Goal: Task Accomplishment & Management: Use online tool/utility

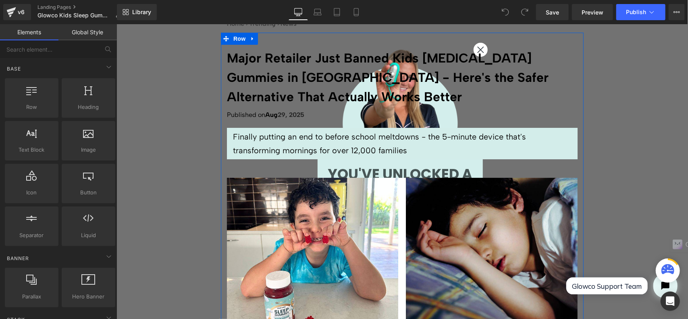
scroll to position [81, 0]
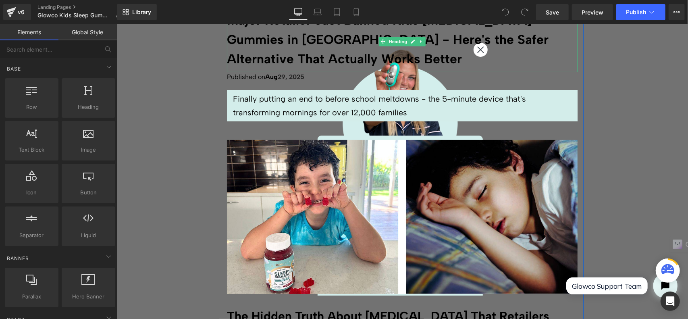
click at [477, 49] on h1 "Major Retailer Just Banned Kids [MEDICAL_DATA] Gummies in [GEOGRAPHIC_DATA] - H…" at bounding box center [401, 39] width 350 height 58
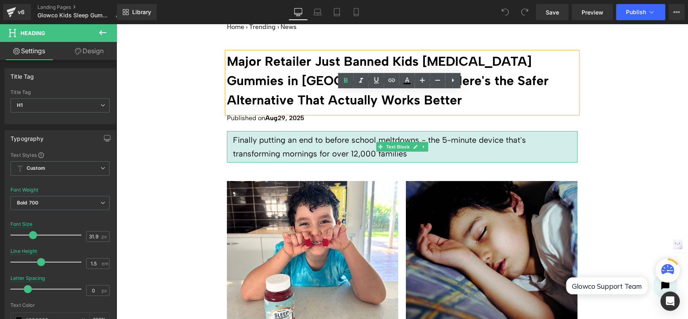
scroll to position [0, 0]
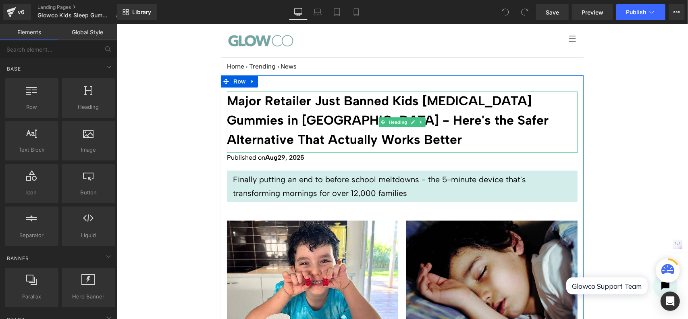
click at [513, 120] on h1 "Major Retailer Just Banned Kids [MEDICAL_DATA] Gummies in [GEOGRAPHIC_DATA] - H…" at bounding box center [401, 120] width 350 height 58
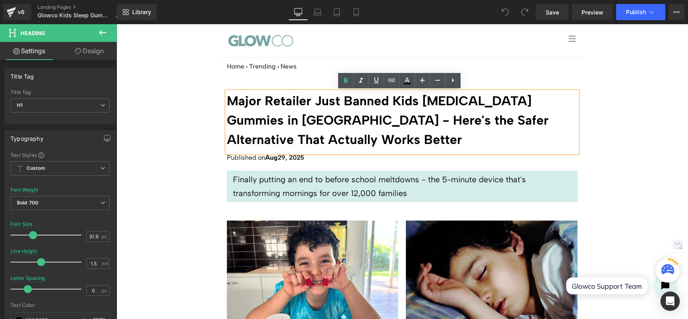
click at [335, 122] on h1 "Major Retailer Just Banned Kids [MEDICAL_DATA] Gummies in [GEOGRAPHIC_DATA] - H…" at bounding box center [401, 120] width 350 height 58
drag, startPoint x: 331, startPoint y: 120, endPoint x: 350, endPoint y: 125, distance: 19.8
click at [350, 125] on h1 "Major Retailer Just Banned Kids [MEDICAL_DATA] Gummies in [GEOGRAPHIC_DATA] - H…" at bounding box center [401, 120] width 350 height 58
click at [336, 142] on h1 "Major Retailer Just Banned Kids [MEDICAL_DATA] Gummies in [GEOGRAPHIC_DATA] - H…" at bounding box center [401, 120] width 350 height 58
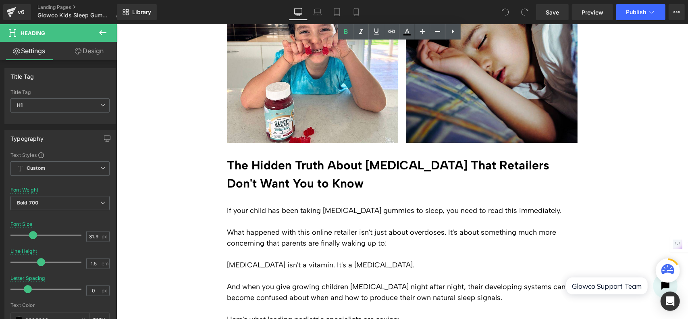
scroll to position [242, 0]
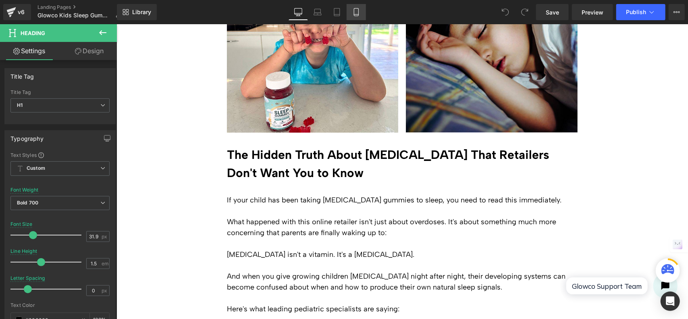
click at [355, 13] on icon at bounding box center [356, 12] width 8 height 8
type input "23"
type input "1.4"
type input "100"
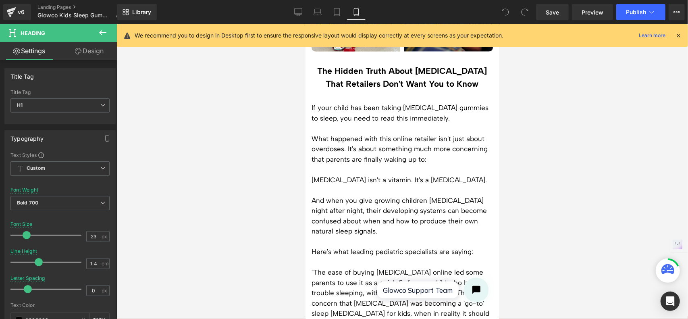
scroll to position [0, 0]
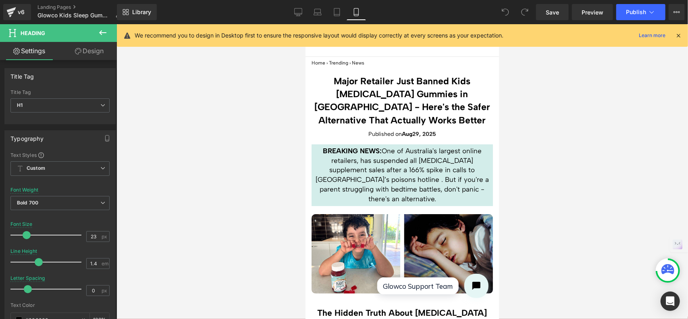
click at [677, 35] on icon at bounding box center [677, 35] width 7 height 7
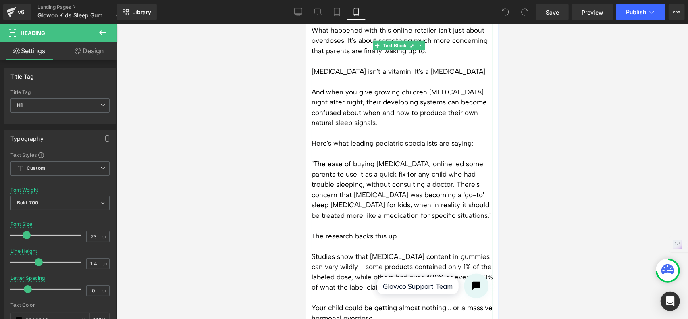
scroll to position [363, 0]
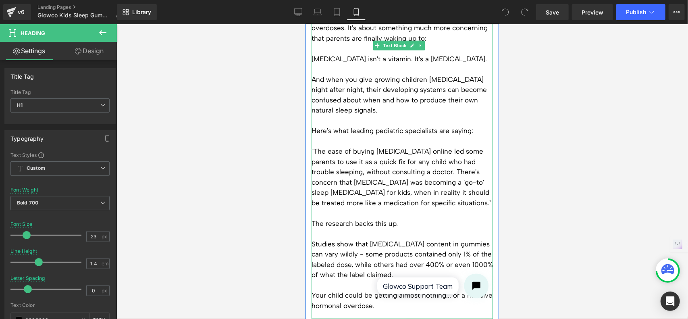
click at [431, 158] on p ""The ease of buying [MEDICAL_DATA] online led some parents to use it as a quick…" at bounding box center [401, 177] width 181 height 62
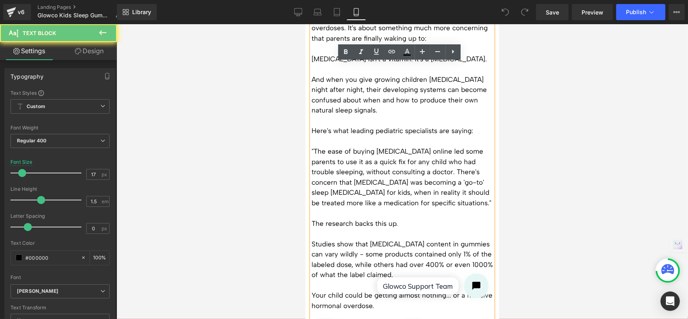
click at [432, 159] on p ""The ease of buying [MEDICAL_DATA] online led some parents to use it as a quick…" at bounding box center [401, 177] width 181 height 62
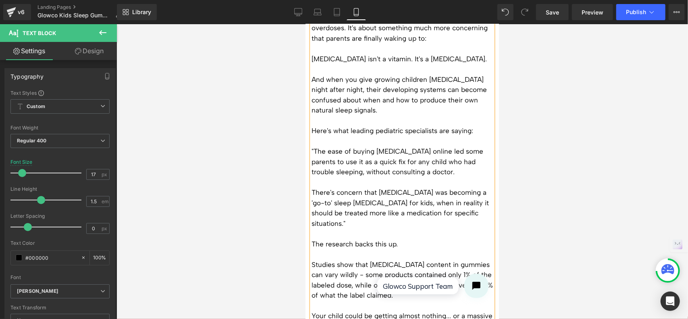
click at [550, 179] on div at bounding box center [401, 171] width 571 height 294
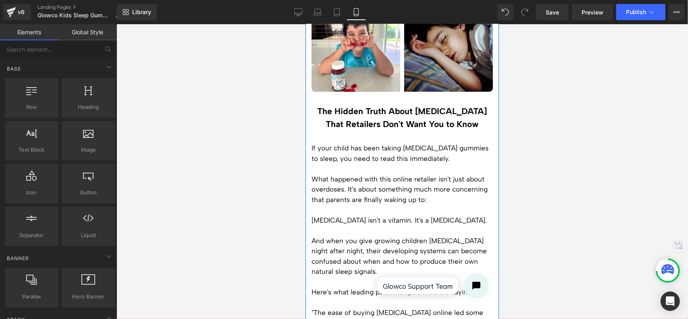
scroll to position [0, 0]
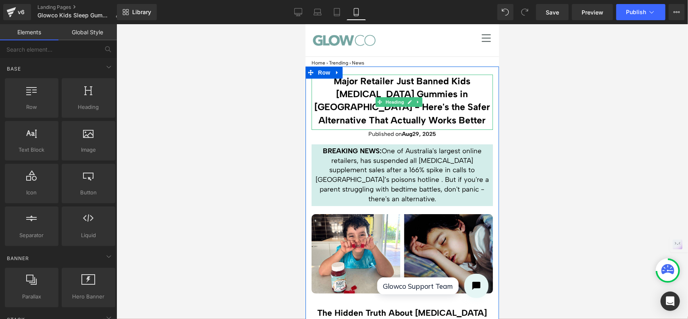
click at [420, 86] on h1 "Major Retailer Just Banned Kids [MEDICAL_DATA] Gummies in [GEOGRAPHIC_DATA] - H…" at bounding box center [401, 100] width 181 height 52
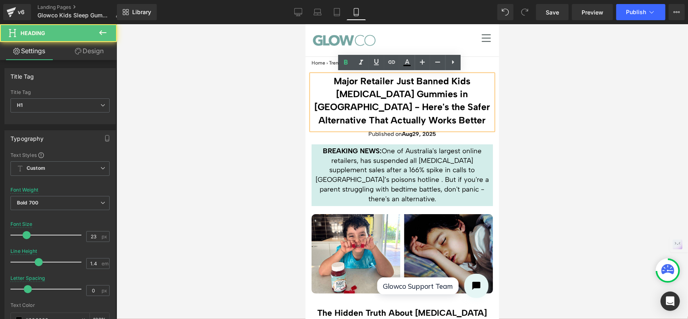
click at [433, 116] on h1 "Major Retailer Just Banned Kids [MEDICAL_DATA] Gummies in [GEOGRAPHIC_DATA] - H…" at bounding box center [401, 100] width 181 height 52
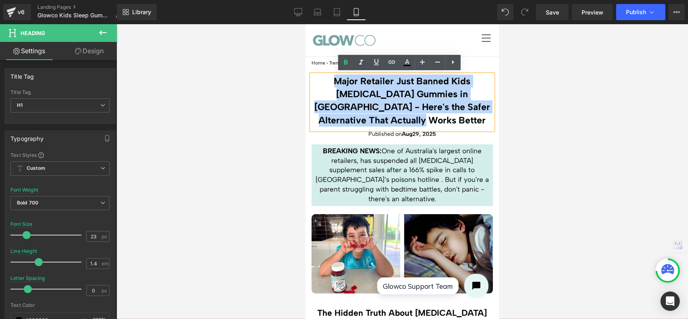
drag, startPoint x: 431, startPoint y: 118, endPoint x: 325, endPoint y: 81, distance: 111.5
click at [325, 81] on h1 "Major Retailer Just Banned Kids [MEDICAL_DATA] Gummies in [GEOGRAPHIC_DATA] - H…" at bounding box center [401, 100] width 181 height 52
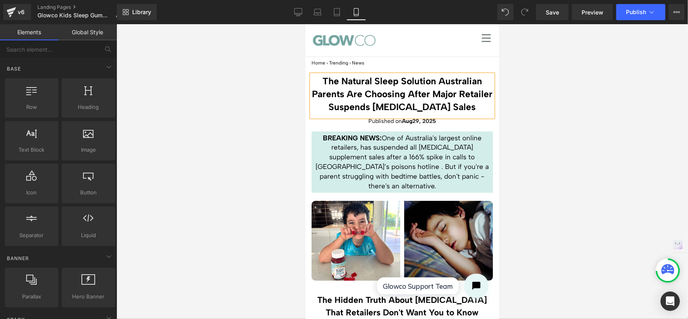
click at [565, 108] on div at bounding box center [401, 171] width 571 height 294
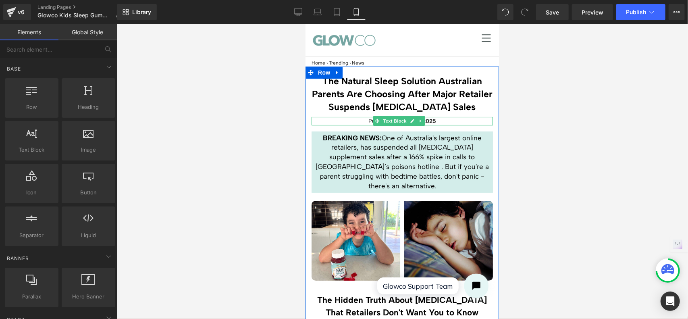
click at [432, 118] on strong "29, 2025" at bounding box center [424, 120] width 24 height 7
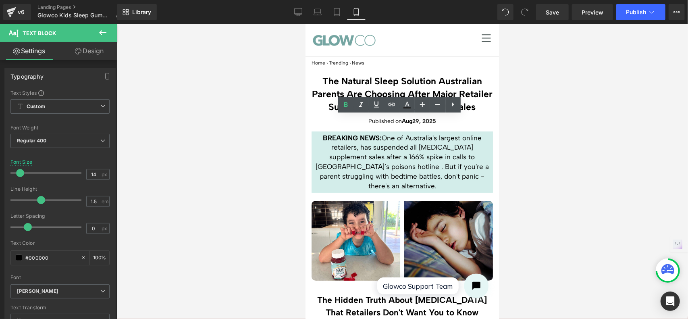
click at [525, 118] on div at bounding box center [401, 171] width 571 height 294
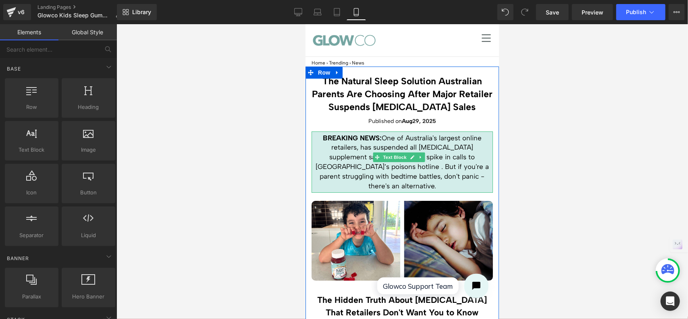
click at [444, 145] on p "BREAKING NEWS: One of Australia's largest online retailers, has suspended all […" at bounding box center [401, 162] width 177 height 58
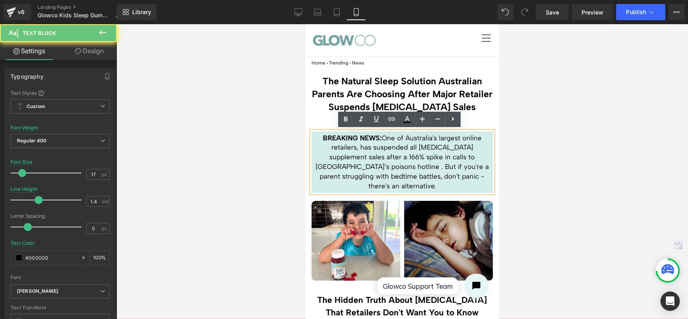
click at [474, 168] on p "BREAKING NEWS: One of Australia's largest online retailers, has suspended all […" at bounding box center [401, 162] width 177 height 58
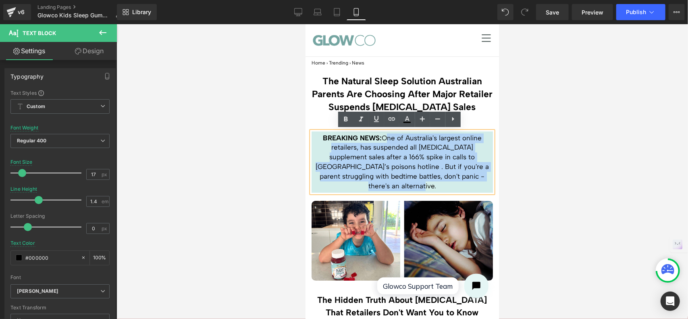
drag, startPoint x: 481, startPoint y: 174, endPoint x: 380, endPoint y: 137, distance: 107.8
click at [380, 137] on p "BREAKING NEWS: One of Australia's largest online retailers, has suspended all […" at bounding box center [401, 162] width 177 height 58
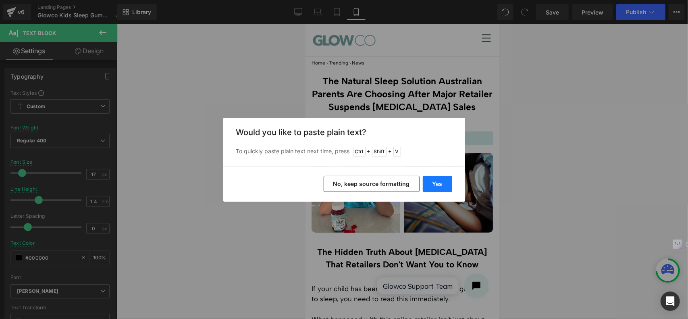
click at [441, 182] on button "Yes" at bounding box center [437, 184] width 29 height 16
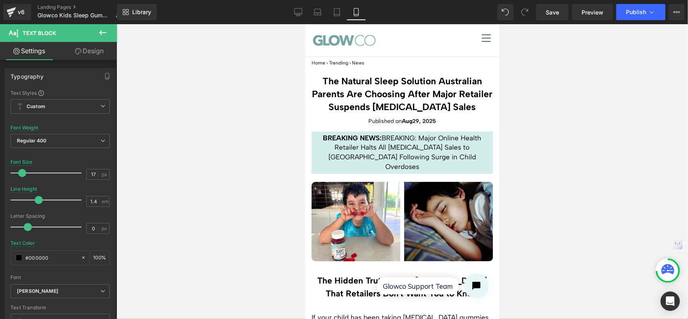
click at [549, 140] on div at bounding box center [401, 171] width 571 height 294
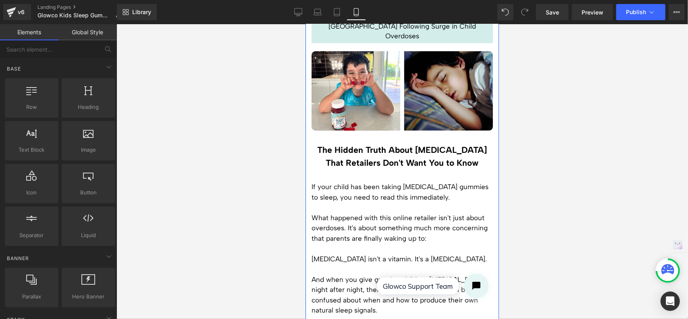
scroll to position [161, 0]
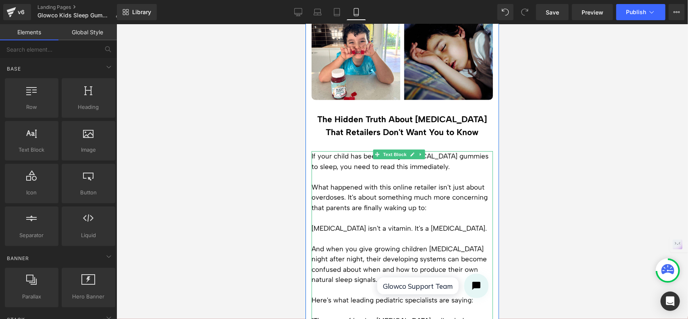
click at [354, 171] on p at bounding box center [401, 176] width 181 height 10
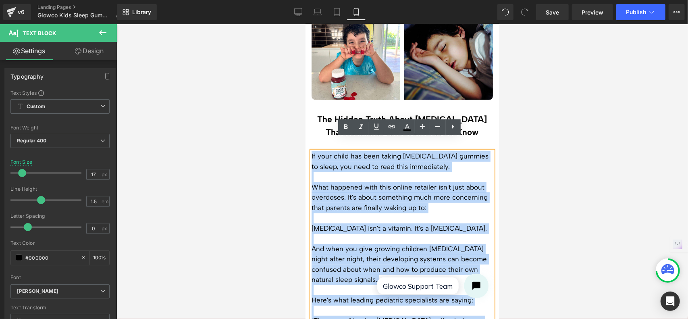
drag, startPoint x: 310, startPoint y: 141, endPoint x: 305, endPoint y: 145, distance: 5.8
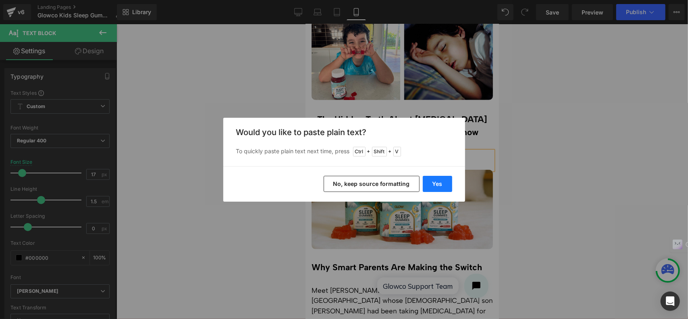
click at [437, 184] on button "Yes" at bounding box center [437, 184] width 29 height 16
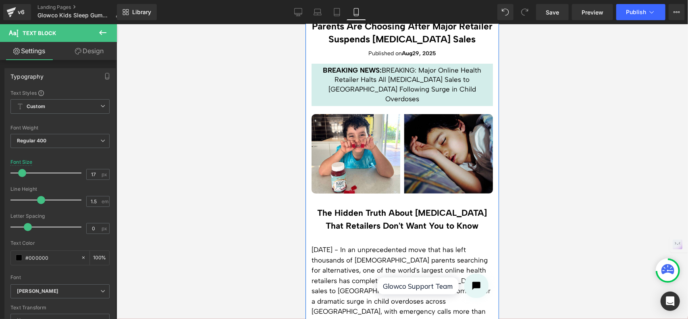
scroll to position [0, 0]
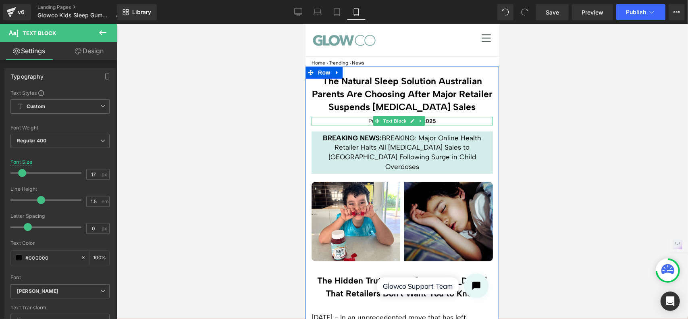
click at [433, 120] on strong "29, 2025" at bounding box center [424, 120] width 24 height 7
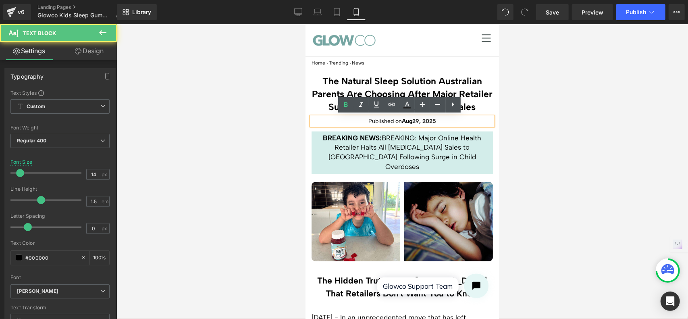
click at [412, 120] on strong "29, 2025" at bounding box center [424, 120] width 24 height 7
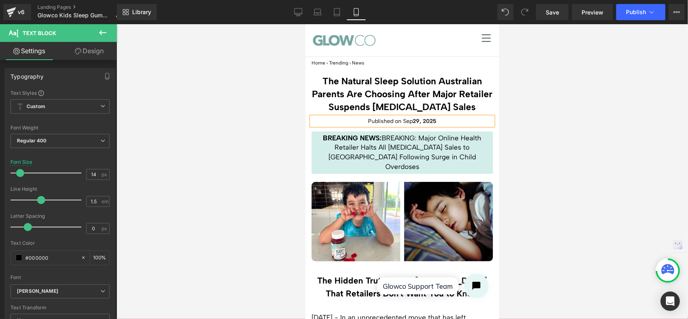
click at [414, 120] on strong "29, 2025" at bounding box center [424, 120] width 24 height 7
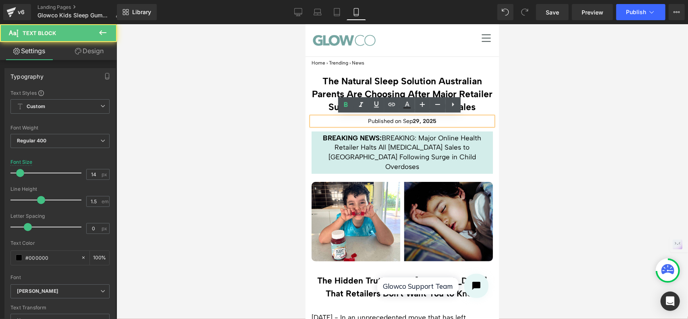
click at [416, 120] on strong "29, 2025" at bounding box center [424, 120] width 24 height 7
drag, startPoint x: 409, startPoint y: 120, endPoint x: 401, endPoint y: 120, distance: 8.1
click at [401, 120] on p "Published on [DATE]" at bounding box center [401, 120] width 181 height 8
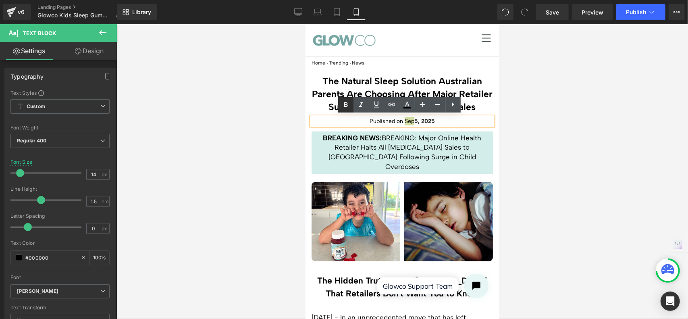
click at [344, 102] on icon at bounding box center [346, 105] width 10 height 10
click at [524, 127] on div at bounding box center [401, 171] width 571 height 294
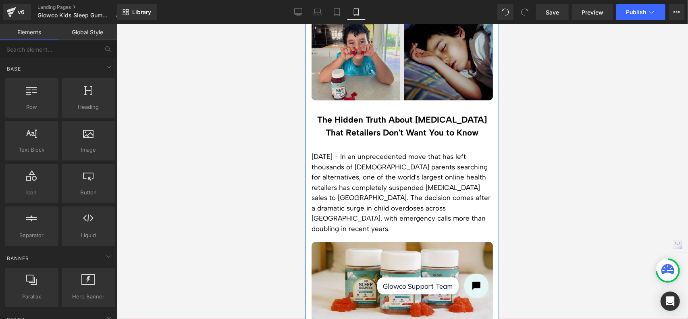
scroll to position [161, 0]
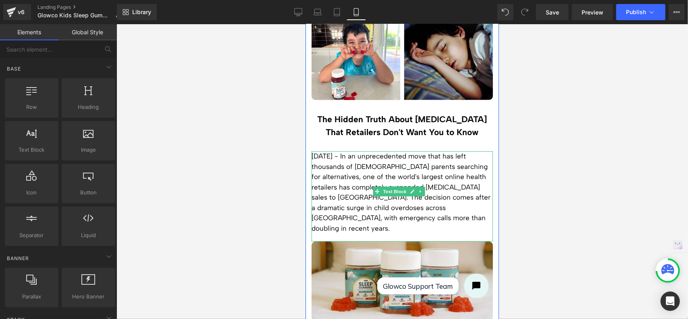
click at [344, 182] on p "[DATE] - In an unprecedented move that has left thousands of [DEMOGRAPHIC_DATA]…" at bounding box center [401, 192] width 181 height 82
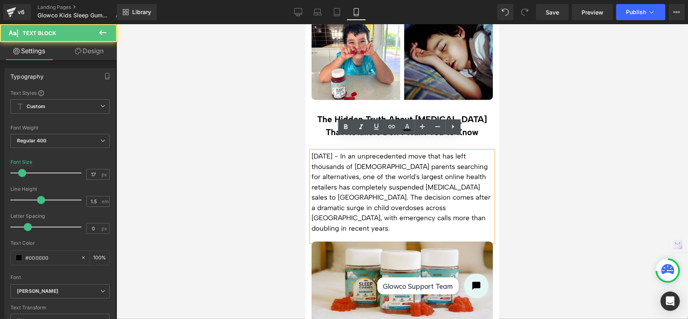
click at [343, 183] on p "[DATE] - In an unprecedented move that has left thousands of [DEMOGRAPHIC_DATA]…" at bounding box center [401, 192] width 181 height 82
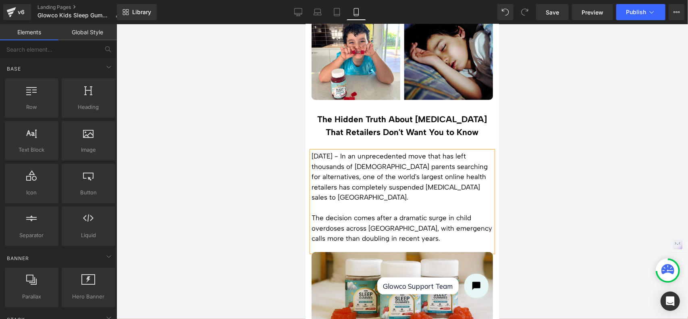
click at [537, 201] on div at bounding box center [401, 171] width 571 height 294
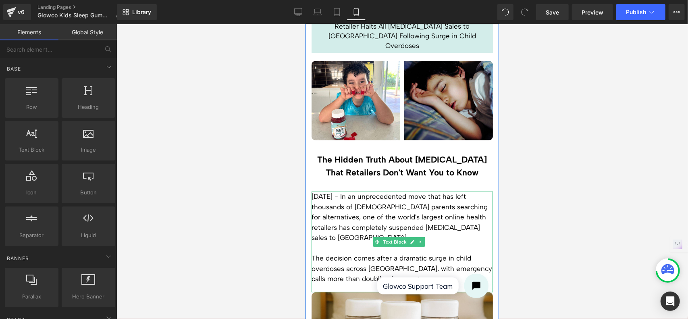
scroll to position [81, 0]
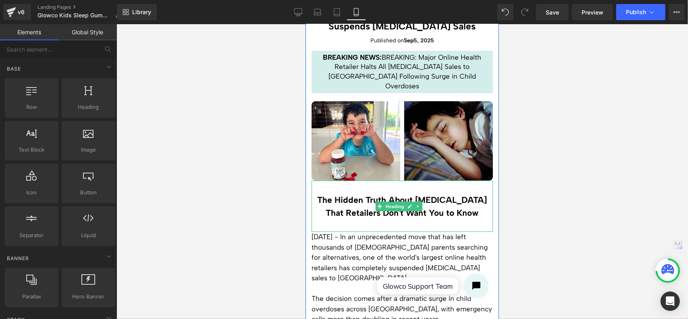
click at [449, 195] on h2 "The Hidden Truth About [MEDICAL_DATA] That Retailers Don't Want You to Know" at bounding box center [401, 205] width 181 height 25
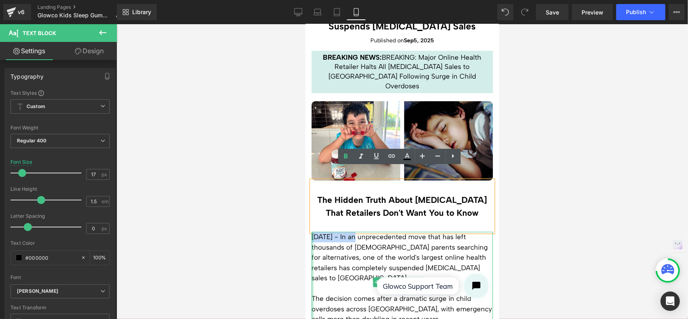
drag, startPoint x: 364, startPoint y: 222, endPoint x: 312, endPoint y: 224, distance: 51.6
click at [312, 231] on div "[DATE] - In an unprecedented move that has left thousands of [DEMOGRAPHIC_DATA]…" at bounding box center [401, 281] width 181 height 101
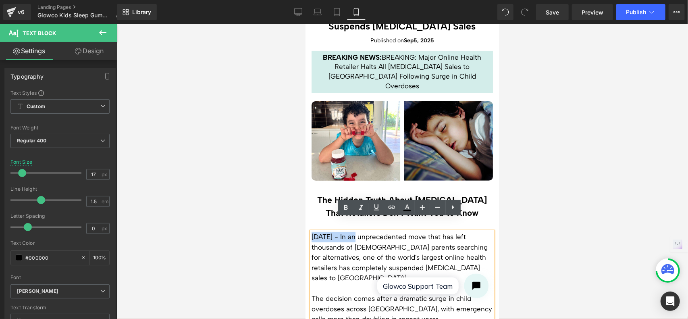
copy p "[DATE]"
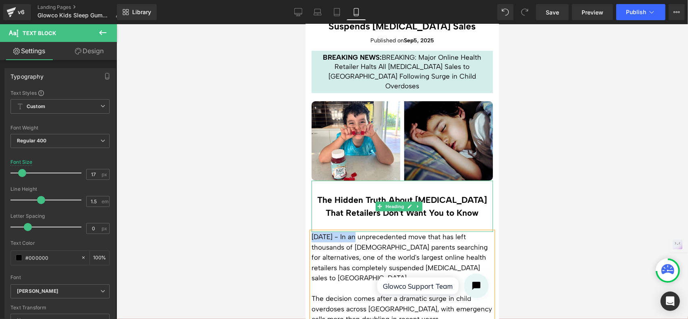
click at [445, 194] on h2 "The Hidden Truth About [MEDICAL_DATA] That Retailers Don't Want You to Know" at bounding box center [401, 205] width 181 height 25
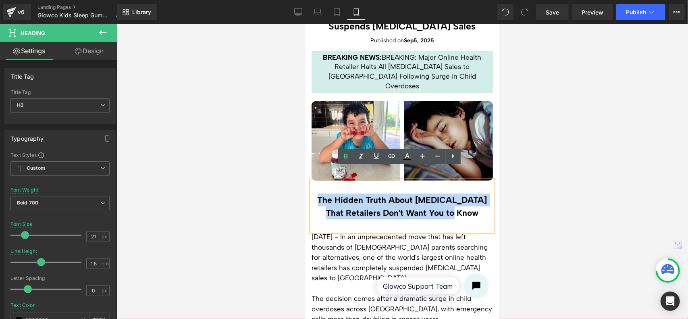
drag, startPoint x: 467, startPoint y: 201, endPoint x: 319, endPoint y: 185, distance: 148.6
click at [319, 193] on h2 "The Hidden Truth About [MEDICAL_DATA] That Retailers Don't Want You to Know" at bounding box center [401, 205] width 181 height 25
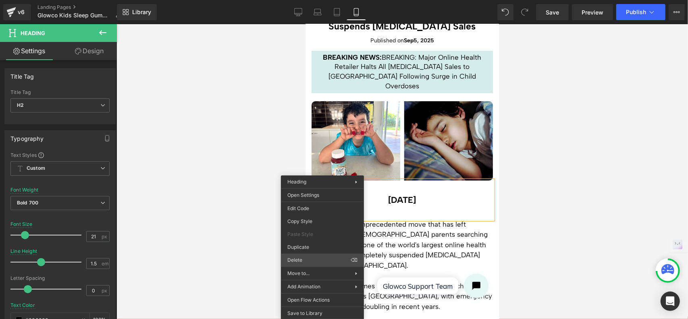
click at [305, 261] on div "You are previewing how the will restyle your page. You can not edit Elements in…" at bounding box center [344, 166] width 688 height 332
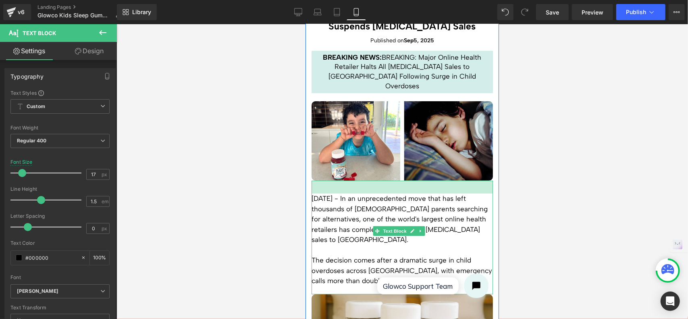
drag, startPoint x: 317, startPoint y: 168, endPoint x: 315, endPoint y: 180, distance: 13.0
click at [315, 180] on div "[DATE] - In an unprecedented move that has left thousands of [DEMOGRAPHIC_DATA]…" at bounding box center [401, 237] width 181 height 114
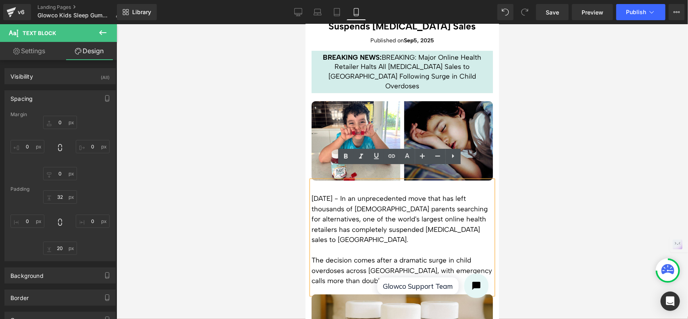
click at [532, 176] on div at bounding box center [401, 171] width 571 height 294
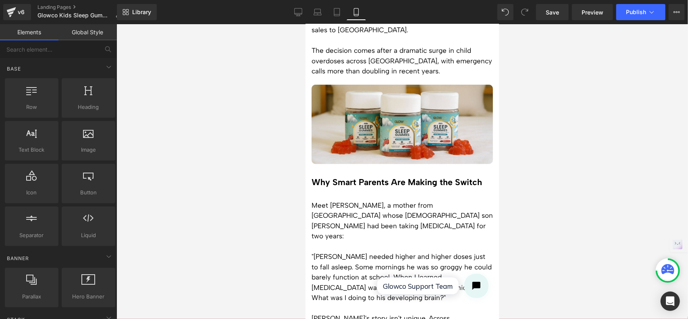
scroll to position [322, 0]
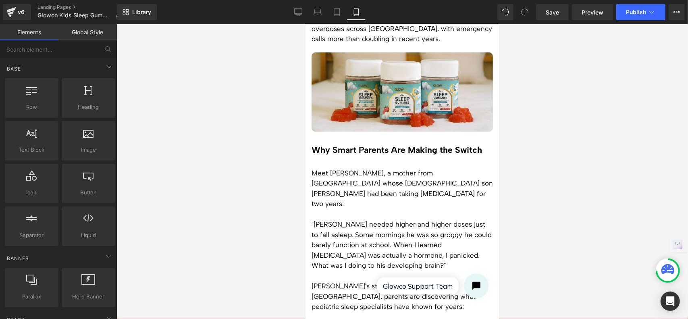
click at [338, 168] on p "Meet [PERSON_NAME], a mother from [GEOGRAPHIC_DATA] whose [DEMOGRAPHIC_DATA] so…" at bounding box center [401, 188] width 181 height 41
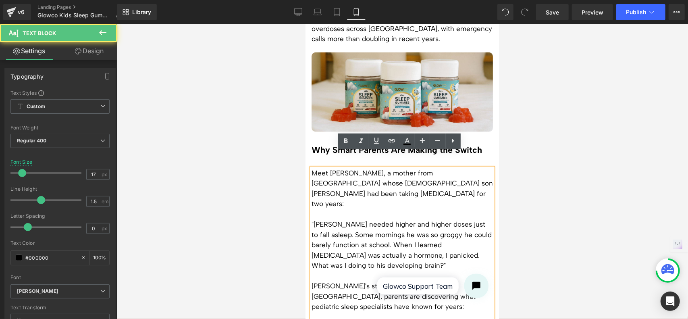
click at [324, 168] on p "Meet [PERSON_NAME], a mother from [GEOGRAPHIC_DATA] whose [DEMOGRAPHIC_DATA] so…" at bounding box center [401, 188] width 181 height 41
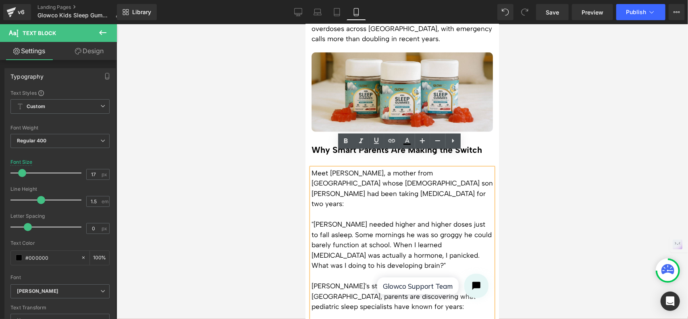
click at [313, 168] on p "Meet [PERSON_NAME], a mother from [GEOGRAPHIC_DATA] whose [DEMOGRAPHIC_DATA] so…" at bounding box center [401, 188] width 181 height 41
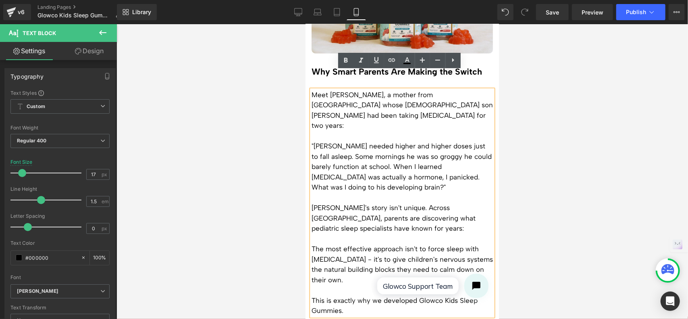
scroll to position [403, 0]
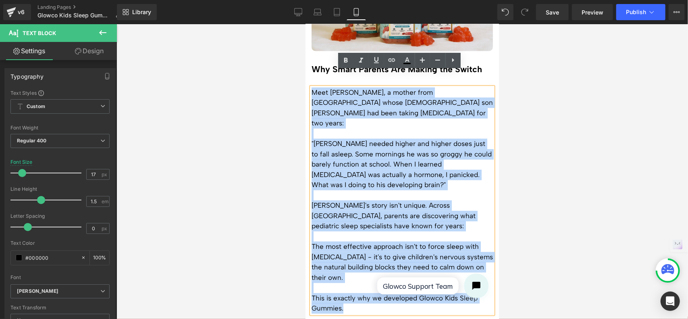
drag, startPoint x: 377, startPoint y: 400, endPoint x: 439, endPoint y: 267, distance: 146.0
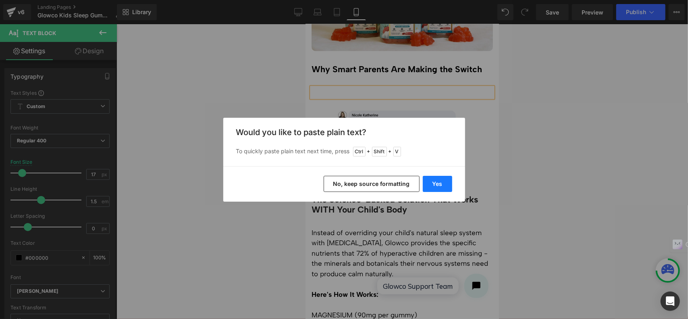
click at [437, 186] on button "Yes" at bounding box center [437, 184] width 29 height 16
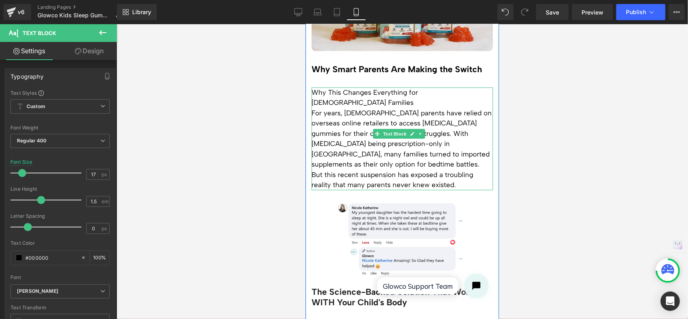
click at [395, 108] on p "For years, [DEMOGRAPHIC_DATA] parents have relied on overseas online retailers …" at bounding box center [401, 139] width 181 height 62
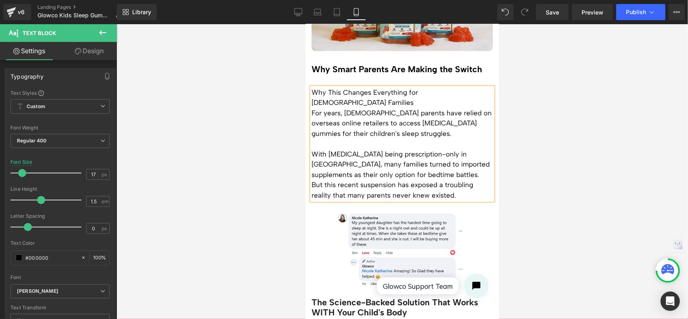
click at [419, 149] on p "With [MEDICAL_DATA] being prescription-only in [GEOGRAPHIC_DATA], many families…" at bounding box center [401, 164] width 181 height 31
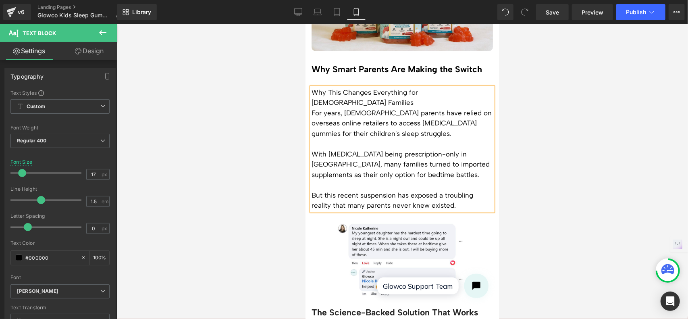
click at [538, 138] on div at bounding box center [401, 171] width 571 height 294
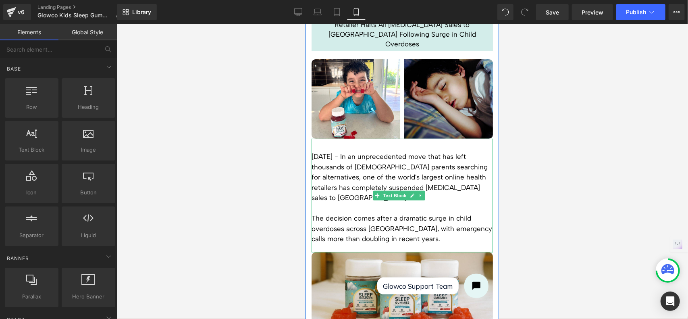
scroll to position [40, 0]
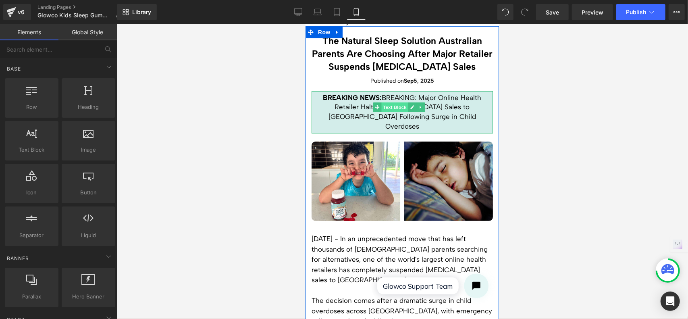
click at [392, 104] on div "BREAKING NEWS: BREAKING: Major Online Health Retailer Halts All [MEDICAL_DATA] …" at bounding box center [401, 112] width 181 height 42
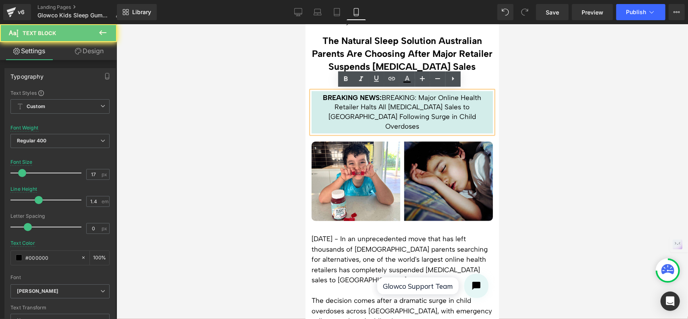
click at [393, 104] on p "BREAKING NEWS: BREAKING: Major Online Health Retailer Halts All [MEDICAL_DATA] …" at bounding box center [401, 112] width 177 height 38
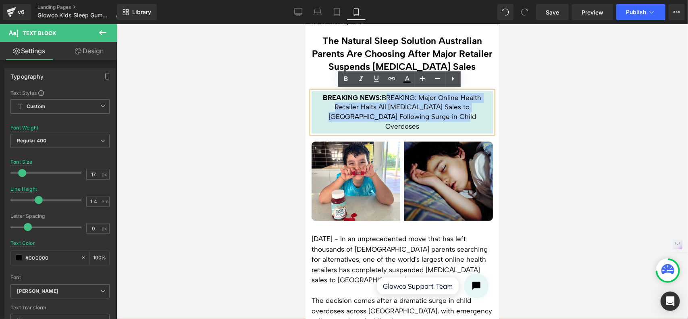
drag, startPoint x: 453, startPoint y: 116, endPoint x: 379, endPoint y: 97, distance: 76.4
click at [379, 97] on p "BREAKING NEWS: BREAKING: Major Online Health Retailer Halts All [MEDICAL_DATA] …" at bounding box center [401, 112] width 177 height 38
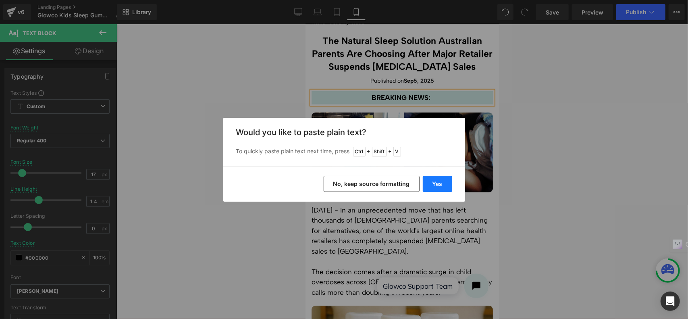
click at [440, 182] on button "Yes" at bounding box center [437, 184] width 29 height 16
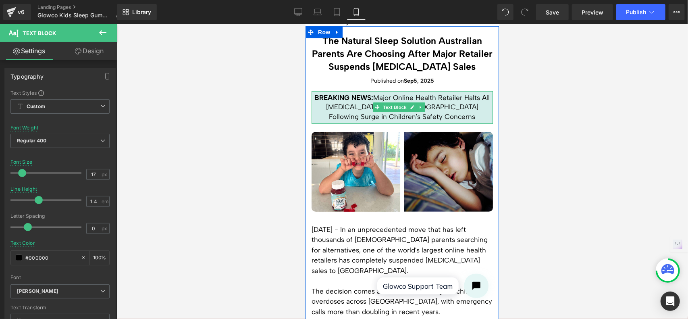
click at [439, 97] on p "BREAKING NEWS: Major Online Health Retailer Halts All [MEDICAL_DATA] Sales to […" at bounding box center [401, 107] width 177 height 29
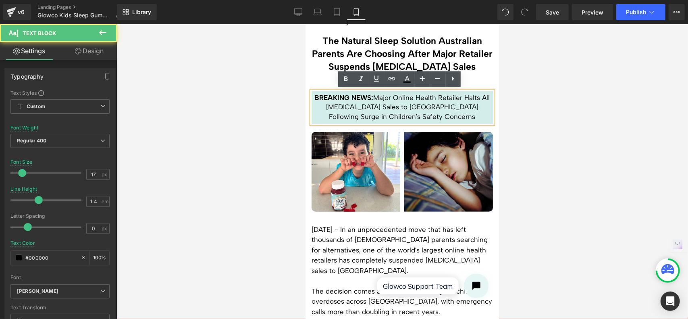
click at [439, 98] on p "BREAKING NEWS: Major Online Health Retailer Halts All [MEDICAL_DATA] Sales to […" at bounding box center [401, 107] width 177 height 29
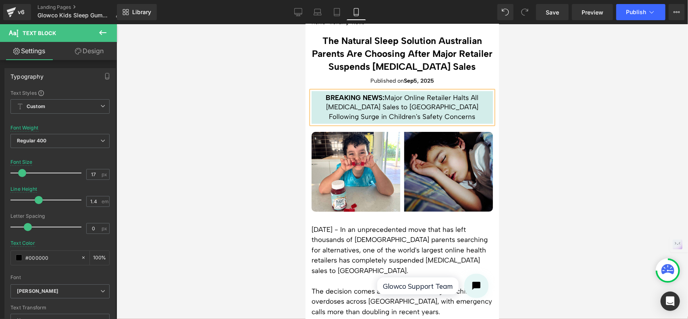
click at [518, 112] on div at bounding box center [401, 171] width 571 height 294
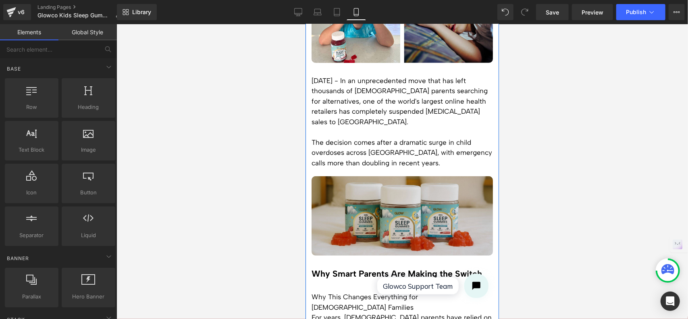
scroll to position [201, 0]
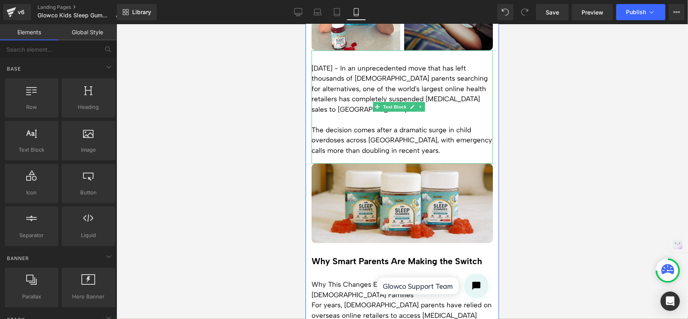
drag, startPoint x: 353, startPoint y: 76, endPoint x: 342, endPoint y: 78, distance: 11.1
click at [353, 76] on p "[DATE] - In an unprecedented move that has left thousands of [DEMOGRAPHIC_DATA]…" at bounding box center [401, 89] width 181 height 52
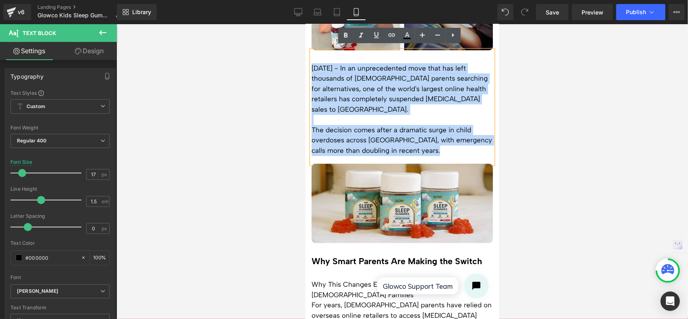
drag, startPoint x: 312, startPoint y: 63, endPoint x: 443, endPoint y: 143, distance: 153.1
click at [443, 143] on div "[DATE] - In an unprecedented move that has left thousands of [DEMOGRAPHIC_DATA]…" at bounding box center [401, 107] width 181 height 114
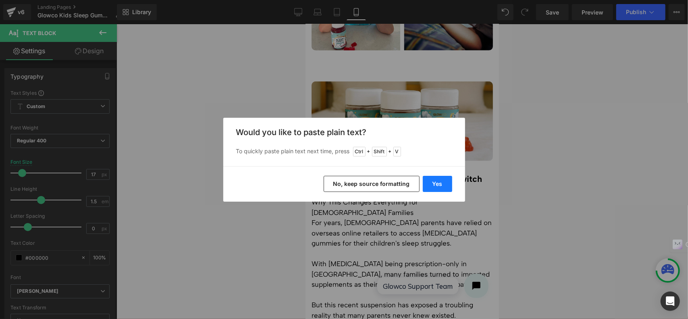
click at [439, 180] on button "Yes" at bounding box center [437, 184] width 29 height 16
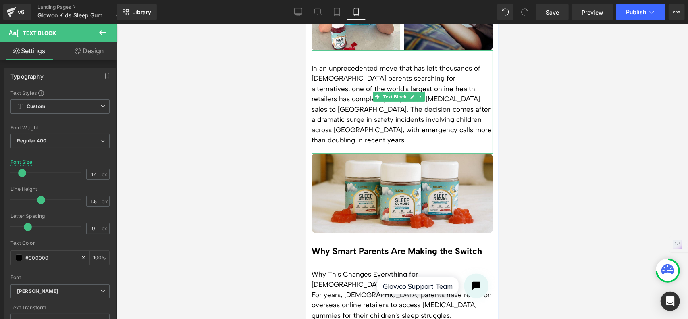
click at [313, 64] on p "In an unprecedented move that has left thousands of [DEMOGRAPHIC_DATA] parents …" at bounding box center [401, 104] width 181 height 82
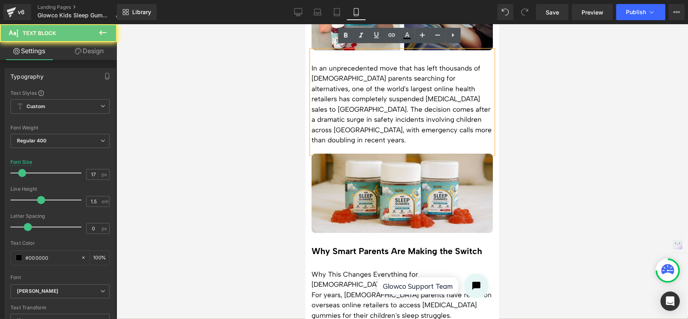
click at [311, 64] on p "In an unprecedented move that has left thousands of [DEMOGRAPHIC_DATA] parents …" at bounding box center [401, 104] width 181 height 82
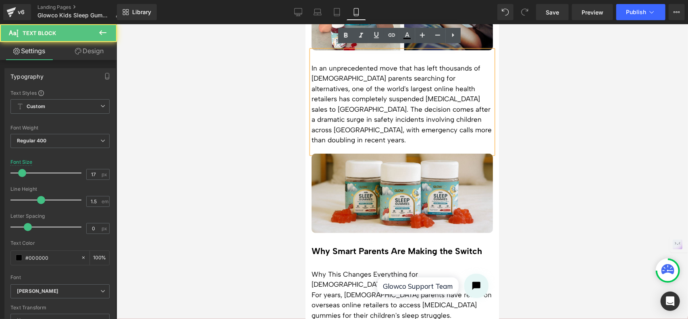
click at [358, 102] on p "In an unprecedented move that has left thousands of [DEMOGRAPHIC_DATA] parents …" at bounding box center [401, 104] width 181 height 82
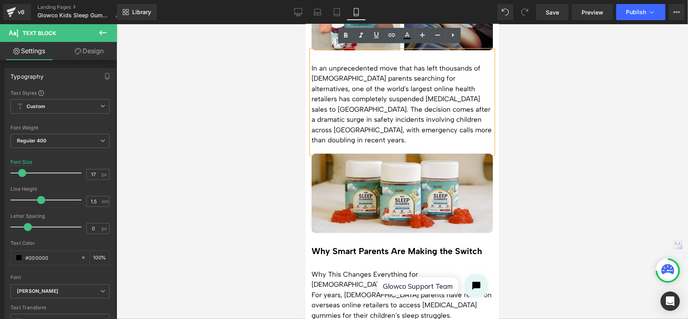
click at [311, 64] on div "In an unprecedented move that has left thousands of [DEMOGRAPHIC_DATA] parents …" at bounding box center [401, 101] width 181 height 103
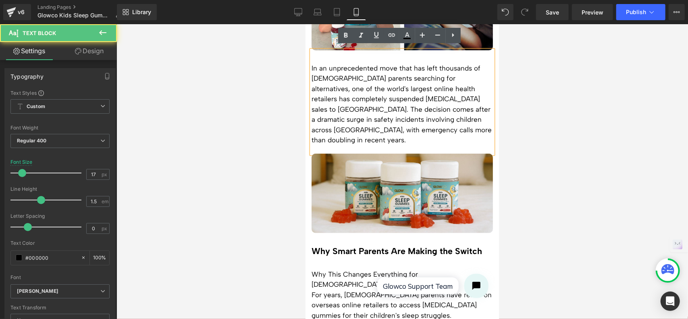
click at [311, 65] on p "In an unprecedented move that has left thousands of [DEMOGRAPHIC_DATA] parents …" at bounding box center [401, 104] width 181 height 82
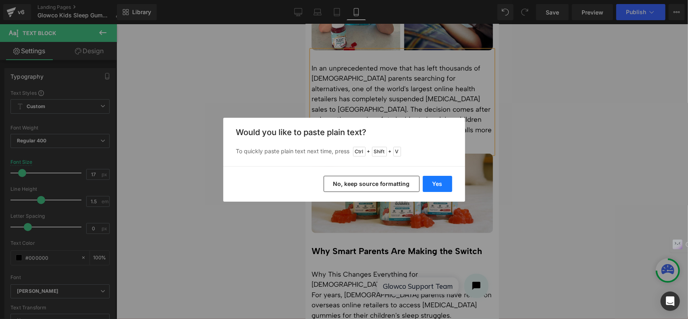
click at [437, 186] on button "Yes" at bounding box center [437, 184] width 29 height 16
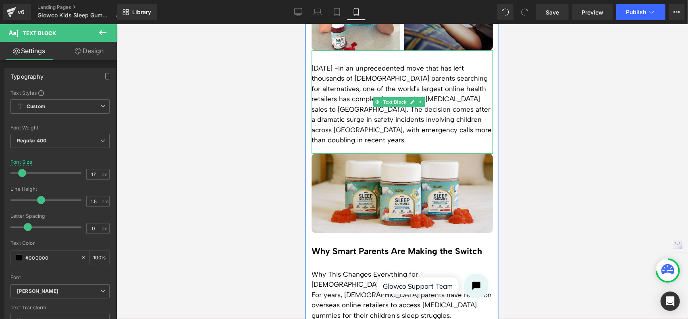
click at [369, 64] on p "[DATE] -In an unprecedented move that has left thousands of [DEMOGRAPHIC_DATA] …" at bounding box center [401, 104] width 181 height 82
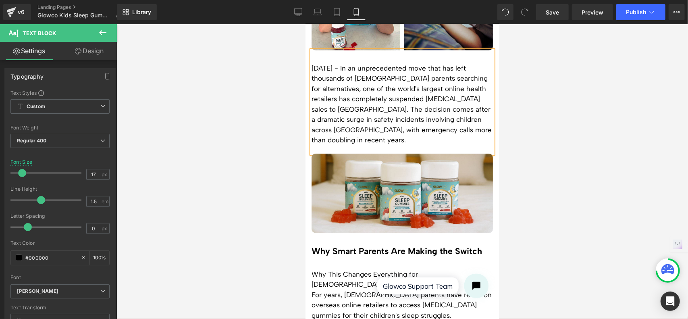
click at [342, 104] on p "[DATE] - In an unprecedented move that has left thousands of [DEMOGRAPHIC_DATA]…" at bounding box center [401, 104] width 181 height 82
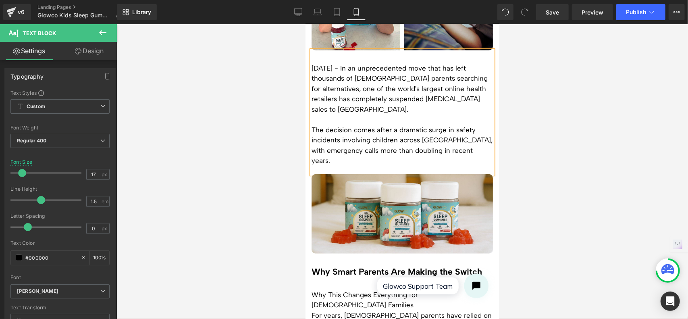
click at [551, 124] on div at bounding box center [401, 171] width 571 height 294
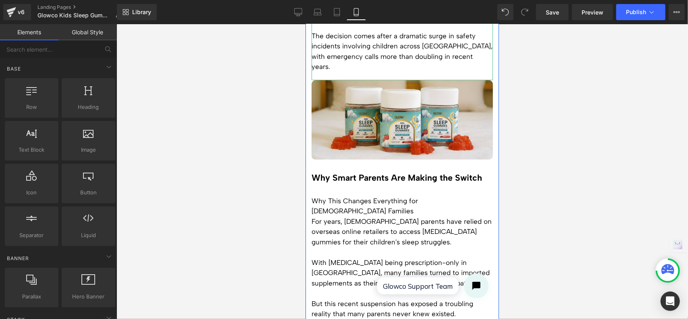
scroll to position [322, 0]
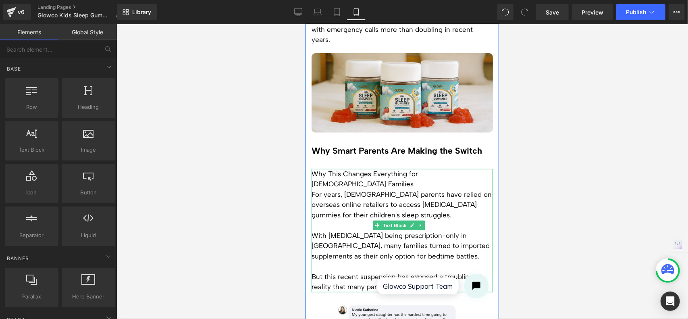
click at [369, 189] on p "For years, [DEMOGRAPHIC_DATA] parents have relied on overseas online retailers …" at bounding box center [401, 204] width 181 height 31
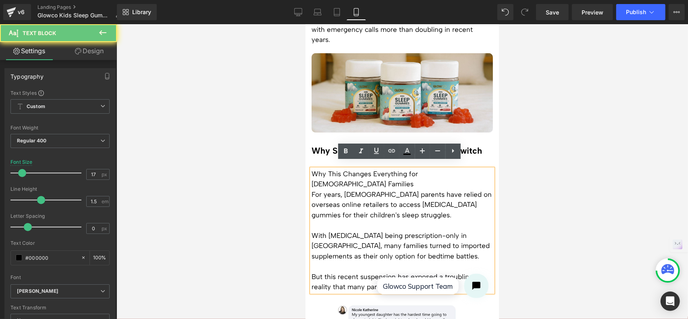
click at [320, 168] on p "Why This Changes Everything for [DEMOGRAPHIC_DATA] Families" at bounding box center [401, 178] width 181 height 21
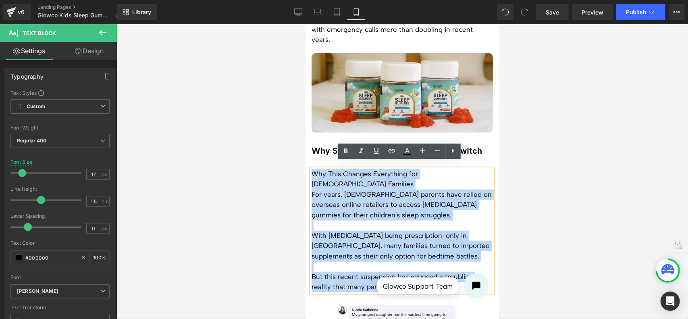
drag, startPoint x: 379, startPoint y: 409, endPoint x: 465, endPoint y: 267, distance: 165.4
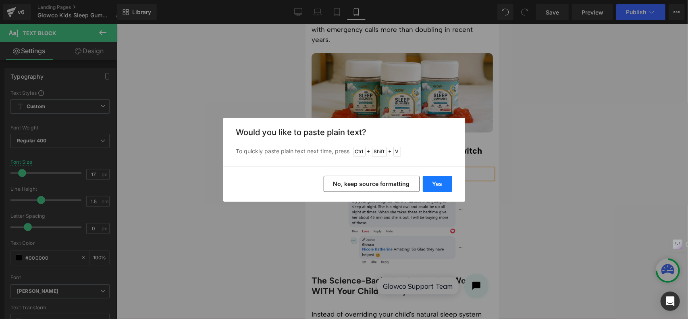
click at [437, 182] on button "Yes" at bounding box center [437, 184] width 29 height 16
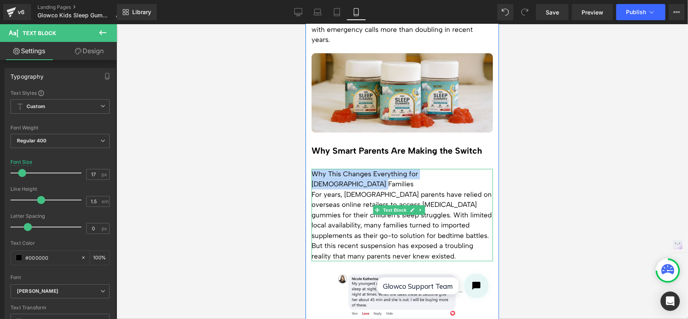
drag, startPoint x: 479, startPoint y: 168, endPoint x: 312, endPoint y: 167, distance: 166.8
click at [312, 168] on div "Why This Changes Everything for Australian Families For years, [DEMOGRAPHIC_DAT…" at bounding box center [401, 214] width 181 height 93
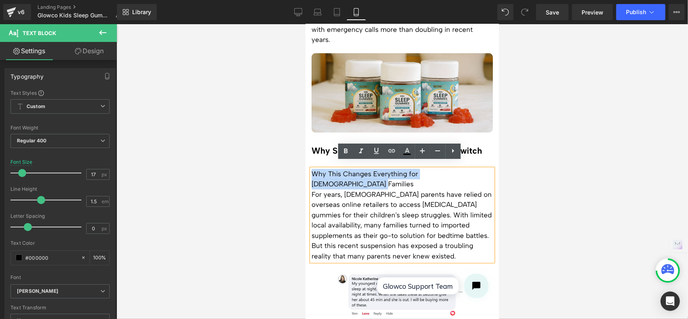
copy p "Why This Changes Everything for [DEMOGRAPHIC_DATA] Families"
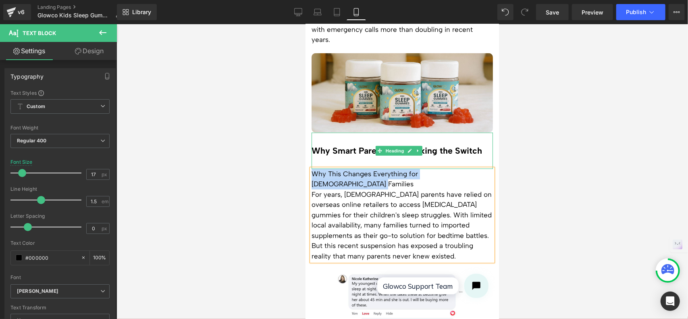
click at [344, 145] on h2 "Why Smart Parents Are Making the Switch" at bounding box center [401, 150] width 181 height 10
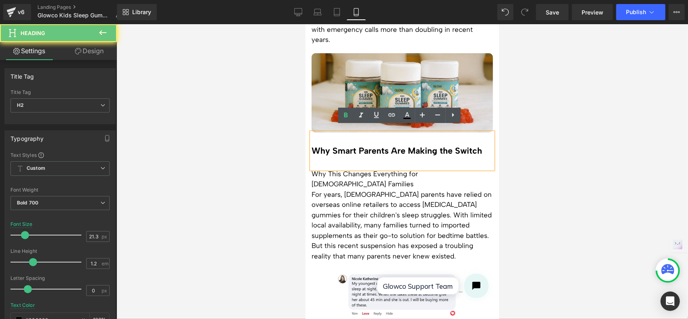
click at [466, 145] on h2 "Why Smart Parents Are Making the Switch" at bounding box center [401, 150] width 181 height 10
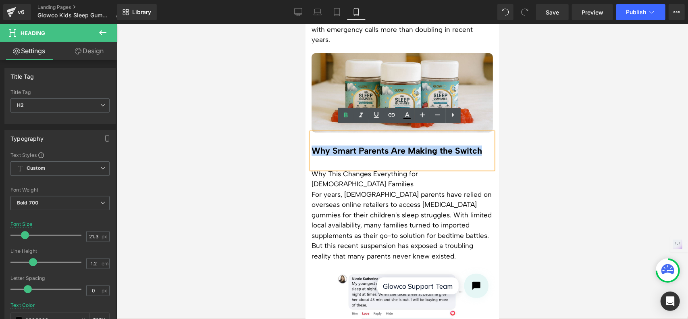
drag, startPoint x: 481, startPoint y: 143, endPoint x: 312, endPoint y: 143, distance: 168.8
click at [312, 145] on h2 "Why Smart Parents Are Making the Switch" at bounding box center [401, 150] width 181 height 10
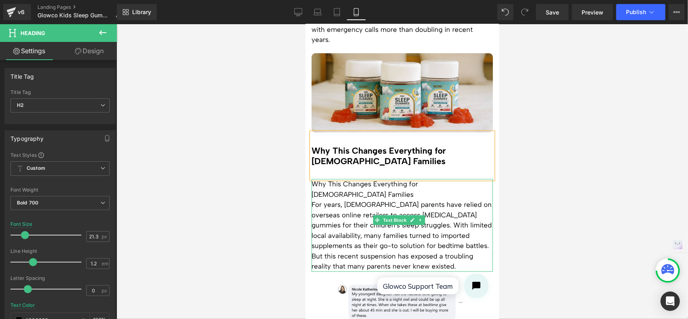
click at [411, 199] on p "For years, [DEMOGRAPHIC_DATA] parents have relied on overseas online retailers …" at bounding box center [401, 225] width 181 height 52
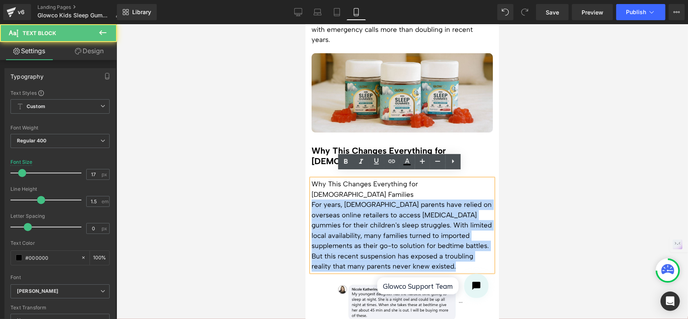
drag, startPoint x: 311, startPoint y: 185, endPoint x: 310, endPoint y: 178, distance: 6.9
click at [311, 178] on div "Why This Changes Everything for Australian Families For years, [DEMOGRAPHIC_DAT…" at bounding box center [401, 224] width 181 height 93
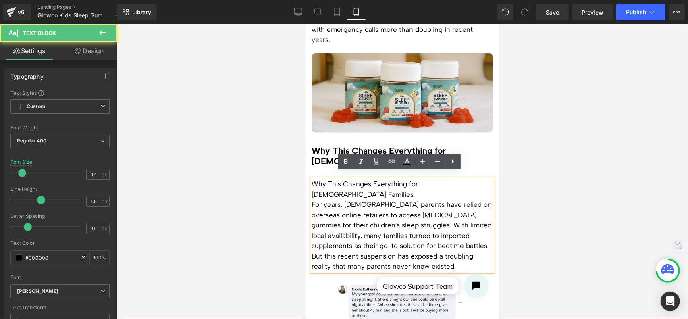
click at [311, 178] on div "Why This Changes Everything for Australian Families For years, [DEMOGRAPHIC_DAT…" at bounding box center [401, 224] width 181 height 93
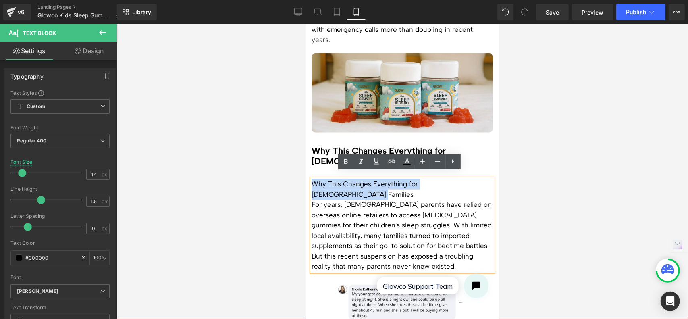
drag, startPoint x: 312, startPoint y: 175, endPoint x: 480, endPoint y: 178, distance: 168.0
click at [480, 178] on p "Why This Changes Everything for [DEMOGRAPHIC_DATA] Families" at bounding box center [401, 188] width 181 height 21
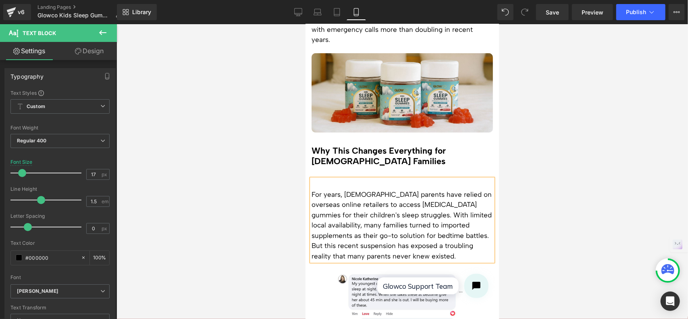
click at [311, 189] on p "For years, [DEMOGRAPHIC_DATA] parents have relied on overseas online retailers …" at bounding box center [401, 215] width 181 height 52
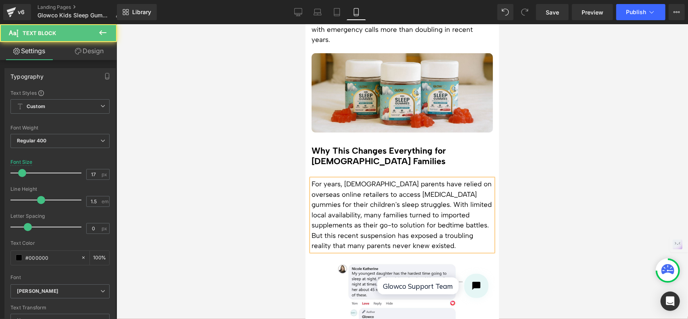
click at [395, 197] on span "For years, [DEMOGRAPHIC_DATA] parents have relied on overseas online retailers …" at bounding box center [401, 203] width 180 height 49
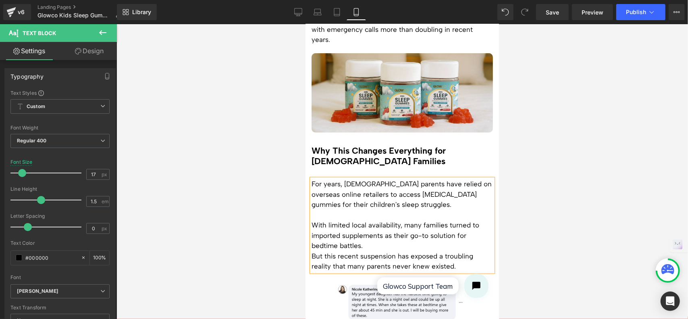
click at [377, 238] on p "With limited local availability, many families turned to imported supplements a…" at bounding box center [401, 235] width 181 height 31
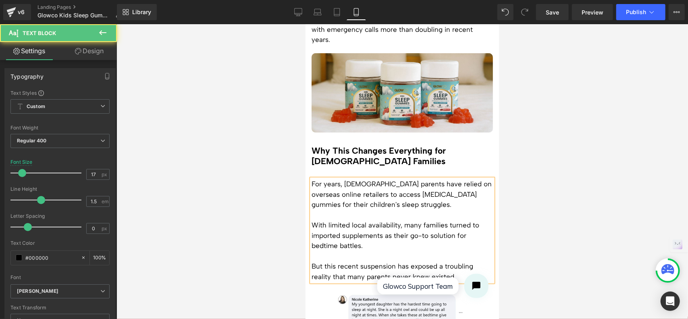
click at [553, 196] on div at bounding box center [401, 171] width 571 height 294
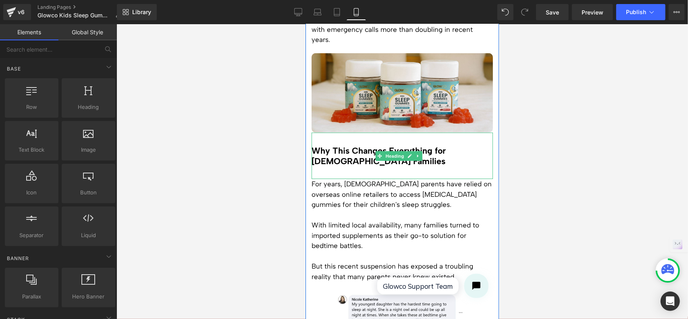
click at [437, 146] on h2 "Why This Changes Everything for [DEMOGRAPHIC_DATA] Families" at bounding box center [401, 155] width 181 height 21
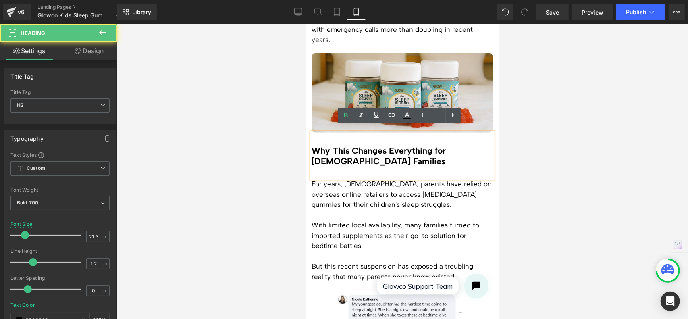
click at [379, 155] on h2 "Why This Changes Everything for [DEMOGRAPHIC_DATA] Families" at bounding box center [401, 155] width 181 height 21
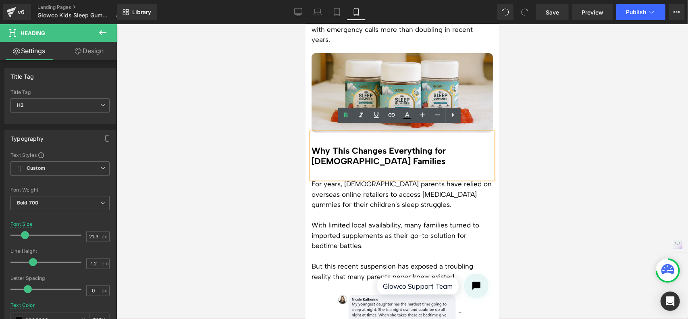
click at [561, 146] on div at bounding box center [401, 171] width 571 height 294
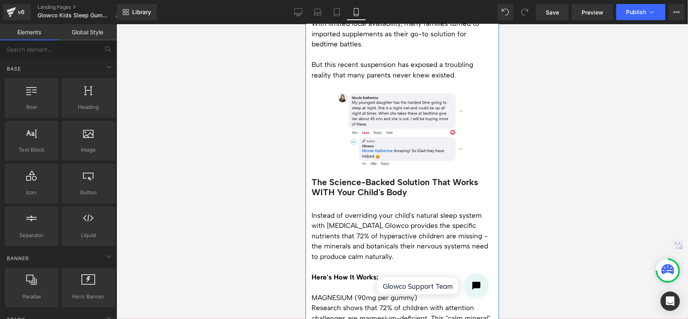
scroll to position [604, 0]
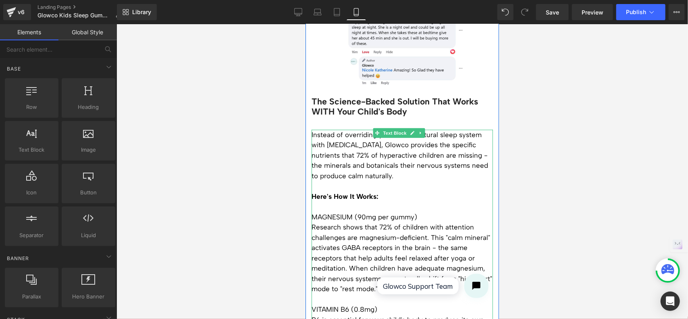
click at [338, 147] on p "Instead of overriding your child's natural sleep system with [MEDICAL_DATA], Gl…" at bounding box center [401, 155] width 181 height 52
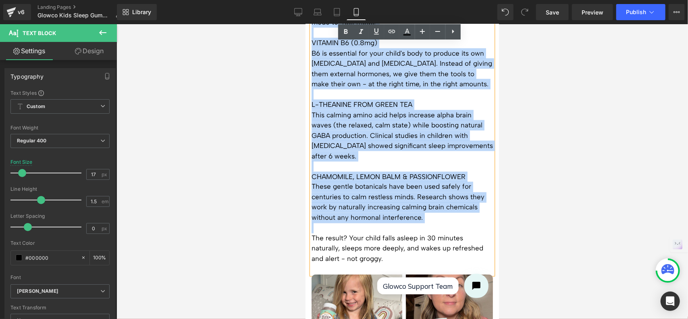
scroll to position [886, 0]
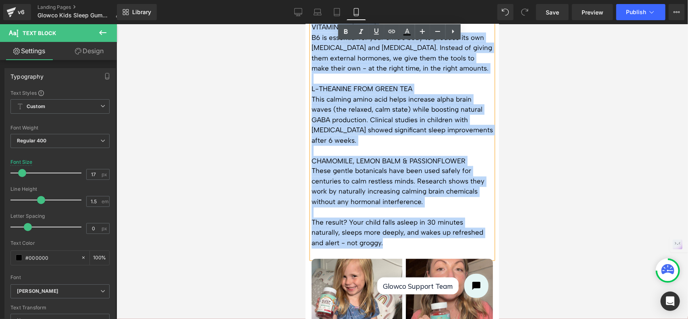
drag, startPoint x: 311, startPoint y: 124, endPoint x: 426, endPoint y: 231, distance: 157.3
click at [426, 231] on div "Instead of overriding your child's natural sleep system with [MEDICAL_DATA], Gl…" at bounding box center [401, 52] width 181 height 411
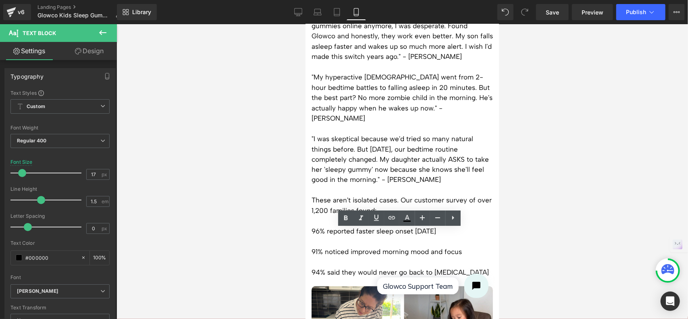
scroll to position [496, 0]
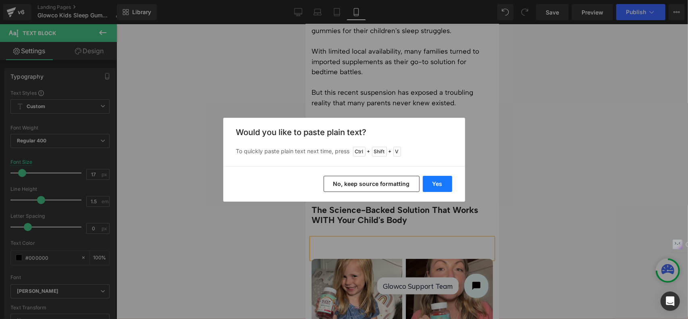
click at [429, 181] on button "Yes" at bounding box center [437, 184] width 29 height 16
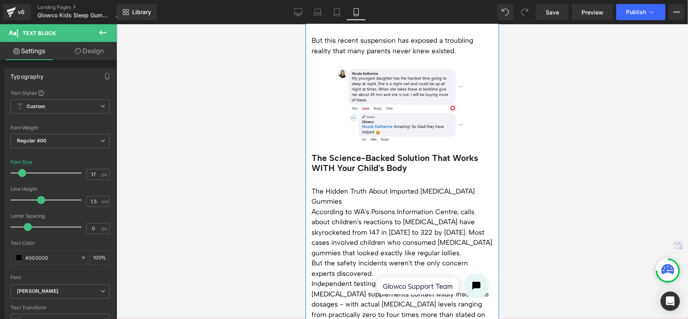
scroll to position [576, 0]
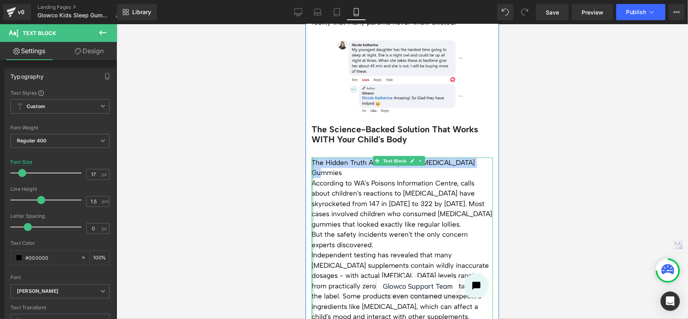
drag, startPoint x: 482, startPoint y: 152, endPoint x: 313, endPoint y: 153, distance: 169.6
click at [313, 157] on div "The Hidden Truth About Imported [MEDICAL_DATA] Gummies According to WA's Poison…" at bounding box center [401, 265] width 181 height 216
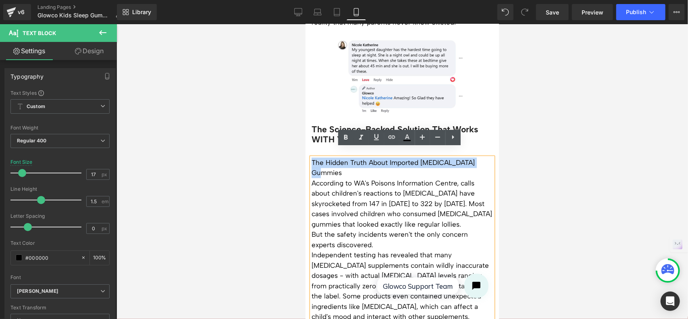
copy p "The Hidden Truth About Imported [MEDICAL_DATA] Gummies"
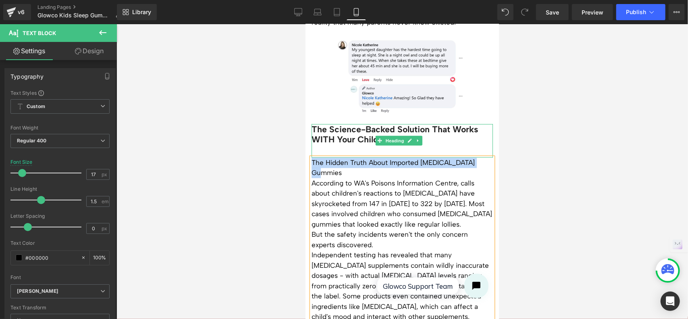
click at [386, 124] on h2 "The Science-Backed Solution That Works WITH Your Child's Body" at bounding box center [401, 134] width 181 height 21
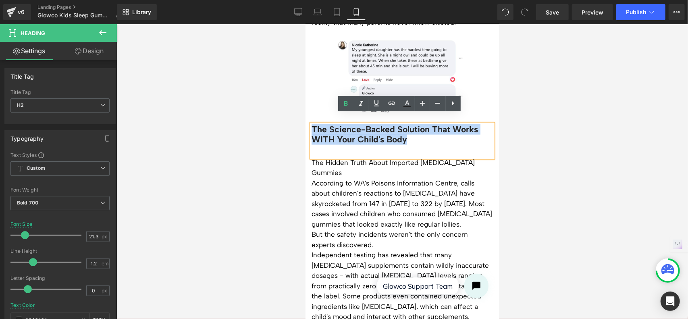
drag, startPoint x: 413, startPoint y: 128, endPoint x: 313, endPoint y: 118, distance: 100.4
click at [313, 124] on h2 "The Science-Backed Solution That Works WITH Your Child's Body" at bounding box center [401, 134] width 181 height 21
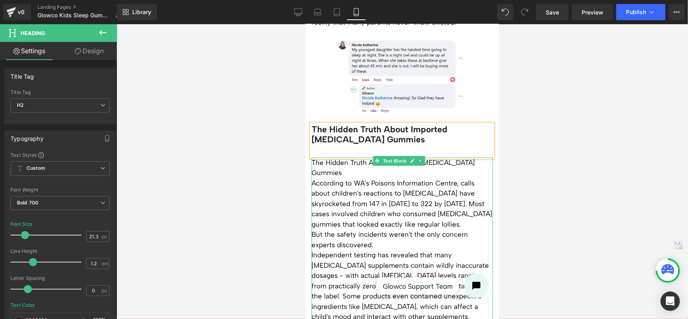
click at [329, 157] on p "The Hidden Truth About Imported [MEDICAL_DATA] Gummies" at bounding box center [401, 167] width 181 height 21
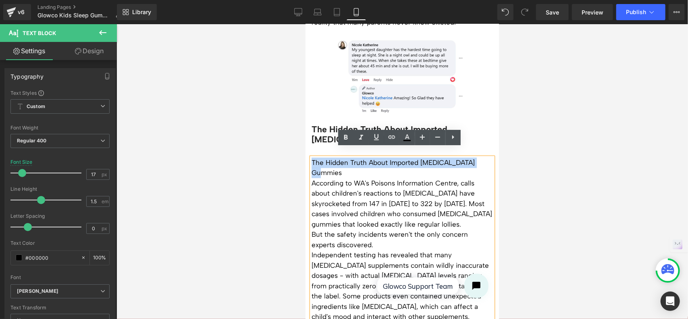
drag, startPoint x: 312, startPoint y: 153, endPoint x: 484, endPoint y: 157, distance: 171.7
click at [484, 157] on p "The Hidden Truth About Imported [MEDICAL_DATA] Gummies" at bounding box center [401, 167] width 181 height 21
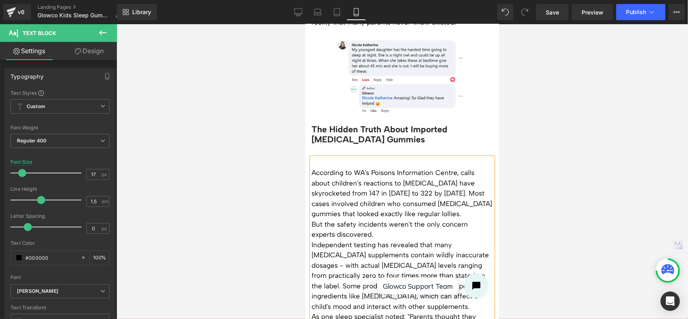
click at [311, 167] on p "According to WA's Poisons Information Centre, calls about children's reactions …" at bounding box center [401, 193] width 181 height 52
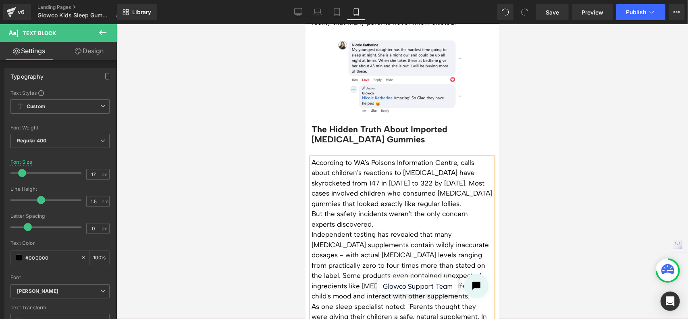
click at [480, 173] on p "According to WA's Poisons Information Centre, calls about children's reactions …" at bounding box center [401, 183] width 181 height 52
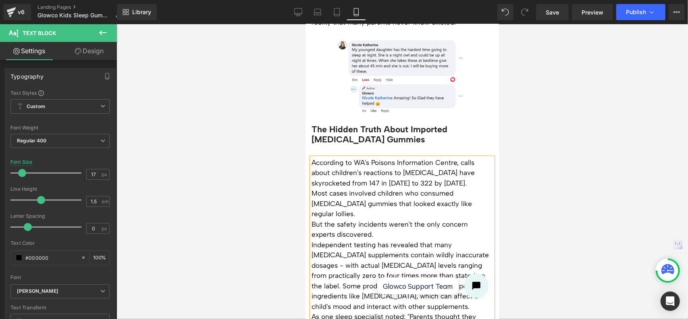
click at [313, 189] on span "Most cases involved children who consumed [MEDICAL_DATA] gummies that looked ex…" at bounding box center [391, 203] width 160 height 29
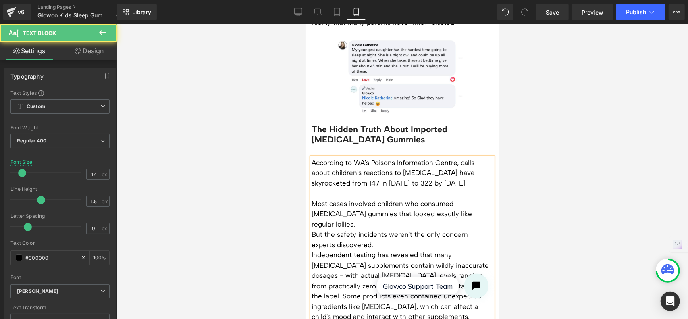
click at [393, 229] on p "But the safety incidents weren't the only concern experts discovered." at bounding box center [401, 239] width 181 height 21
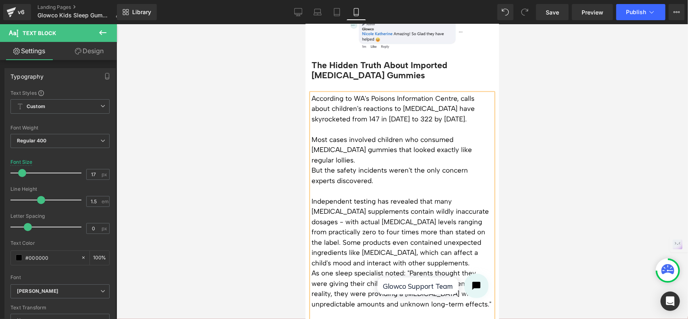
scroll to position [657, 0]
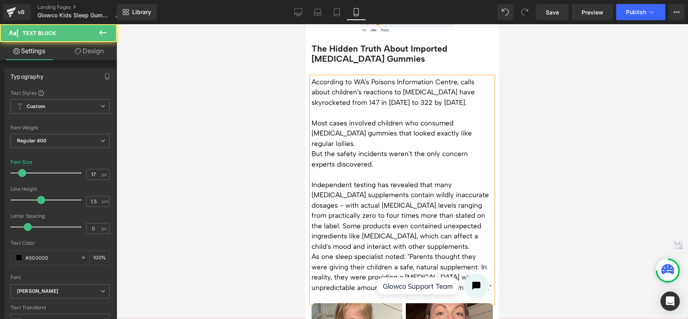
click at [440, 196] on p "Independent testing has revealed that many [MEDICAL_DATA] supplements contain w…" at bounding box center [401, 215] width 181 height 72
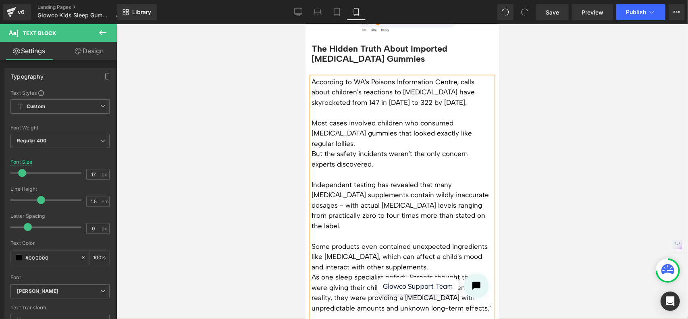
click at [414, 241] on p "Some products even contained unexpected ingredients like [MEDICAL_DATA], which …" at bounding box center [401, 256] width 181 height 31
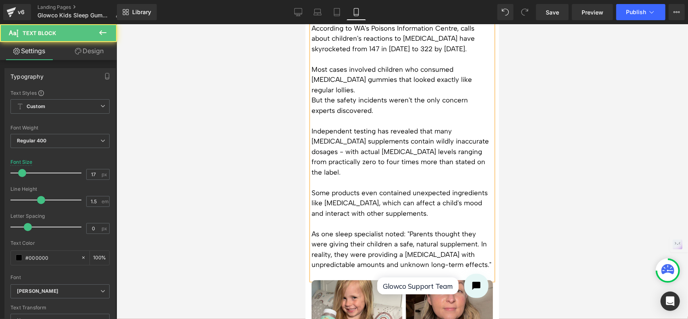
scroll to position [738, 0]
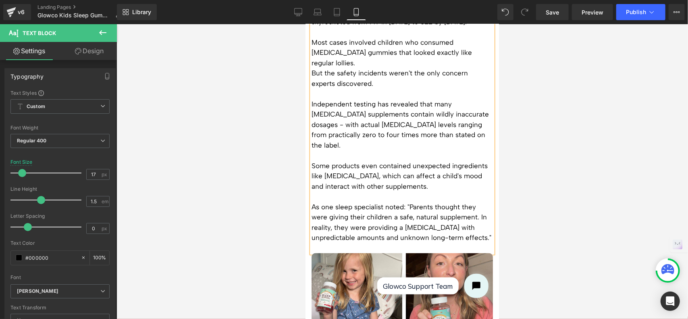
click at [479, 201] on p "As one sleep specialist noted: "Parents thought they were giving their children…" at bounding box center [401, 221] width 181 height 41
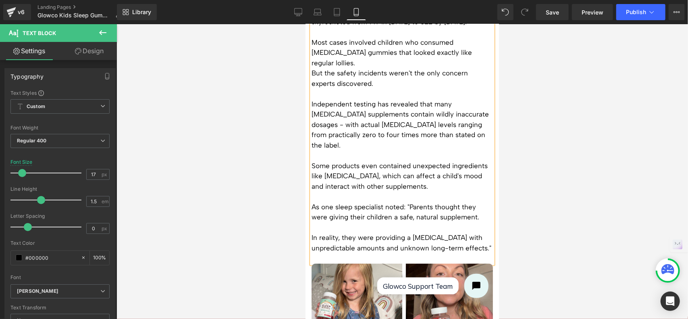
click at [570, 203] on div at bounding box center [401, 171] width 571 height 294
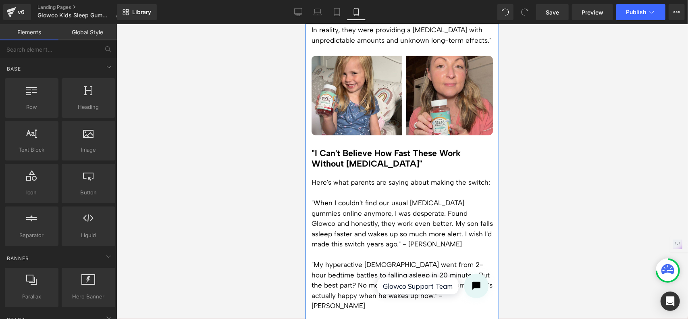
scroll to position [979, 0]
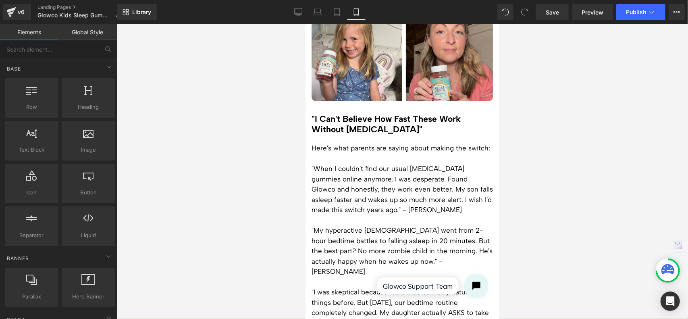
click at [365, 186] on span ""When I couldn't find our usual [MEDICAL_DATA] gummies online anymore, I was de…" at bounding box center [401, 188] width 181 height 49
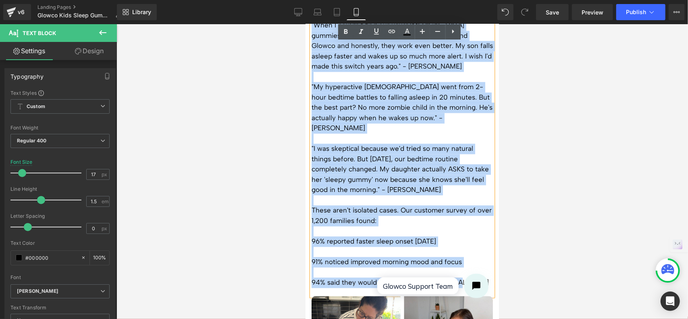
scroll to position [1140, 0]
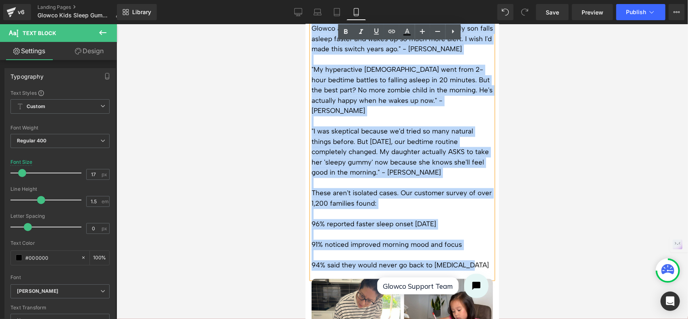
drag, startPoint x: 312, startPoint y: 127, endPoint x: 467, endPoint y: 241, distance: 192.5
click at [467, 241] on div "Here's what parents are saying about making the switch: "When I couldn't find o…" at bounding box center [401, 130] width 181 height 296
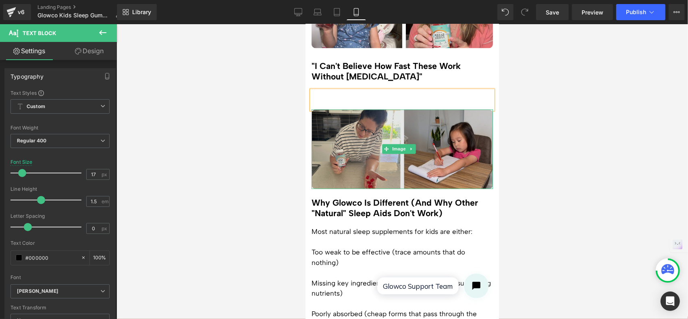
scroll to position [988, 0]
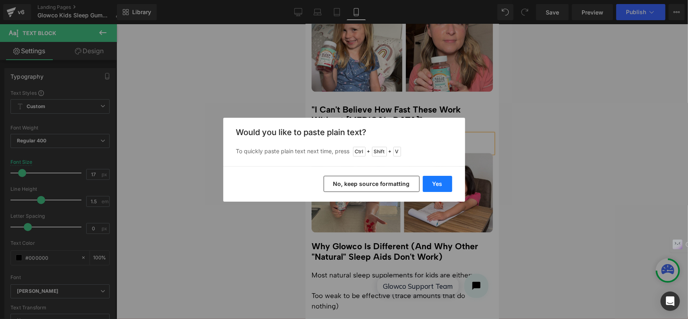
click at [443, 184] on button "Yes" at bounding box center [437, 184] width 29 height 16
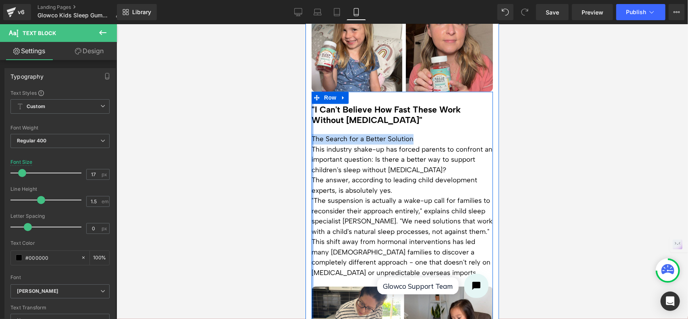
drag, startPoint x: 419, startPoint y: 117, endPoint x: 311, endPoint y: 117, distance: 107.1
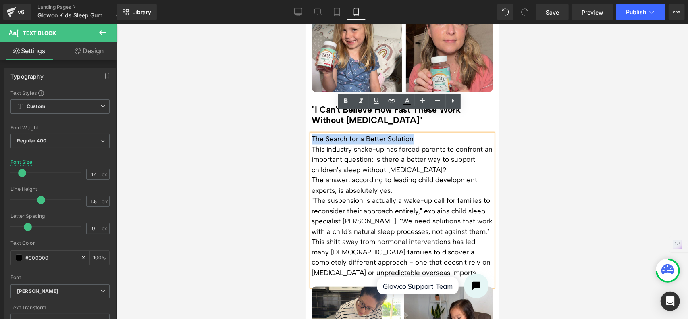
copy p "The Search for a Better Solution"
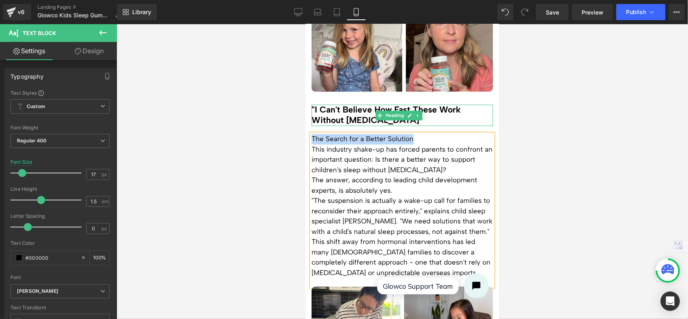
click at [331, 104] on h3 ""I Can't Believe How Fast These Work Without [MEDICAL_DATA]"" at bounding box center [401, 114] width 181 height 21
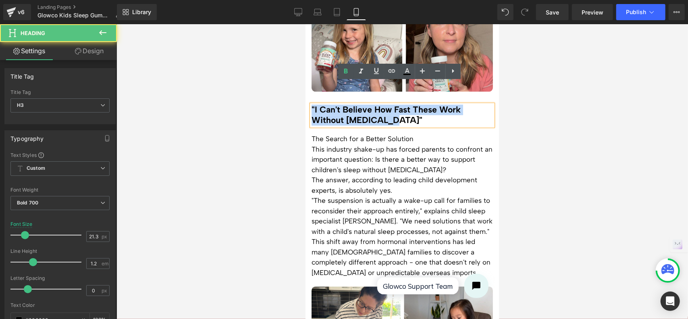
drag, startPoint x: 393, startPoint y: 98, endPoint x: 311, endPoint y: 89, distance: 82.7
click at [311, 104] on h3 ""I Can't Believe How Fast These Work Without [MEDICAL_DATA]"" at bounding box center [401, 114] width 181 height 21
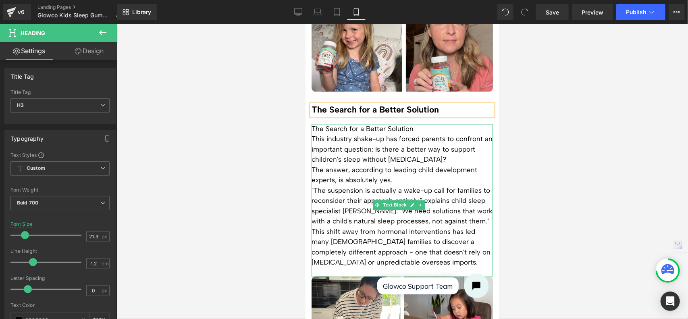
click at [425, 124] on p "The Search for a Better Solution" at bounding box center [401, 129] width 181 height 10
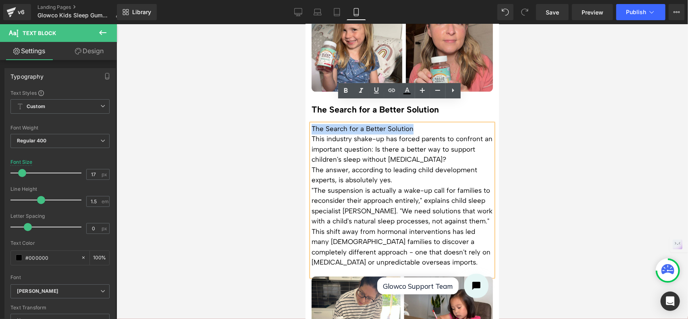
drag, startPoint x: 416, startPoint y: 107, endPoint x: 311, endPoint y: 107, distance: 104.3
click at [311, 124] on p "The Search for a Better Solution" at bounding box center [401, 129] width 181 height 10
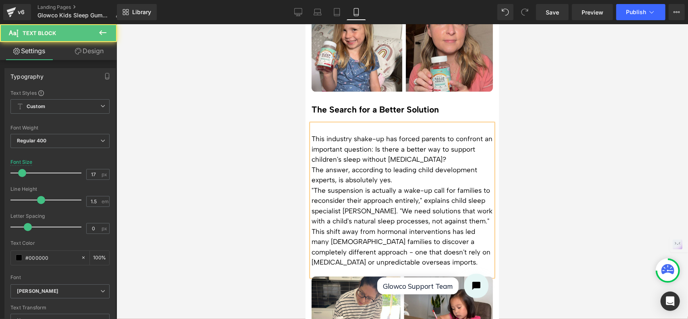
click at [311, 124] on div "This industry shake-up has forced parents to confront an important question: Is…" at bounding box center [401, 200] width 181 height 152
click at [313, 134] on p "This industry shake-up has forced parents to confront an important question: Is…" at bounding box center [401, 149] width 181 height 31
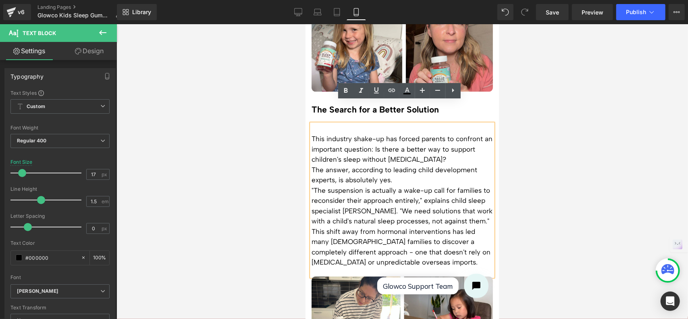
click at [313, 134] on p "This industry shake-up has forced parents to confront an important question: Is…" at bounding box center [401, 149] width 181 height 31
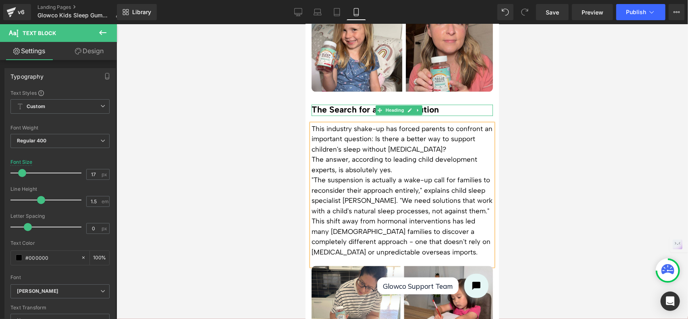
click at [436, 104] on h3 "The Search for a Better Solution" at bounding box center [401, 109] width 181 height 10
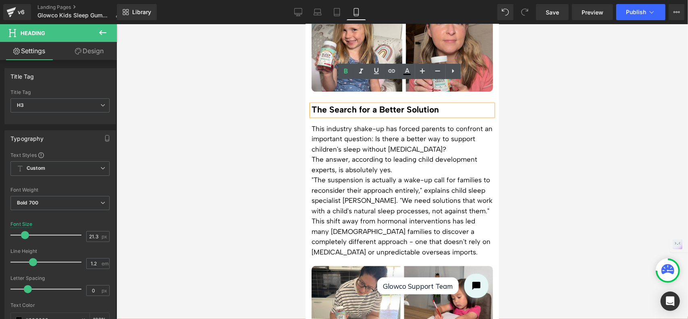
click at [404, 104] on h3 "The Search for a Better Solution" at bounding box center [401, 109] width 181 height 10
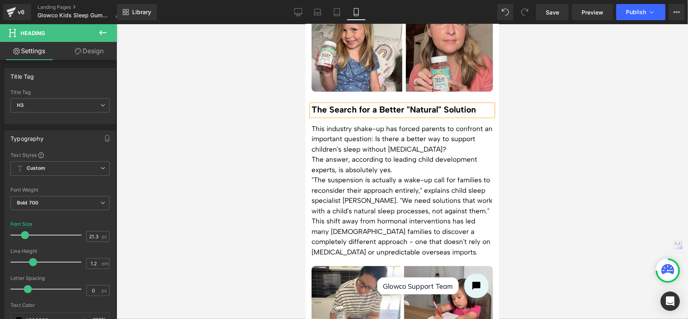
click at [625, 125] on div at bounding box center [401, 171] width 571 height 294
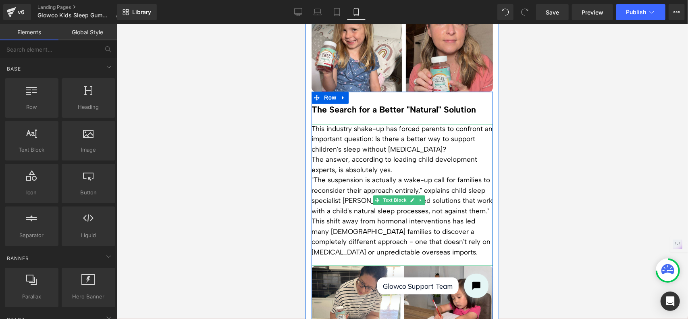
click at [409, 154] on p "The answer, according to leading child development experts, is absolutely yes." at bounding box center [401, 164] width 181 height 21
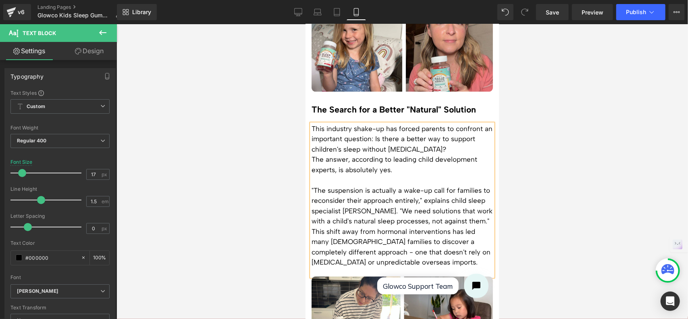
click at [458, 124] on p "This industry shake-up has forced parents to confront an important question: Is…" at bounding box center [401, 139] width 181 height 31
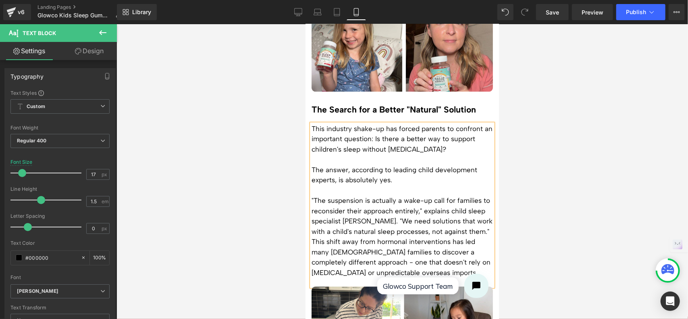
click at [408, 199] on p ""The suspension is actually a wake-up call for families to reconsider their app…" at bounding box center [401, 215] width 181 height 41
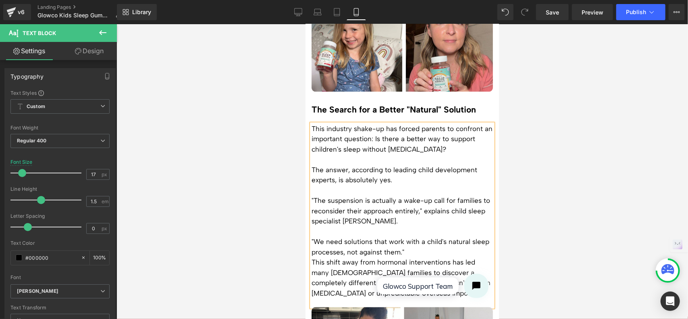
click at [427, 236] on p ""We need solutions that work with a child's natural sleep processes, not agains…" at bounding box center [401, 246] width 181 height 21
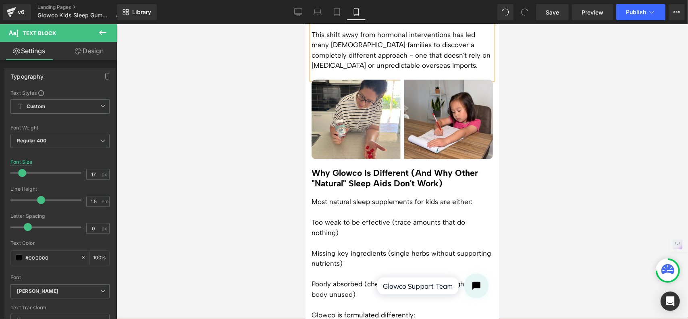
scroll to position [1230, 0]
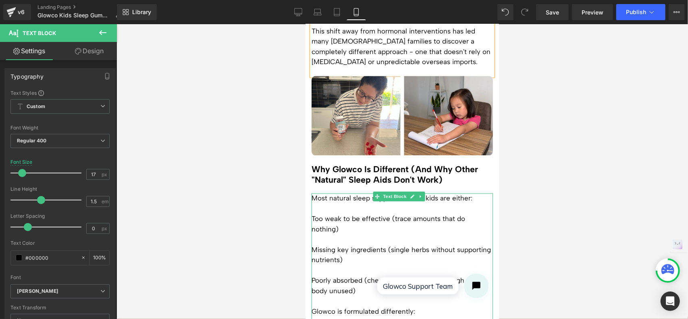
drag, startPoint x: 337, startPoint y: 185, endPoint x: 332, endPoint y: 182, distance: 5.9
click at [336, 203] on p at bounding box center [401, 208] width 181 height 10
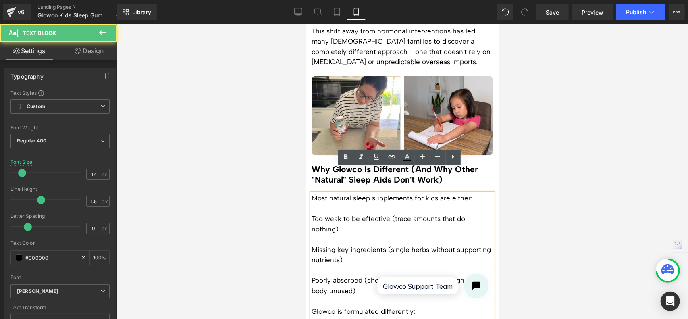
drag, startPoint x: 320, startPoint y: 186, endPoint x: 318, endPoint y: 182, distance: 4.3
click at [320, 203] on p at bounding box center [401, 208] width 181 height 10
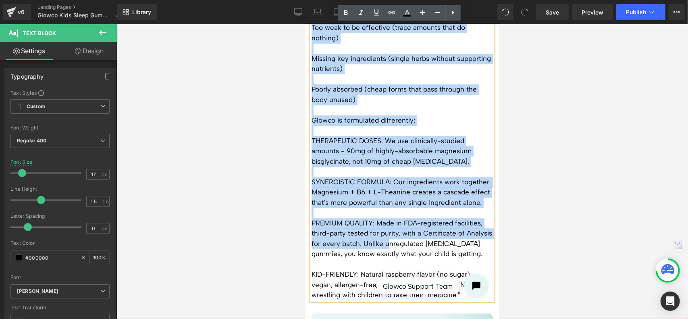
scroll to position [1432, 0]
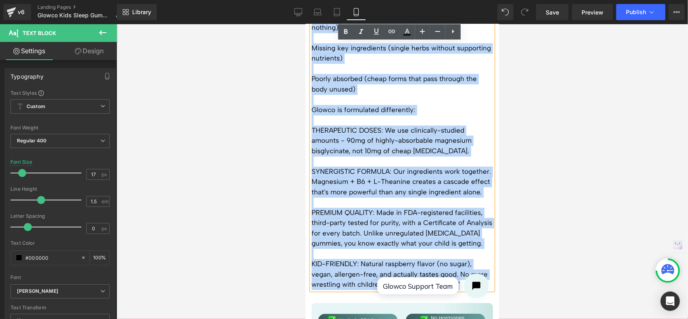
drag, startPoint x: 311, startPoint y: 171, endPoint x: 479, endPoint y: 266, distance: 192.3
click at [479, 266] on div "Most natural sleep supplements for kids are either: Too weak to be effective (t…" at bounding box center [401, 140] width 181 height 298
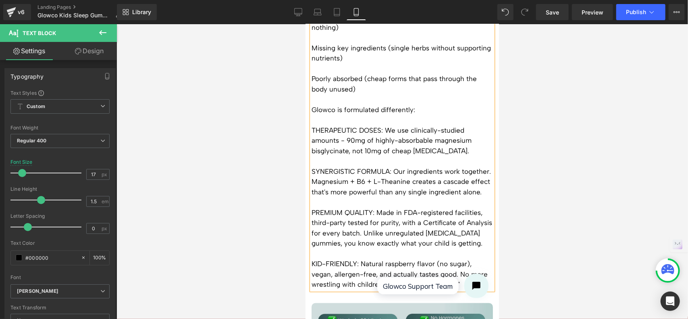
scroll to position [1367, 0]
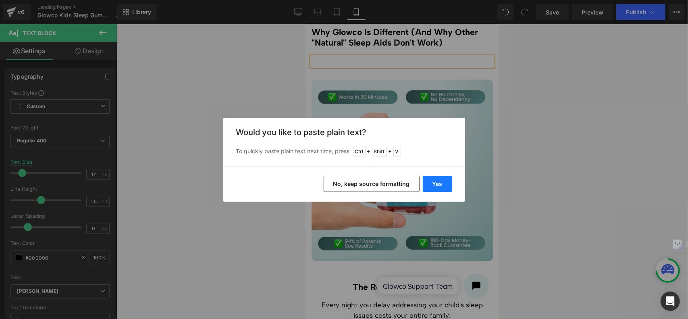
click at [439, 185] on button "Yes" at bounding box center [437, 184] width 29 height 16
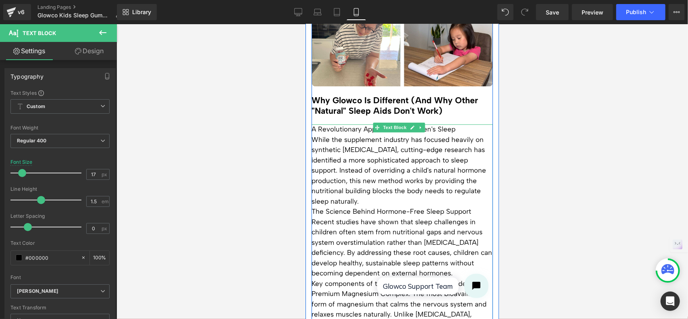
scroll to position [1287, 0]
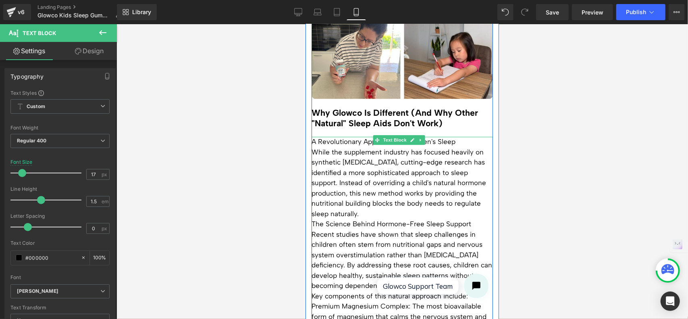
click at [379, 188] on p "While the supplement industry has focused heavily on synthetic [MEDICAL_DATA], …" at bounding box center [401, 183] width 181 height 72
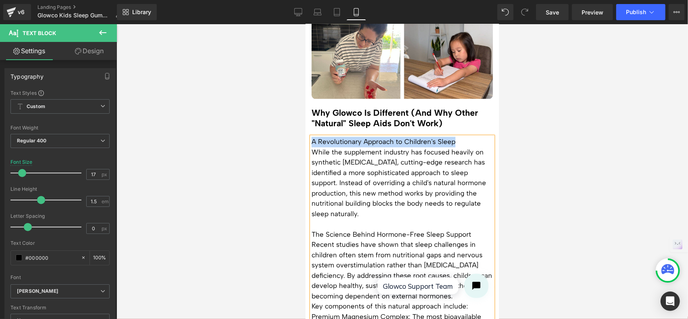
drag, startPoint x: 457, startPoint y: 117, endPoint x: 312, endPoint y: 117, distance: 145.0
click at [312, 136] on p "A Revolutionary Approach to Children's Sleep" at bounding box center [401, 141] width 181 height 10
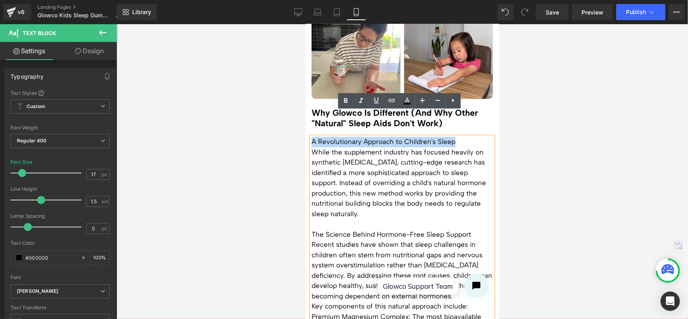
copy p "A Revolutionary Approach to Children's Sleep"
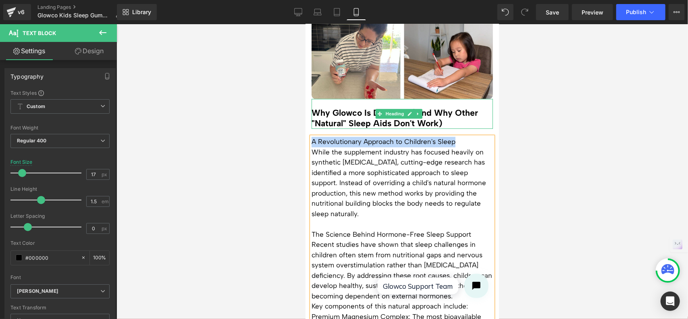
drag, startPoint x: 432, startPoint y: 92, endPoint x: 461, endPoint y: 99, distance: 29.4
click at [433, 107] on h3 "Why Glowco Is Different (And Why Other "Natural" Sleep Aids Don't Work)" at bounding box center [401, 117] width 181 height 21
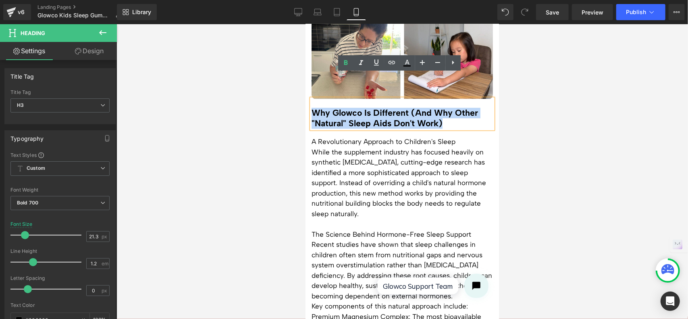
drag, startPoint x: 457, startPoint y: 97, endPoint x: 308, endPoint y: 89, distance: 149.3
click at [308, 89] on div "The Natural Sleep Solution Australian Parents Are Choosing After Major Retailer…" at bounding box center [401, 217] width 193 height 2858
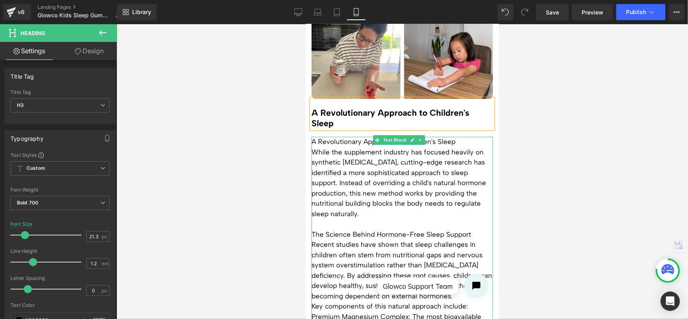
click at [351, 147] on p "While the supplement industry has focused heavily on synthetic [MEDICAL_DATA], …" at bounding box center [401, 183] width 181 height 72
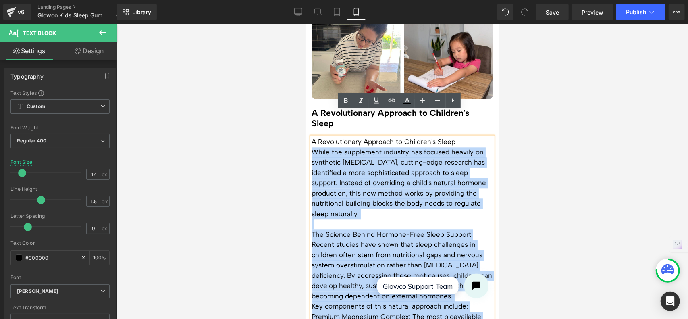
drag, startPoint x: 459, startPoint y: 118, endPoint x: 309, endPoint y: 119, distance: 150.7
click at [311, 136] on div "A Revolutionary Approach to Children's Sleep While the supplement industry has …" at bounding box center [401, 305] width 181 height 339
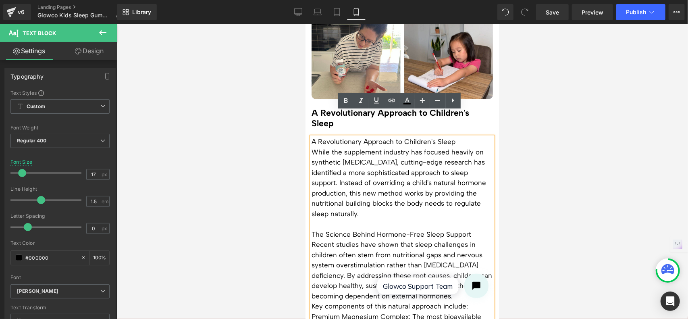
click at [317, 136] on p "A Revolutionary Approach to Children's Sleep" at bounding box center [401, 141] width 181 height 10
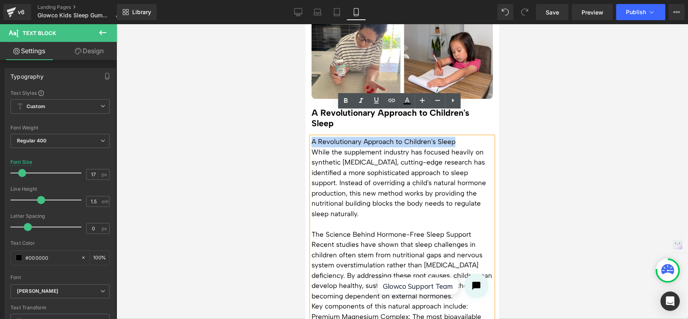
drag, startPoint x: 311, startPoint y: 116, endPoint x: 454, endPoint y: 117, distance: 142.6
click at [454, 136] on p "A Revolutionary Approach to Children's Sleep" at bounding box center [401, 141] width 181 height 10
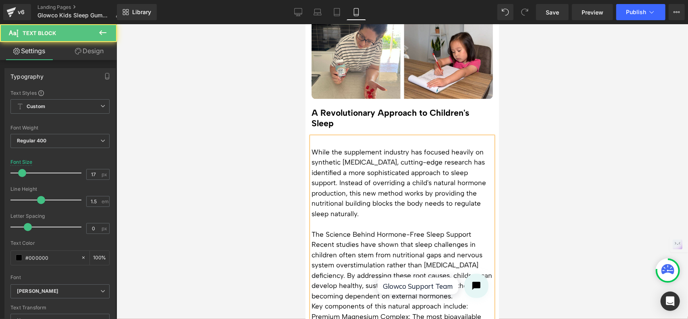
click at [311, 147] on p "While the supplement industry has focused heavily on synthetic [MEDICAL_DATA], …" at bounding box center [401, 183] width 181 height 72
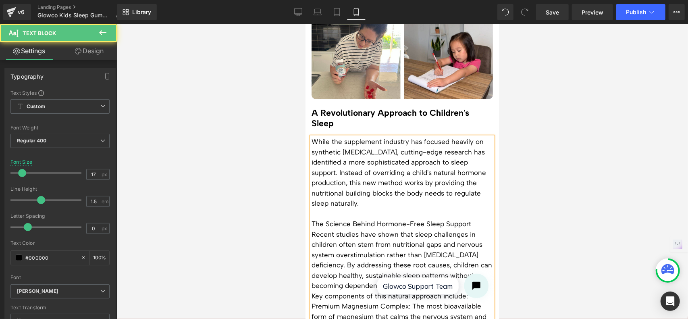
click at [338, 147] on span "While the supplement industry has focused heavily on synthetic [MEDICAL_DATA], …" at bounding box center [398, 172] width 174 height 70
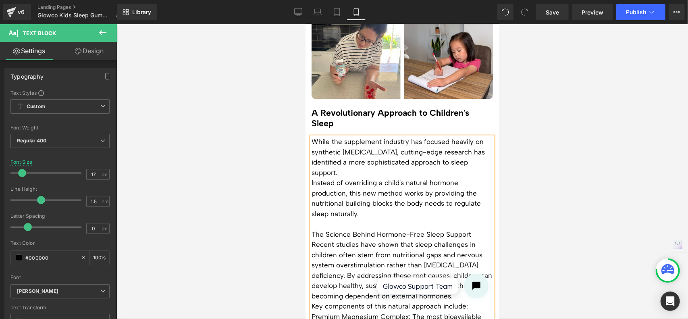
click at [313, 178] on span "Instead of overriding a child's natural hormone production, this new method wor…" at bounding box center [395, 197] width 169 height 39
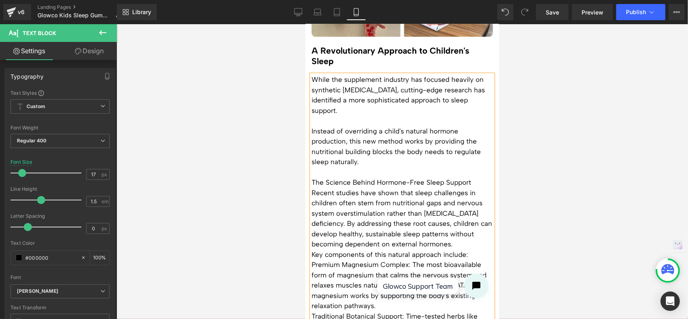
scroll to position [1367, 0]
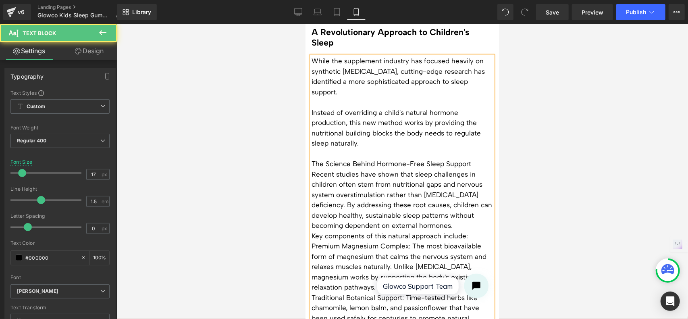
click at [346, 180] on p "Recent studies have shown that sleep challenges in children often stem from nut…" at bounding box center [401, 200] width 181 height 62
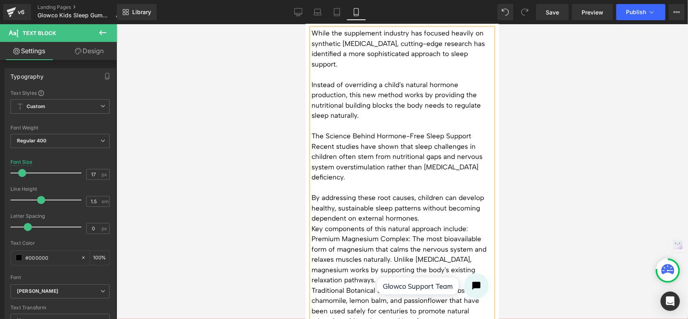
scroll to position [1407, 0]
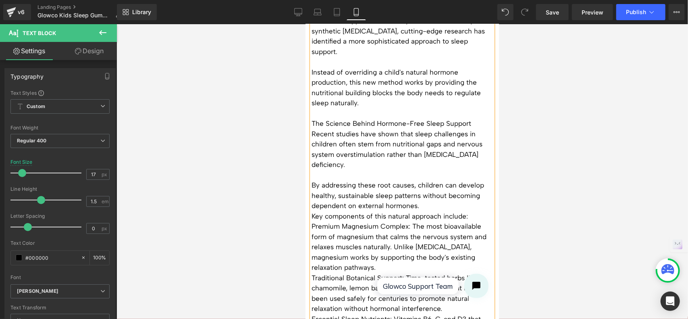
click at [417, 181] on p "By addressing these root causes, children can develop healthy, sustainable slee…" at bounding box center [401, 195] width 181 height 31
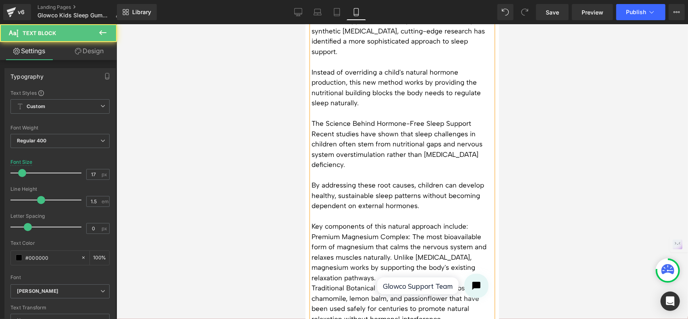
scroll to position [1448, 0]
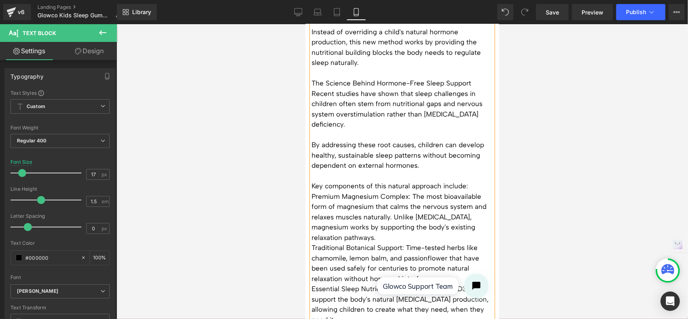
click at [470, 180] on p "Key components of this natural approach include:" at bounding box center [401, 185] width 181 height 10
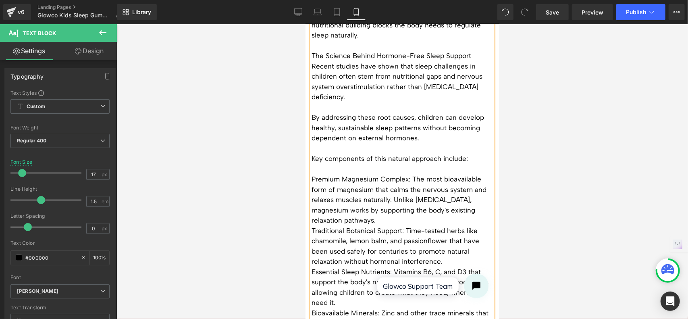
scroll to position [1488, 0]
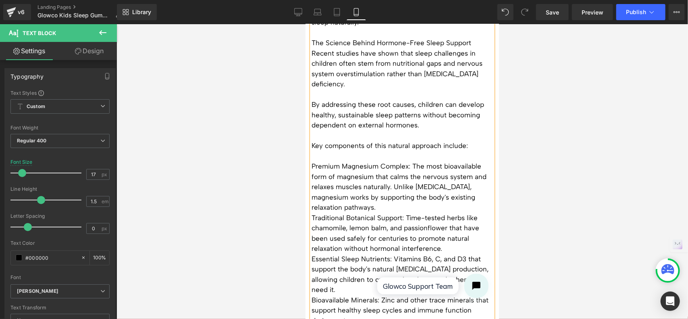
click at [384, 182] on p "Premium Magnesium Complex: The most bioavailable form of magnesium that calms t…" at bounding box center [401, 187] width 181 height 52
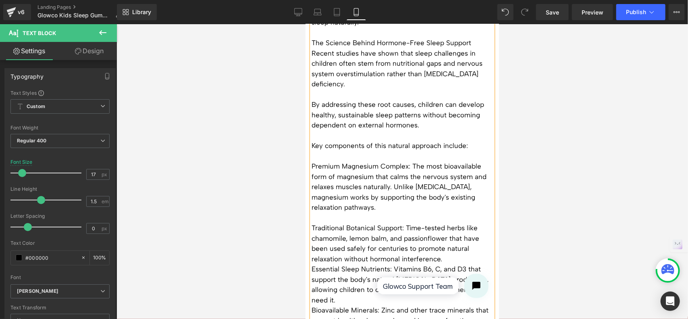
scroll to position [1528, 0]
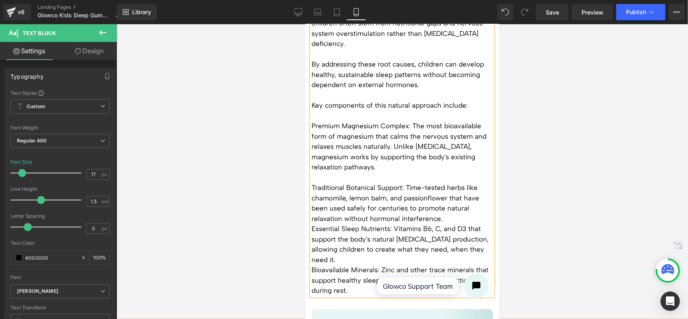
click at [446, 193] on p "Traditional Botanical Support: Time-tested herbs like chamomile, lemon balm, an…" at bounding box center [401, 202] width 181 height 41
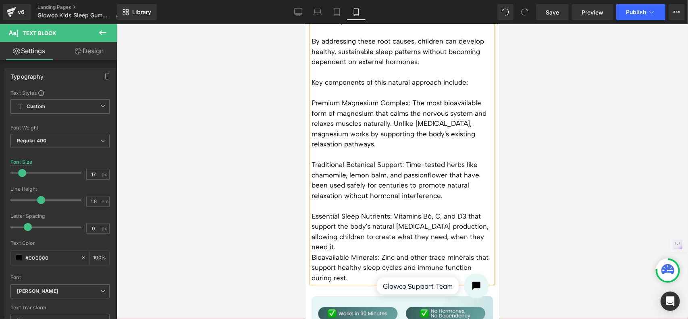
scroll to position [1569, 0]
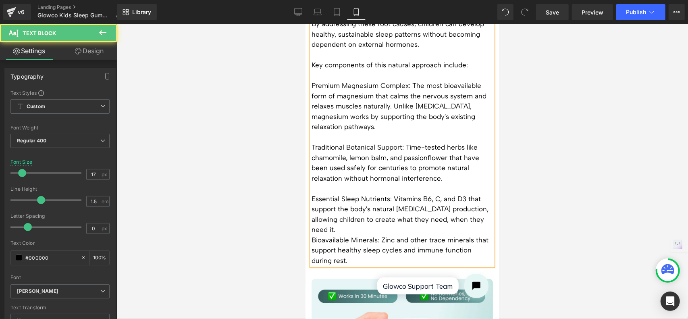
click at [374, 207] on p "Essential Sleep Nutrients: Vitamins B6, C, and D3 that support the body's natur…" at bounding box center [401, 213] width 181 height 41
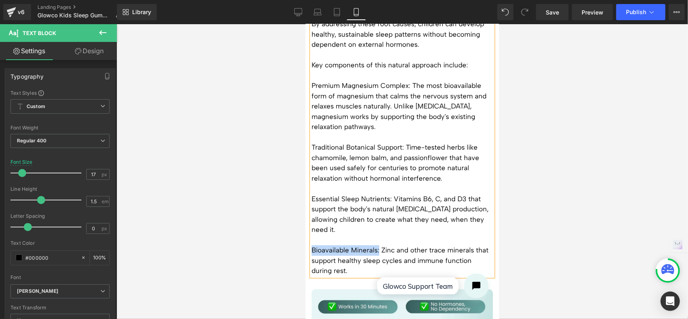
drag, startPoint x: 379, startPoint y: 226, endPoint x: 312, endPoint y: 226, distance: 66.9
click at [312, 245] on p "Bioavailable Minerals: Zinc and other trace minerals that support healthy sleep…" at bounding box center [401, 260] width 181 height 31
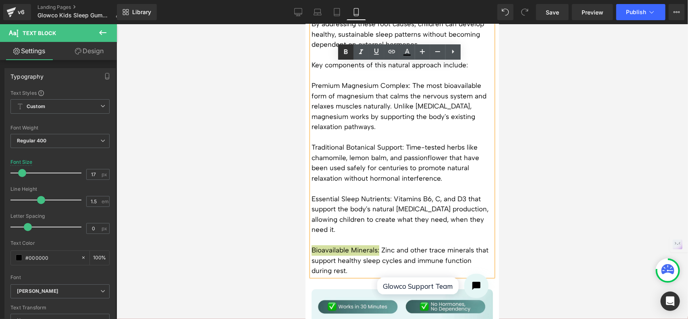
click at [347, 53] on icon at bounding box center [346, 51] width 4 height 5
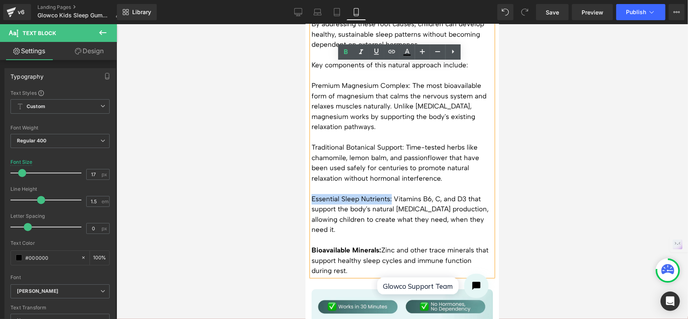
drag, startPoint x: 390, startPoint y: 172, endPoint x: 313, endPoint y: 173, distance: 77.3
click at [313, 193] on p "Essential Sleep Nutrients: Vitamins B6, C, and D3 that support the body's natur…" at bounding box center [401, 213] width 181 height 41
click at [343, 52] on icon at bounding box center [346, 52] width 10 height 10
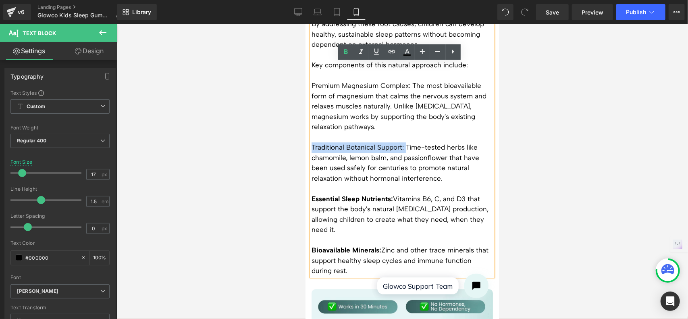
drag, startPoint x: 404, startPoint y: 122, endPoint x: 311, endPoint y: 122, distance: 93.5
click at [311, 142] on p "Traditional Botanical Support: Time-tested herbs like chamomile, lemon balm, an…" at bounding box center [401, 162] width 181 height 41
click at [344, 54] on icon at bounding box center [346, 52] width 10 height 10
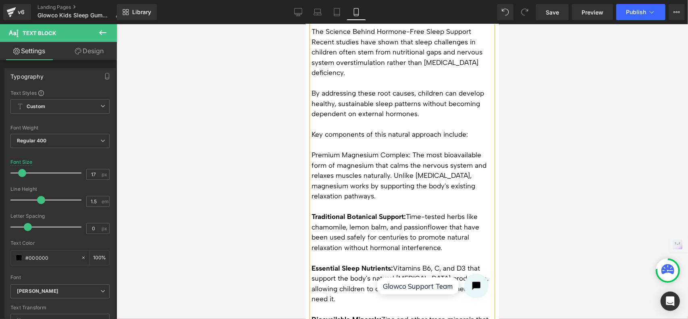
scroll to position [1488, 0]
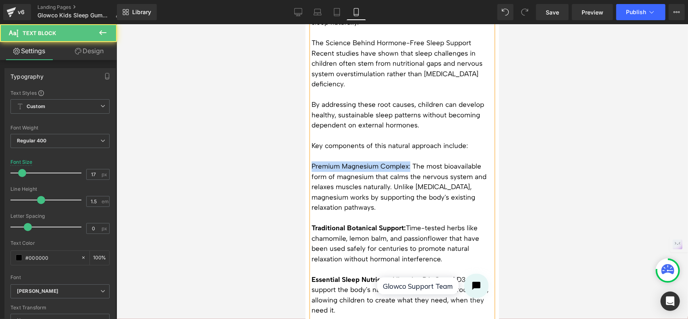
drag, startPoint x: 408, startPoint y: 142, endPoint x: 311, endPoint y: 144, distance: 97.5
click at [311, 161] on p "Premium Magnesium Complex: The most bioavailable form of magnesium that calms t…" at bounding box center [401, 187] width 181 height 52
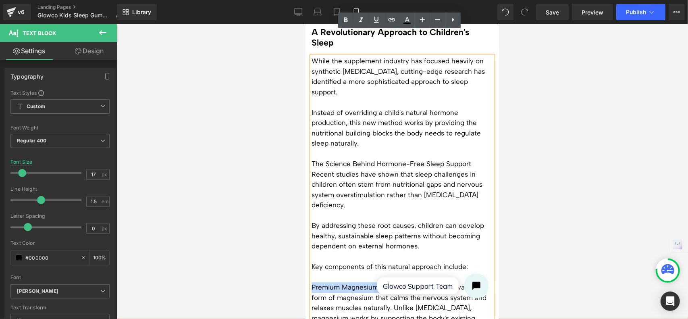
scroll to position [1367, 0]
click at [346, 22] on icon at bounding box center [346, 20] width 4 height 5
click at [436, 210] on p at bounding box center [401, 215] width 181 height 10
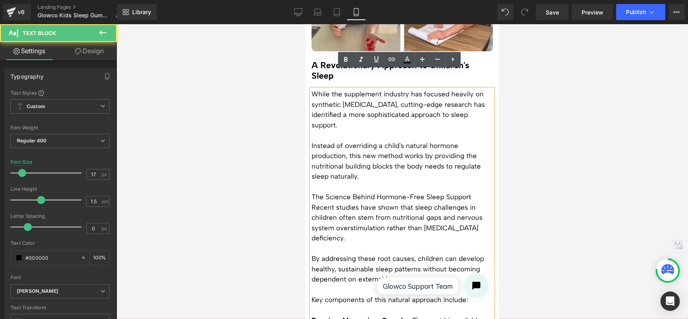
scroll to position [1287, 0]
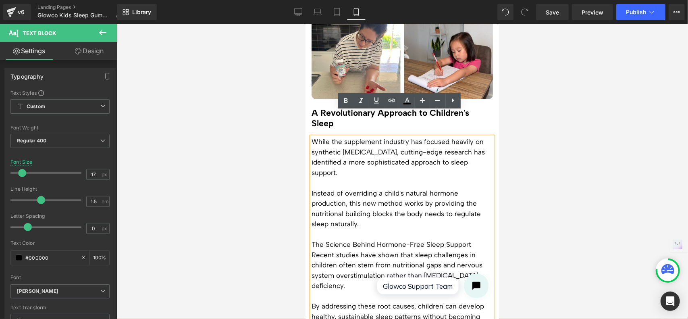
click at [550, 145] on div at bounding box center [401, 171] width 571 height 294
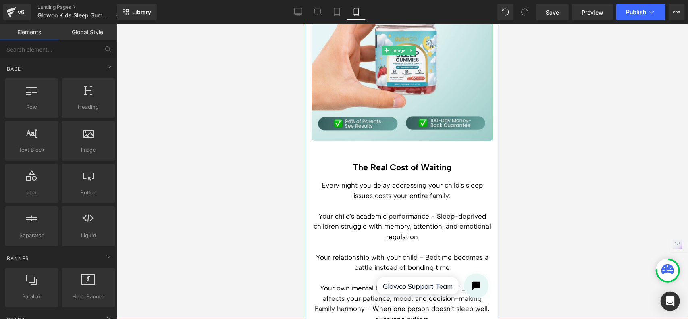
scroll to position [1933, 0]
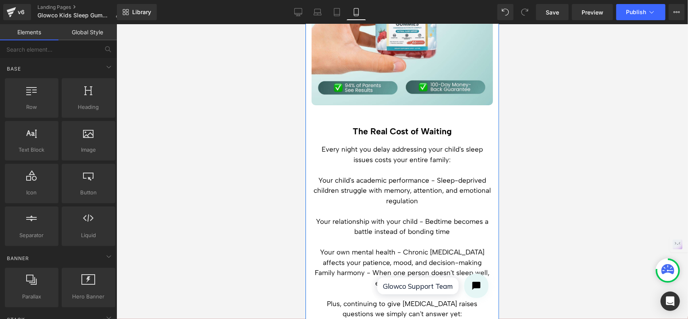
click at [412, 144] on div "Every night you delay addressing your child's sleep issues costs your entire fa…" at bounding box center [401, 287] width 181 height 286
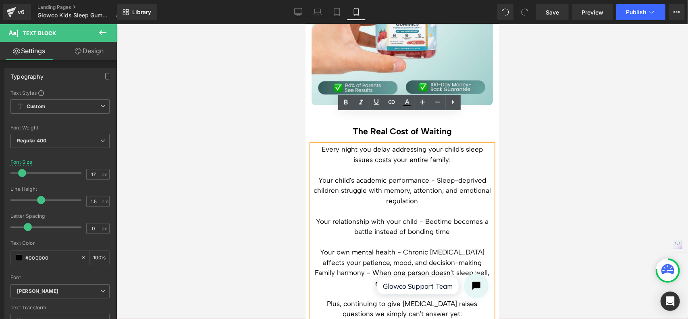
click at [462, 164] on p at bounding box center [401, 169] width 181 height 10
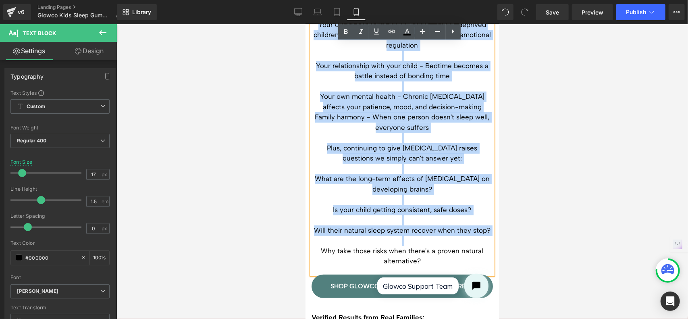
scroll to position [2095, 0]
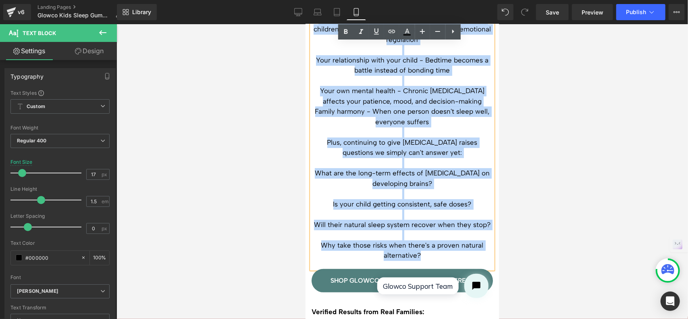
drag, startPoint x: 319, startPoint y: 119, endPoint x: 453, endPoint y: 229, distance: 172.8
click at [453, 229] on div "Every night you delay addressing your child's sleep issues costs your entire fa…" at bounding box center [401, 126] width 181 height 286
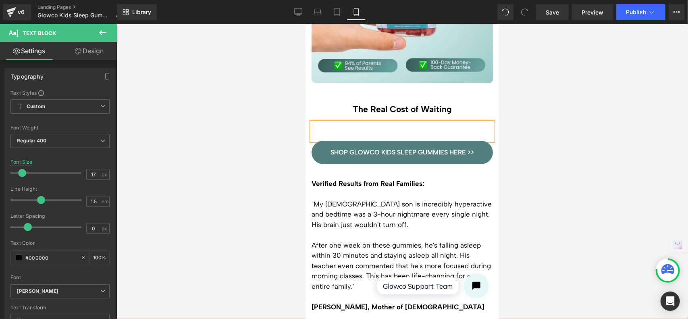
scroll to position [1894, 0]
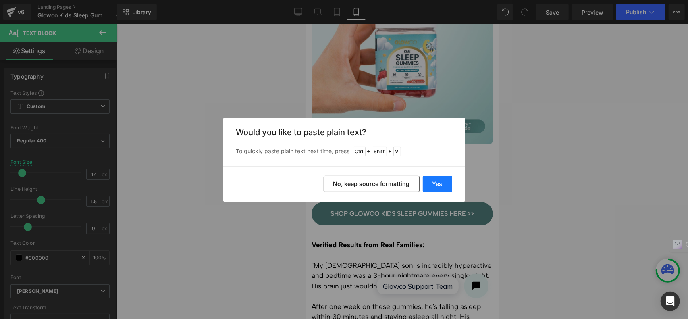
click at [438, 183] on button "Yes" at bounding box center [437, 184] width 29 height 16
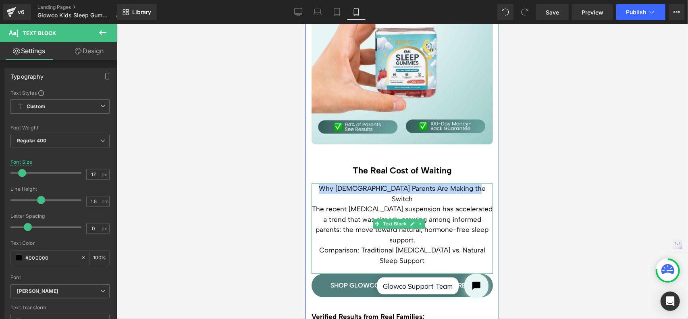
drag, startPoint x: 326, startPoint y: 157, endPoint x: 472, endPoint y: 157, distance: 146.2
click at [472, 183] on p "Why [DEMOGRAPHIC_DATA] Parents Are Making the Switch" at bounding box center [401, 193] width 181 height 21
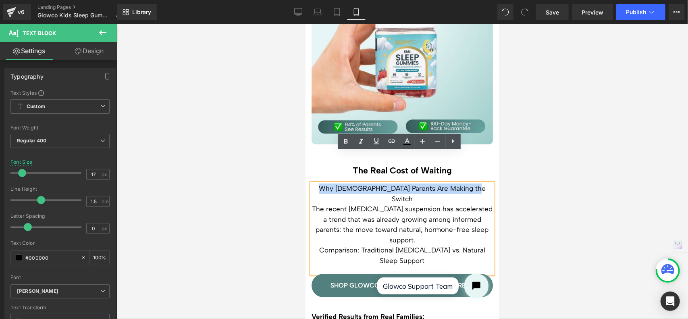
copy p "Why [DEMOGRAPHIC_DATA] Parents Are Making the Switch"
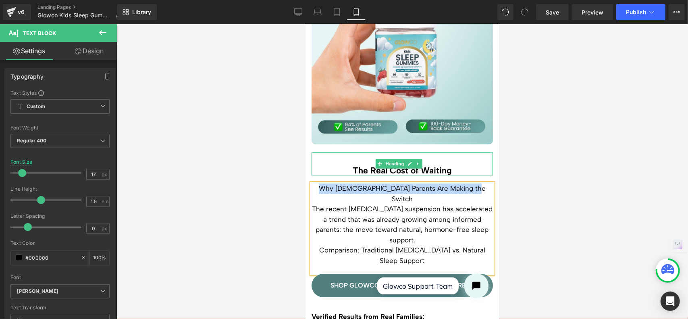
click at [433, 165] on h3 "The Real Cost of Waiting" at bounding box center [401, 170] width 181 height 10
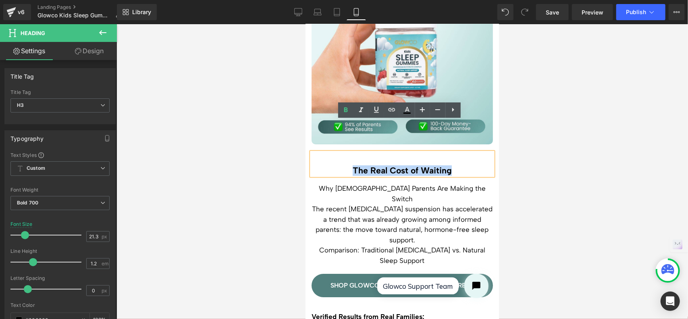
drag, startPoint x: 455, startPoint y: 138, endPoint x: 349, endPoint y: 138, distance: 105.5
click at [349, 165] on h3 "The Real Cost of Waiting" at bounding box center [401, 170] width 181 height 10
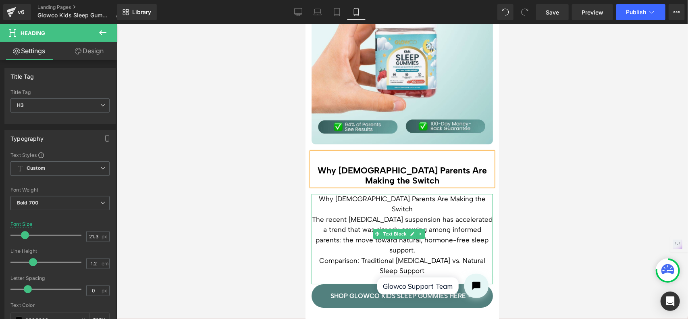
click at [476, 193] on p "Why [DEMOGRAPHIC_DATA] Parents Are Making the Switch" at bounding box center [401, 203] width 181 height 21
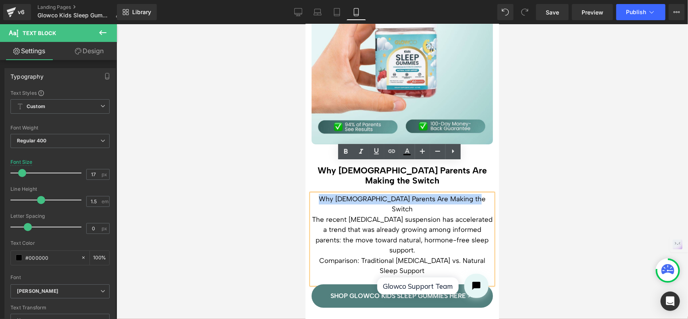
drag, startPoint x: 433, startPoint y: 167, endPoint x: 325, endPoint y: 166, distance: 107.1
click at [325, 193] on p "Why [DEMOGRAPHIC_DATA] Parents Are Making the Switch" at bounding box center [401, 203] width 181 height 21
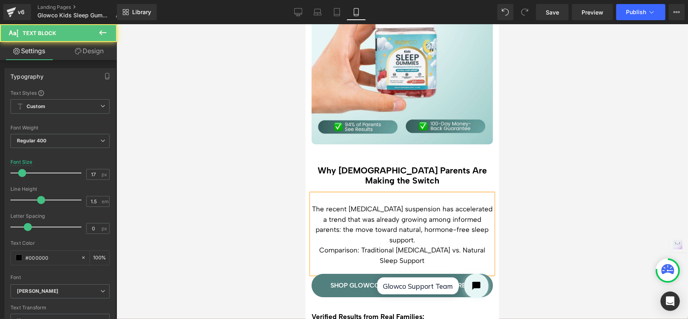
click at [318, 203] on p "The recent [MEDICAL_DATA] suspension has accelerated a trend that was already g…" at bounding box center [401, 223] width 181 height 41
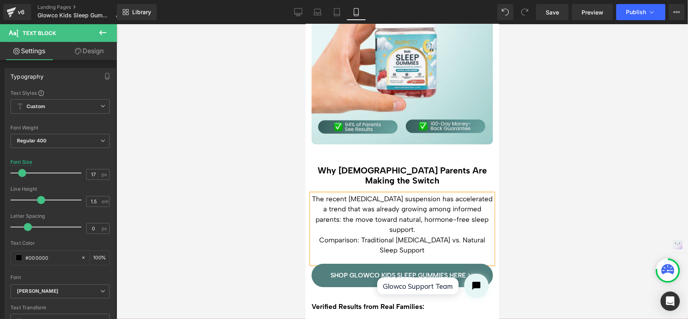
click at [426, 197] on p "The recent [MEDICAL_DATA] suspension has accelerated a trend that was already g…" at bounding box center [401, 213] width 181 height 41
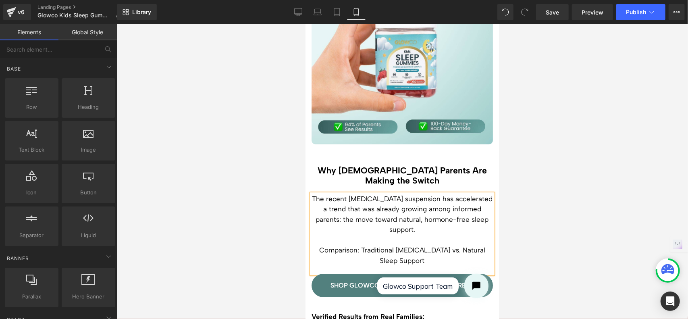
click at [577, 186] on div at bounding box center [401, 171] width 571 height 294
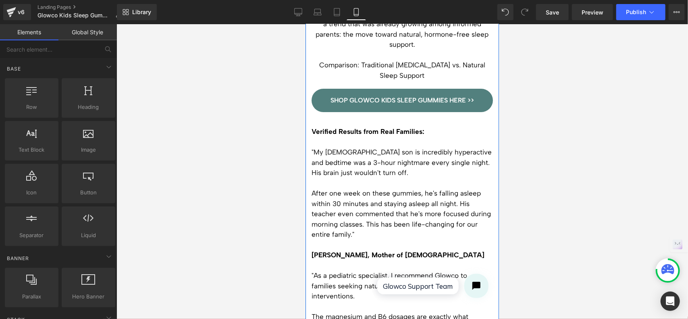
scroll to position [2096, 0]
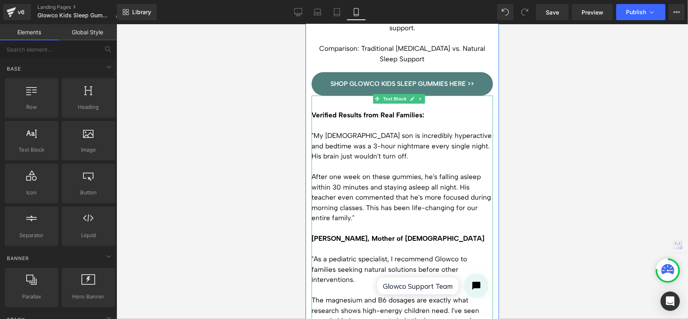
click at [341, 130] on p ""My [DEMOGRAPHIC_DATA] son is incredibly hyperactive and bedtime was a 3-hour n…" at bounding box center [401, 145] width 181 height 31
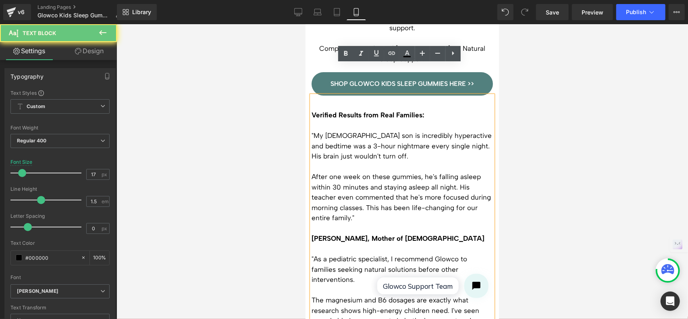
click at [323, 110] on strong "Verified Results from Real Families:" at bounding box center [367, 114] width 113 height 8
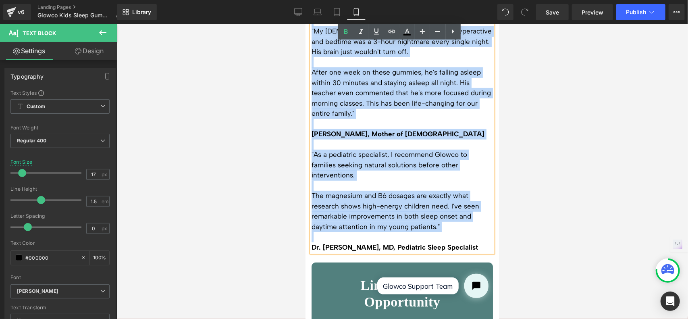
scroll to position [2217, 0]
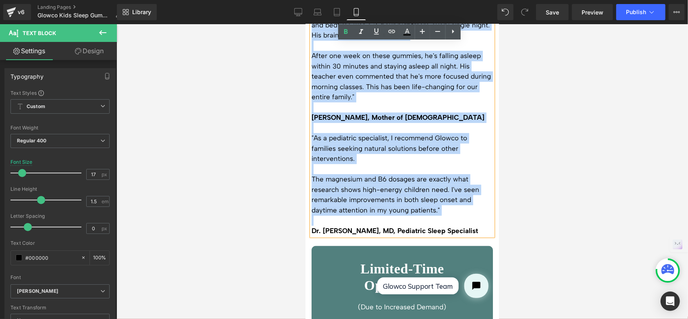
drag, startPoint x: 311, startPoint y: 84, endPoint x: 474, endPoint y: 195, distance: 197.2
click at [474, 195] on div "Verified Results from Real Families: "My [DEMOGRAPHIC_DATA] son is incredibly h…" at bounding box center [401, 104] width 181 height 261
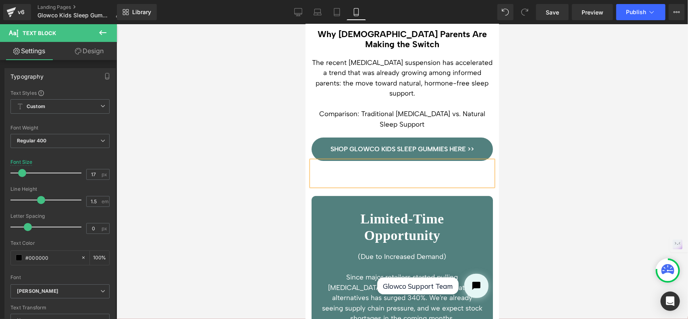
scroll to position [2022, 0]
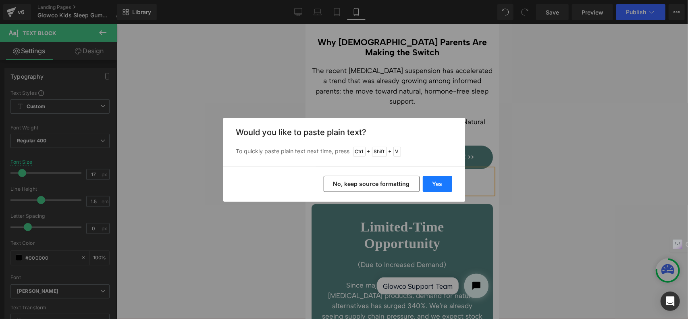
click at [432, 178] on button "Yes" at bounding box center [437, 184] width 29 height 16
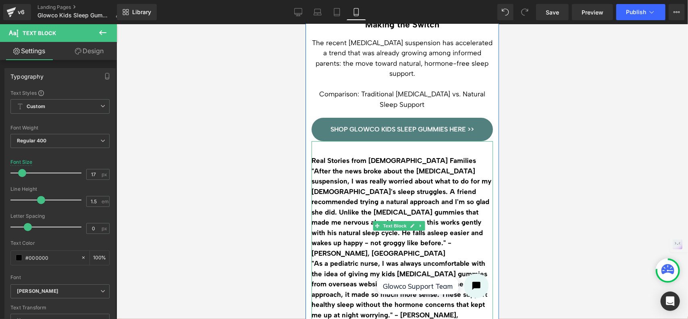
scroll to position [2063, 0]
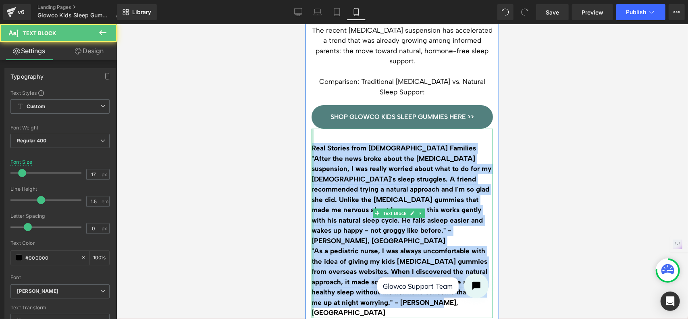
drag, startPoint x: 454, startPoint y: 259, endPoint x: 311, endPoint y: 116, distance: 202.5
click at [311, 128] on div "Real Stories from Australian Families "After the news broke about the [MEDICAL_…" at bounding box center [401, 222] width 181 height 189
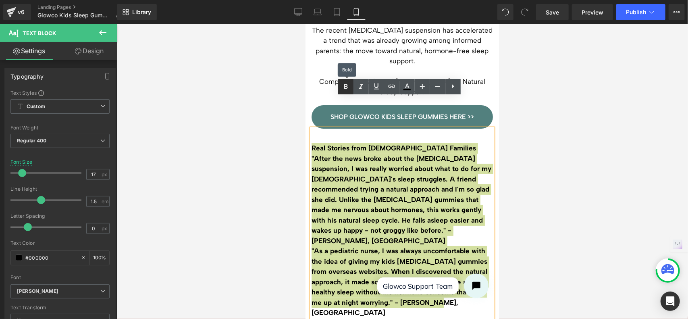
click at [346, 88] on icon at bounding box center [346, 86] width 4 height 5
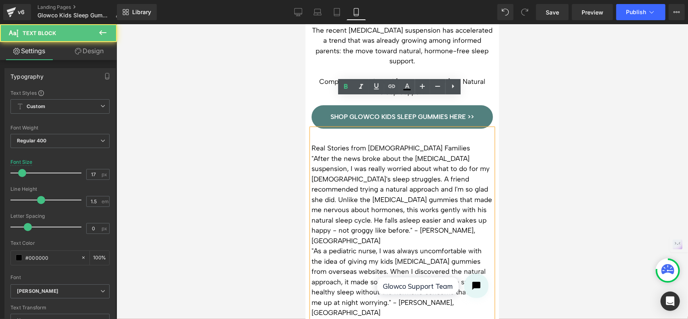
click at [433, 143] on p "Real Stories from [DEMOGRAPHIC_DATA] Families" at bounding box center [401, 148] width 181 height 10
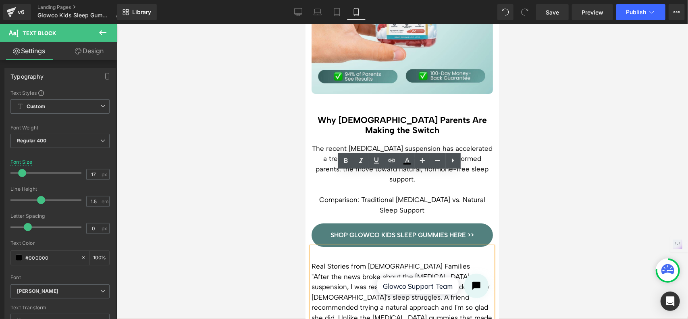
scroll to position [1942, 0]
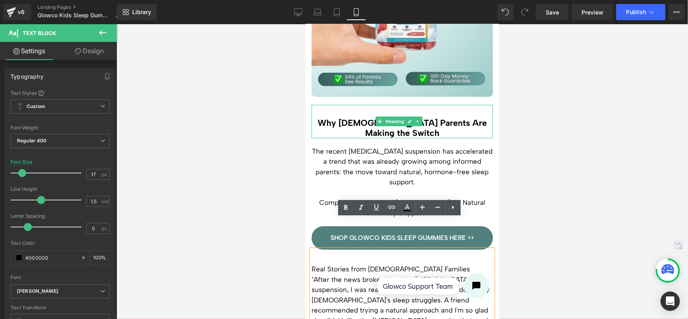
click at [433, 117] on h3 "Why [DEMOGRAPHIC_DATA] Parents Are Making the Switch" at bounding box center [401, 127] width 181 height 21
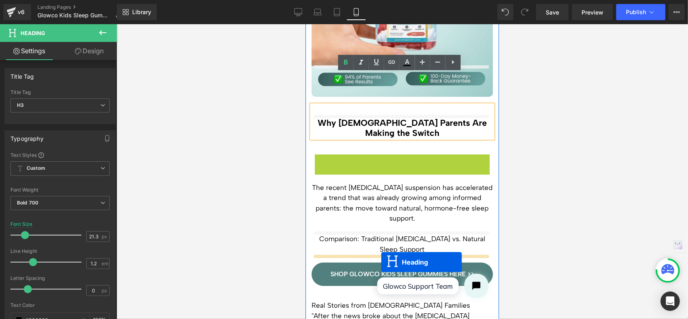
drag, startPoint x: 379, startPoint y: 138, endPoint x: 381, endPoint y: 261, distance: 123.3
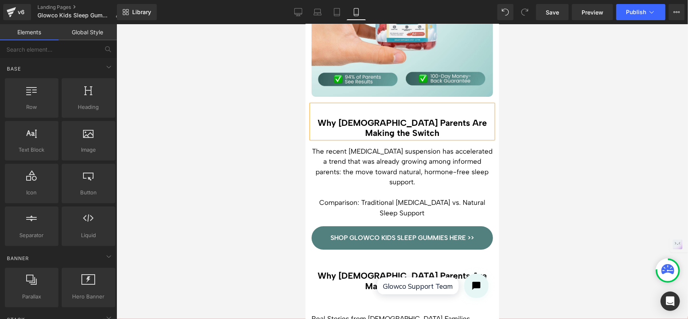
click at [569, 197] on div at bounding box center [401, 171] width 571 height 294
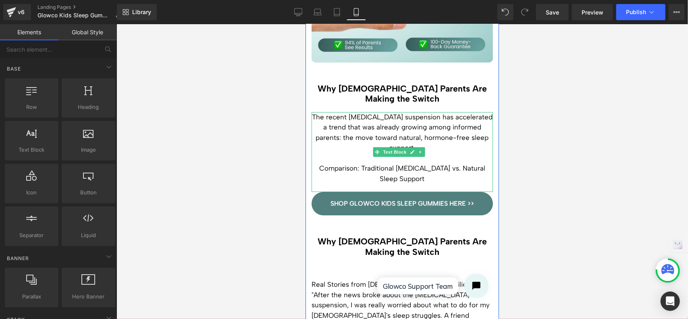
scroll to position [2063, 0]
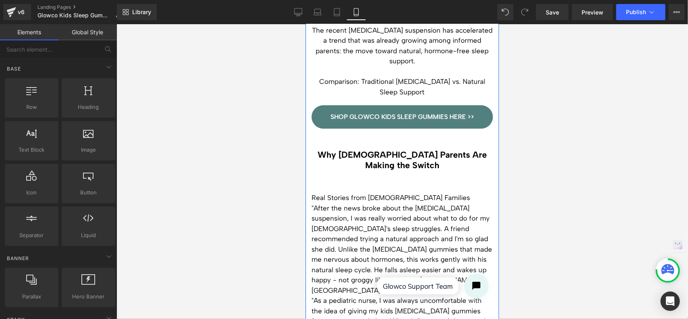
click at [422, 192] on p "Real Stories from [DEMOGRAPHIC_DATA] Families" at bounding box center [401, 197] width 181 height 10
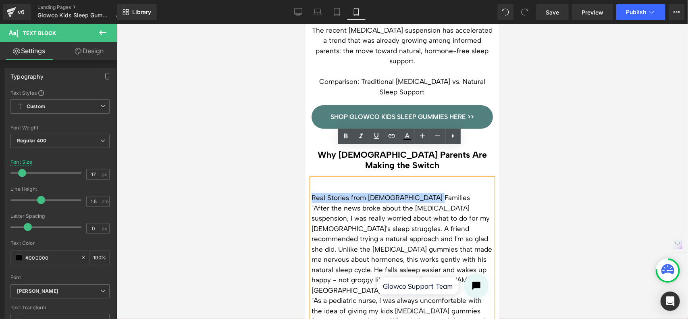
drag, startPoint x: 429, startPoint y: 168, endPoint x: 312, endPoint y: 168, distance: 116.4
click at [312, 192] on p "Real Stories from [DEMOGRAPHIC_DATA] Families" at bounding box center [401, 197] width 181 height 10
copy p "Real Stories from [DEMOGRAPHIC_DATA] Families"
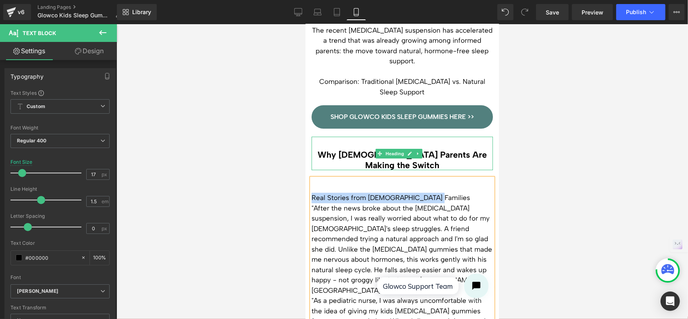
click at [403, 149] on h3 "Why [DEMOGRAPHIC_DATA] Parents Are Making the Switch" at bounding box center [401, 159] width 181 height 21
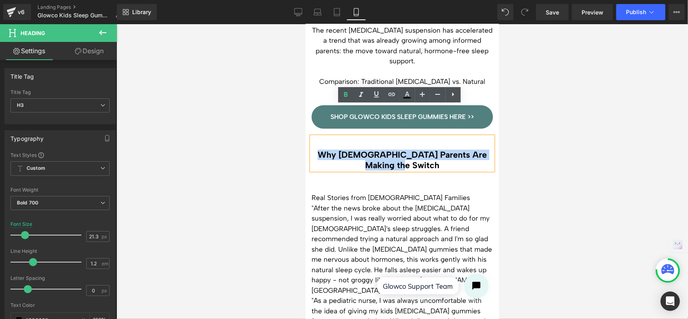
drag, startPoint x: 426, startPoint y: 134, endPoint x: 321, endPoint y: 123, distance: 105.7
click at [321, 149] on h3 "Why [DEMOGRAPHIC_DATA] Parents Are Making the Switch" at bounding box center [401, 159] width 181 height 21
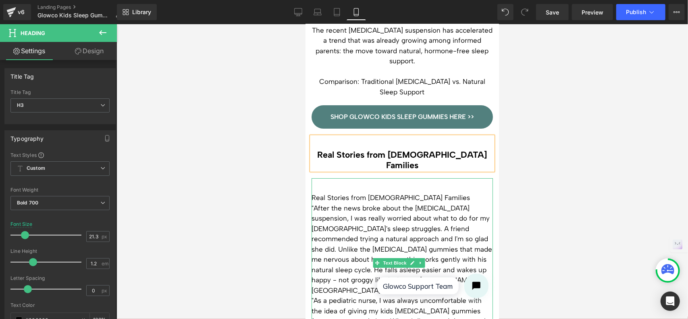
click at [339, 203] on p ""After the news broke about the [MEDICAL_DATA] suspension, I was really worried…" at bounding box center [401, 249] width 181 height 93
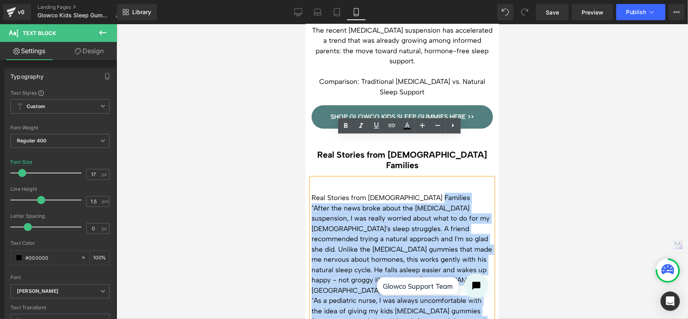
drag, startPoint x: 430, startPoint y: 159, endPoint x: 309, endPoint y: 158, distance: 120.8
click at [311, 178] on div "Real Stories from Australian Families "After the news broke about the [MEDICAL_…" at bounding box center [401, 272] width 181 height 189
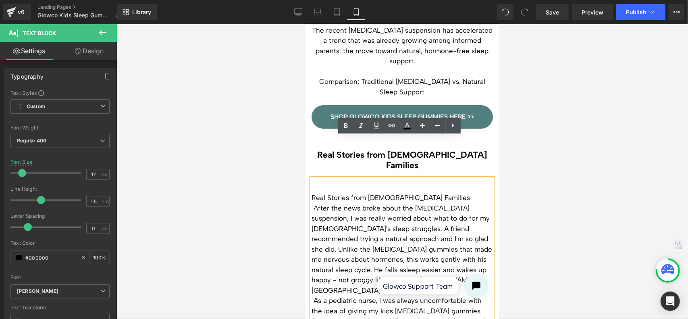
click at [317, 192] on p "Real Stories from [DEMOGRAPHIC_DATA] Families" at bounding box center [401, 197] width 181 height 10
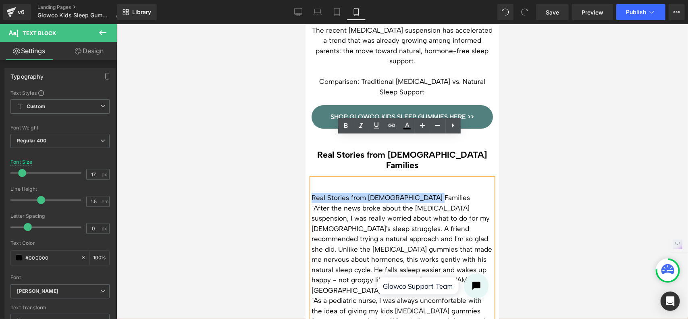
drag, startPoint x: 433, startPoint y: 156, endPoint x: 311, endPoint y: 157, distance: 121.7
click at [311, 192] on p "Real Stories from [DEMOGRAPHIC_DATA] Families" at bounding box center [401, 197] width 181 height 10
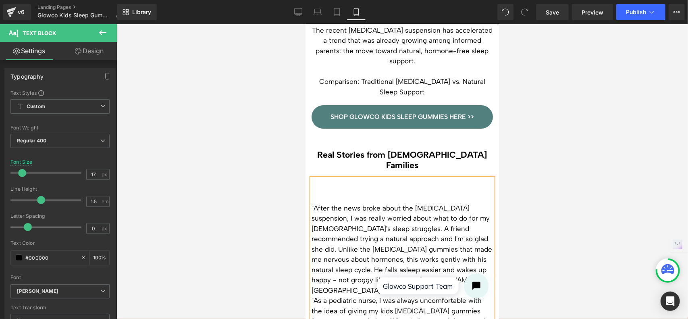
click at [311, 178] on div ""After the news broke about the [MEDICAL_DATA] suspension, I was really worried…" at bounding box center [401, 272] width 181 height 189
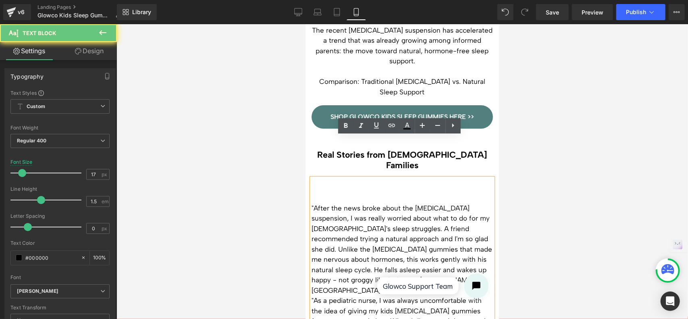
click at [312, 203] on p ""After the news broke about the [MEDICAL_DATA] suspension, I was really worried…" at bounding box center [401, 249] width 181 height 93
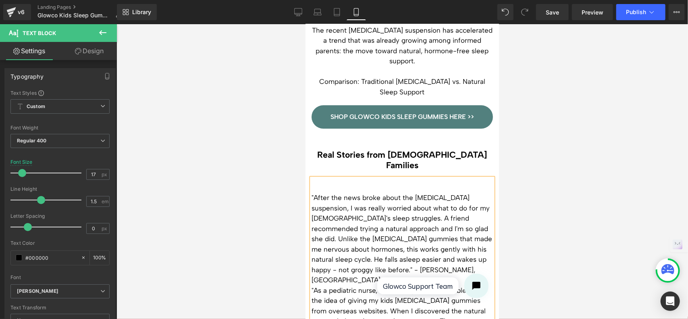
click at [442, 192] on p ""After the news broke about the [MEDICAL_DATA] suspension, I was really worried…" at bounding box center [401, 238] width 181 height 93
click at [380, 228] on p ""After the news broke about the [MEDICAL_DATA] suspension, I was really worried…" at bounding box center [401, 238] width 181 height 93
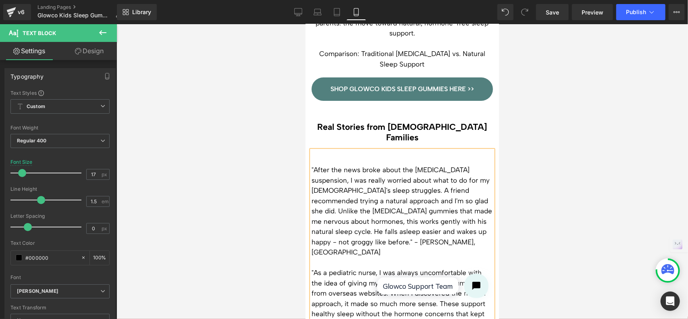
scroll to position [2103, 0]
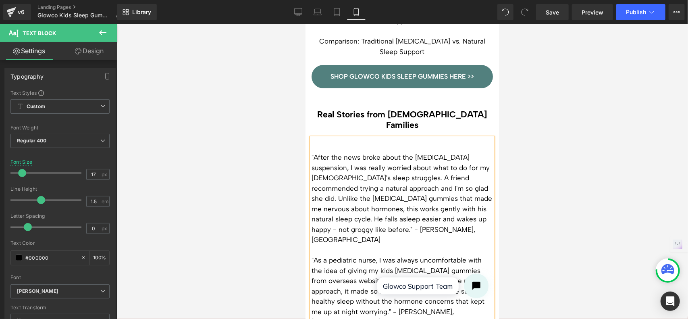
click at [364, 153] on span ""After the news broke about the [MEDICAL_DATA] suspension, I was really worried…" at bounding box center [401, 198] width 180 height 90
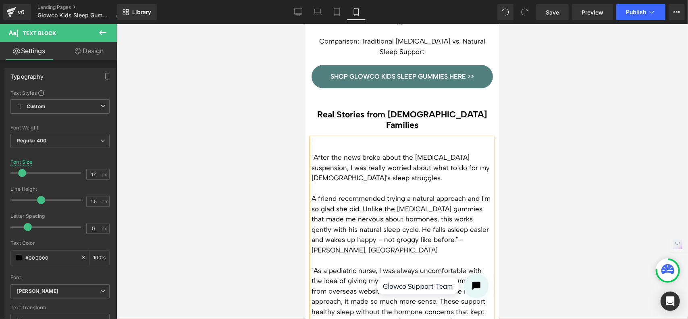
click at [373, 194] on span "A friend recommended trying a natural approach and I'm so glad she did. Unlike …" at bounding box center [400, 224] width 179 height 60
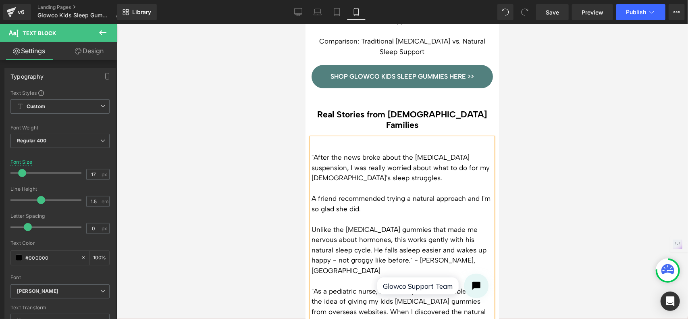
click at [392, 225] on span "Unlike the [MEDICAL_DATA] gummies that made me nervous about hormones, this wor…" at bounding box center [398, 249] width 175 height 49
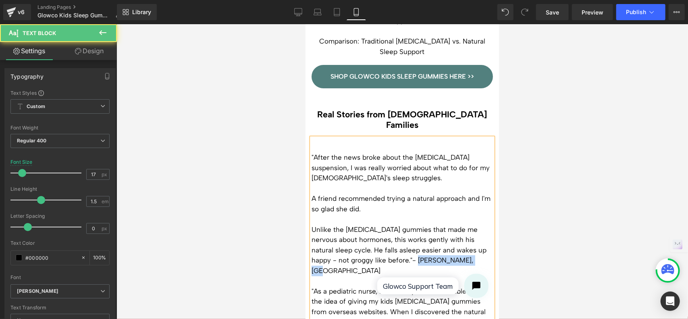
drag, startPoint x: 465, startPoint y: 220, endPoint x: 398, endPoint y: 221, distance: 66.5
click at [398, 224] on p "Unlike the [MEDICAL_DATA] gummies that made me nervous about hormones, this wor…" at bounding box center [401, 250] width 181 height 52
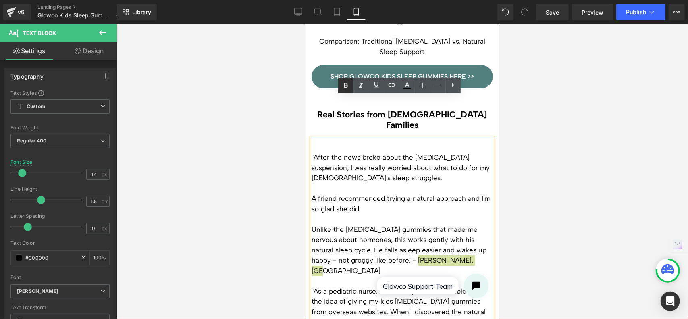
click at [343, 87] on icon at bounding box center [346, 86] width 10 height 10
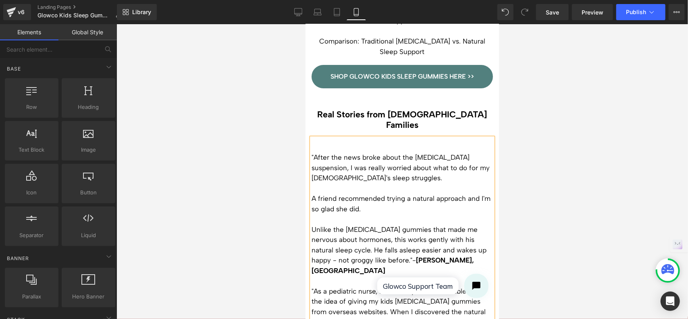
click at [568, 170] on div at bounding box center [401, 171] width 571 height 294
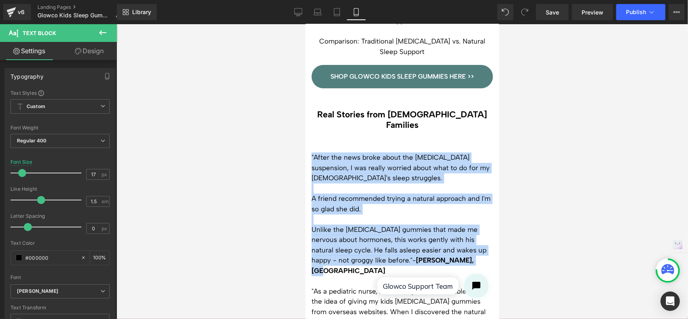
drag, startPoint x: 467, startPoint y: 222, endPoint x: 604, endPoint y: 140, distance: 159.2
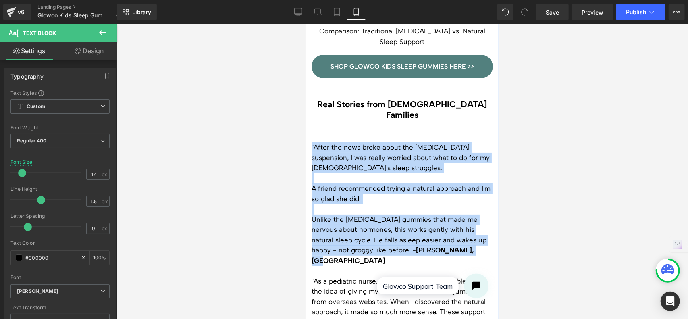
scroll to position [2175, 0]
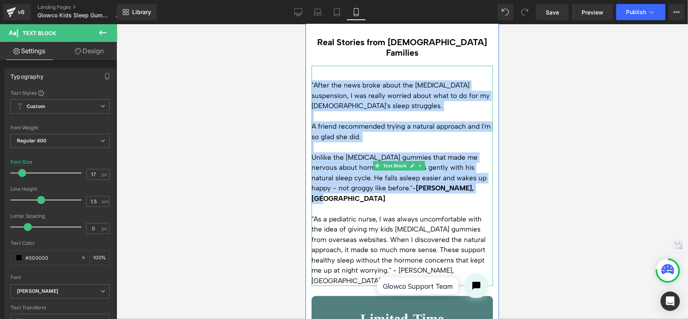
click at [394, 152] on p "Unlike the [MEDICAL_DATA] gummies that made me nervous about hormones, this wor…" at bounding box center [401, 178] width 181 height 52
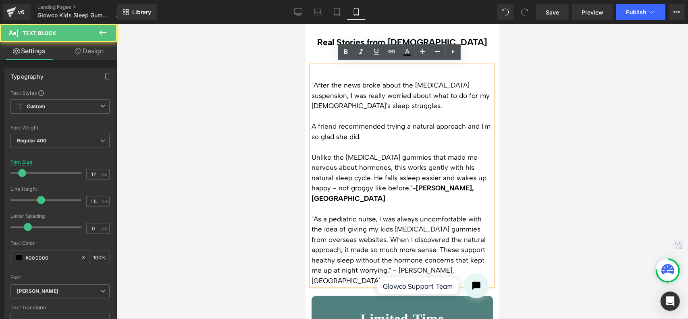
click at [472, 152] on p "Unlike the [MEDICAL_DATA] gummies that made me nervous about hormones, this wor…" at bounding box center [401, 178] width 181 height 52
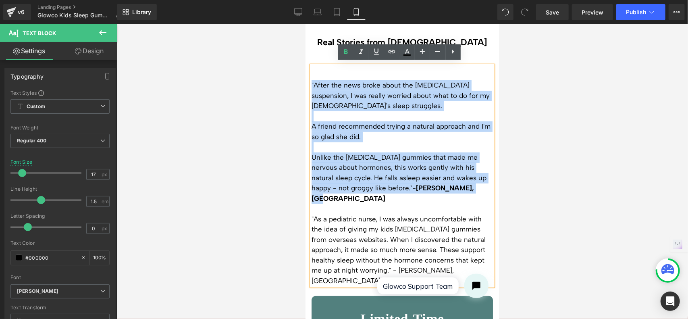
drag, startPoint x: 473, startPoint y: 146, endPoint x: 311, endPoint y: 42, distance: 191.9
click at [311, 65] on div ""After the news broke about the [MEDICAL_DATA] suspension, I was really worried…" at bounding box center [401, 175] width 181 height 220
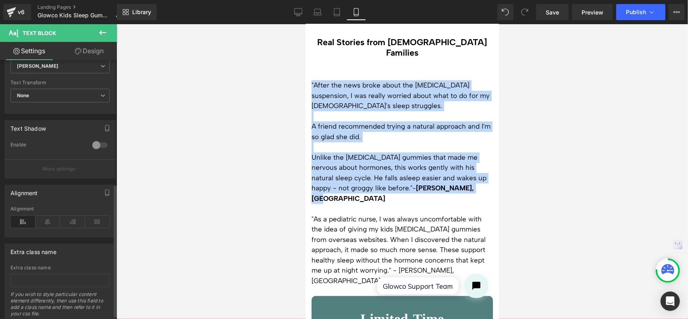
scroll to position [242, 0]
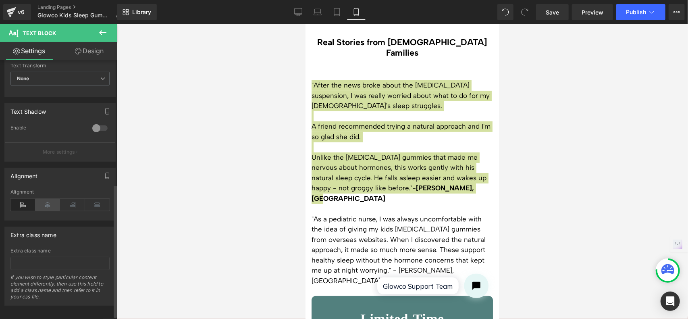
click at [52, 204] on icon at bounding box center [47, 205] width 25 height 12
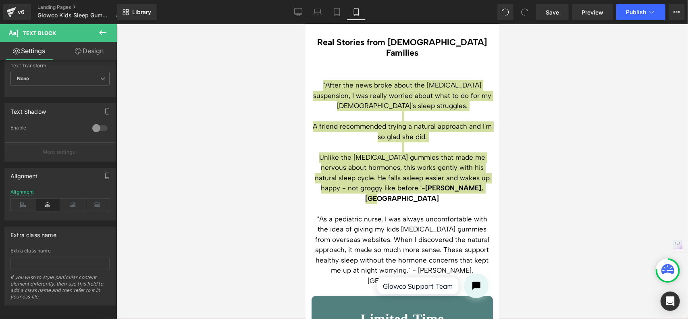
click at [544, 117] on div at bounding box center [401, 171] width 571 height 294
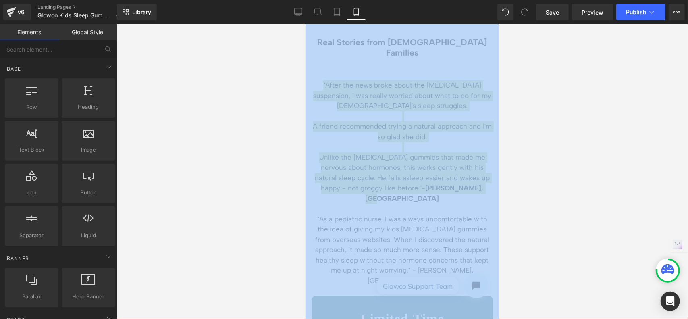
click at [544, 117] on div at bounding box center [401, 171] width 571 height 294
click at [522, 118] on div at bounding box center [401, 171] width 571 height 294
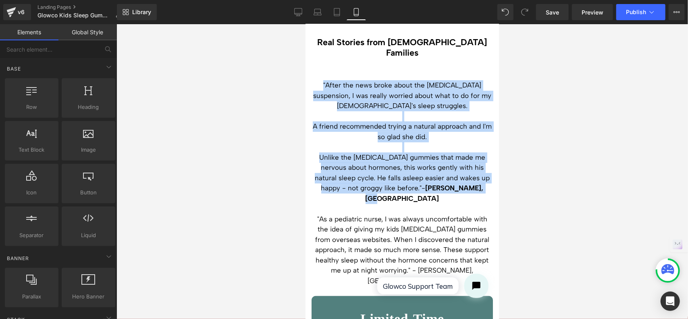
click at [454, 183] on strong "[PERSON_NAME], [GEOGRAPHIC_DATA]" at bounding box center [424, 192] width 118 height 19
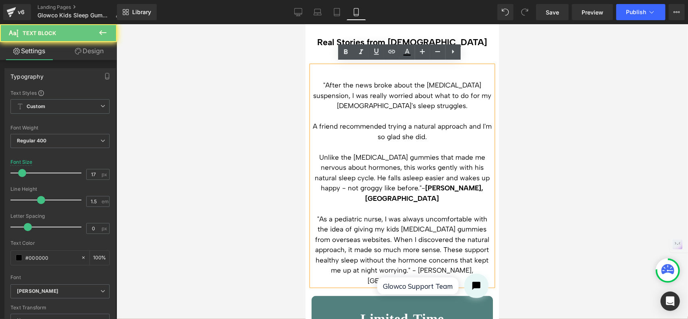
click at [433, 213] on p ""As a pediatric nurse, I was always uncomfortable with the idea of giving my ki…" at bounding box center [401, 249] width 181 height 72
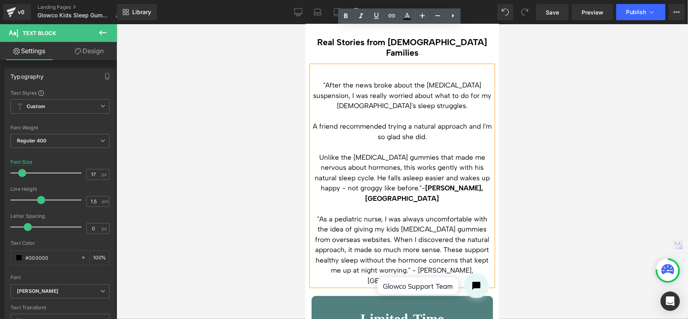
scroll to position [2135, 0]
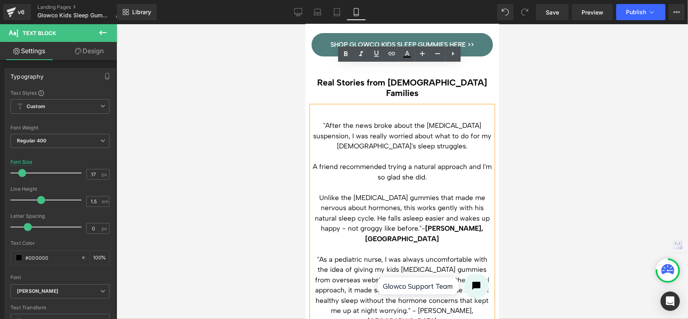
click at [404, 224] on span "- [PERSON_NAME], [GEOGRAPHIC_DATA]" at bounding box center [424, 233] width 118 height 19
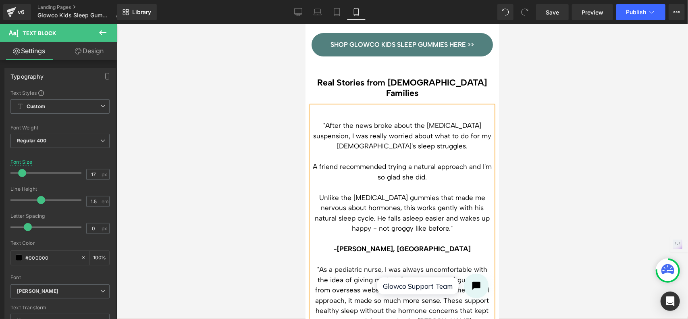
click at [362, 193] on span "Unlike the [MEDICAL_DATA] gummies that made me nervous about hormones, this wor…" at bounding box center [401, 212] width 175 height 39
click at [316, 193] on span "Unlike the [MEDICAL_DATA] gummies that made me nervous about hormones, this wor…" at bounding box center [401, 212] width 175 height 39
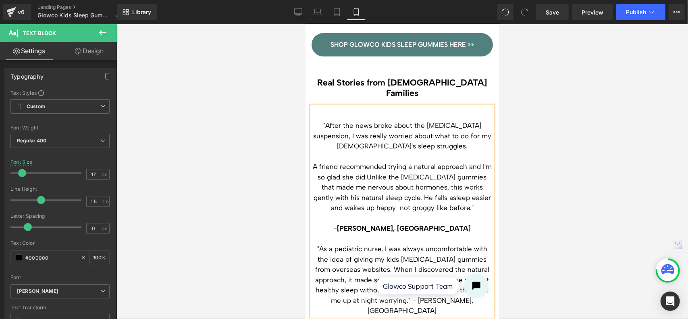
click at [316, 162] on span "A friend recommended trying a natural approach and I'm so glad she did." at bounding box center [401, 171] width 179 height 19
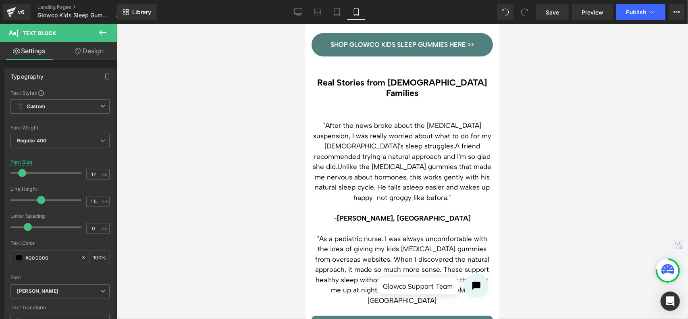
click at [554, 175] on div at bounding box center [401, 171] width 571 height 294
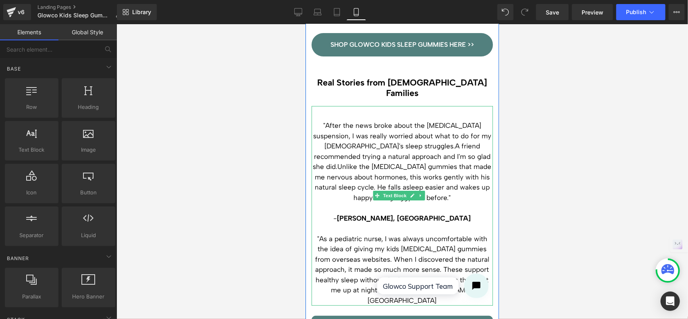
click at [413, 238] on p ""As a pediatric nurse, I was always uncomfortable with the idea of giving my ki…" at bounding box center [401, 269] width 181 height 72
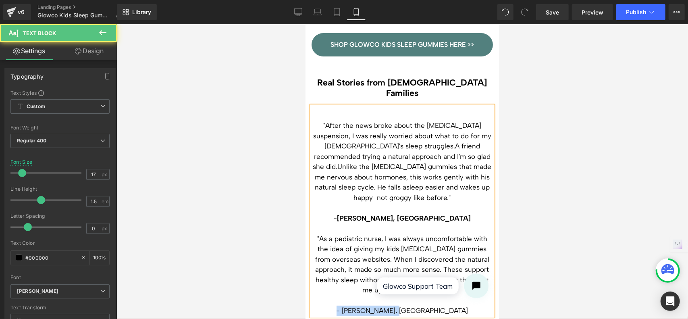
drag, startPoint x: 426, startPoint y: 258, endPoint x: 359, endPoint y: 259, distance: 66.9
click at [359, 305] on p "- [PERSON_NAME], [GEOGRAPHIC_DATA]" at bounding box center [401, 310] width 181 height 10
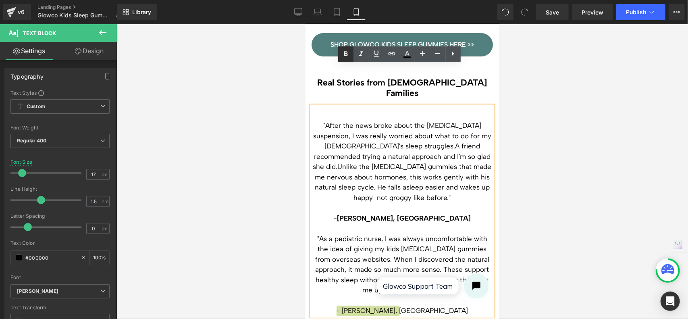
click at [343, 56] on icon at bounding box center [346, 54] width 10 height 10
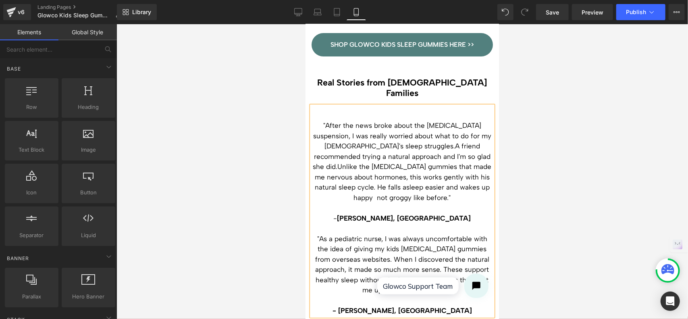
click at [580, 151] on div at bounding box center [401, 171] width 571 height 294
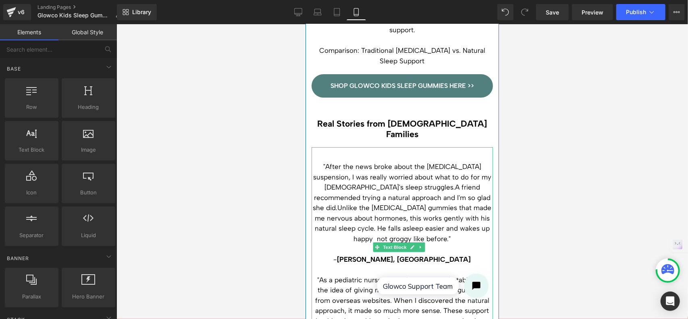
scroll to position [2054, 0]
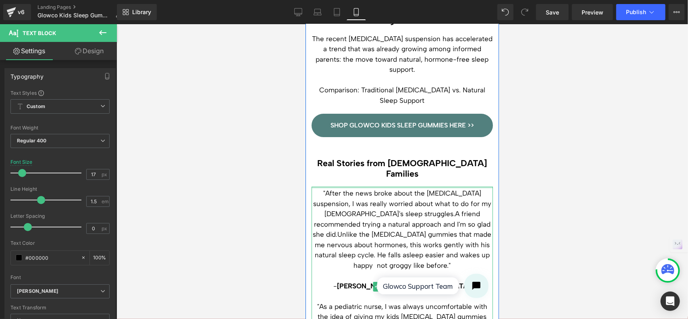
drag, startPoint x: 345, startPoint y: 145, endPoint x: 347, endPoint y: 132, distance: 13.1
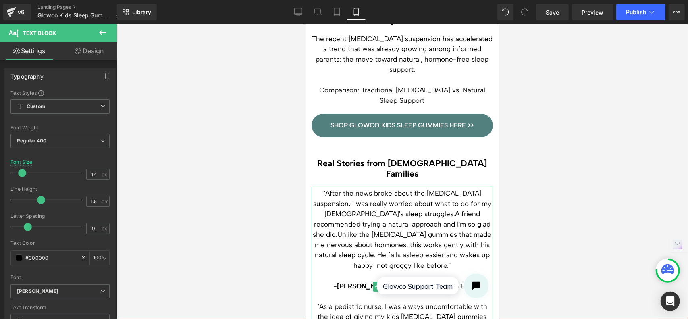
click at [583, 136] on div at bounding box center [401, 171] width 571 height 294
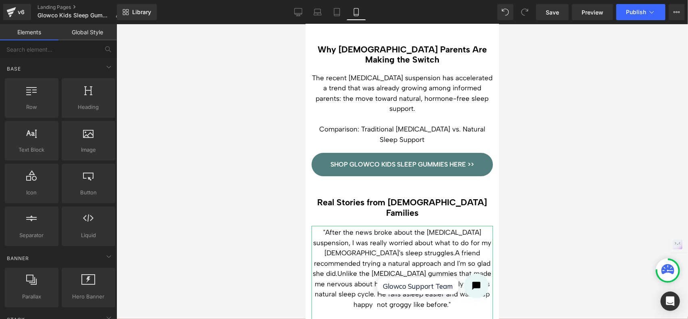
scroll to position [1974, 0]
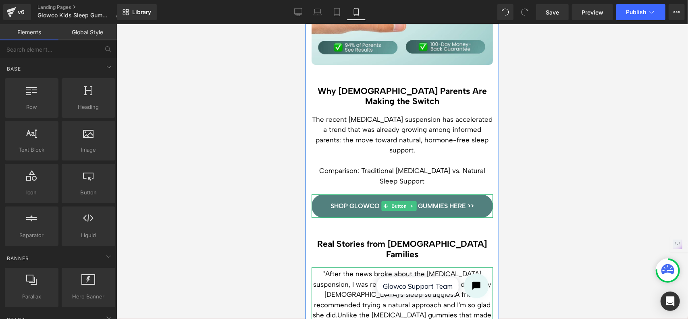
click at [455, 194] on link "SHOP GLOWCO KIDS SLEEP GUMMIES HERE >>" at bounding box center [401, 205] width 181 height 23
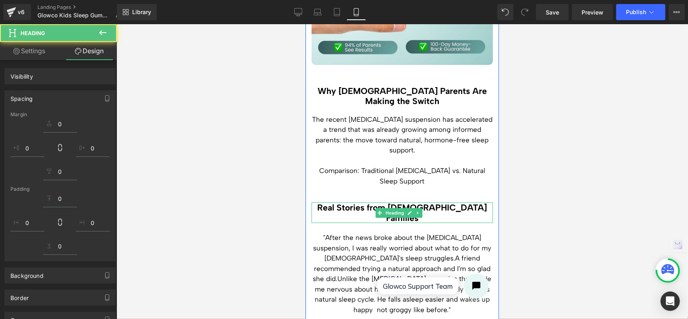
click at [557, 155] on div at bounding box center [401, 171] width 571 height 294
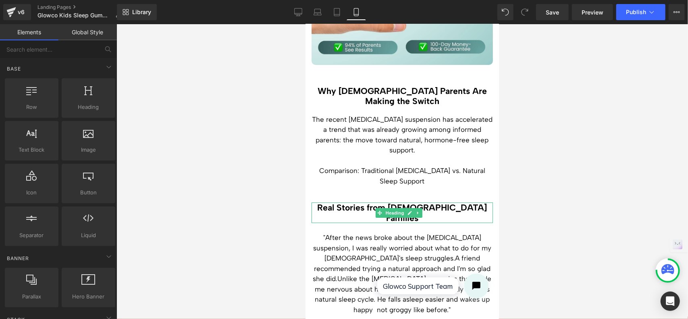
click at [573, 137] on div at bounding box center [401, 171] width 571 height 294
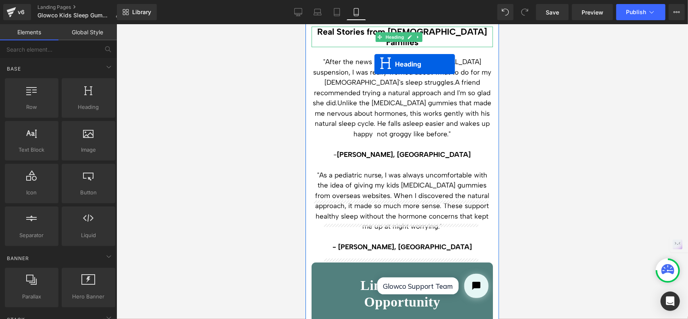
scroll to position [2204, 0]
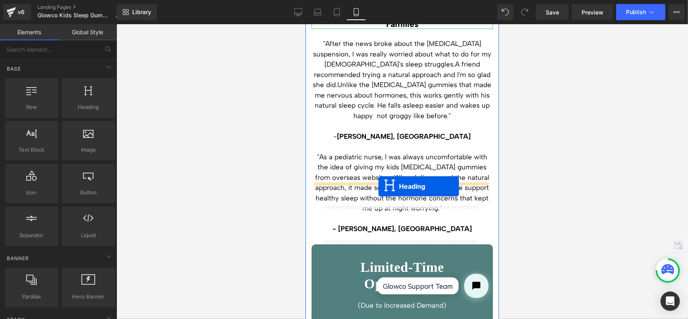
drag, startPoint x: 380, startPoint y: 118, endPoint x: 378, endPoint y: 186, distance: 67.3
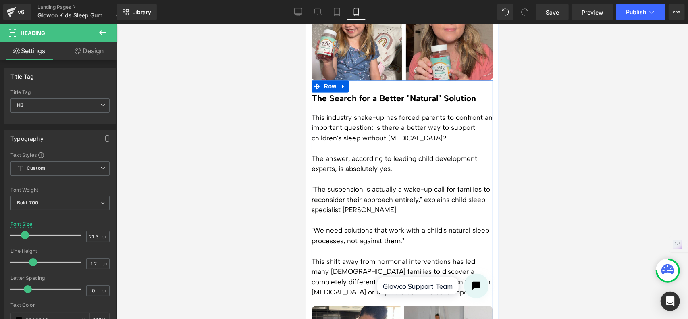
scroll to position [999, 0]
click at [390, 154] on p "The answer, according to leading child development experts, is absolutely yes." at bounding box center [401, 164] width 181 height 21
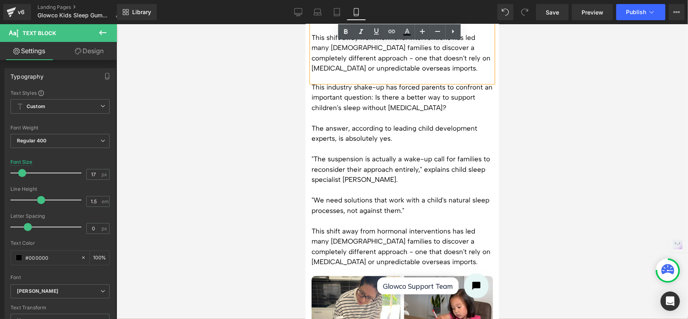
scroll to position [1227, 0]
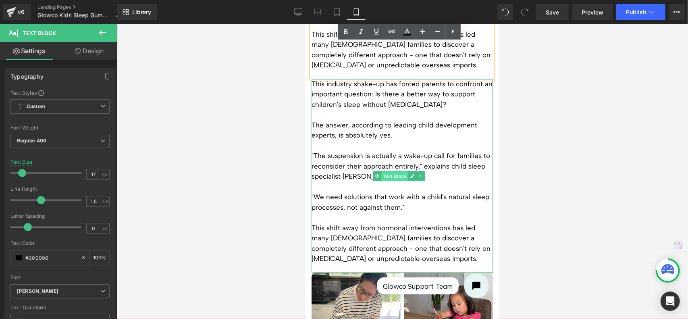
click at [395, 154] on div "This industry shake-up has forced parents to confront an important question: Is…" at bounding box center [401, 175] width 181 height 193
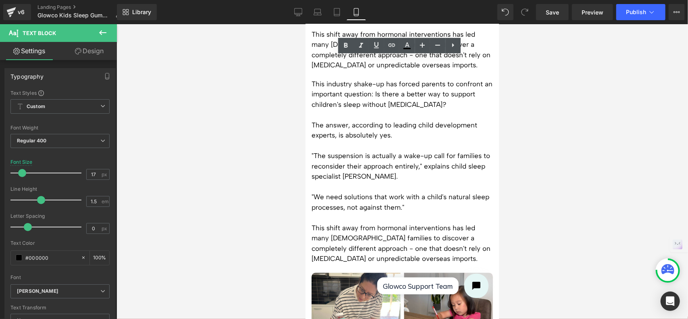
click at [563, 154] on div at bounding box center [401, 171] width 571 height 294
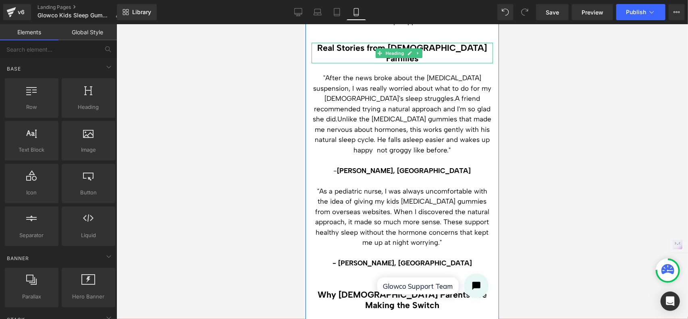
scroll to position [2315, 0]
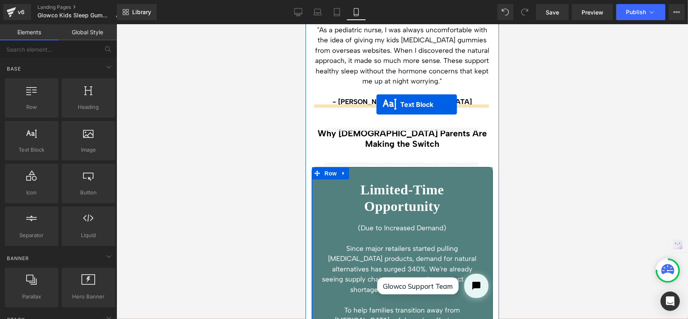
drag, startPoint x: 377, startPoint y: 151, endPoint x: 376, endPoint y: 104, distance: 46.7
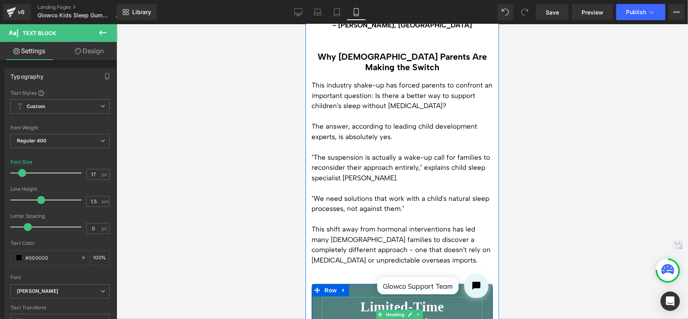
scroll to position [2294, 0]
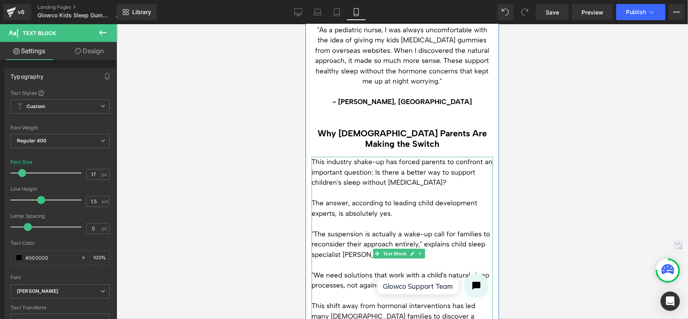
click at [379, 187] on p at bounding box center [401, 192] width 181 height 10
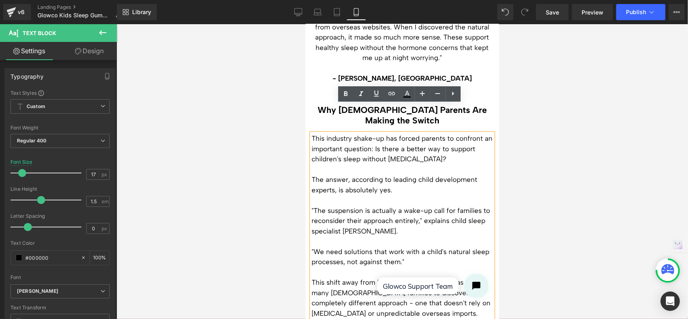
scroll to position [2335, 0]
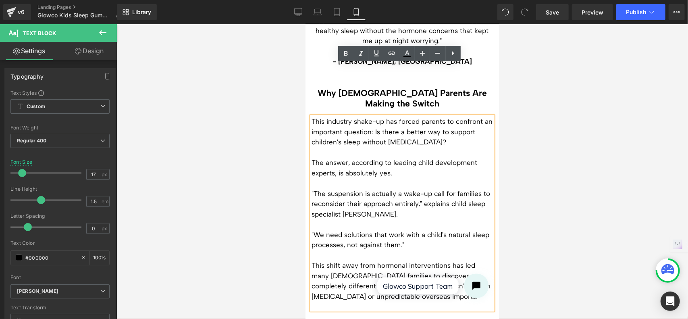
click at [456, 260] on p "This shift away from hormonal interventions has led many [DEMOGRAPHIC_DATA] fam…" at bounding box center [401, 280] width 181 height 41
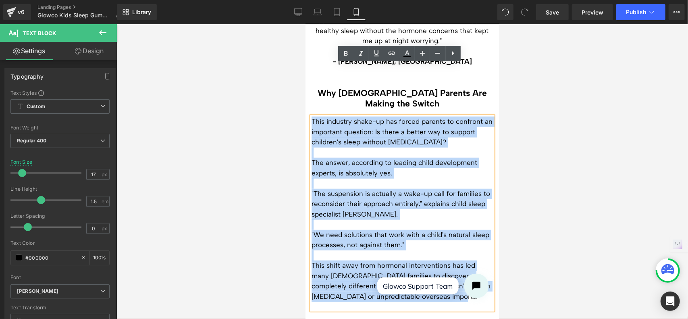
drag, startPoint x: 454, startPoint y: 247, endPoint x: 312, endPoint y: 71, distance: 226.1
click at [312, 116] on div "This industry shake-up has forced parents to confront an important question: Is…" at bounding box center [401, 212] width 181 height 193
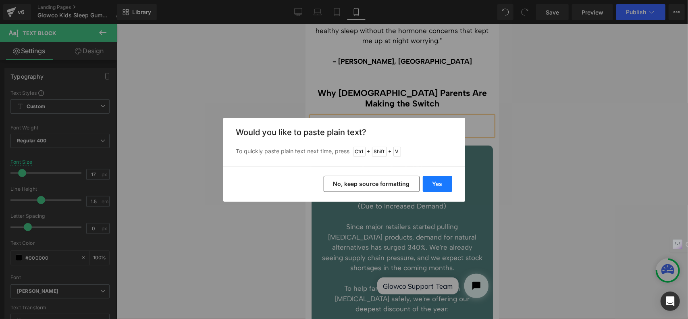
click at [436, 180] on button "Yes" at bounding box center [437, 184] width 29 height 16
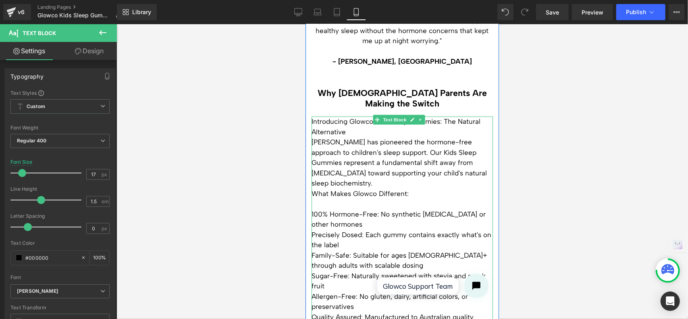
click at [365, 116] on p "Introducing Glowco Kids Sleep Gummies: The Natural Alternative" at bounding box center [401, 126] width 181 height 21
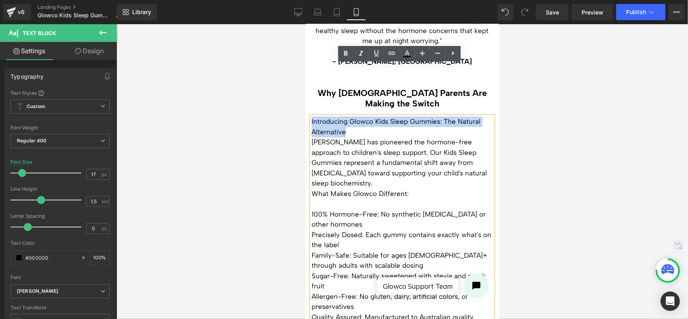
drag, startPoint x: 361, startPoint y: 79, endPoint x: 311, endPoint y: 69, distance: 51.3
click at [311, 116] on p "Introducing Glowco Kids Sleep Gummies: The Natural Alternative" at bounding box center [401, 126] width 181 height 21
copy p "Introducing Glowco Kids Sleep Gummies: The Natural Alternative"
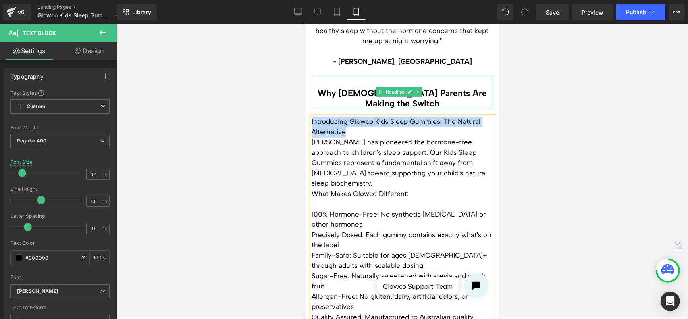
click at [399, 87] on h3 "Why [DEMOGRAPHIC_DATA] Parents Are Making the Switch" at bounding box center [401, 97] width 181 height 21
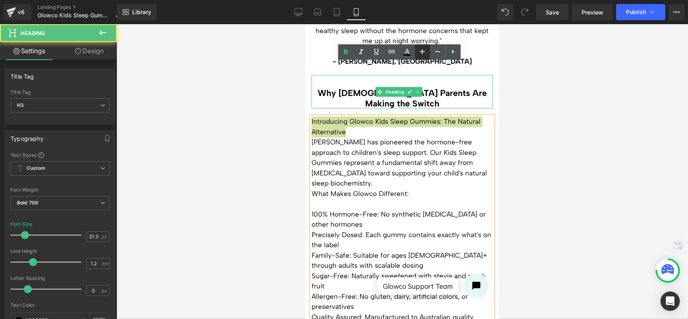
click at [423, 50] on icon at bounding box center [422, 52] width 10 height 10
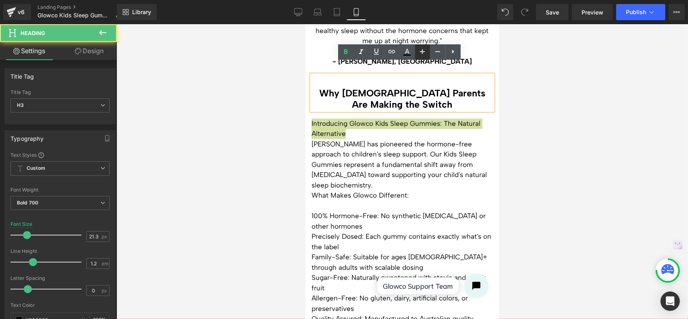
type input "23.3"
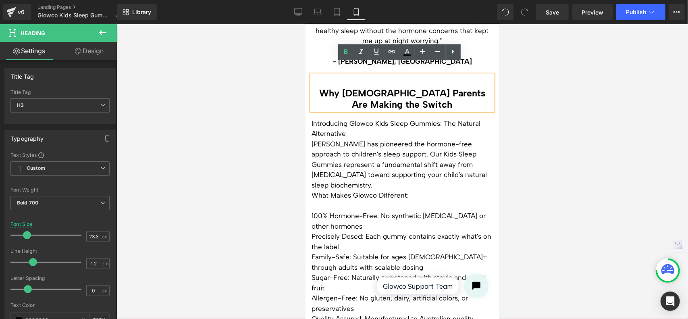
click at [367, 87] on h3 "Why [DEMOGRAPHIC_DATA] Parents Are Making the Switch" at bounding box center [401, 98] width 181 height 23
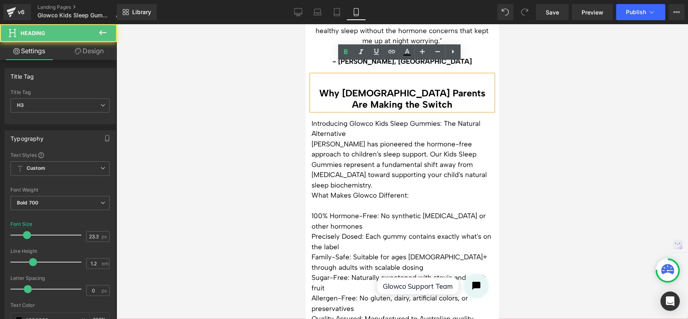
click at [409, 87] on h3 "Why [DEMOGRAPHIC_DATA] Parents Are Making the Switch" at bounding box center [401, 98] width 181 height 23
click at [478, 87] on h3 "Why [DEMOGRAPHIC_DATA] Parents Are Making the Switch" at bounding box center [401, 98] width 181 height 23
click at [472, 87] on h3 "Why [DEMOGRAPHIC_DATA] Parents Are Making the Switch" at bounding box center [401, 98] width 181 height 23
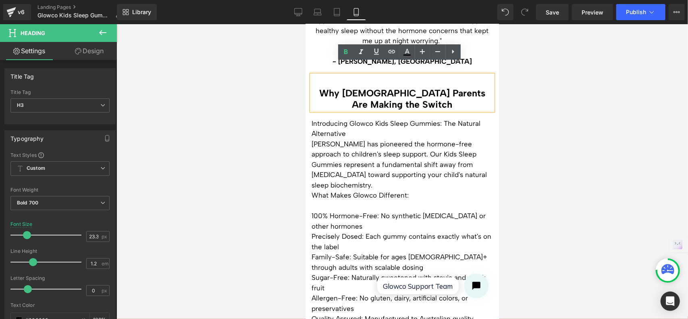
click at [531, 78] on div at bounding box center [401, 171] width 571 height 294
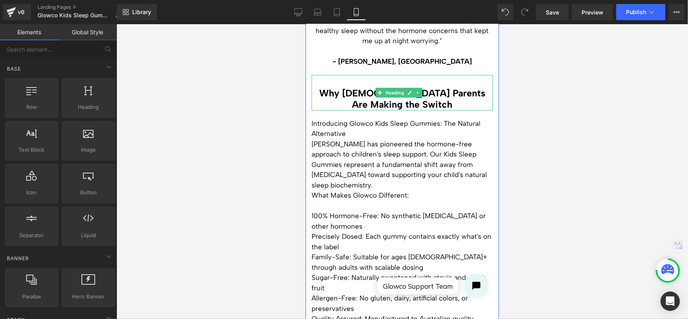
click at [411, 87] on h3 "Why [DEMOGRAPHIC_DATA] Parents Are Making the Switch" at bounding box center [401, 98] width 181 height 23
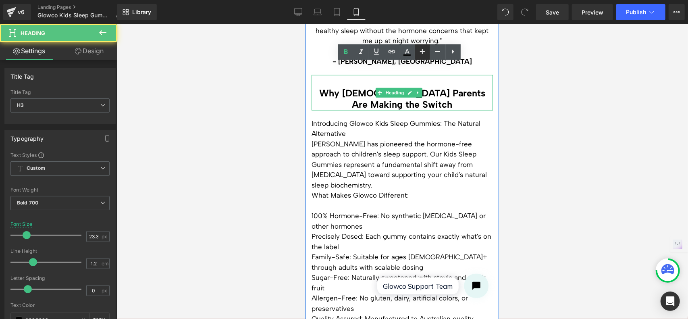
click at [418, 54] on icon at bounding box center [422, 52] width 10 height 10
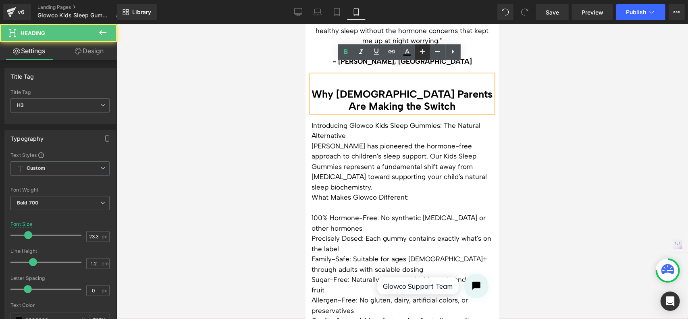
type input "25.3"
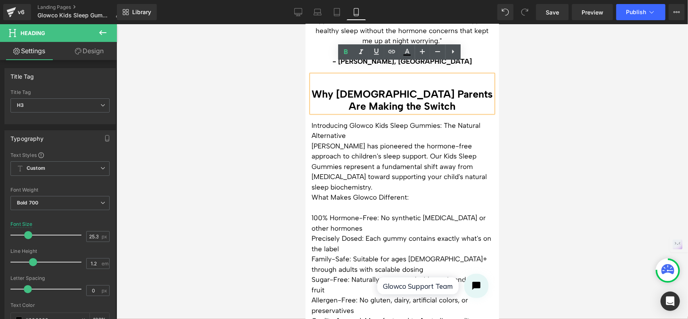
click at [441, 87] on h3 "Why [DEMOGRAPHIC_DATA] Parents Are Making the Switch" at bounding box center [401, 99] width 181 height 25
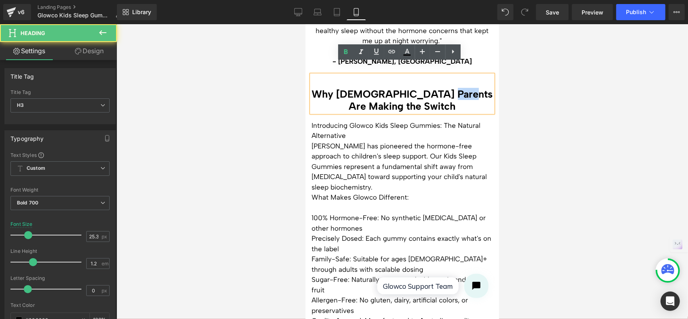
click at [441, 87] on h3 "Why [DEMOGRAPHIC_DATA] Parents Are Making the Switch" at bounding box center [401, 99] width 181 height 25
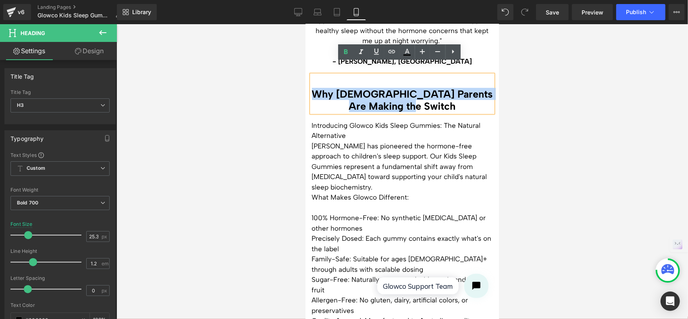
drag, startPoint x: 320, startPoint y: 41, endPoint x: 462, endPoint y: 60, distance: 143.1
click at [462, 75] on div "Why [DEMOGRAPHIC_DATA] Parents Are Making the Switch" at bounding box center [401, 93] width 181 height 37
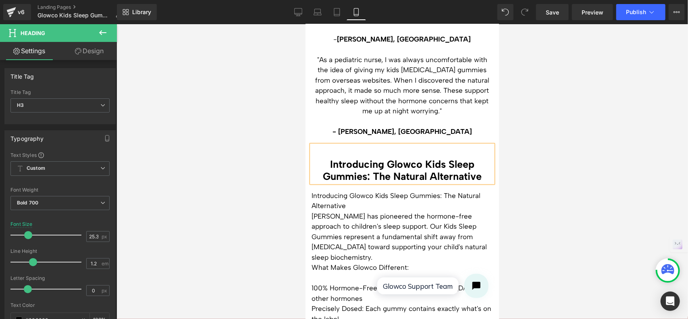
scroll to position [2254, 0]
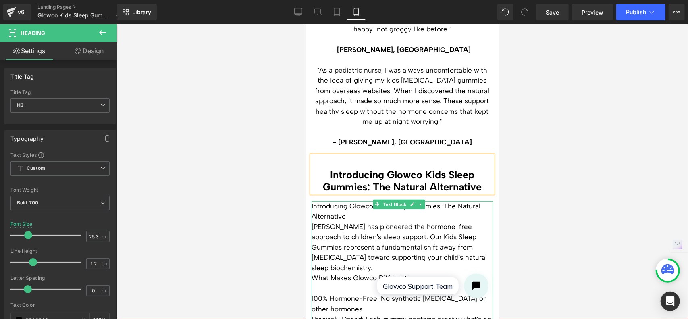
click at [367, 221] on p "[PERSON_NAME] has pioneered the hormone-free approach to children's sleep suppo…" at bounding box center [401, 247] width 181 height 52
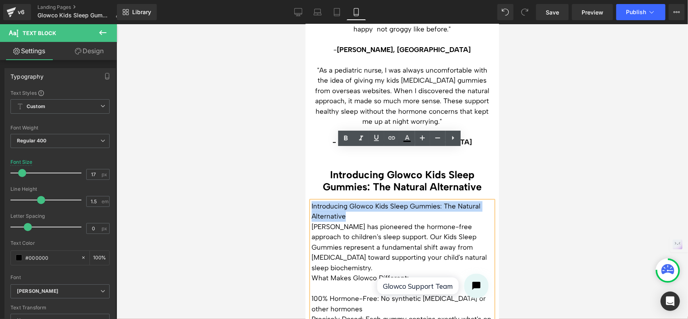
drag, startPoint x: 354, startPoint y: 165, endPoint x: 307, endPoint y: 155, distance: 47.9
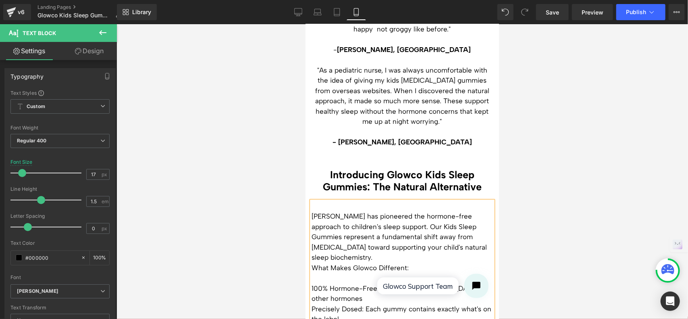
click at [313, 211] on p "[PERSON_NAME] has pioneered the hormone-free approach to children's sleep suppo…" at bounding box center [401, 237] width 181 height 52
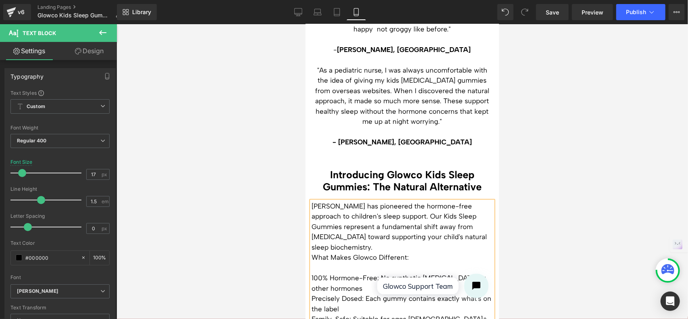
click at [389, 201] on span "[PERSON_NAME] has pioneered the hormone-free approach to children's sleep suppo…" at bounding box center [398, 225] width 175 height 49
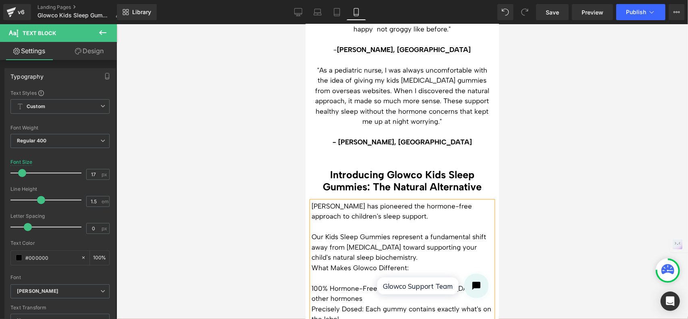
click at [311, 262] on p "What Makes Glowco Different:" at bounding box center [401, 267] width 181 height 10
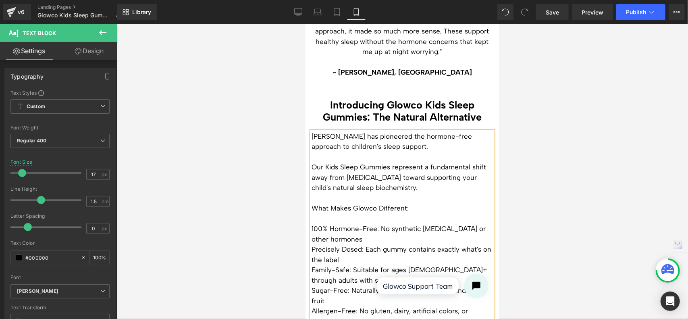
scroll to position [2335, 0]
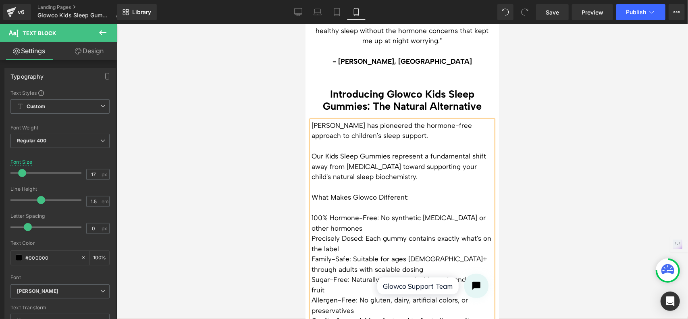
click at [311, 233] on p "Precisely Dosed: Each gummy contains exactly what's on the label" at bounding box center [401, 243] width 181 height 21
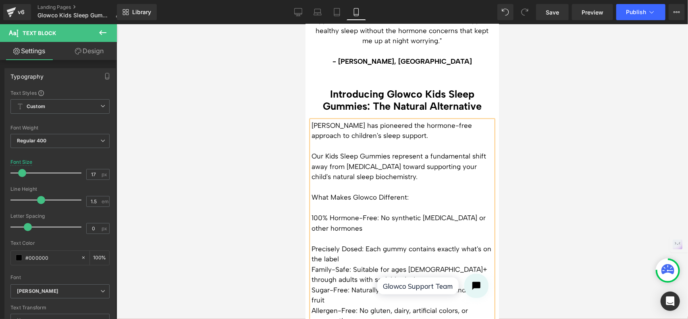
click at [312, 264] on p "Family-Safe: Suitable for ages [DEMOGRAPHIC_DATA]+ through adults with scalable…" at bounding box center [401, 274] width 181 height 21
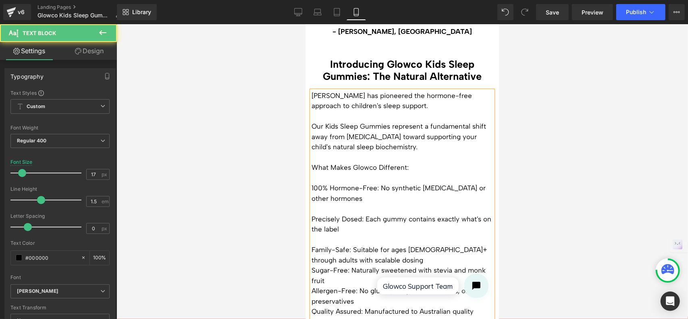
scroll to position [2375, 0]
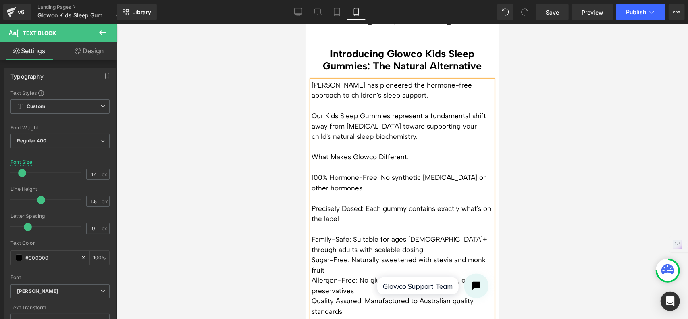
click at [313, 254] on p "Sugar-Free: Naturally sweetened with stevia and monk fruit" at bounding box center [401, 264] width 181 height 21
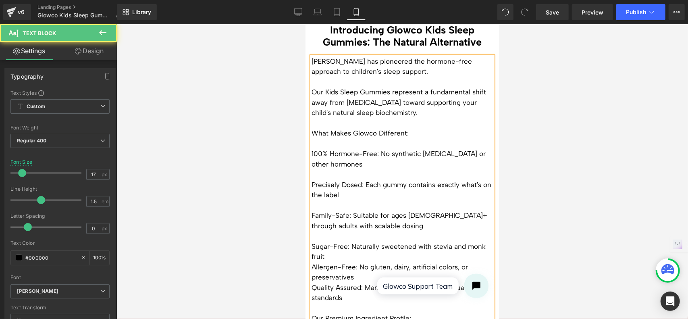
scroll to position [2415, 0]
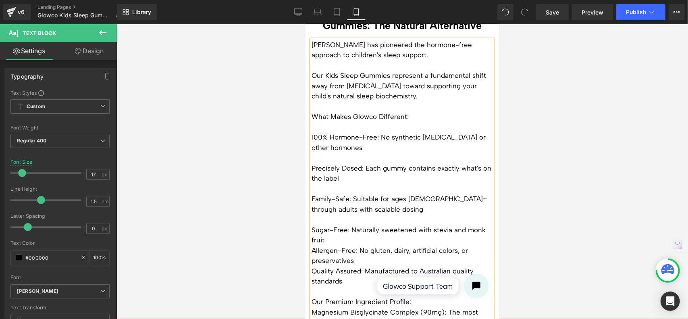
click at [312, 245] on p "Allergen-Free: No gluten, dairy, artificial colors, or preservatives" at bounding box center [401, 255] width 181 height 21
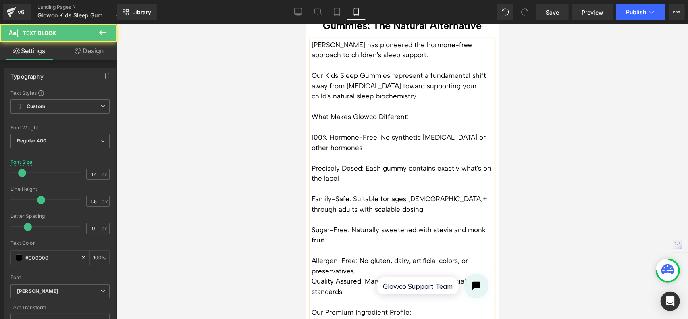
click at [312, 276] on p "Quality Assured: Manufactured to Australian quality standards" at bounding box center [401, 286] width 181 height 21
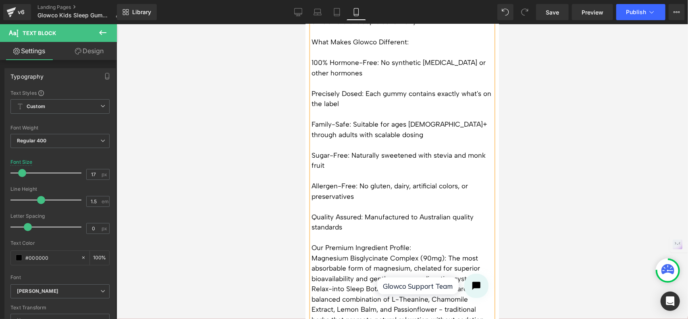
scroll to position [2496, 0]
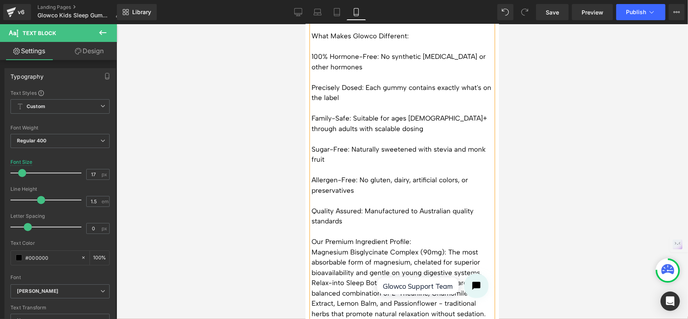
click at [313, 247] on p "Magnesium Bisglycinate Complex (90mg): The most absorbable form of magnesium, c…" at bounding box center [401, 262] width 181 height 31
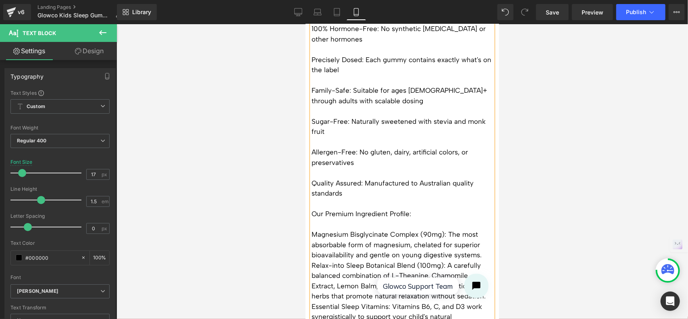
scroll to position [2536, 0]
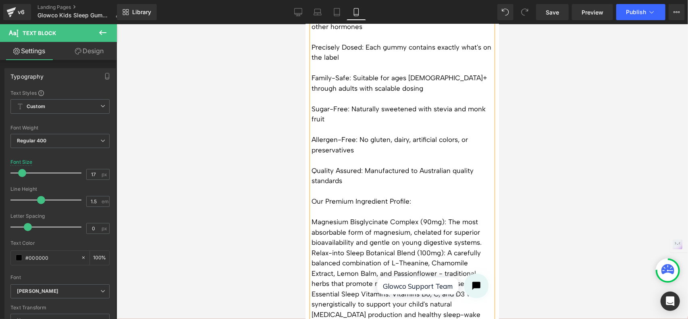
click at [311, 247] on p "Relax-into Sleep Botanical Blend (100mg): A carefully balanced combination of L…" at bounding box center [401, 267] width 181 height 41
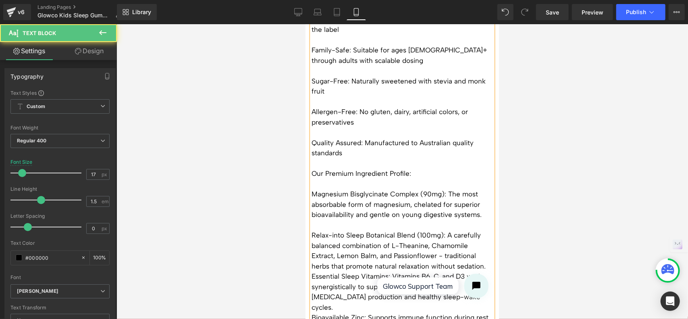
scroll to position [2576, 0]
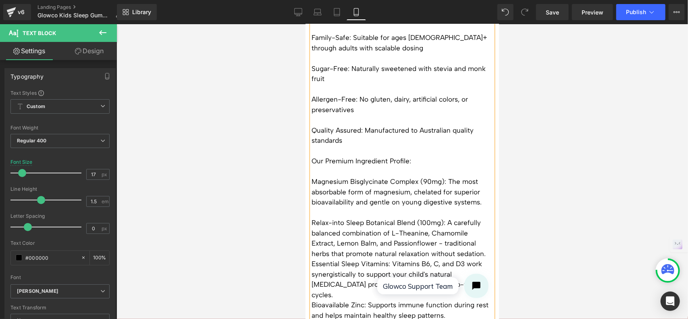
click at [313, 258] on p "Essential Sleep Vitamins: Vitamins B6, C, and D3 work synergistically to suppor…" at bounding box center [401, 278] width 181 height 41
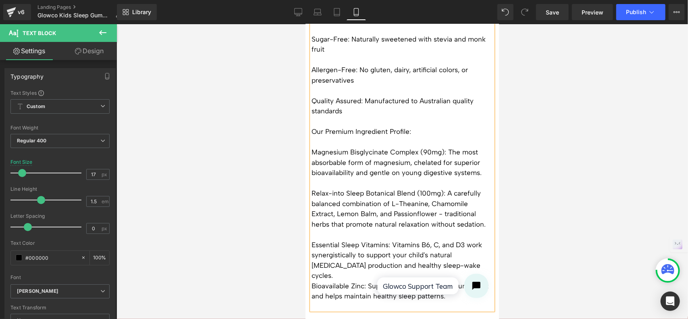
scroll to position [2617, 0]
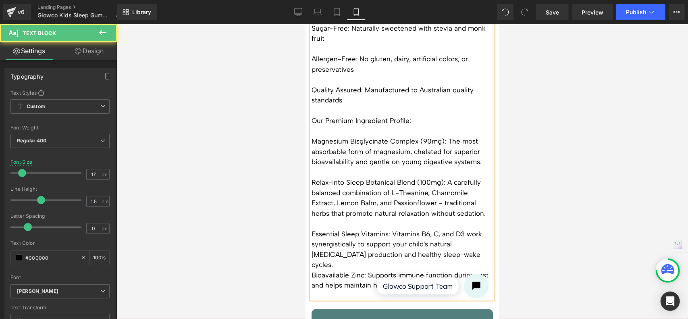
click at [312, 269] on p "Bioavailable Zinc: Supports immune function during rest and helps maintain heal…" at bounding box center [401, 279] width 181 height 21
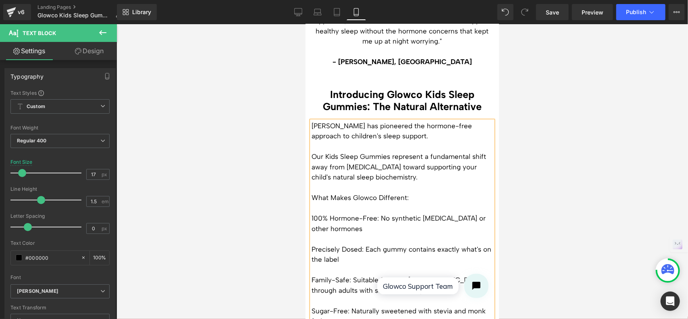
scroll to position [2335, 0]
click at [413, 192] on p "What Makes Glowco Different:" at bounding box center [401, 197] width 181 height 10
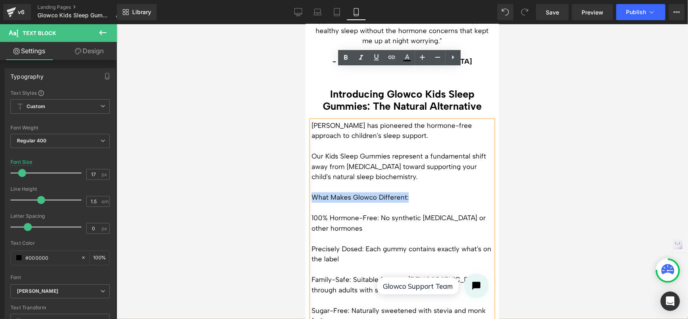
drag, startPoint x: 410, startPoint y: 144, endPoint x: 311, endPoint y: 145, distance: 98.7
click at [311, 192] on p "What Makes Glowco Different:" at bounding box center [401, 197] width 181 height 10
click at [345, 61] on icon at bounding box center [346, 58] width 10 height 10
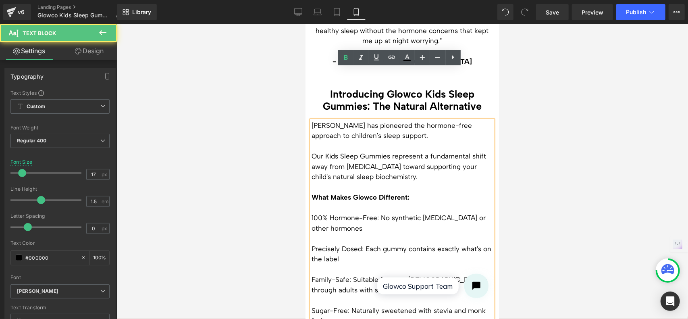
click at [438, 182] on p at bounding box center [401, 187] width 181 height 10
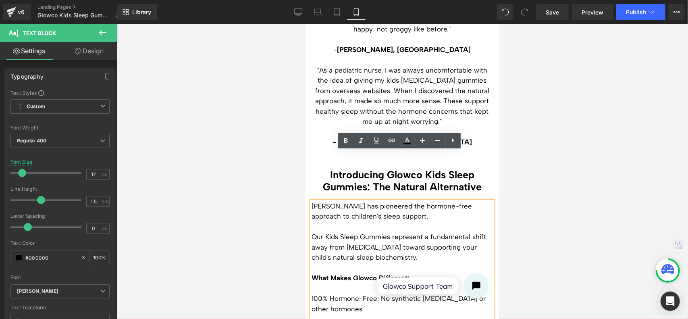
scroll to position [2174, 0]
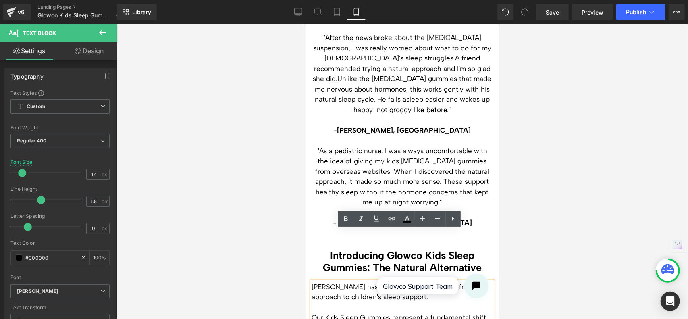
click at [575, 127] on div at bounding box center [401, 171] width 571 height 294
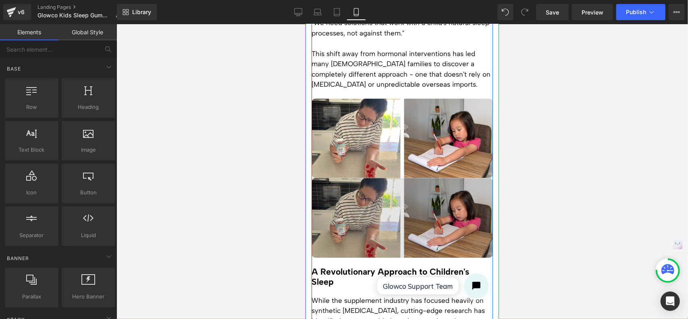
scroll to position [1247, 0]
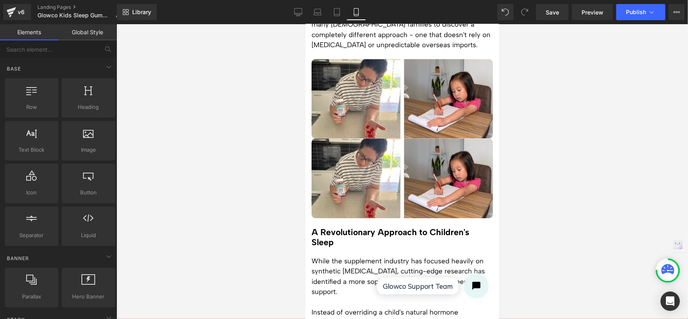
click at [565, 152] on div at bounding box center [401, 171] width 571 height 294
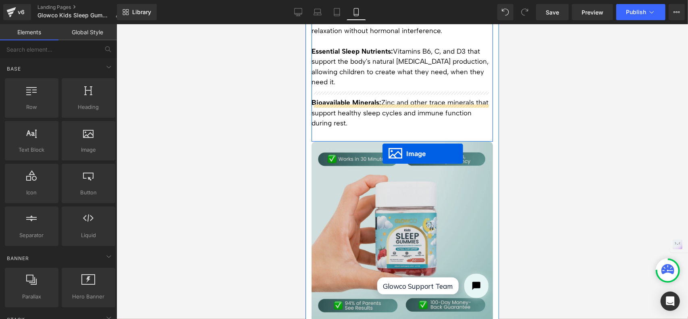
scroll to position [1730, 0]
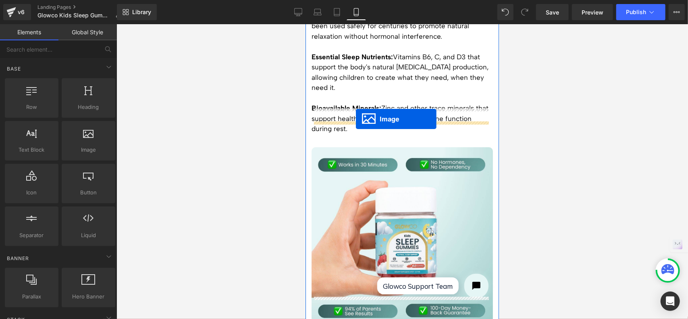
drag, startPoint x: 387, startPoint y: 151, endPoint x: 355, endPoint y: 118, distance: 45.6
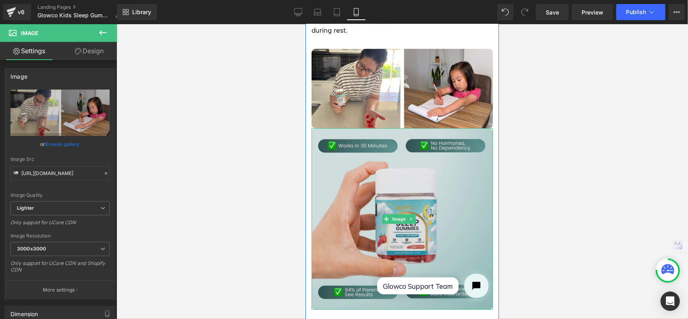
scroll to position [1831, 0]
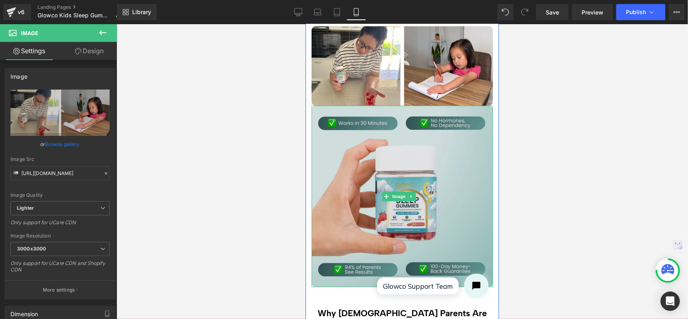
click at [444, 145] on img at bounding box center [401, 195] width 181 height 181
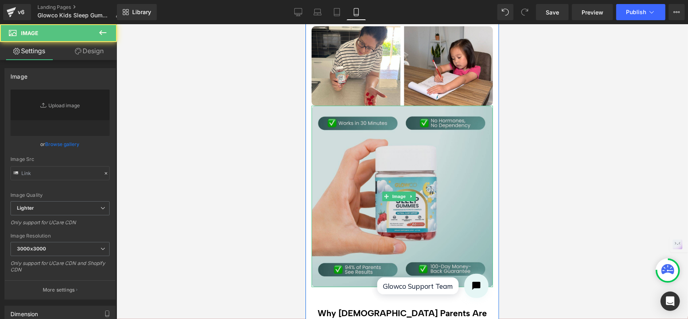
type input "[URL][DOMAIN_NAME]"
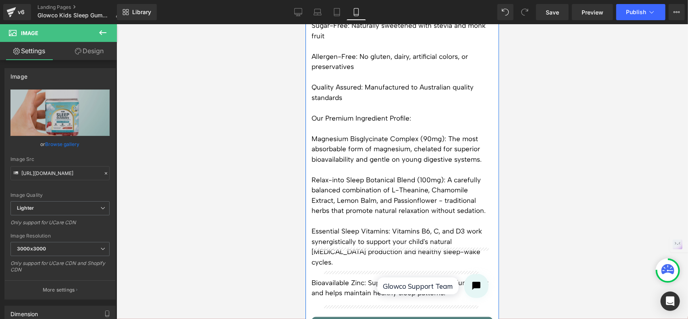
scroll to position [2556, 0]
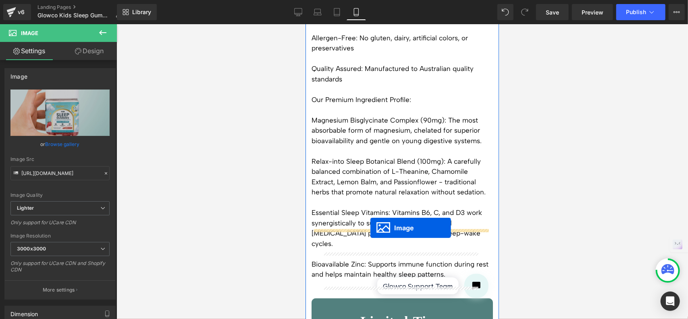
drag, startPoint x: 387, startPoint y: 165, endPoint x: 370, endPoint y: 227, distance: 64.5
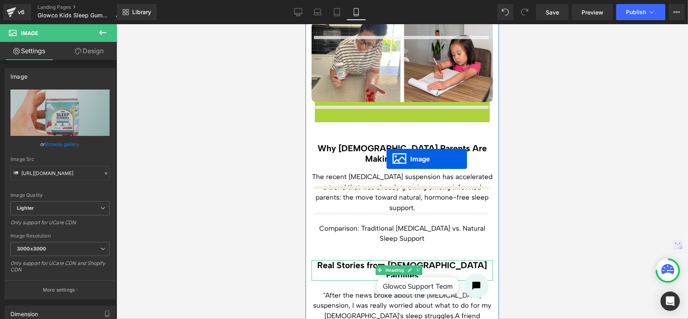
scroll to position [1892, 0]
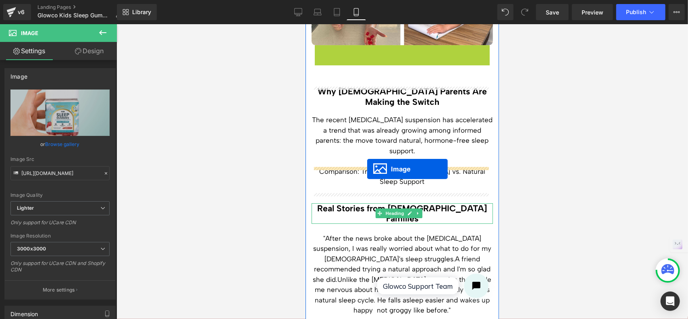
drag, startPoint x: 385, startPoint y: 216, endPoint x: 367, endPoint y: 168, distance: 51.2
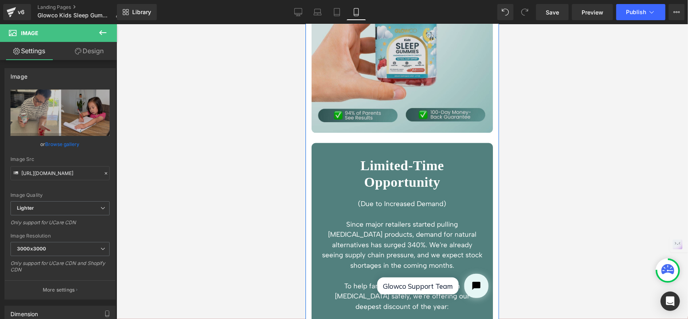
scroll to position [2860, 0]
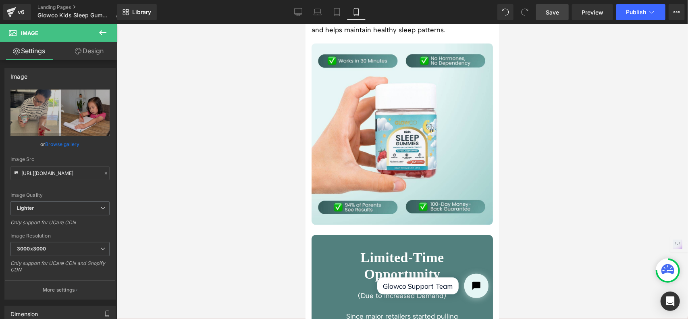
click at [559, 15] on link "Save" at bounding box center [552, 12] width 33 height 16
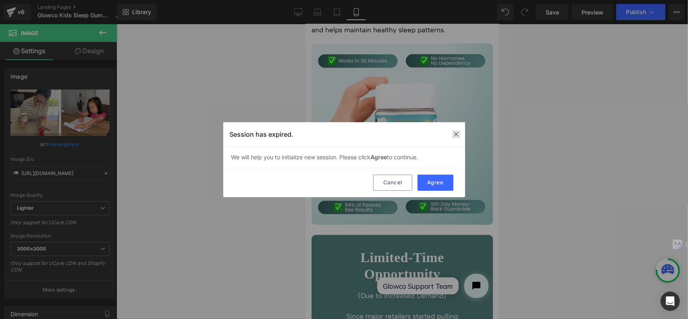
click at [458, 135] on img at bounding box center [456, 134] width 6 height 6
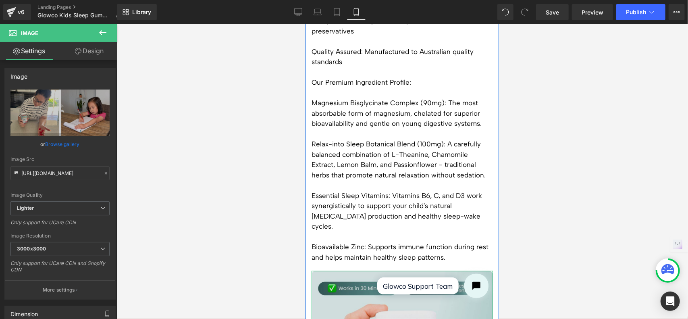
scroll to position [2578, 0]
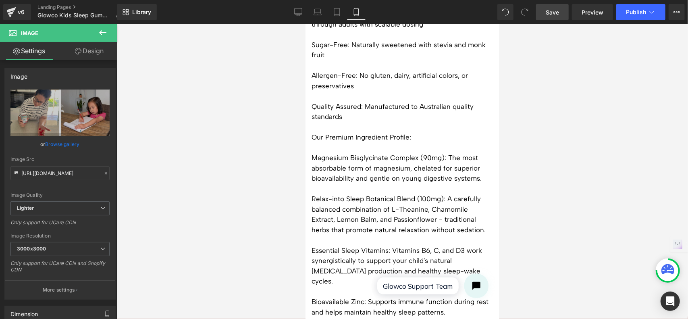
click at [551, 6] on link "Save" at bounding box center [552, 12] width 33 height 16
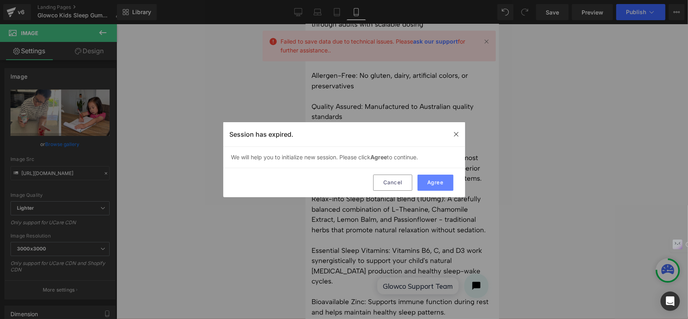
click at [443, 182] on button "Agree" at bounding box center [435, 182] width 36 height 16
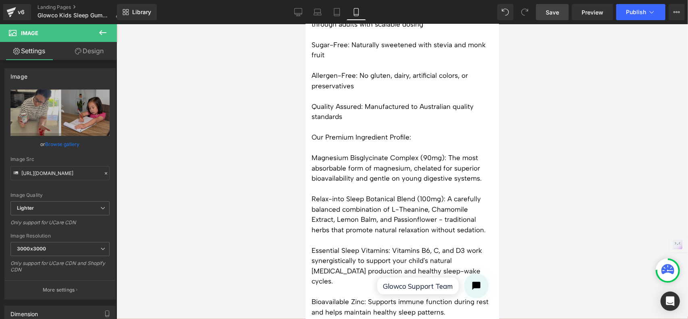
click at [552, 16] on span "Save" at bounding box center [551, 12] width 13 height 8
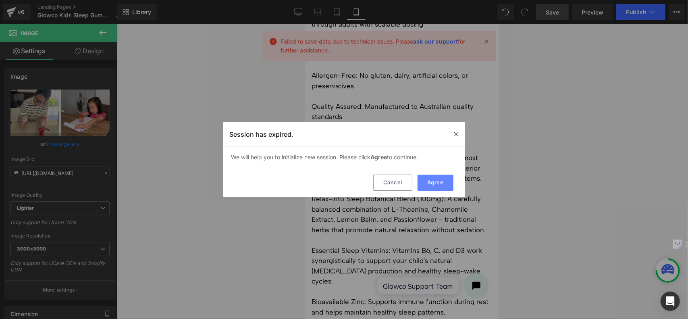
click at [437, 180] on button "Agree" at bounding box center [435, 182] width 36 height 16
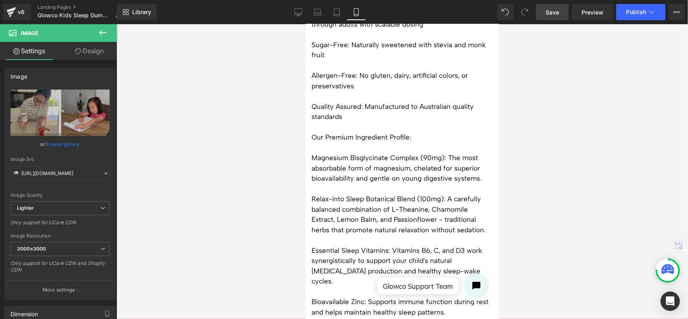
click at [558, 14] on span "Save" at bounding box center [551, 12] width 13 height 8
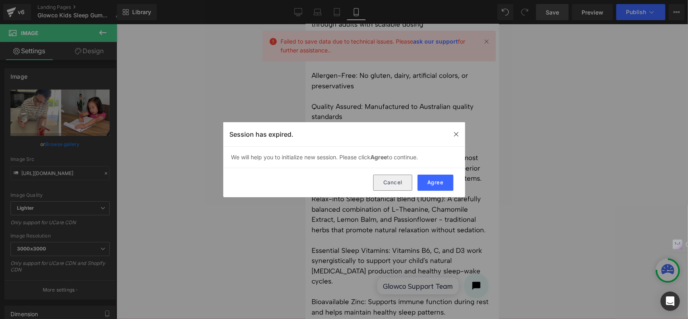
click at [400, 180] on button "Cancel" at bounding box center [392, 182] width 39 height 16
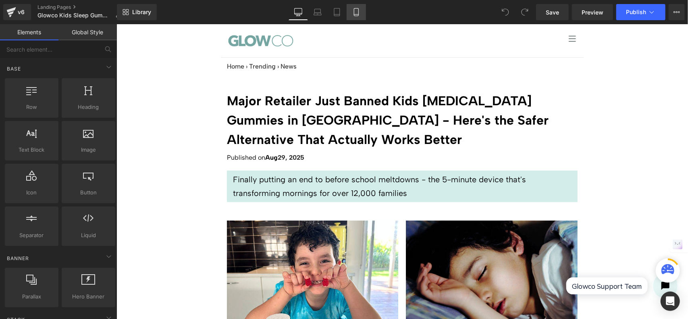
click at [362, 15] on link "Mobile" at bounding box center [355, 12] width 19 height 16
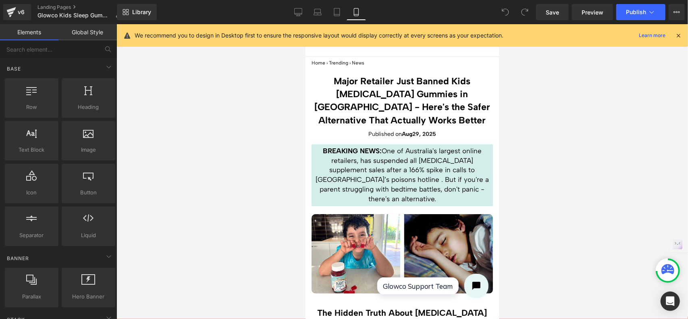
click at [678, 35] on icon at bounding box center [677, 35] width 7 height 7
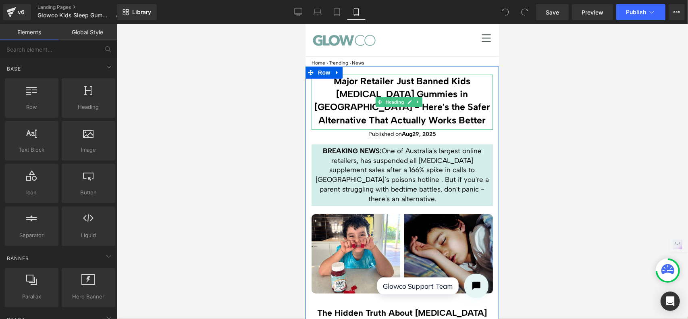
click at [446, 95] on h1 "Major Retailer Just Banned Kids [MEDICAL_DATA] Gummies in [GEOGRAPHIC_DATA] - H…" at bounding box center [401, 100] width 181 height 52
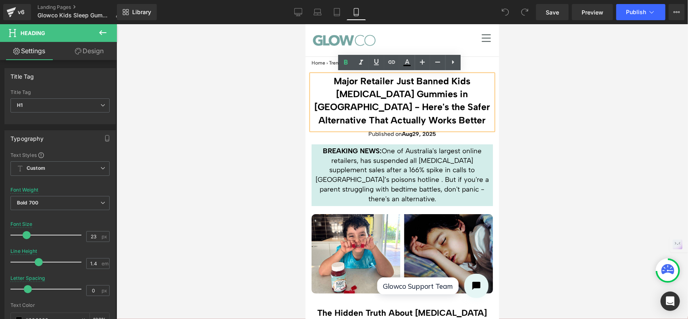
click at [509, 95] on div at bounding box center [401, 171] width 571 height 294
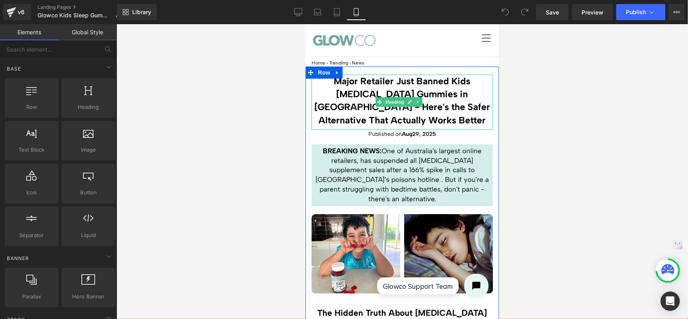
click at [413, 85] on h1 "Major Retailer Just Banned Kids [MEDICAL_DATA] Gummies in [GEOGRAPHIC_DATA] - H…" at bounding box center [401, 100] width 181 height 52
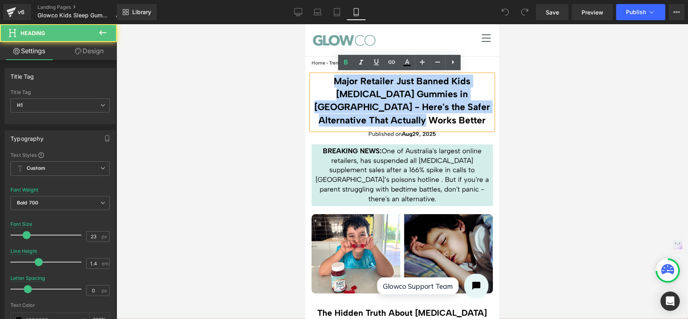
drag, startPoint x: 432, startPoint y: 118, endPoint x: 330, endPoint y: 83, distance: 107.5
click at [330, 83] on h1 "Major Retailer Just Banned Kids [MEDICAL_DATA] Gummies in [GEOGRAPHIC_DATA] - H…" at bounding box center [401, 100] width 181 height 52
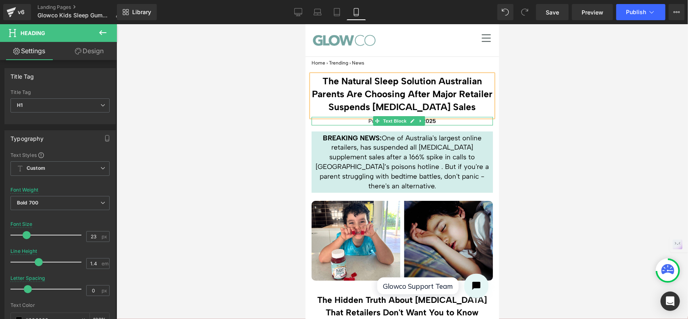
click at [437, 121] on p "Published on [DATE]" at bounding box center [401, 120] width 181 height 8
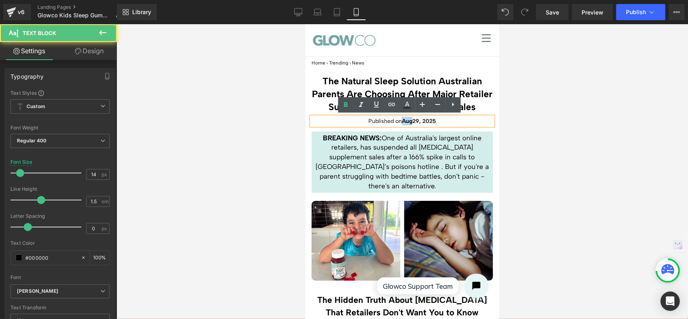
drag, startPoint x: 409, startPoint y: 120, endPoint x: 399, endPoint y: 118, distance: 10.4
click at [399, 118] on p "Published on [DATE]" at bounding box center [401, 120] width 181 height 8
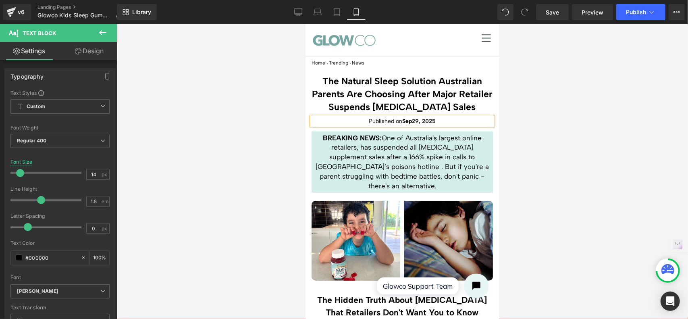
click at [412, 118] on strong "29, 2025" at bounding box center [423, 120] width 24 height 7
click at [417, 141] on p "BREAKING NEWS: One of Australia's largest online retailers, has suspended all […" at bounding box center [401, 162] width 177 height 58
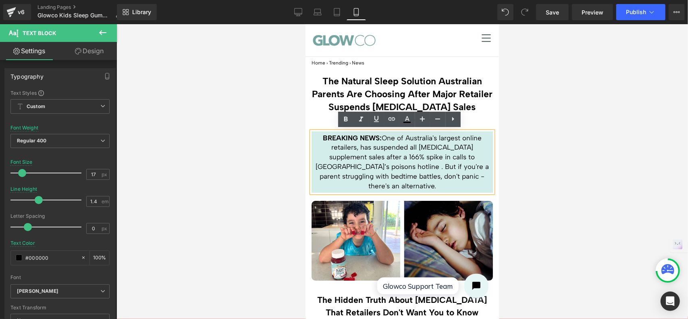
click at [404, 156] on p "BREAKING NEWS: One of Australia's largest online retailers, has suspended all […" at bounding box center [401, 162] width 177 height 58
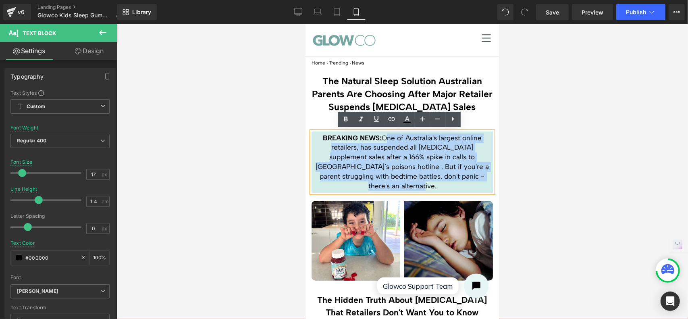
drag, startPoint x: 381, startPoint y: 136, endPoint x: 482, endPoint y: 175, distance: 108.4
click at [482, 175] on p "BREAKING NEWS: One of Australia's largest online retailers, has suspended all […" at bounding box center [401, 162] width 177 height 58
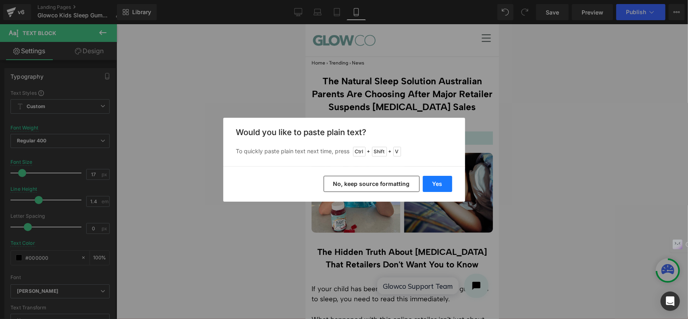
click at [445, 182] on button "Yes" at bounding box center [437, 184] width 29 height 16
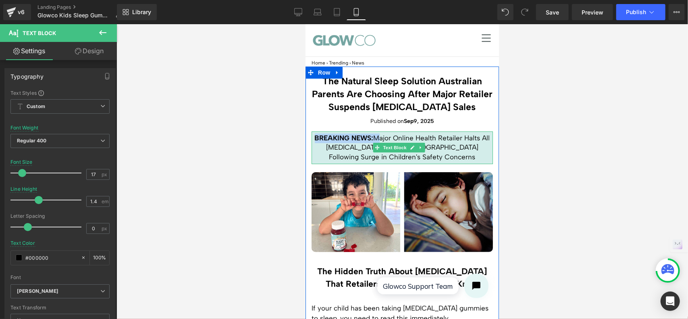
drag, startPoint x: 376, startPoint y: 135, endPoint x: 317, endPoint y: 139, distance: 59.7
click at [317, 139] on p "BREAKING NEWS: Major Online Health Retailer Halts All [MEDICAL_DATA] Sales to […" at bounding box center [401, 147] width 177 height 29
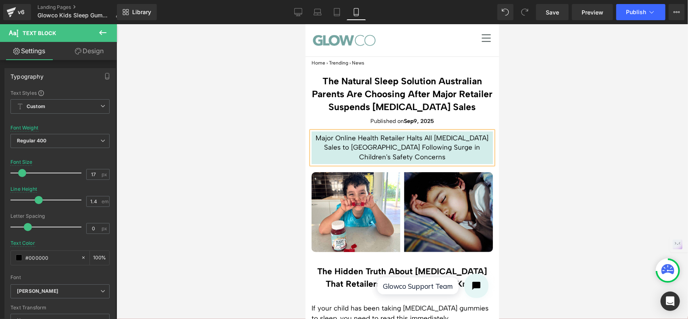
click at [568, 160] on div at bounding box center [401, 171] width 571 height 294
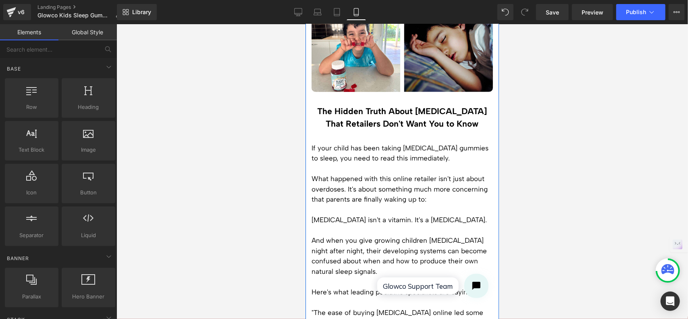
scroll to position [161, 0]
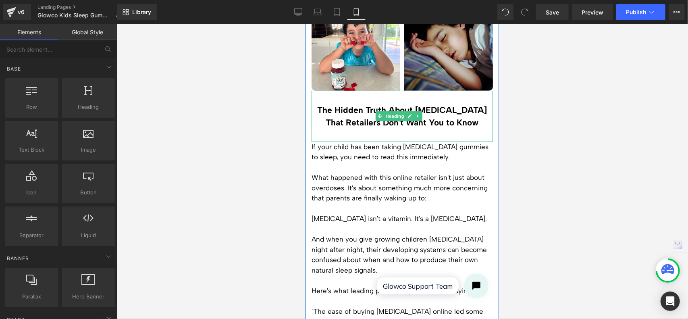
click at [352, 111] on h2 "The Hidden Truth About [MEDICAL_DATA] That Retailers Don't Want You to Know" at bounding box center [401, 115] width 181 height 25
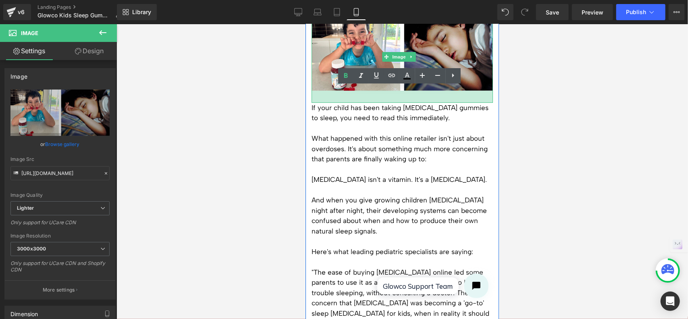
drag, startPoint x: 328, startPoint y: 85, endPoint x: 331, endPoint y: 97, distance: 12.4
click at [331, 97] on div at bounding box center [401, 96] width 181 height 12
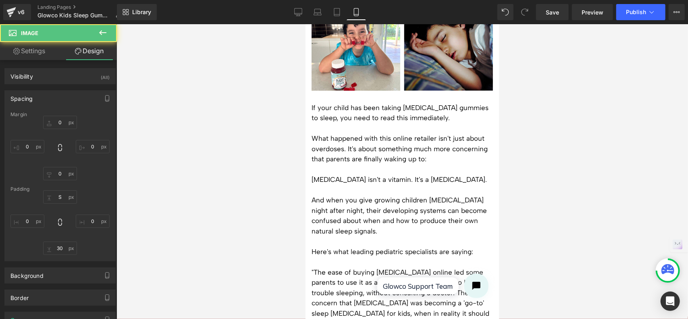
click at [543, 112] on div at bounding box center [401, 171] width 571 height 294
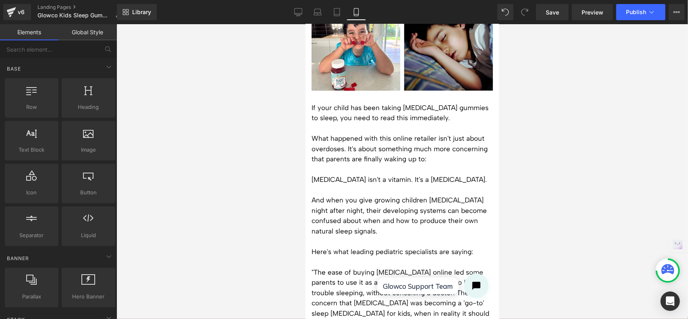
click at [416, 138] on p "What happened with this online retailer isn't just about overdoses. It's about …" at bounding box center [401, 148] width 181 height 31
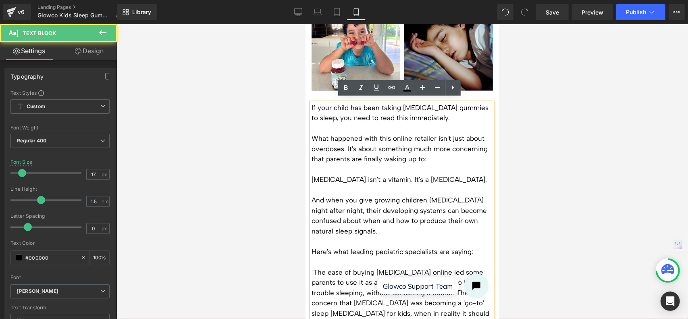
click at [367, 152] on p "What happened with this online retailer isn't just about overdoses. It's about …" at bounding box center [401, 148] width 181 height 31
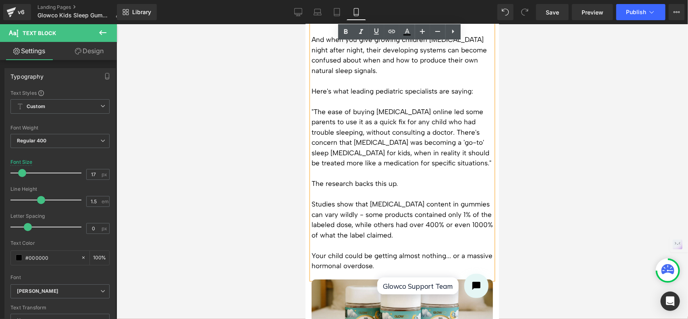
scroll to position [322, 0]
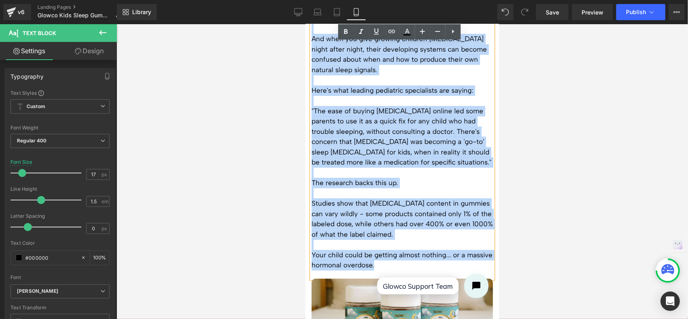
drag, startPoint x: 311, startPoint y: 102, endPoint x: 433, endPoint y: 257, distance: 196.5
click at [433, 257] on div "If your child has been taking [MEDICAL_DATA] gummies to sleep, you need to read…" at bounding box center [401, 109] width 181 height 337
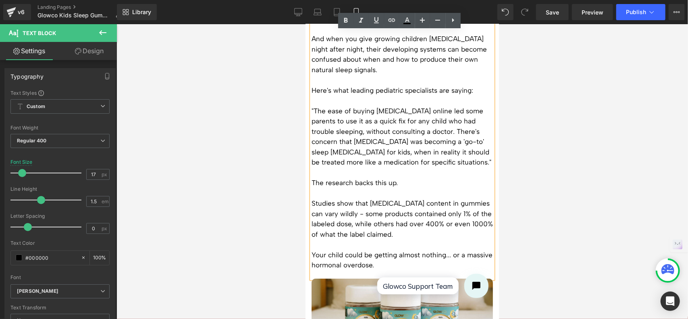
scroll to position [228, 0]
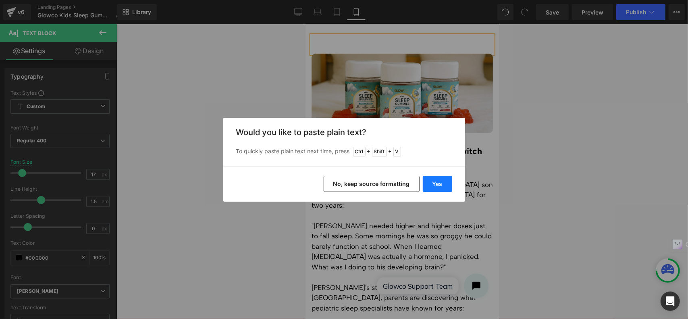
click at [441, 185] on button "Yes" at bounding box center [437, 184] width 29 height 16
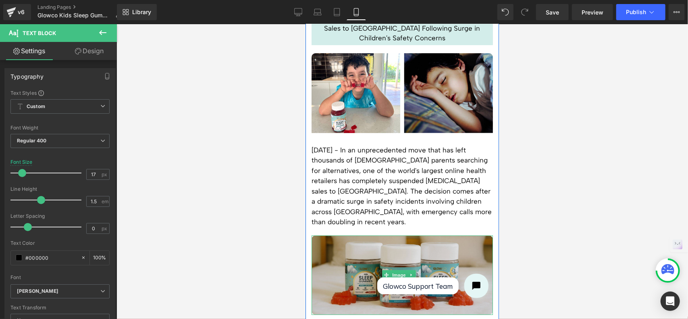
scroll to position [108, 0]
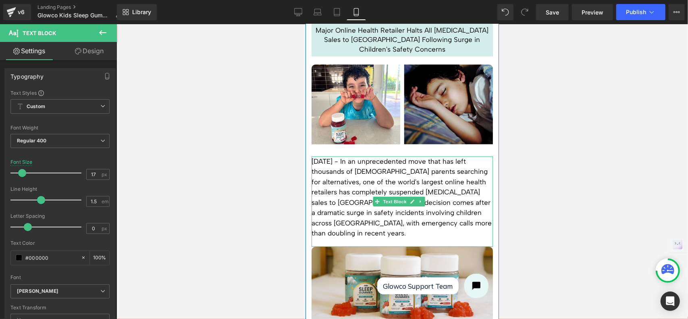
click at [474, 180] on p "[DATE] - In an unprecedented move that has left thousands of [DEMOGRAPHIC_DATA]…" at bounding box center [401, 197] width 181 height 82
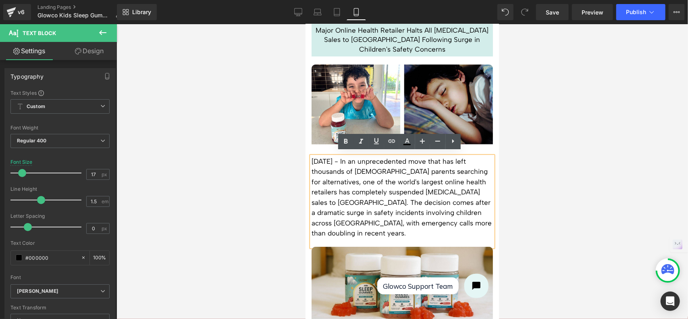
click at [342, 197] on p "[DATE] - In an unprecedented move that has left thousands of [DEMOGRAPHIC_DATA]…" at bounding box center [401, 197] width 181 height 82
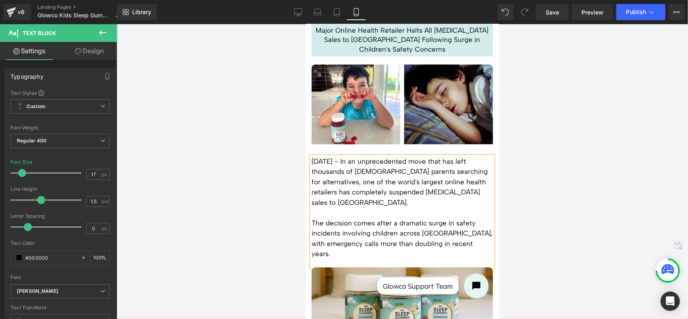
click at [524, 197] on div at bounding box center [401, 171] width 571 height 294
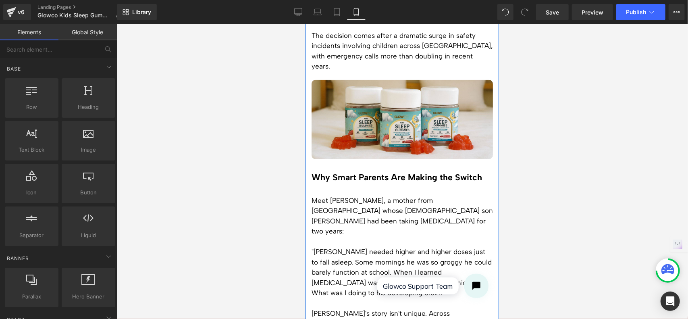
scroll to position [309, 0]
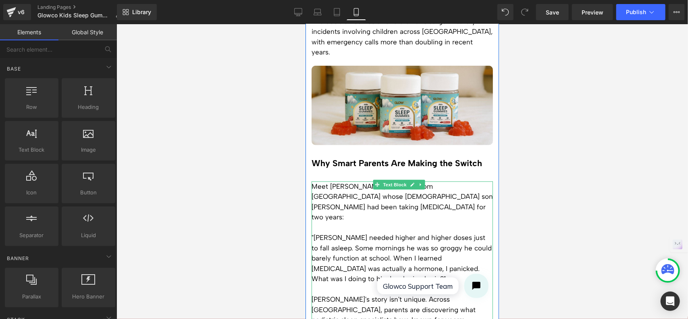
click at [396, 232] on p ""[PERSON_NAME] needed higher and higher doses just to fall asleep. Some morning…" at bounding box center [401, 258] width 181 height 52
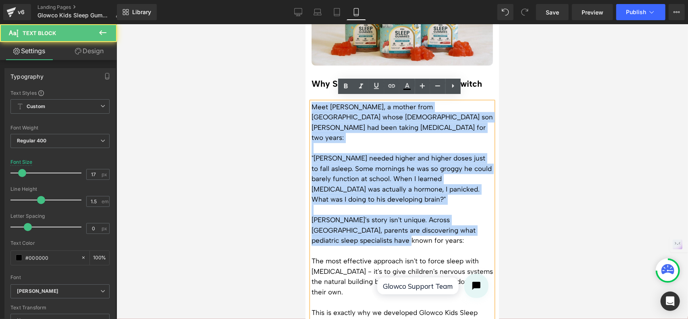
scroll to position [390, 0]
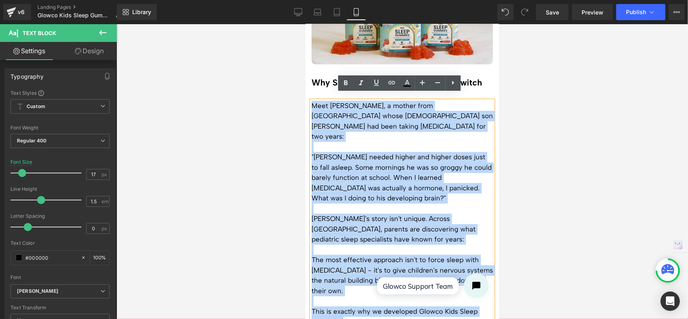
drag, startPoint x: 313, startPoint y: 180, endPoint x: 359, endPoint y: 290, distance: 119.0
click at [359, 290] on div "Meet [PERSON_NAME], a mother from [GEOGRAPHIC_DATA] whose [DEMOGRAPHIC_DATA] so…" at bounding box center [401, 213] width 181 height 226
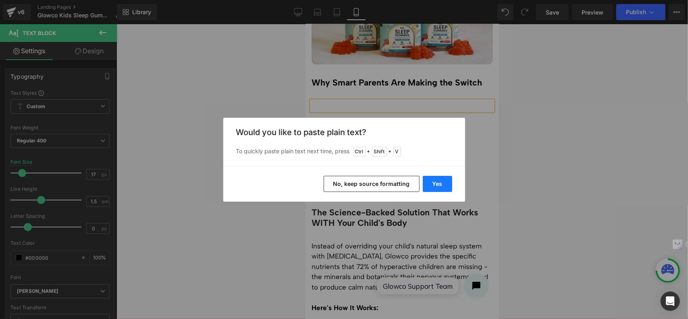
click at [432, 183] on button "Yes" at bounding box center [437, 184] width 29 height 16
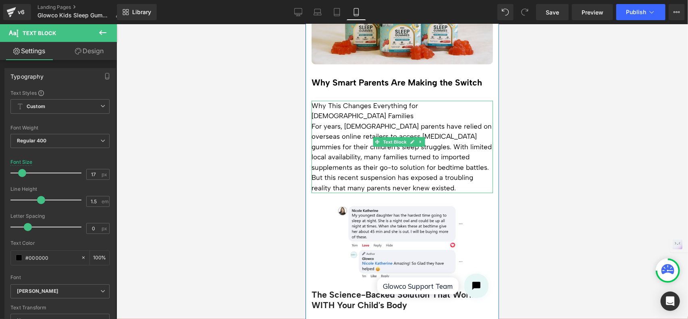
click at [449, 148] on p "For years, [DEMOGRAPHIC_DATA] parents have relied on overseas online retailers …" at bounding box center [401, 147] width 181 height 52
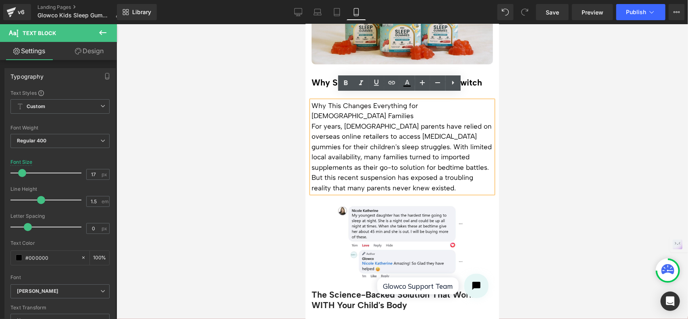
click at [394, 128] on p "For years, [DEMOGRAPHIC_DATA] parents have relied on overseas online retailers …" at bounding box center [401, 147] width 181 height 52
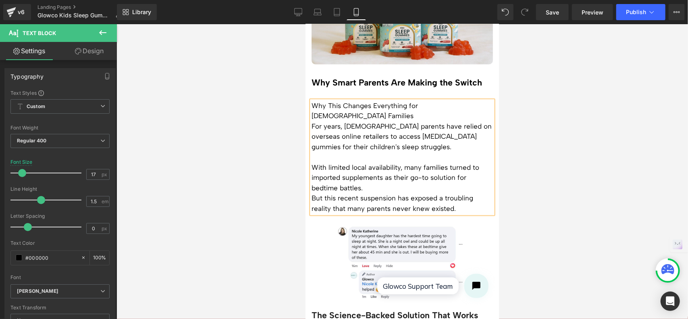
click at [385, 170] on p "With limited local availability, many families turned to imported supplements a…" at bounding box center [401, 177] width 181 height 31
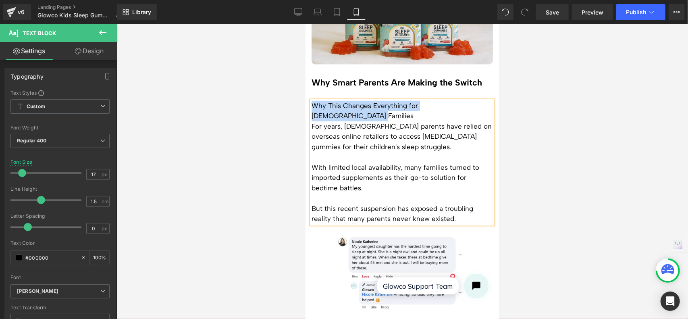
drag, startPoint x: 313, startPoint y: 97, endPoint x: 475, endPoint y: 101, distance: 162.4
click at [475, 101] on p "Why This Changes Everything for [DEMOGRAPHIC_DATA] Families" at bounding box center [401, 110] width 181 height 21
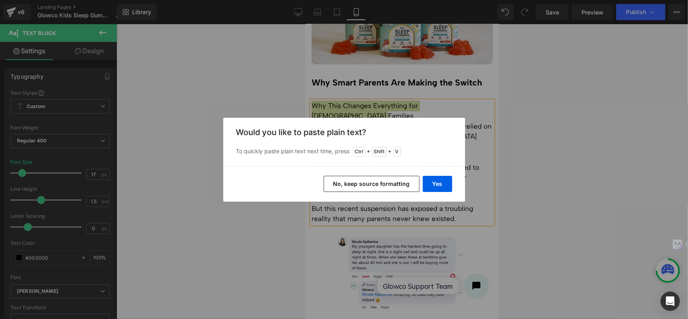
click at [481, 130] on div "Back to Library Insert Would you like to paste plain text? To quickly paste pla…" at bounding box center [344, 159] width 688 height 319
click at [476, 108] on div "Back to Library Insert Would you like to paste plain text? To quickly paste pla…" at bounding box center [344, 159] width 688 height 319
click at [506, 150] on div "Back to Library Insert Would you like to paste plain text? To quickly paste pla…" at bounding box center [344, 159] width 688 height 319
click at [440, 186] on button "Yes" at bounding box center [437, 184] width 29 height 16
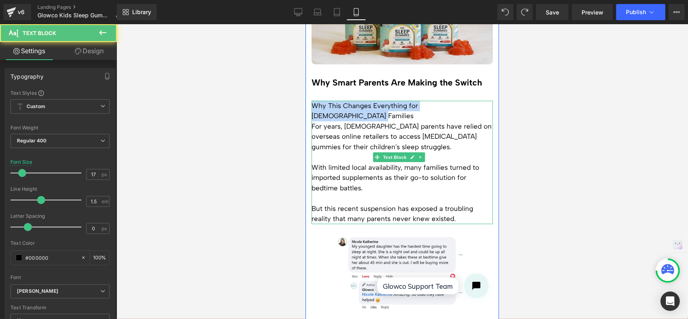
drag, startPoint x: 313, startPoint y: 98, endPoint x: 482, endPoint y: 96, distance: 169.2
click at [482, 100] on p "Why This Changes Everything for [DEMOGRAPHIC_DATA] Families" at bounding box center [401, 110] width 181 height 21
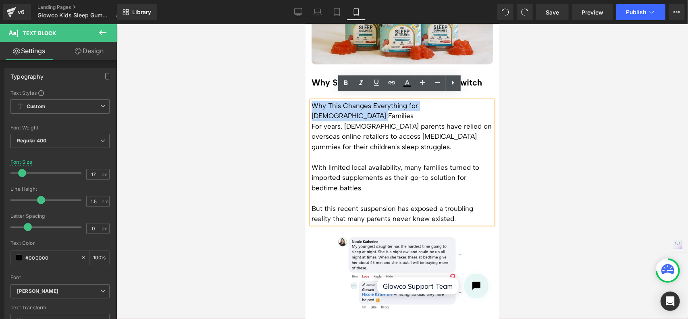
copy p "Why This Changes Everything for [DEMOGRAPHIC_DATA] Families"
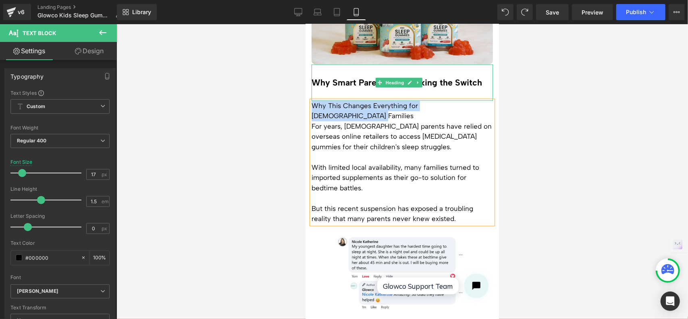
click at [446, 77] on h2 "Why Smart Parents Are Making the Switch" at bounding box center [401, 82] width 181 height 10
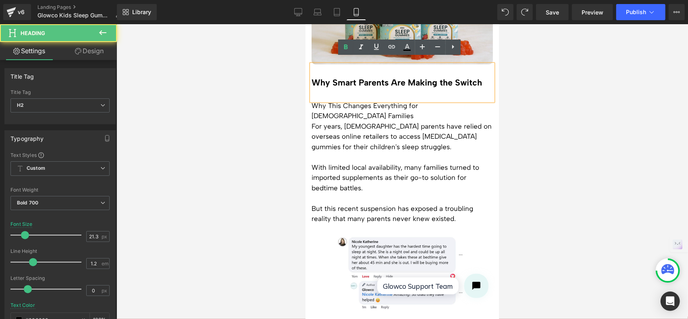
click at [449, 77] on h2 "Why Smart Parents Are Making the Switch" at bounding box center [401, 82] width 181 height 10
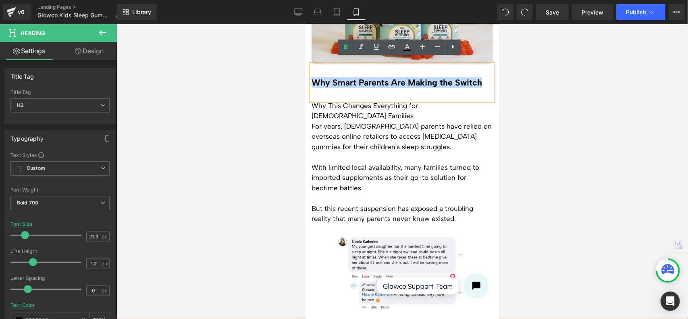
drag, startPoint x: 475, startPoint y: 78, endPoint x: 313, endPoint y: 75, distance: 161.6
click at [314, 77] on h2 "Why Smart Parents Are Making the Switch" at bounding box center [401, 82] width 181 height 10
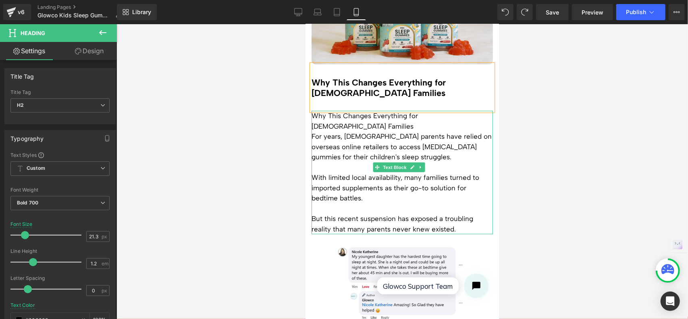
click at [387, 131] on p "For years, [DEMOGRAPHIC_DATA] parents have relied on overseas online retailers …" at bounding box center [401, 146] width 181 height 31
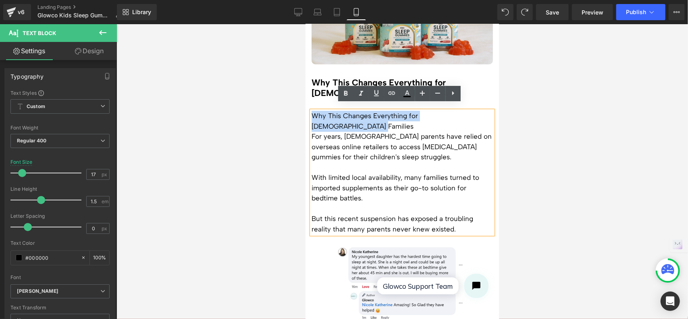
drag, startPoint x: 480, startPoint y: 109, endPoint x: 308, endPoint y: 108, distance: 172.4
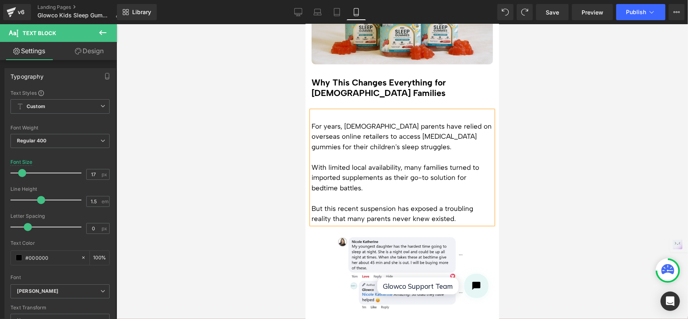
click at [311, 118] on div "For years, Australian parents have relied on overseas online retailers to acces…" at bounding box center [401, 166] width 181 height 113
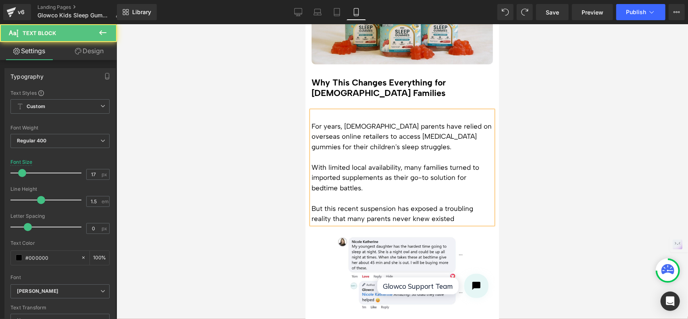
click at [313, 121] on p "For years, [DEMOGRAPHIC_DATA] parents have relied on overseas online retailers …" at bounding box center [401, 136] width 181 height 31
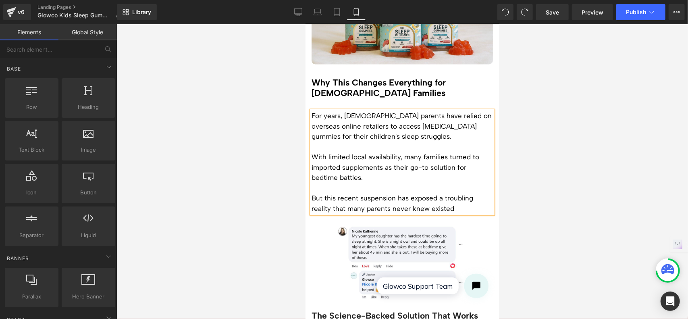
click at [549, 172] on div at bounding box center [401, 171] width 571 height 294
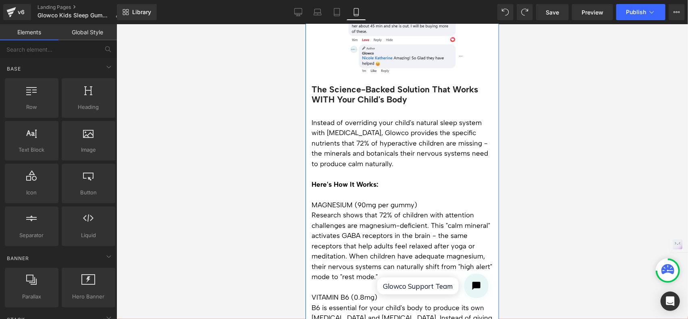
scroll to position [631, 0]
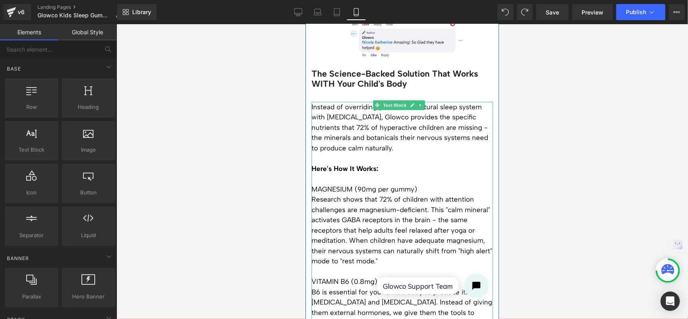
click at [349, 126] on p "Instead of overriding your child's natural sleep system with [MEDICAL_DATA], Gl…" at bounding box center [401, 128] width 181 height 52
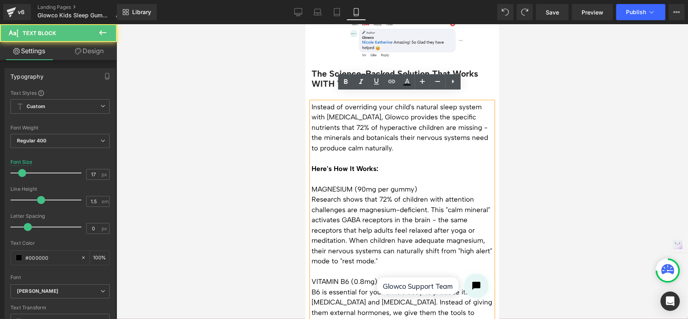
click at [331, 112] on p "Instead of overriding your child's natural sleep system with [MEDICAL_DATA], Gl…" at bounding box center [401, 128] width 181 height 52
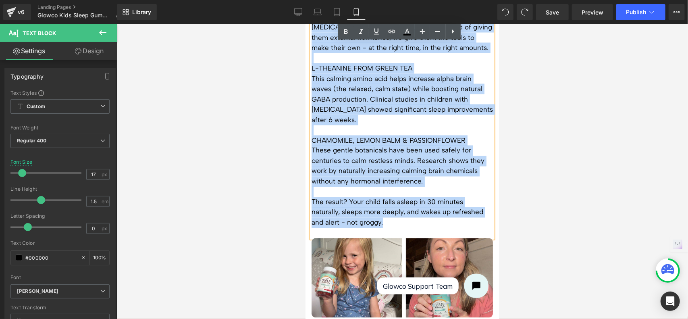
scroll to position [913, 0]
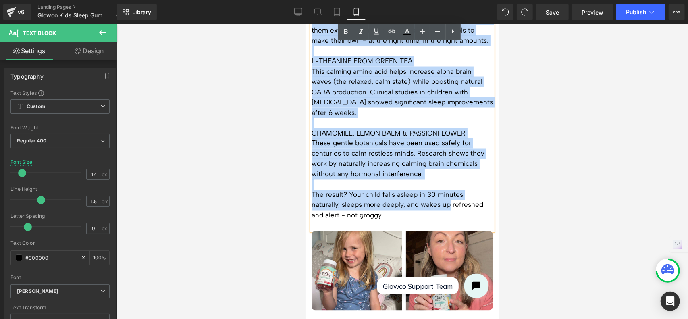
drag, startPoint x: 311, startPoint y: 97, endPoint x: 449, endPoint y: 200, distance: 172.1
click at [449, 200] on div "Instead of overriding your child's natural sleep system with [MEDICAL_DATA], Gl…" at bounding box center [401, 25] width 181 height 411
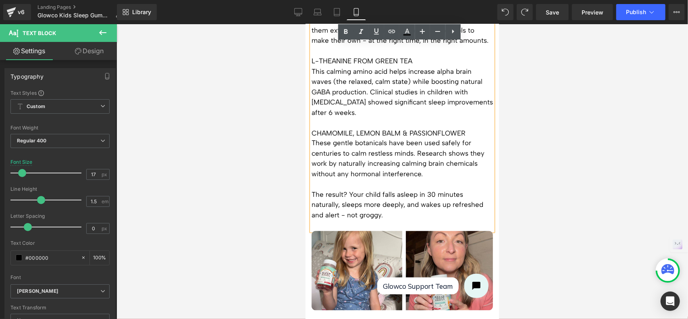
scroll to position [554, 0]
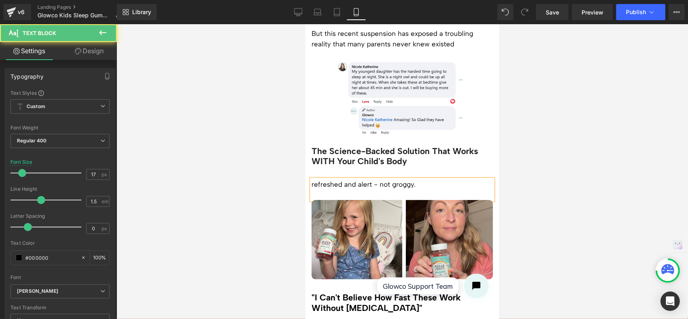
drag, startPoint x: 425, startPoint y: 176, endPoint x: 313, endPoint y: 174, distance: 111.6
click at [313, 179] on p "refreshed and alert - not groggy." at bounding box center [401, 184] width 181 height 10
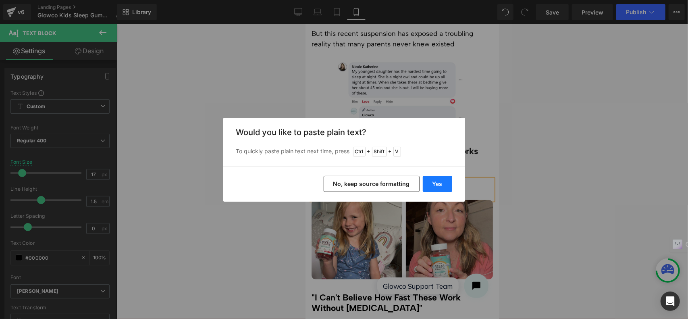
click at [437, 179] on button "Yes" at bounding box center [437, 184] width 29 height 16
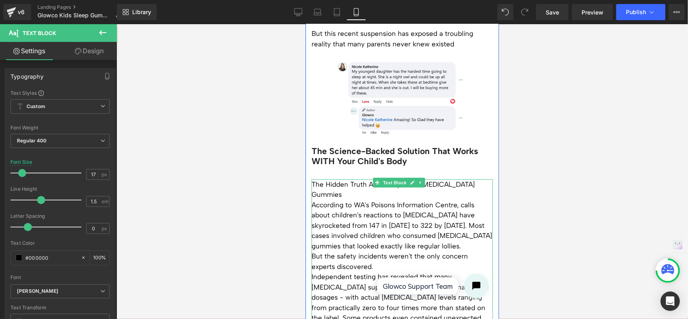
click at [313, 180] on span "The Hidden Truth About Imported [MEDICAL_DATA] Gummies" at bounding box center [392, 189] width 163 height 19
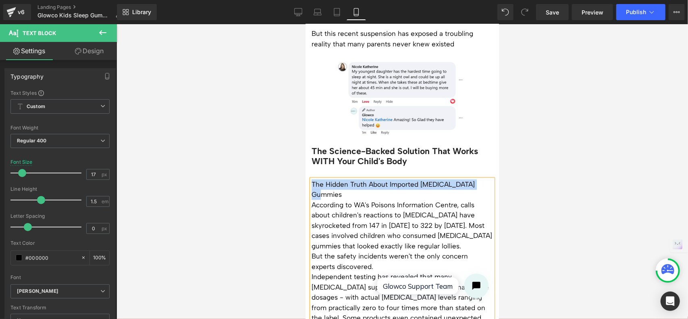
drag, startPoint x: 310, startPoint y: 174, endPoint x: 485, endPoint y: 175, distance: 174.8
click at [485, 179] on div "The Hidden Truth About Imported [MEDICAL_DATA] Gummies According to WA's Poison…" at bounding box center [401, 287] width 181 height 216
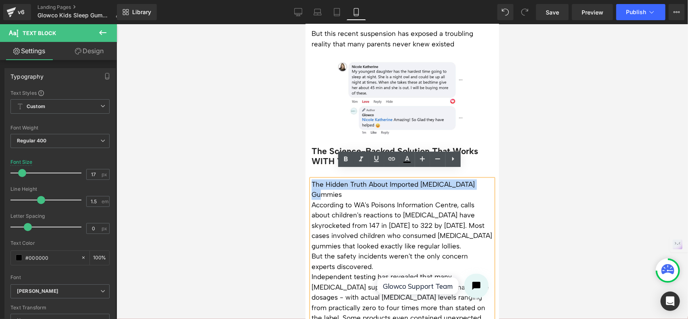
copy span "The Hidden Truth About Imported [MEDICAL_DATA] Gummies"
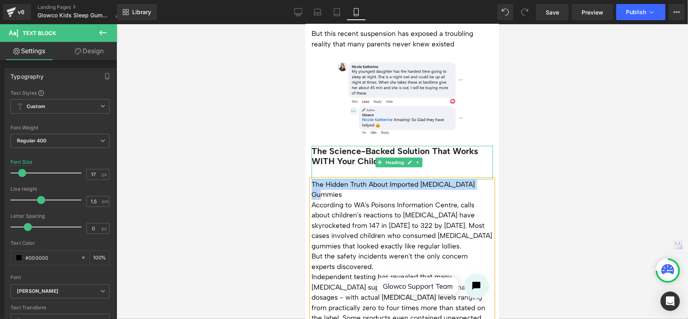
click at [360, 146] on h2 "The Science-Backed Solution That Works WITH Your Child's Body" at bounding box center [401, 155] width 181 height 21
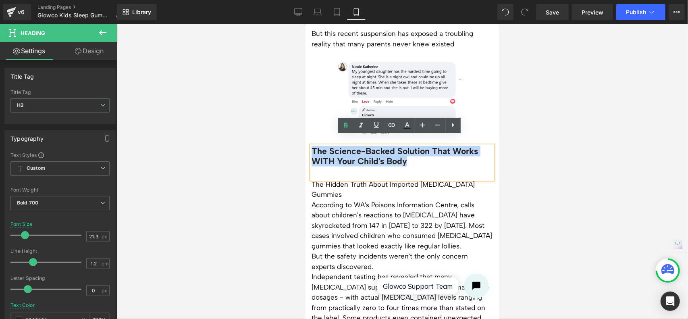
drag, startPoint x: 409, startPoint y: 152, endPoint x: 313, endPoint y: 140, distance: 97.4
click at [313, 145] on h2 "The Science-Backed Solution That Works WITH Your Child's Body" at bounding box center [401, 155] width 181 height 21
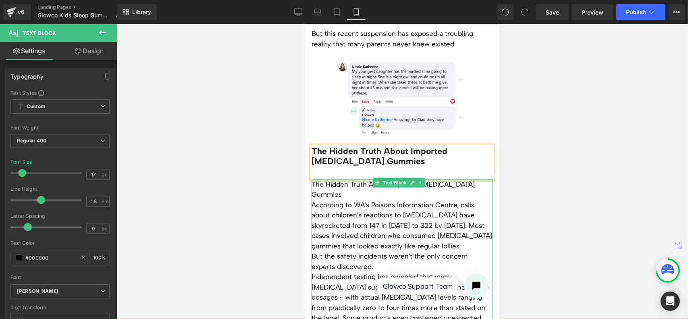
drag, startPoint x: 333, startPoint y: 169, endPoint x: 431, endPoint y: 157, distance: 99.0
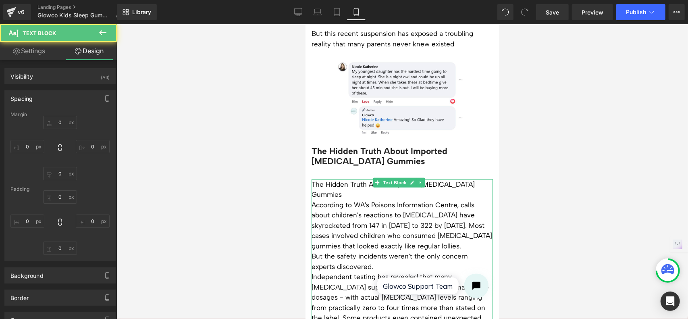
click at [580, 157] on div at bounding box center [401, 171] width 571 height 294
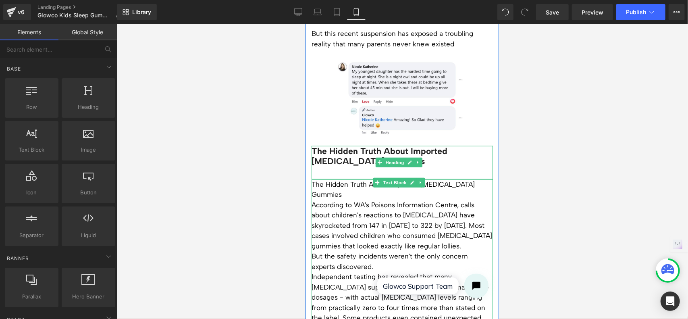
click at [458, 145] on h2 "The Hidden Truth About Imported [MEDICAL_DATA] Gummies" at bounding box center [401, 155] width 181 height 21
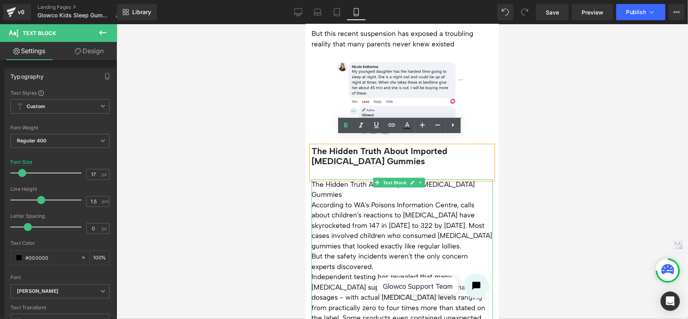
drag, startPoint x: 450, startPoint y: 171, endPoint x: 446, endPoint y: 171, distance: 4.0
click at [448, 187] on div "The Hidden Truth About Imported [MEDICAL_DATA] Gummies According to WA's Poison…" at bounding box center [401, 287] width 181 height 216
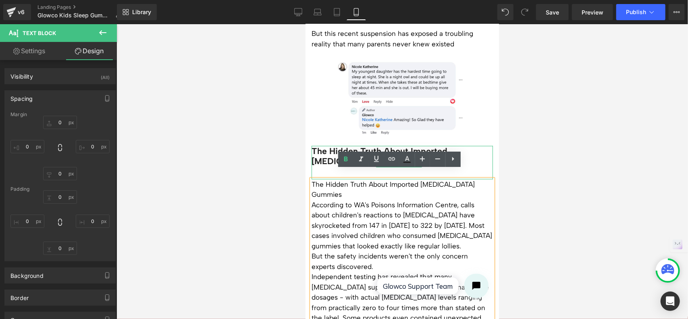
click at [462, 145] on h2 "The Hidden Truth About Imported [MEDICAL_DATA] Gummies" at bounding box center [401, 155] width 181 height 21
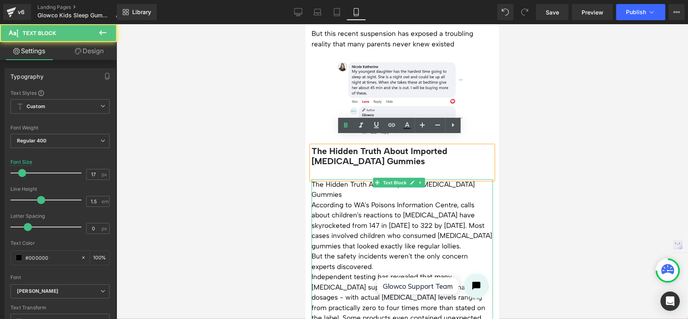
drag, startPoint x: 479, startPoint y: 170, endPoint x: 481, endPoint y: 194, distance: 24.2
click at [481, 194] on div "The Hidden Truth About Imported [MEDICAL_DATA] Gummies According to WA's Poison…" at bounding box center [401, 287] width 181 height 216
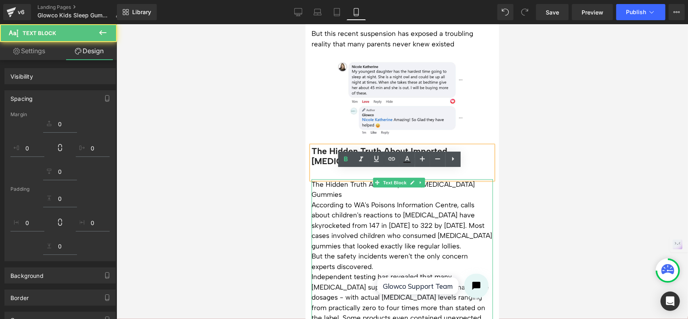
click at [552, 157] on div at bounding box center [401, 171] width 571 height 294
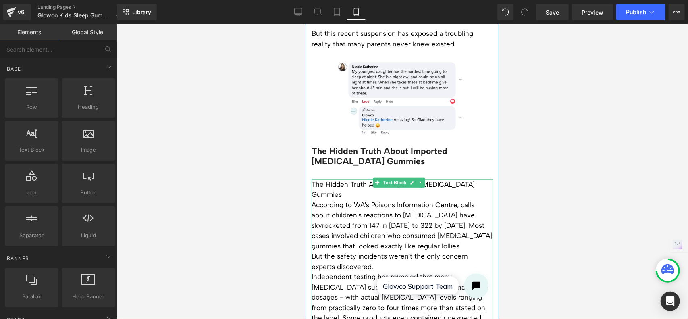
click at [441, 200] on span "According to WA's Poisons Information Centre, calls about children's reactions …" at bounding box center [401, 224] width 180 height 49
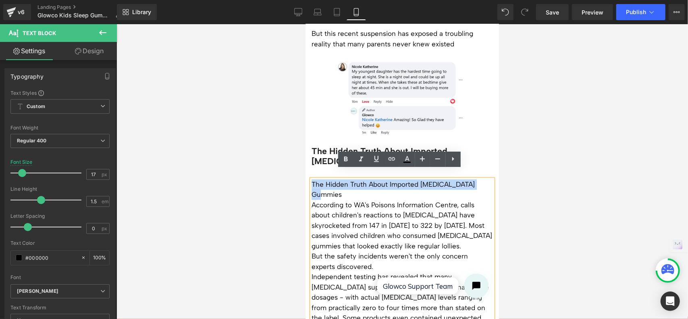
drag, startPoint x: 311, startPoint y: 174, endPoint x: 483, endPoint y: 177, distance: 172.4
click at [483, 179] on p "The Hidden Truth About Imported [MEDICAL_DATA] Gummies" at bounding box center [401, 189] width 181 height 21
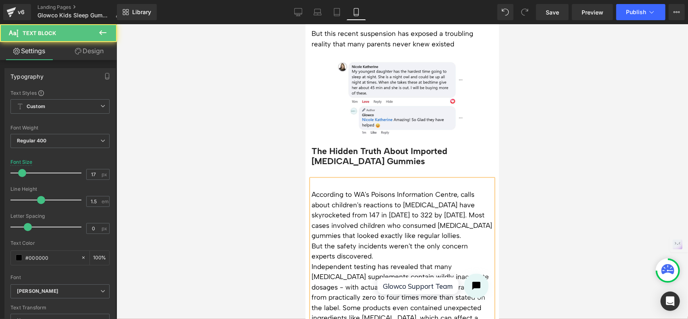
click at [311, 190] on span "According to WA's Poisons Information Centre, calls about children's reactions …" at bounding box center [401, 214] width 180 height 49
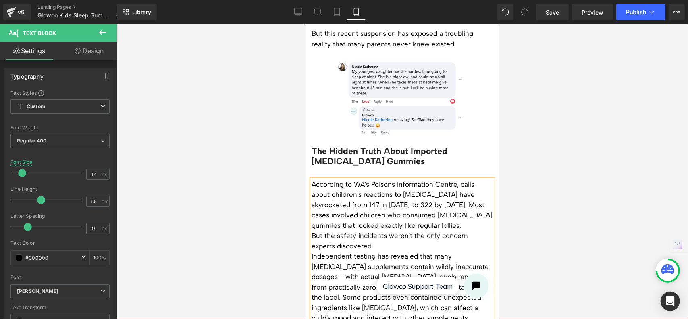
click at [480, 196] on p "According to WA's Poisons Information Centre, calls about children's reactions …" at bounding box center [401, 205] width 181 height 52
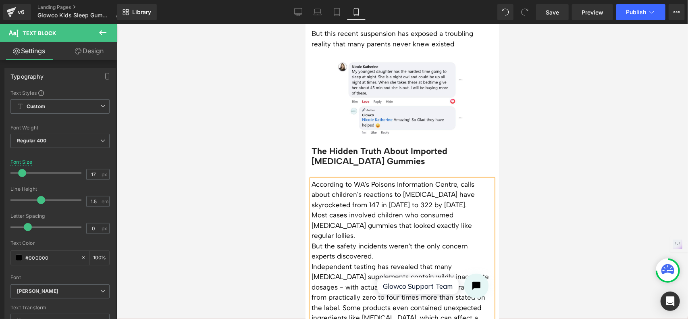
click at [313, 210] on span "Most cases involved children who consumed [MEDICAL_DATA] gummies that looked ex…" at bounding box center [391, 224] width 160 height 29
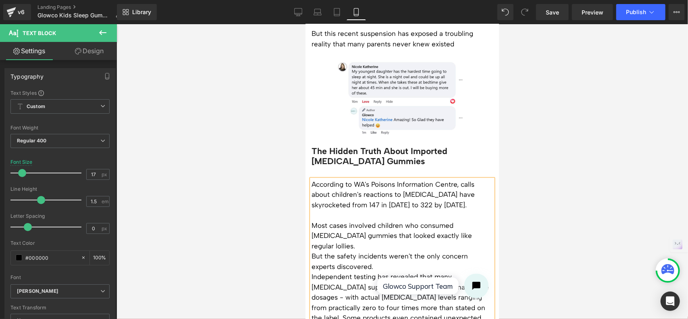
scroll to position [594, 0]
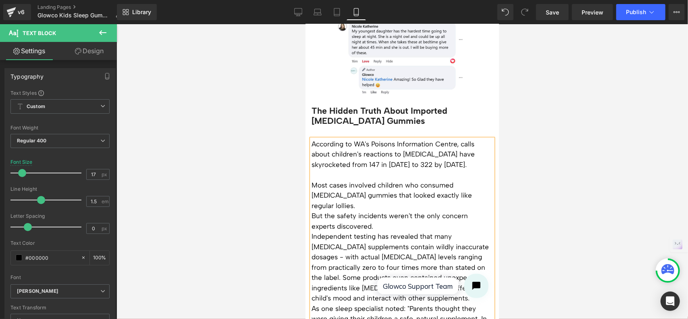
click at [372, 211] on span "But the safety incidents weren't the only concern experts discovered." at bounding box center [389, 220] width 156 height 19
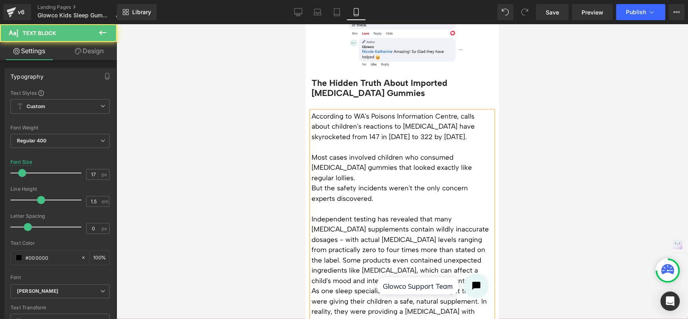
scroll to position [634, 0]
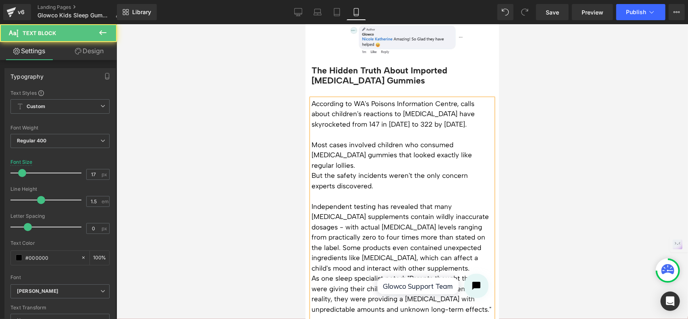
click at [439, 217] on span "Independent testing has revealed that many [MEDICAL_DATA] supplements contain w…" at bounding box center [399, 237] width 177 height 70
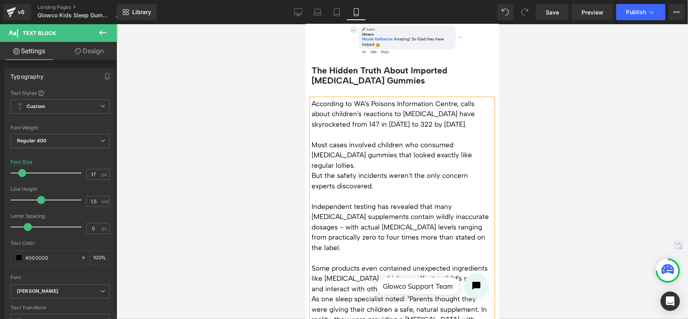
click at [314, 263] on span "Some products even contained unexpected ingredients like [MEDICAL_DATA], which …" at bounding box center [399, 277] width 176 height 29
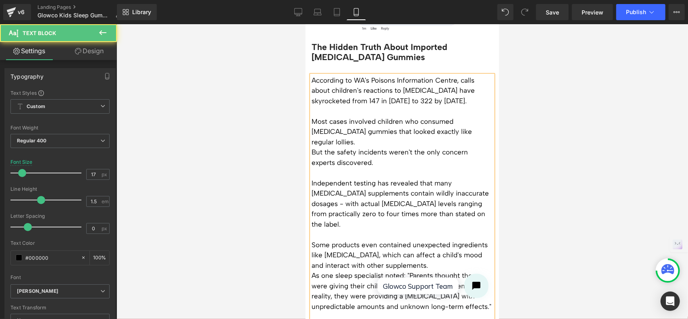
scroll to position [675, 0]
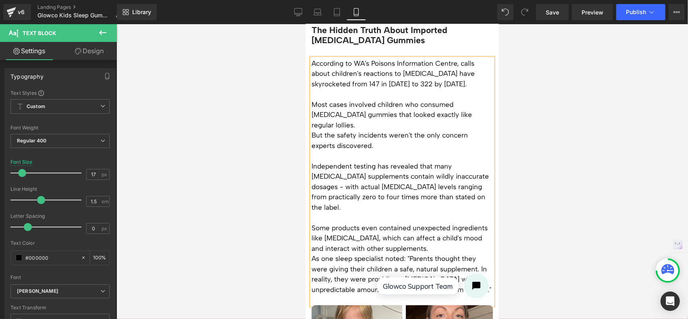
click at [412, 223] on span "Some products even contained unexpected ingredients like [MEDICAL_DATA], which …" at bounding box center [399, 237] width 176 height 29
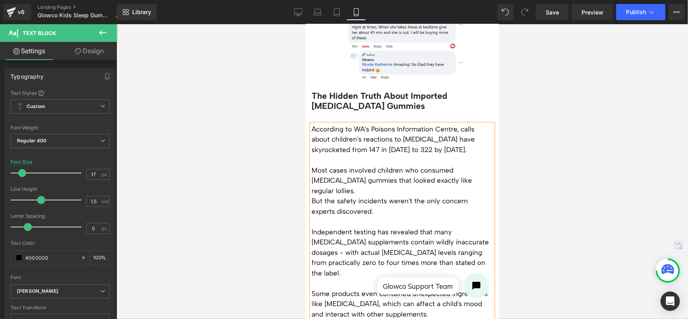
scroll to position [594, 0]
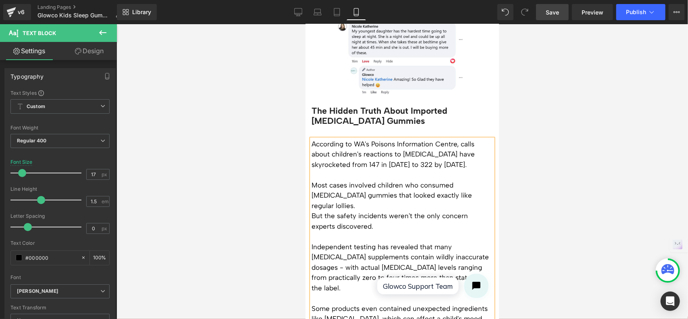
click at [556, 12] on span "Save" at bounding box center [551, 12] width 13 height 8
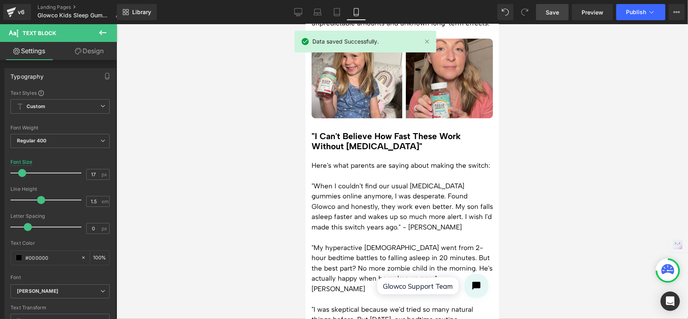
scroll to position [957, 0]
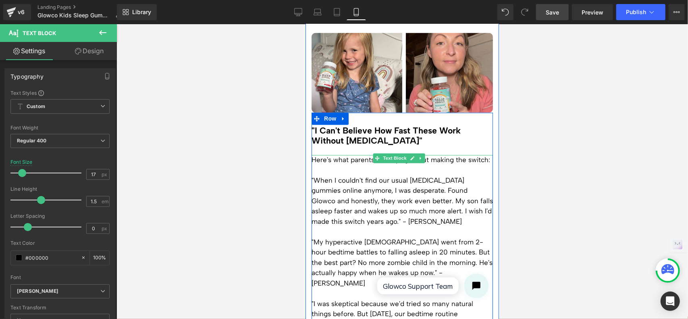
click at [335, 176] on span ""When I couldn't find our usual [MEDICAL_DATA] gummies online anymore, I was de…" at bounding box center [401, 200] width 181 height 49
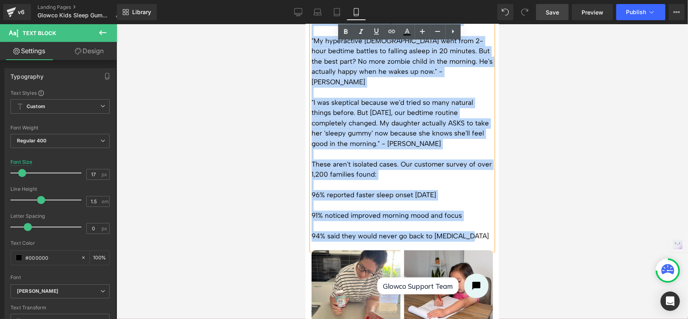
drag, startPoint x: 312, startPoint y: 137, endPoint x: 468, endPoint y: 209, distance: 172.8
click at [468, 209] on div "Here's what parents are saying about making the switch: "When I couldn't find o…" at bounding box center [401, 101] width 181 height 296
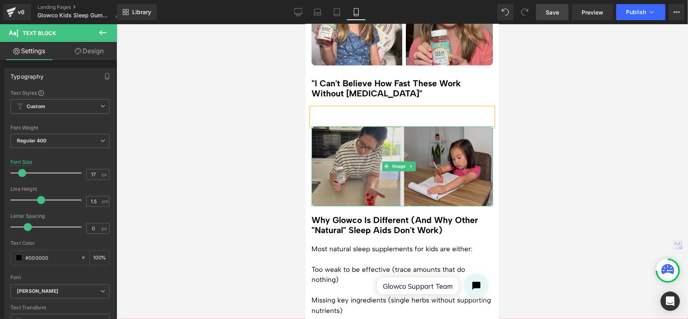
scroll to position [937, 0]
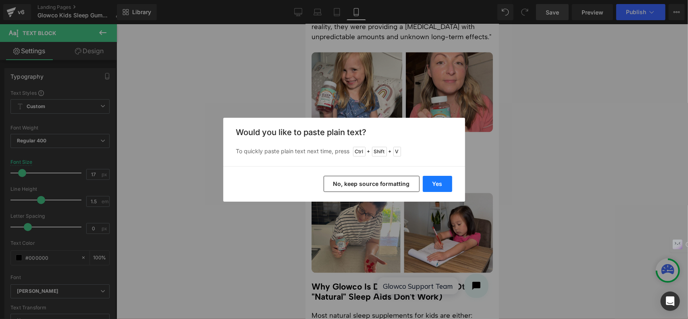
click at [429, 181] on button "Yes" at bounding box center [437, 184] width 29 height 16
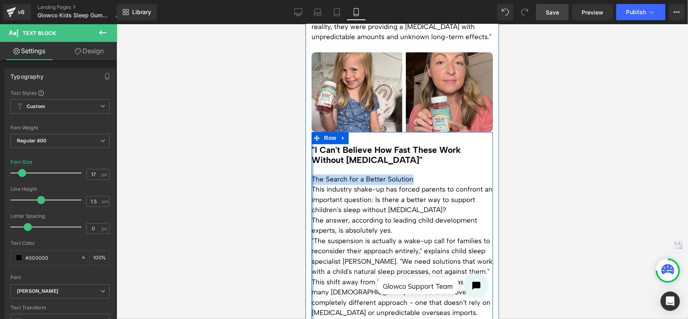
drag, startPoint x: 416, startPoint y: 158, endPoint x: 312, endPoint y: 156, distance: 104.7
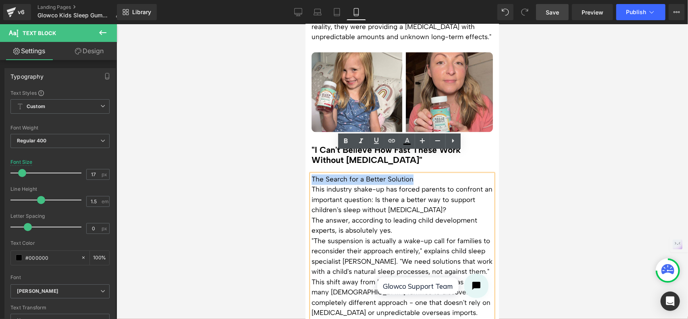
copy p "The Search for a Better Solution"
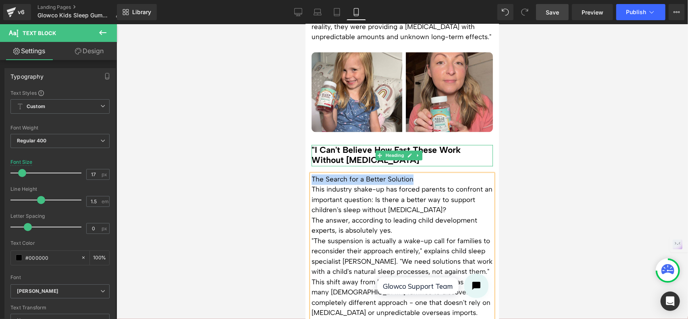
click at [329, 145] on h3 ""I Can't Believe How Fast These Work Without [MEDICAL_DATA]"" at bounding box center [401, 155] width 181 height 21
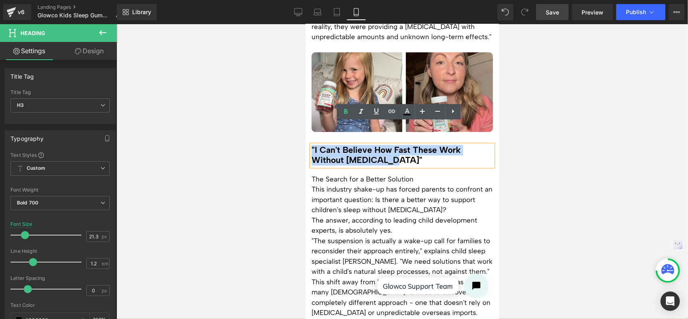
drag, startPoint x: 395, startPoint y: 139, endPoint x: 311, endPoint y: 127, distance: 84.3
click at [311, 145] on h3 ""I Can't Believe How Fast These Work Without [MEDICAL_DATA]"" at bounding box center [401, 155] width 181 height 21
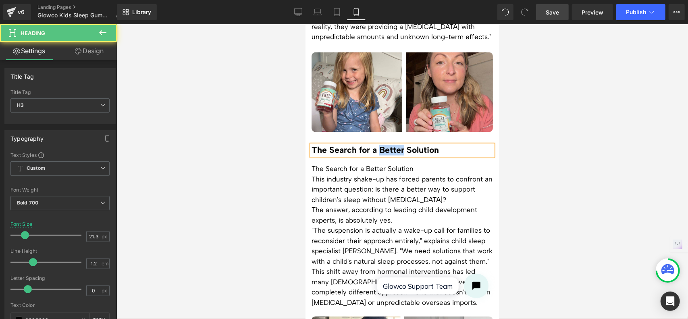
drag, startPoint x: 379, startPoint y: 128, endPoint x: 402, endPoint y: 127, distance: 22.6
click at [402, 145] on h3 "The Search for a Better Solution" at bounding box center [401, 150] width 181 height 10
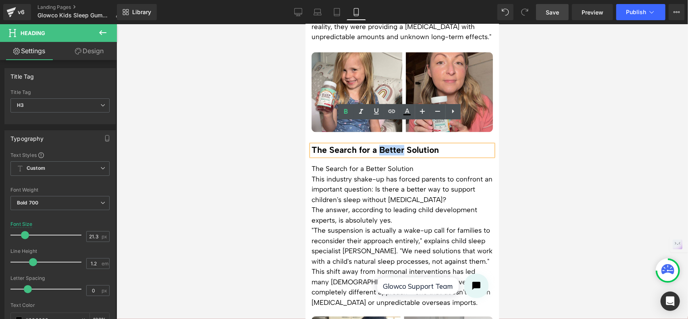
click at [403, 145] on h3 "The Search for a Better Solution" at bounding box center [401, 150] width 181 height 10
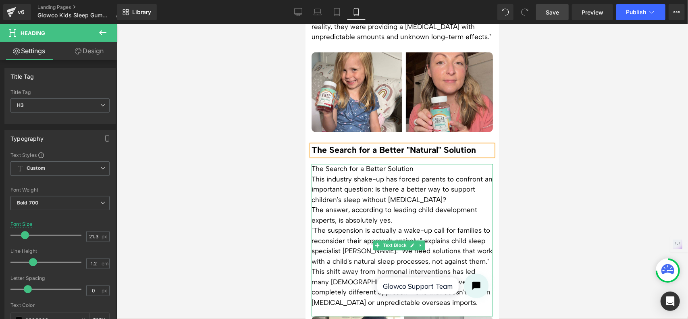
click at [396, 174] on p "This industry shake-up has forced parents to confront an important question: Is…" at bounding box center [401, 189] width 181 height 31
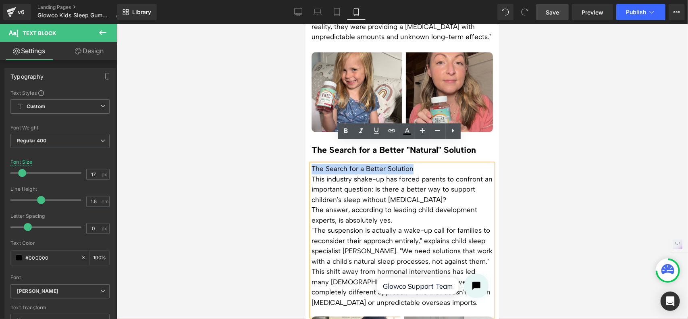
drag, startPoint x: 419, startPoint y: 147, endPoint x: 312, endPoint y: 148, distance: 107.2
click at [312, 164] on p "The Search for a Better Solution" at bounding box center [401, 169] width 181 height 10
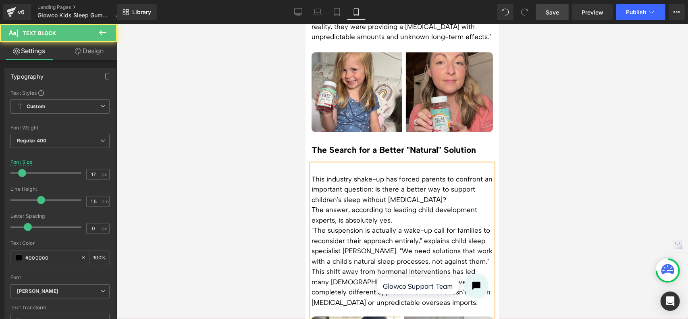
click at [313, 174] on p "This industry shake-up has forced parents to confront an important question: Is…" at bounding box center [401, 189] width 181 height 31
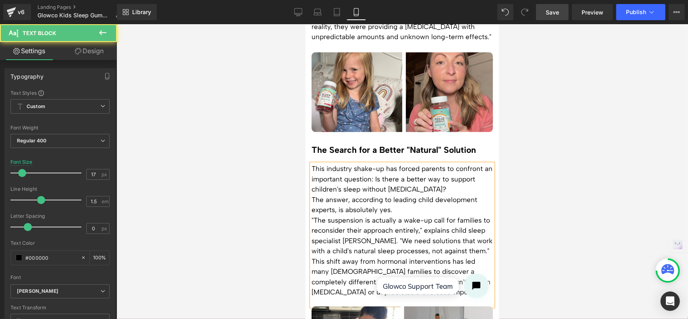
click at [454, 169] on p "This industry shake-up has forced parents to confront an important question: Is…" at bounding box center [401, 179] width 181 height 31
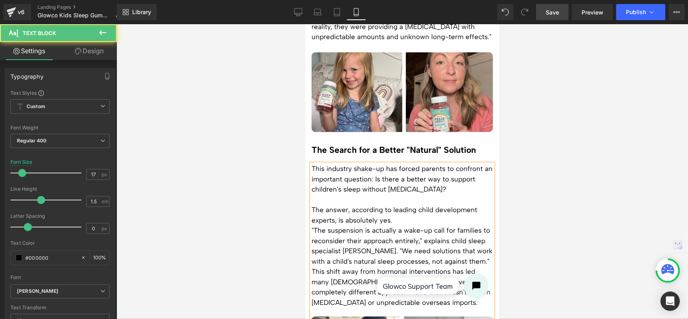
click at [401, 205] on p "The answer, according to leading child development experts, is absolutely yes." at bounding box center [401, 215] width 181 height 21
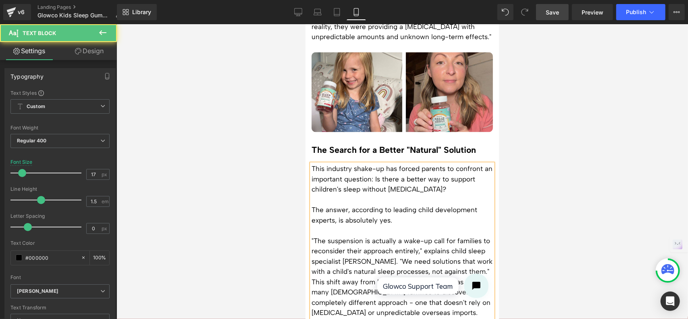
scroll to position [978, 0]
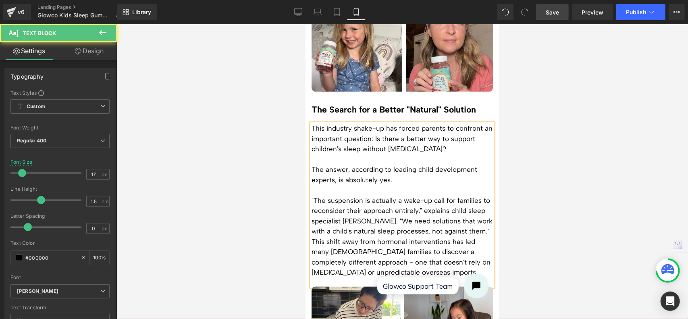
click at [361, 218] on p ""The suspension is actually a wake-up call for families to reconsider their app…" at bounding box center [401, 215] width 181 height 41
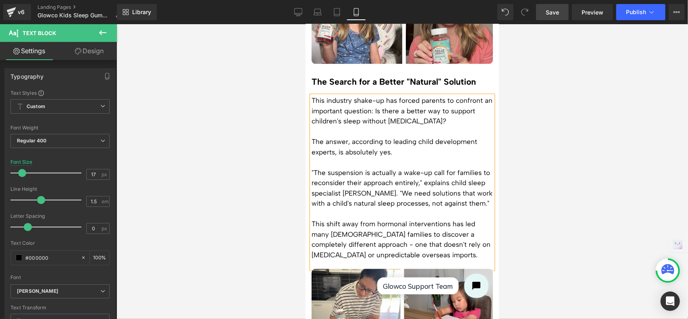
scroll to position [1018, 0]
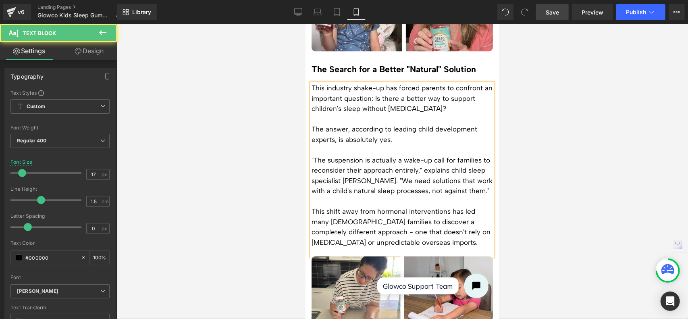
click at [408, 158] on p ""The suspension is actually a wake-up call for families to reconsider their app…" at bounding box center [401, 175] width 181 height 41
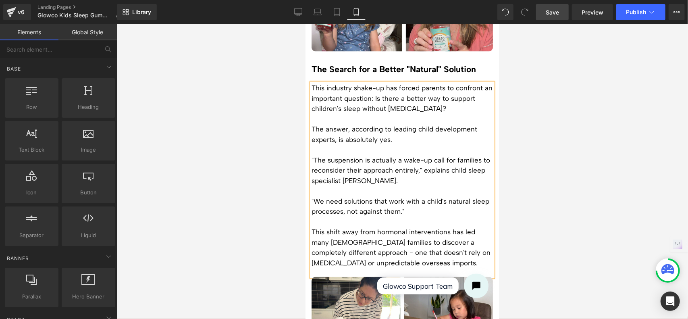
click at [535, 170] on div at bounding box center [401, 171] width 571 height 294
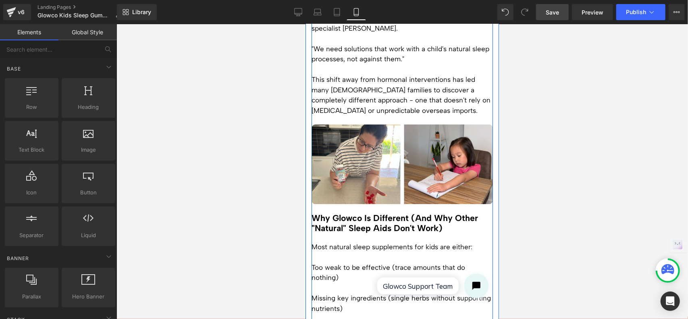
scroll to position [1179, 0]
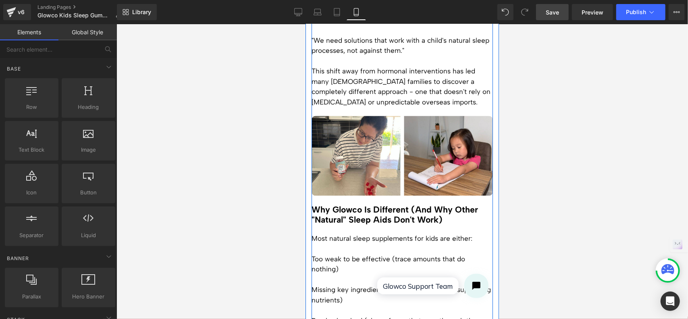
click at [371, 253] on p "Too weak to be effective (trace amounts that do nothing)" at bounding box center [401, 263] width 181 height 21
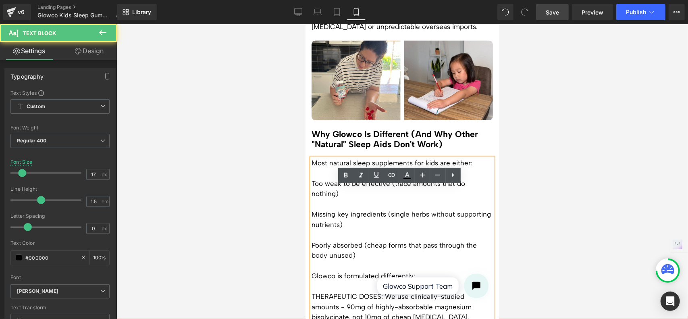
scroll to position [1260, 0]
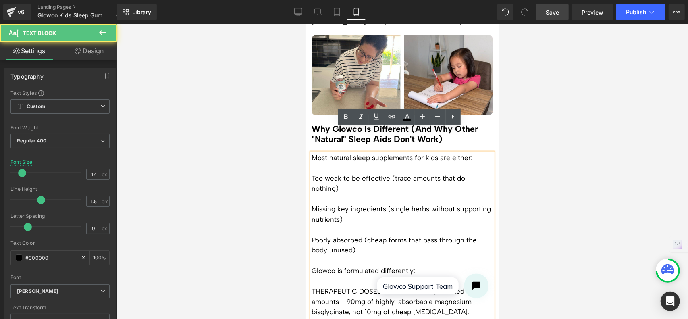
click at [324, 173] on p "Too weak to be effective (trace amounts that do nothing)" at bounding box center [401, 183] width 181 height 21
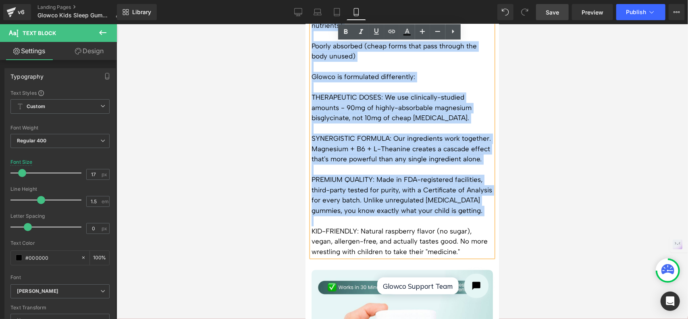
scroll to position [1461, 0]
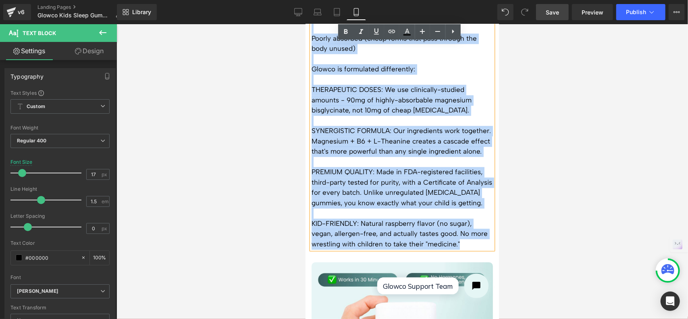
drag, startPoint x: 311, startPoint y: 132, endPoint x: 469, endPoint y: 225, distance: 183.4
click at [469, 225] on div "Most natural sleep supplements for kids are either: Too weak to be effective (t…" at bounding box center [401, 100] width 181 height 298
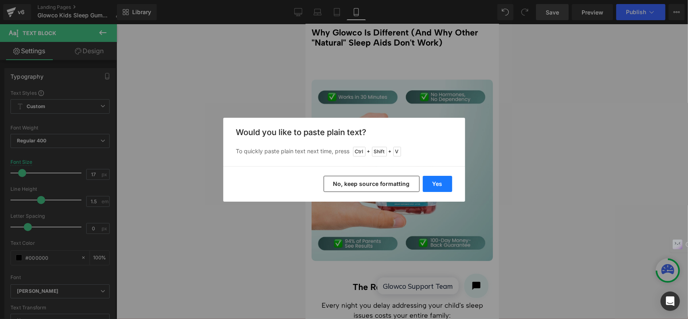
click at [436, 178] on button "Yes" at bounding box center [437, 184] width 29 height 16
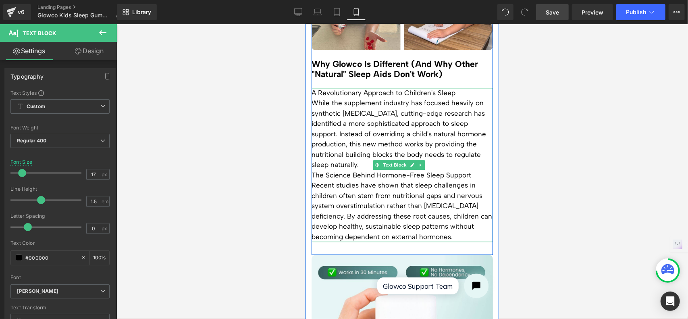
scroll to position [1275, 0]
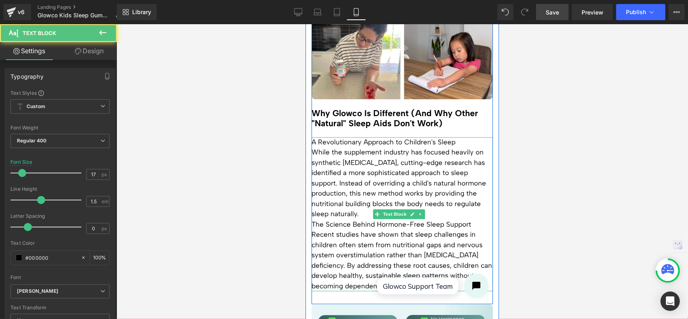
click at [446, 137] on p "A Revolutionary Approach to Children's Sleep" at bounding box center [401, 142] width 181 height 10
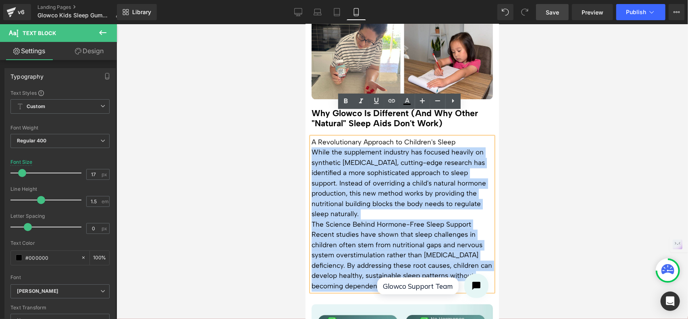
drag, startPoint x: 466, startPoint y: 117, endPoint x: 309, endPoint y: 116, distance: 156.7
click at [311, 137] on div "A Revolutionary Approach to Children's Sleep While the supplement industry has …" at bounding box center [401, 214] width 181 height 154
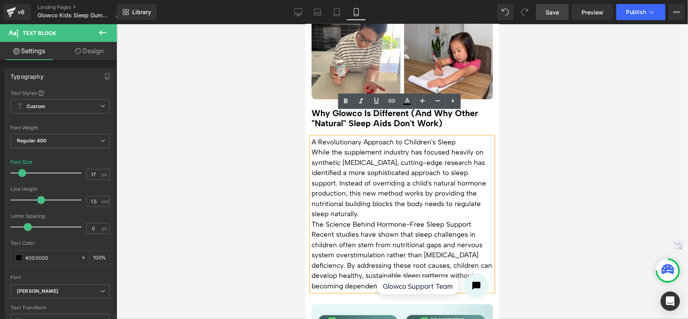
click at [312, 137] on p "A Revolutionary Approach to Children's Sleep" at bounding box center [401, 142] width 181 height 10
drag, startPoint x: 312, startPoint y: 116, endPoint x: 457, endPoint y: 120, distance: 145.1
click at [457, 137] on p "A Revolutionary Approach to Children's Sleep" at bounding box center [401, 142] width 181 height 10
copy p "A Revolutionary Approach to Children's Sleep"
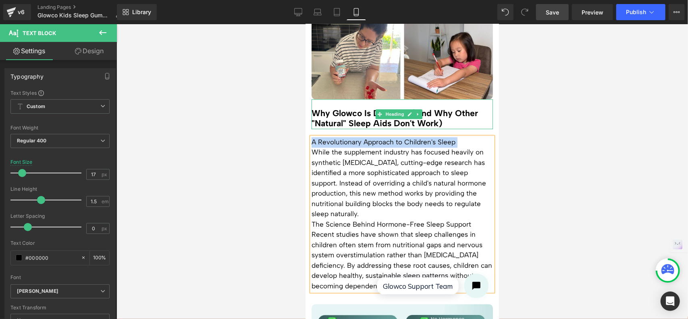
click at [446, 108] on h3 "Why Glowco Is Different (And Why Other "Natural" Sleep Aids Don't Work)" at bounding box center [401, 118] width 181 height 21
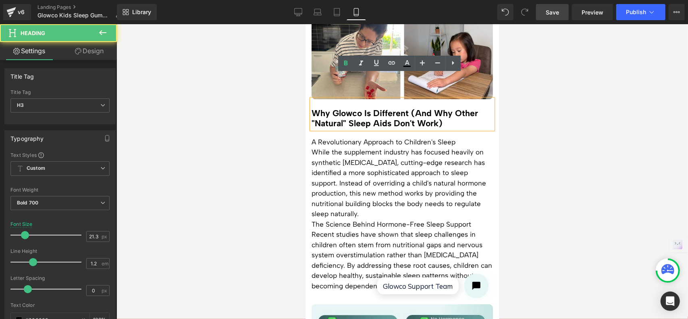
click at [438, 108] on h3 "Why Glowco Is Different (And Why Other "Natural" Sleep Aids Don't Work)" at bounding box center [401, 118] width 181 height 21
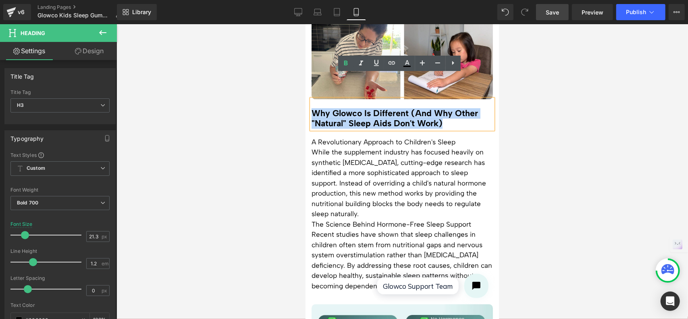
drag, startPoint x: 445, startPoint y: 97, endPoint x: 313, endPoint y: 86, distance: 132.2
click at [313, 108] on h3 "Why Glowco Is Different (And Why Other "Natural" Sleep Aids Don't Work)" at bounding box center [401, 118] width 181 height 21
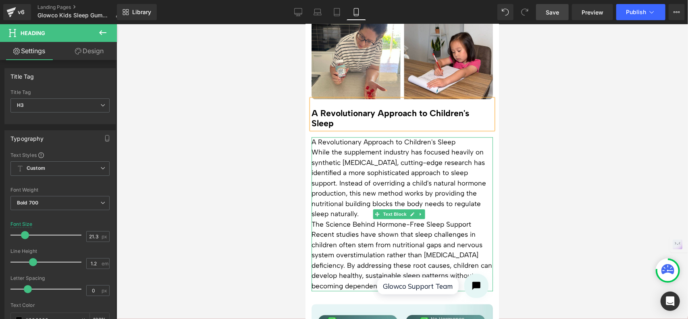
click at [455, 147] on p "While the supplement industry has focused heavily on synthetic [MEDICAL_DATA], …" at bounding box center [401, 183] width 181 height 72
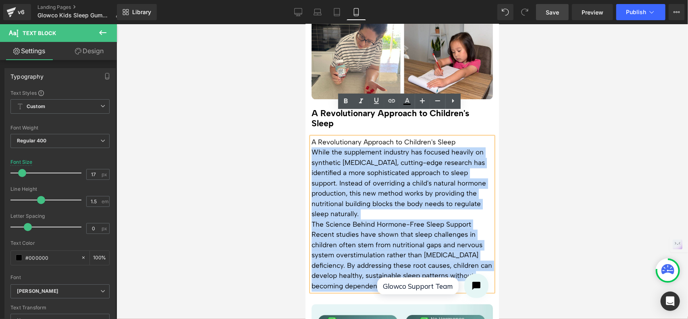
drag, startPoint x: 458, startPoint y: 116, endPoint x: 310, endPoint y: 116, distance: 148.2
click at [311, 137] on div "A Revolutionary Approach to Children's Sleep While the supplement industry has …" at bounding box center [401, 214] width 181 height 154
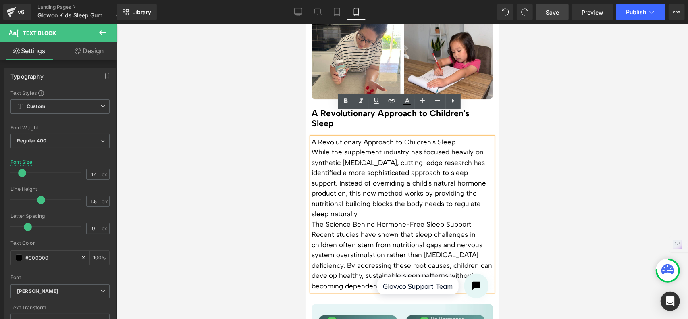
click at [457, 137] on p "A Revolutionary Approach to Children's Sleep" at bounding box center [401, 142] width 181 height 10
drag, startPoint x: 457, startPoint y: 121, endPoint x: 311, endPoint y: 117, distance: 145.5
click at [311, 137] on p "A Revolutionary Approach to Children's Sleep" at bounding box center [401, 142] width 181 height 10
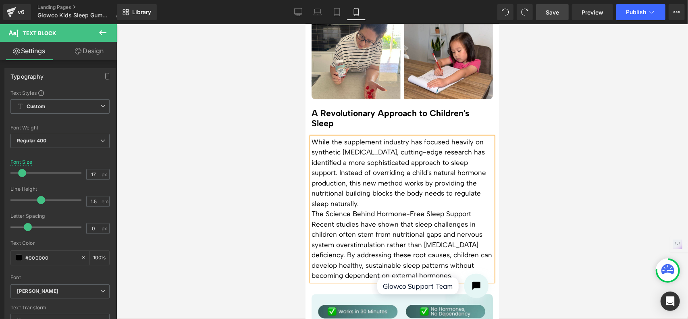
click at [338, 147] on span "While the supplement industry has focused heavily on synthetic [MEDICAL_DATA], …" at bounding box center [398, 172] width 174 height 70
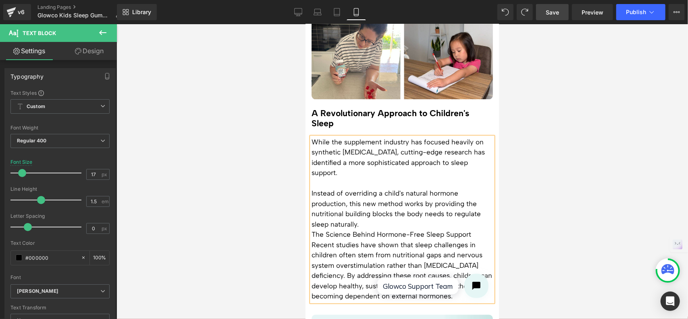
click at [313, 189] on span "Instead of overriding a child's natural hormone production, this new method wor…" at bounding box center [395, 208] width 169 height 39
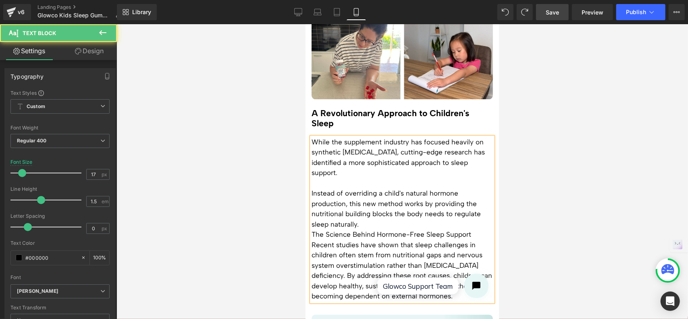
click at [372, 199] on p "Instead of overriding a child's natural hormone production, this new method wor…" at bounding box center [401, 208] width 181 height 41
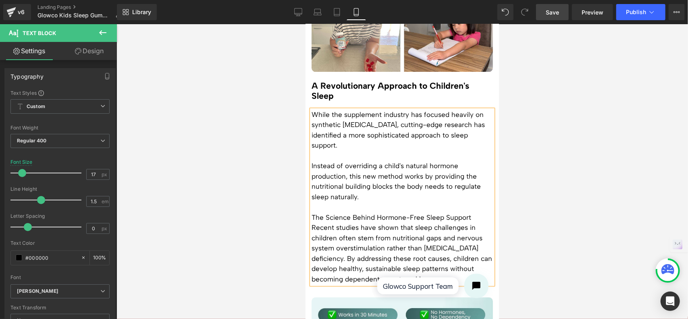
scroll to position [1316, 0]
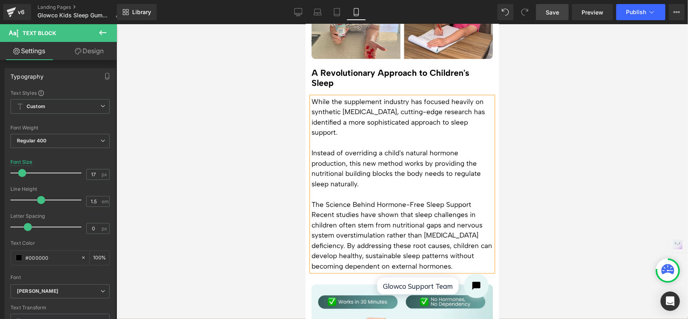
click at [347, 220] on p "Recent studies have shown that sleep challenges in children often stem from nut…" at bounding box center [401, 240] width 181 height 62
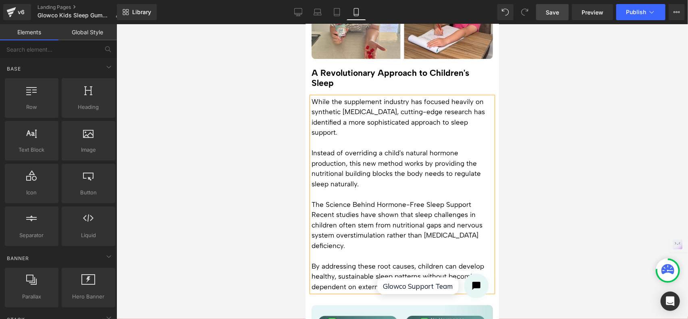
click at [541, 181] on div at bounding box center [401, 171] width 571 height 294
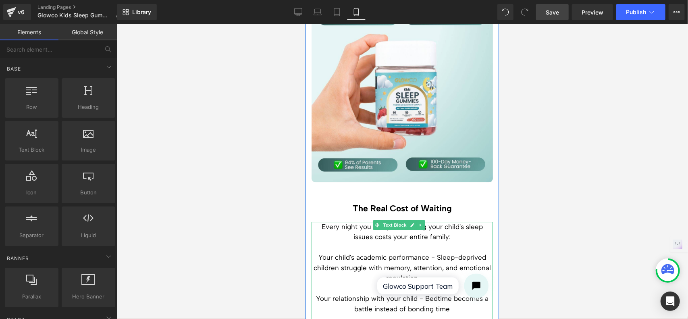
scroll to position [1557, 0]
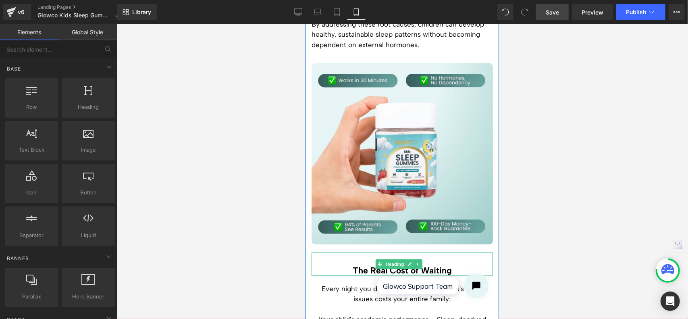
click at [427, 265] on h3 "The Real Cost of Waiting" at bounding box center [401, 270] width 181 height 10
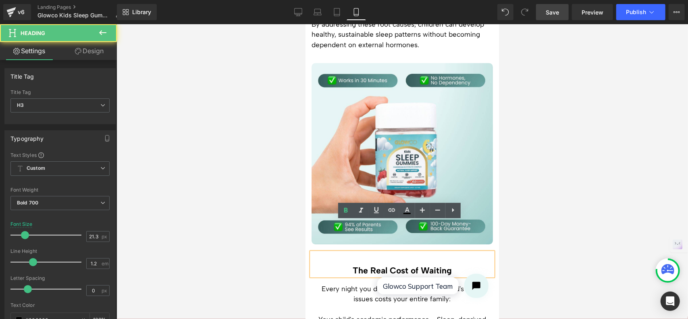
click at [439, 265] on h3 "The Real Cost of Waiting" at bounding box center [401, 270] width 181 height 10
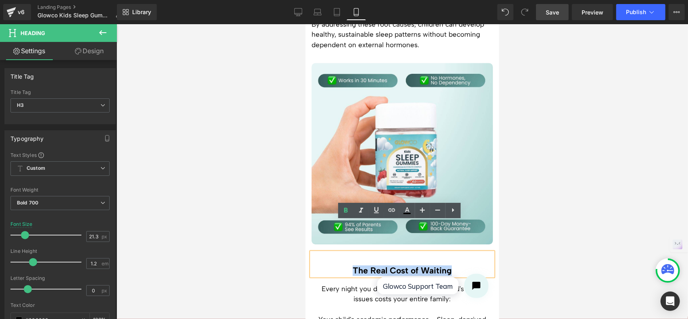
drag, startPoint x: 457, startPoint y: 240, endPoint x: 349, endPoint y: 238, distance: 108.0
click at [349, 265] on h3 "The Real Cost of Waiting" at bounding box center [401, 270] width 181 height 10
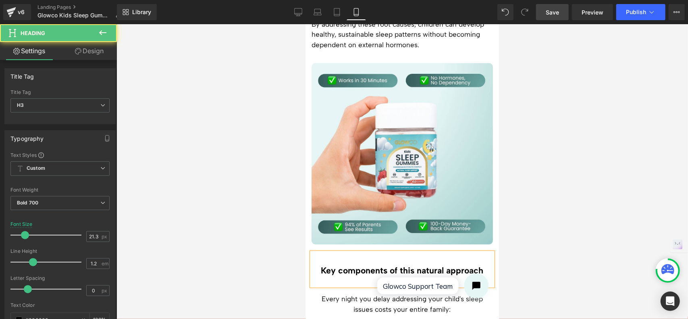
click at [318, 265] on h3 "Key components of this natural approach include:" at bounding box center [401, 275] width 181 height 21
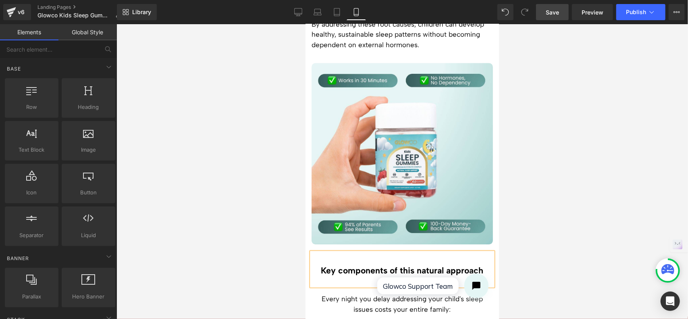
click at [614, 232] on div at bounding box center [401, 171] width 571 height 294
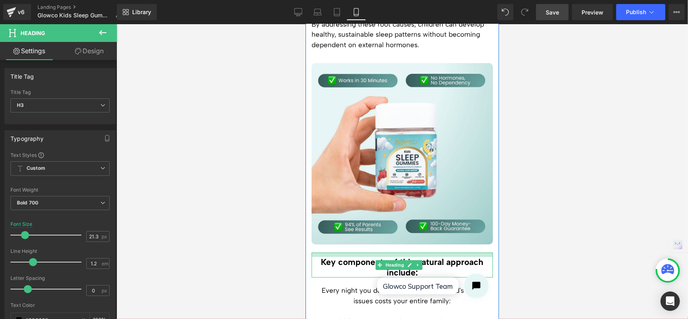
drag, startPoint x: 431, startPoint y: 222, endPoint x: 432, endPoint y: 213, distance: 8.5
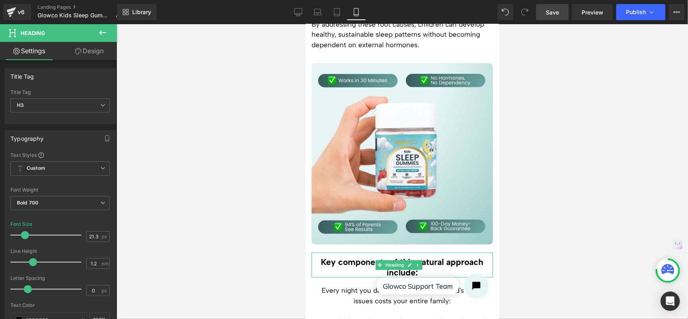
click at [545, 213] on div at bounding box center [401, 171] width 571 height 294
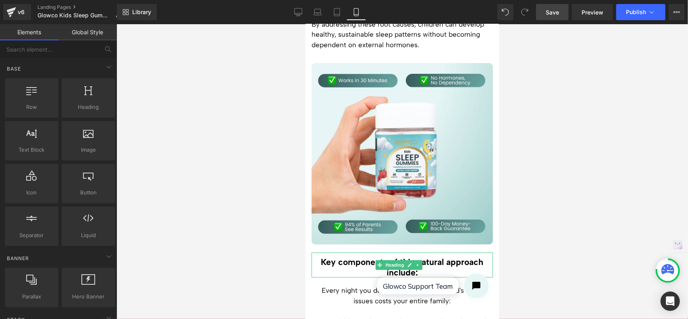
click at [545, 213] on div at bounding box center [401, 171] width 571 height 294
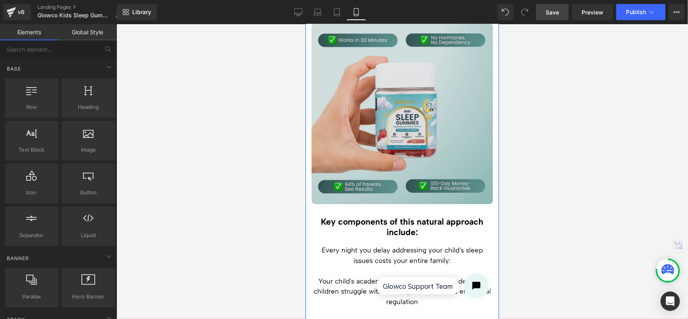
scroll to position [1718, 0]
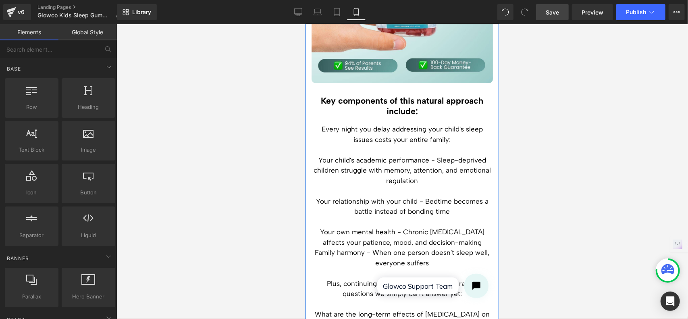
click at [415, 196] on p "Your relationship with your child - Bedtime becomes a battle instead of bonding…" at bounding box center [401, 206] width 181 height 21
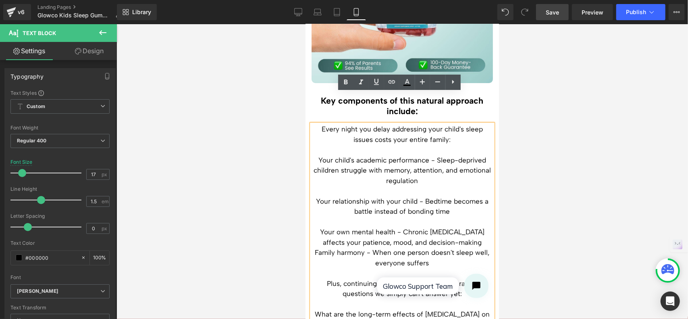
click at [420, 216] on p at bounding box center [401, 221] width 181 height 10
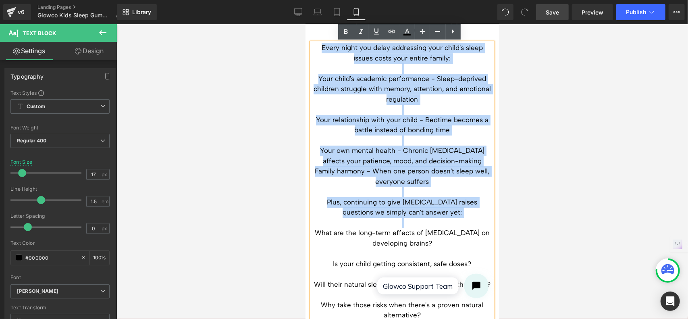
scroll to position [1839, 0]
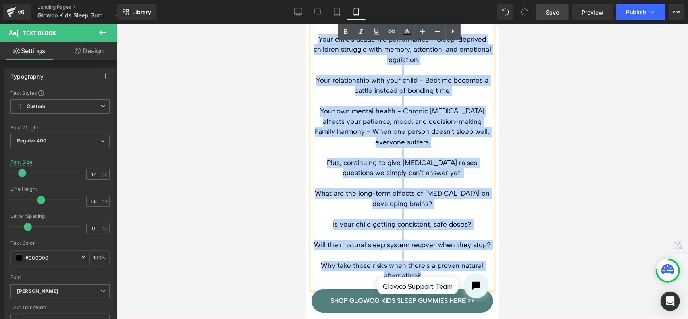
drag, startPoint x: 320, startPoint y: 98, endPoint x: 456, endPoint y: 246, distance: 201.0
click at [456, 246] on div "Every night you delay addressing your child's sleep issues costs your entire fa…" at bounding box center [401, 146] width 181 height 286
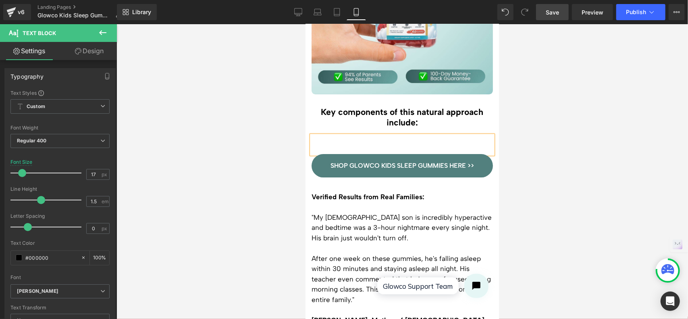
scroll to position [1699, 0]
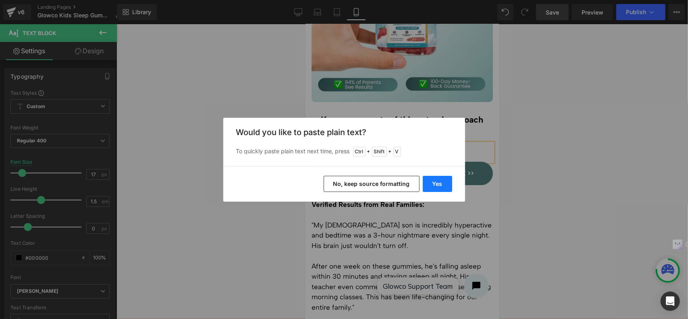
click at [442, 182] on button "Yes" at bounding box center [437, 184] width 29 height 16
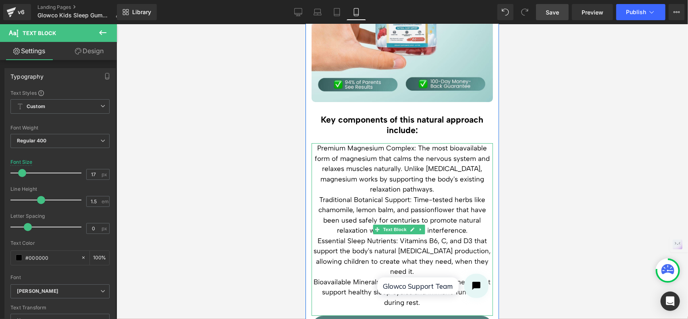
click at [439, 159] on p "Premium Magnesium Complex: The most bioavailable form of magnesium that calms t…" at bounding box center [401, 169] width 181 height 52
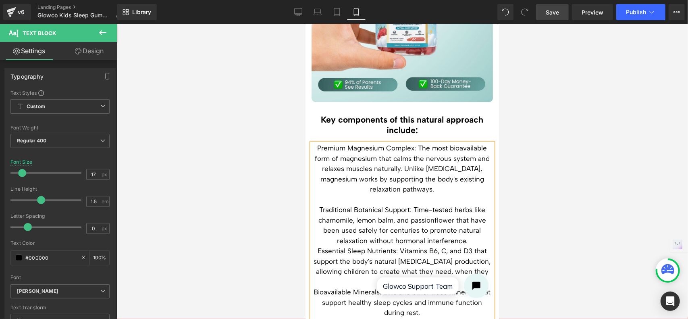
click at [467, 211] on p "Traditional Botanical Support: Time-tested herbs like chamomile, lemon balm, an…" at bounding box center [401, 224] width 181 height 41
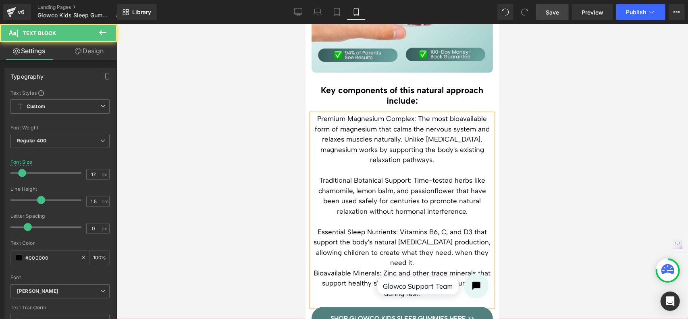
scroll to position [1740, 0]
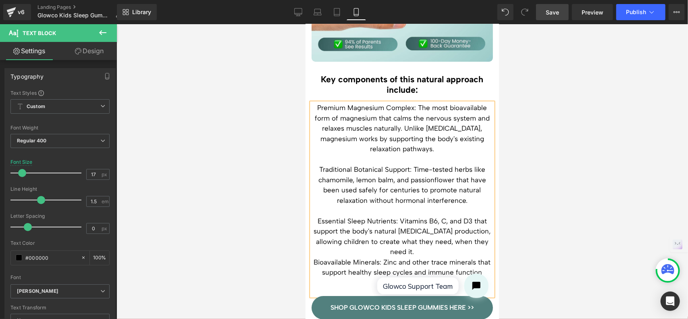
click at [422, 219] on p "Essential Sleep Nutrients: Vitamins B6, C, and D3 that support the body's natur…" at bounding box center [401, 235] width 181 height 41
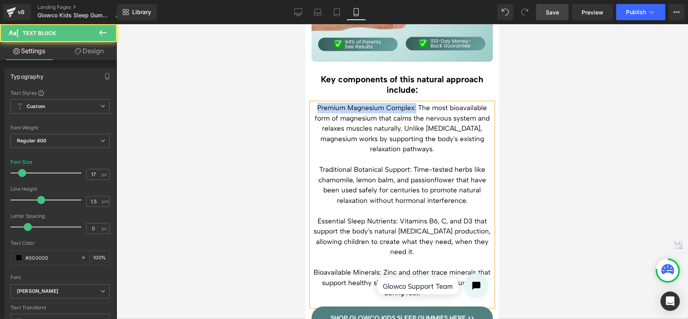
drag, startPoint x: 412, startPoint y: 78, endPoint x: 313, endPoint y: 77, distance: 98.3
click at [313, 102] on p "Premium Magnesium Complex: The most bioavailable form of magnesium that calms t…" at bounding box center [401, 128] width 181 height 52
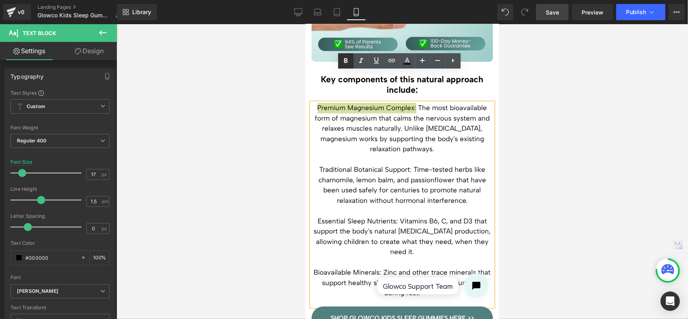
click at [342, 61] on icon at bounding box center [346, 61] width 10 height 10
click at [387, 164] on p "Traditional Botanical Support: Time-tested herbs like chamomile, lemon balm, an…" at bounding box center [401, 184] width 181 height 41
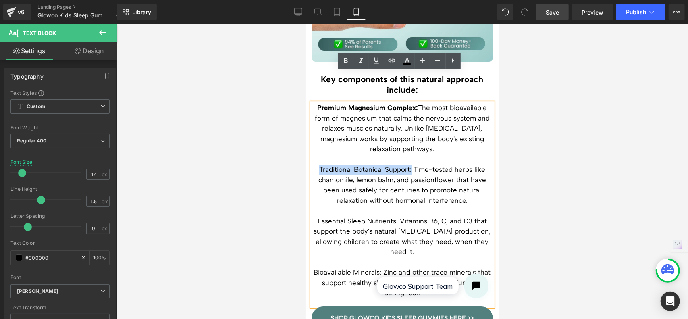
drag, startPoint x: 408, startPoint y: 139, endPoint x: 311, endPoint y: 135, distance: 97.1
click at [311, 164] on p "Traditional Botanical Support: Time-tested herbs like chamomile, lemon balm, an…" at bounding box center [401, 184] width 181 height 41
click at [346, 61] on icon at bounding box center [346, 61] width 10 height 10
click at [380, 215] on p "Essential Sleep Nutrients: Vitamins B6, C, and D3 that support the body's natur…" at bounding box center [401, 235] width 181 height 41
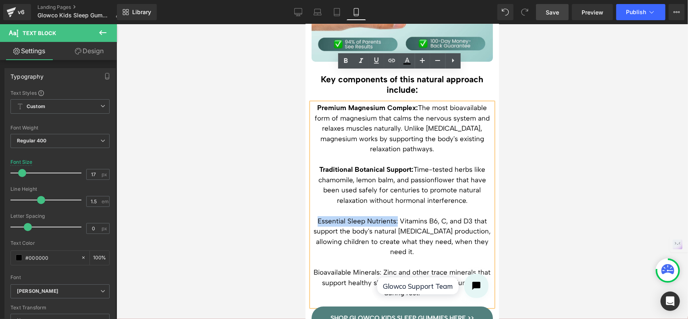
drag, startPoint x: 394, startPoint y: 190, endPoint x: 316, endPoint y: 192, distance: 78.2
click at [316, 215] on p "Essential Sleep Nutrients: Vitamins B6, C, and D3 that support the body's natur…" at bounding box center [401, 235] width 181 height 41
click at [344, 66] on link at bounding box center [345, 60] width 15 height 15
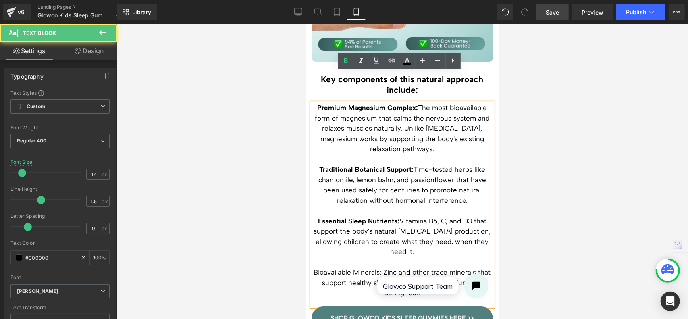
click at [386, 267] on p "Bioavailable Minerals: Zinc and other trace minerals that support healthy sleep…" at bounding box center [401, 282] width 181 height 31
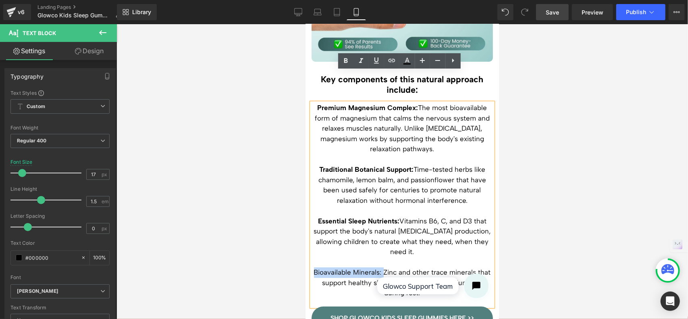
drag, startPoint x: 385, startPoint y: 242, endPoint x: 333, endPoint y: 242, distance: 52.4
click at [333, 267] on p "Bioavailable Minerals: Zinc and other trace minerals that support healthy sleep…" at bounding box center [401, 282] width 181 height 31
click at [348, 62] on icon at bounding box center [346, 61] width 10 height 10
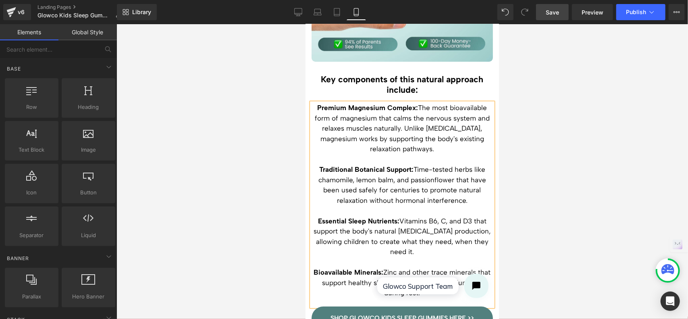
click at [530, 161] on div at bounding box center [401, 171] width 571 height 294
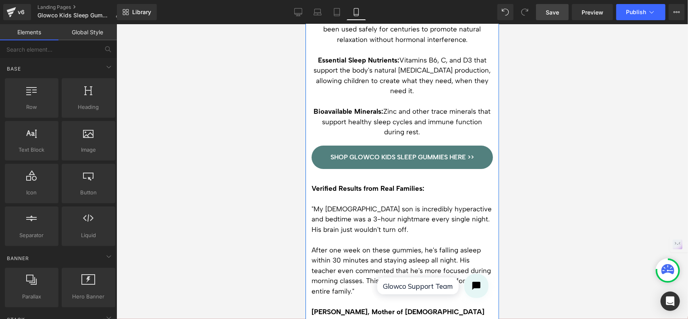
scroll to position [1901, 0]
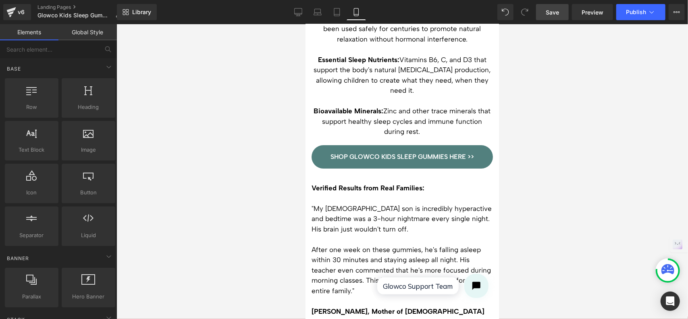
click at [392, 203] on p ""My [DEMOGRAPHIC_DATA] son is incredibly hyperactive and bedtime was a 3-hour n…" at bounding box center [401, 218] width 181 height 31
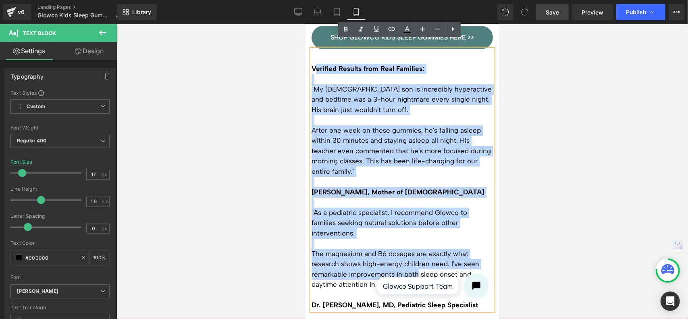
scroll to position [2022, 0]
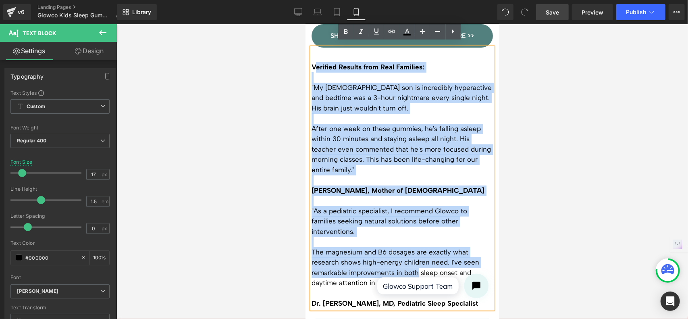
drag, startPoint x: 379, startPoint y: 399, endPoint x: 485, endPoint y: 272, distance: 165.6
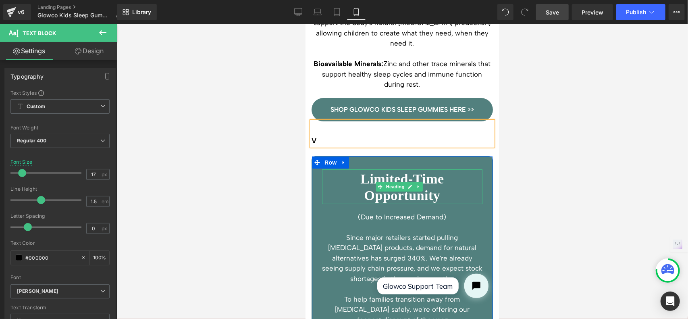
scroll to position [1941, 0]
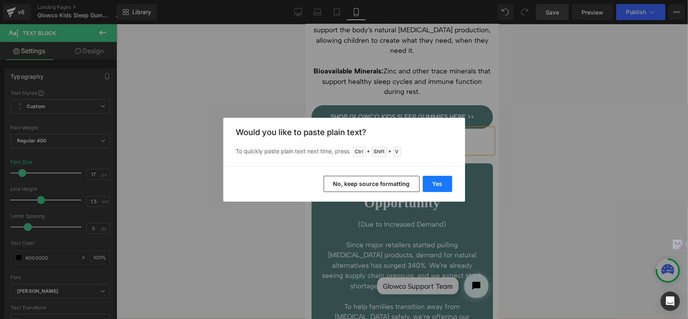
click at [435, 182] on button "Yes" at bounding box center [437, 184] width 29 height 16
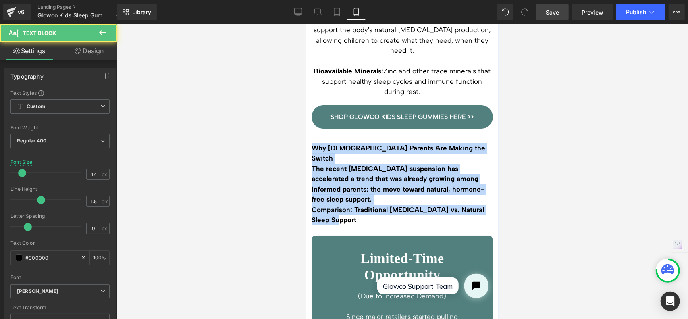
drag, startPoint x: 385, startPoint y: 176, endPoint x: 308, endPoint y: 113, distance: 100.0
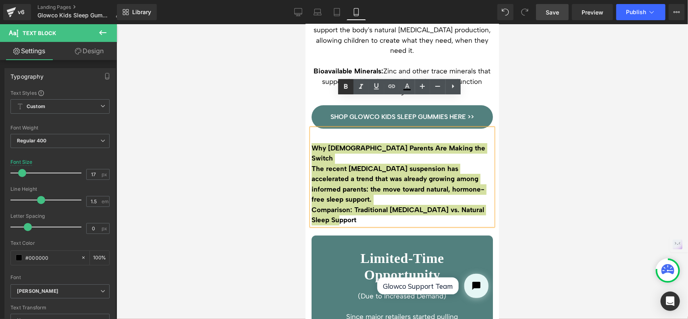
click at [349, 85] on icon at bounding box center [346, 87] width 10 height 10
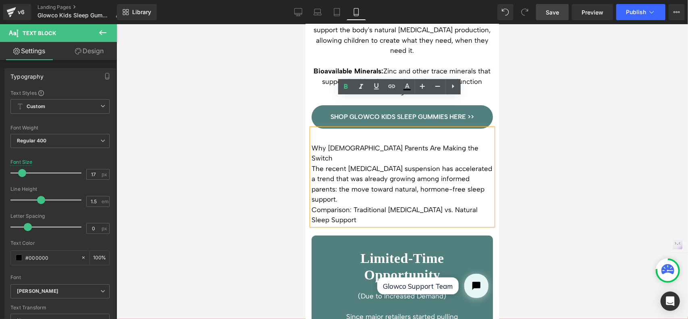
click at [397, 163] on div "The recent [MEDICAL_DATA] suspension has accelerated a trend that was already g…" at bounding box center [401, 183] width 181 height 41
click at [341, 163] on div "The recent [MEDICAL_DATA] suspension has accelerated a trend that was already g…" at bounding box center [401, 183] width 181 height 41
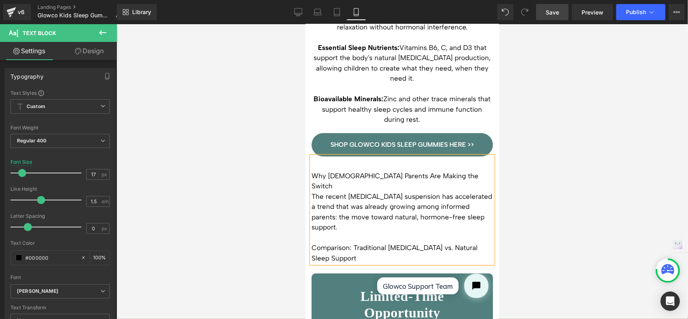
scroll to position [1900, 0]
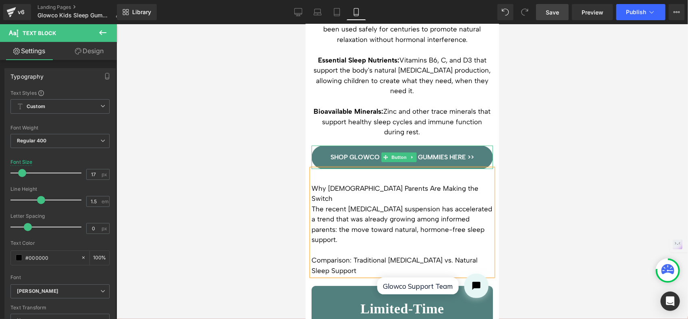
click at [456, 145] on link "SHOP GLOWCO KIDS SLEEP GUMMIES HERE >>" at bounding box center [401, 156] width 181 height 23
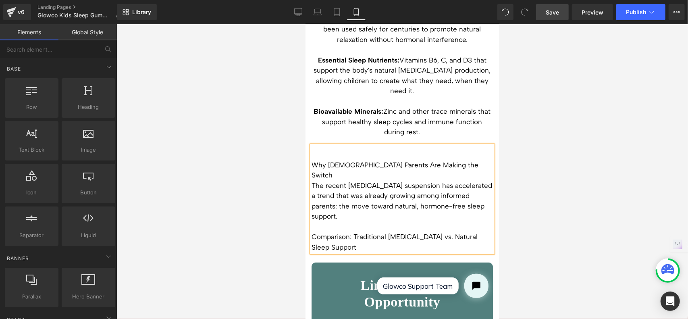
click at [313, 145] on div "Why [DEMOGRAPHIC_DATA] Parents Are Making the Switch The recent [MEDICAL_DATA] …" at bounding box center [401, 198] width 181 height 107
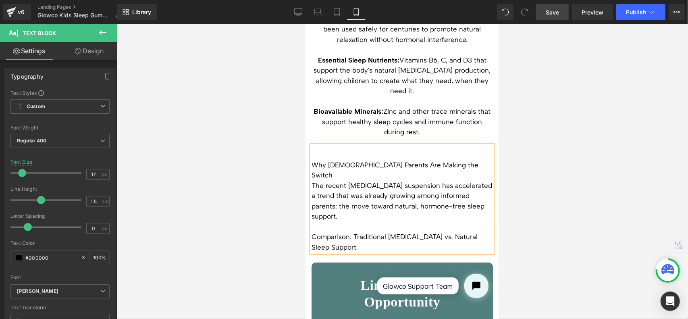
click at [517, 120] on div at bounding box center [401, 171] width 571 height 294
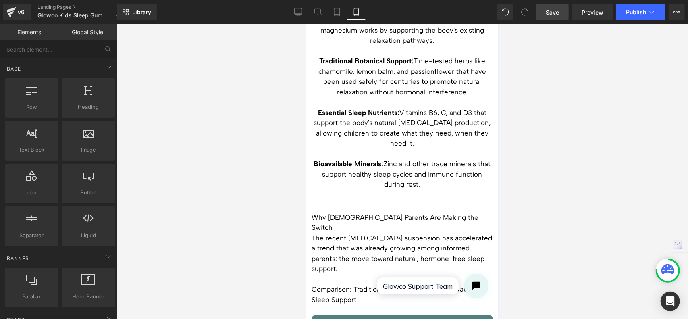
scroll to position [1860, 0]
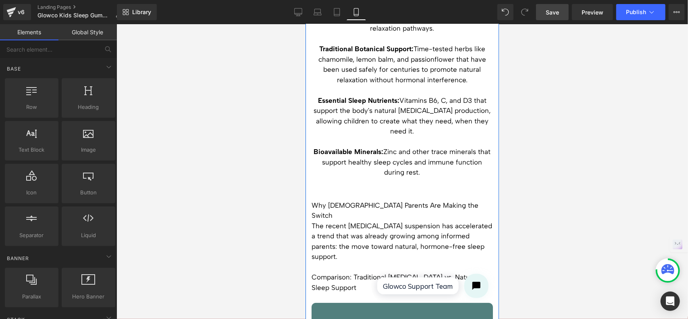
click at [458, 185] on div "Why [DEMOGRAPHIC_DATA] Parents Are Making the Switch The recent [MEDICAL_DATA] …" at bounding box center [401, 238] width 181 height 107
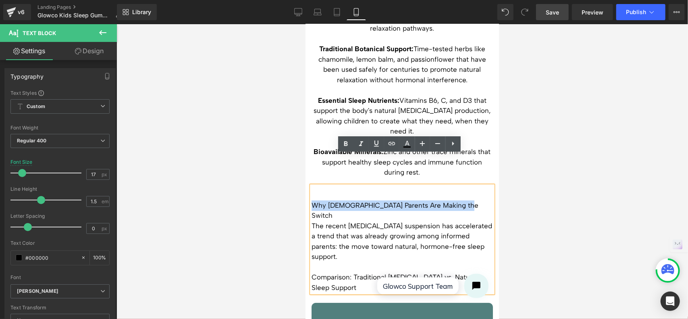
drag, startPoint x: 460, startPoint y: 175, endPoint x: 313, endPoint y: 172, distance: 147.4
click at [313, 185] on div "Why [DEMOGRAPHIC_DATA] Parents Are Making the Switch The recent [MEDICAL_DATA] …" at bounding box center [401, 238] width 181 height 107
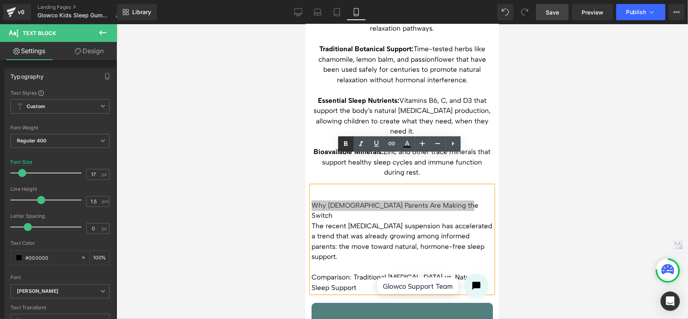
click at [346, 146] on icon at bounding box center [346, 144] width 10 height 10
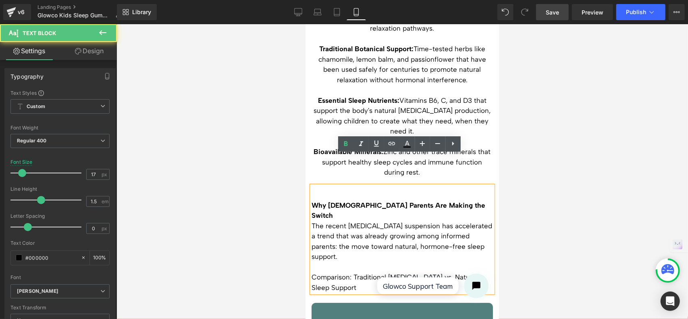
click at [313, 201] on strong "Why [DEMOGRAPHIC_DATA] Parents Are Making the Switch" at bounding box center [398, 210] width 174 height 19
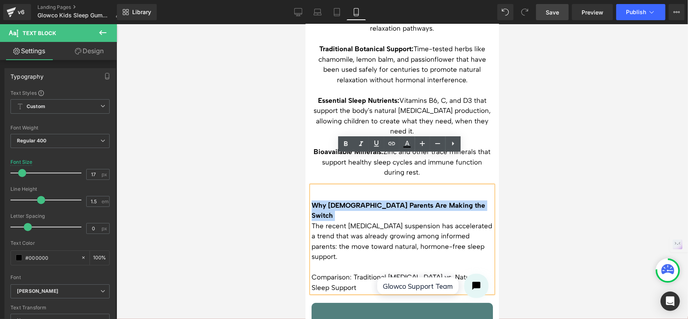
drag, startPoint x: 313, startPoint y: 174, endPoint x: 461, endPoint y: 175, distance: 148.2
click at [461, 185] on div "Why [DEMOGRAPHIC_DATA] Parents Are Making the Switch The recent [MEDICAL_DATA] …" at bounding box center [401, 238] width 181 height 107
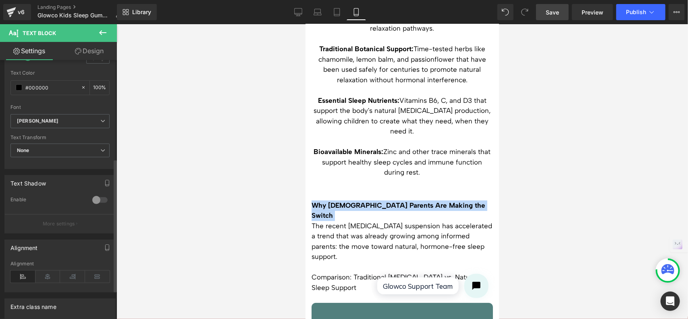
scroll to position [201, 0]
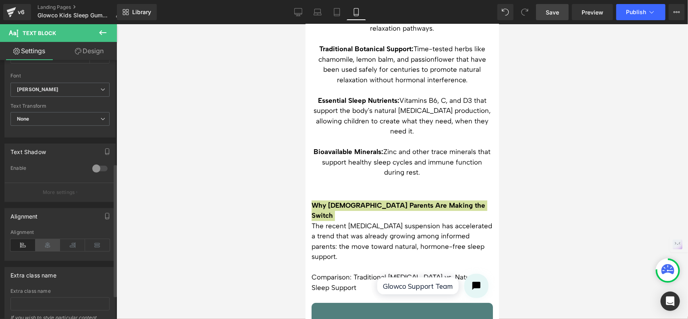
click at [53, 244] on icon at bounding box center [47, 245] width 25 height 12
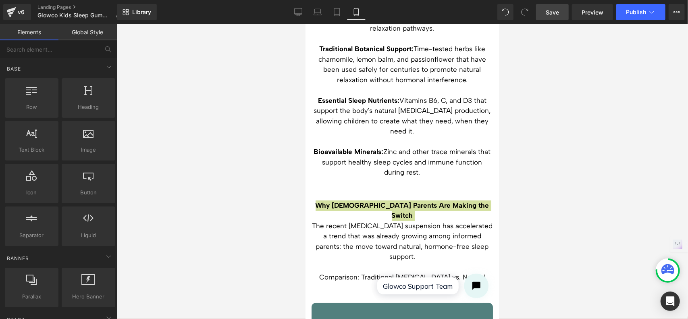
click at [508, 190] on div at bounding box center [401, 171] width 571 height 294
click at [305, 24] on div at bounding box center [305, 24] width 0 height 0
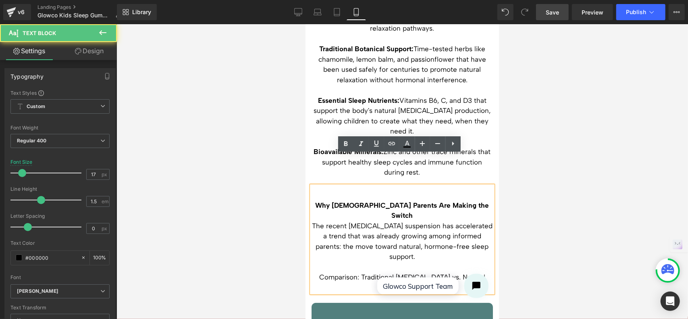
click at [433, 220] on div "The recent [MEDICAL_DATA] suspension has accelerated a trend that was already g…" at bounding box center [401, 240] width 181 height 41
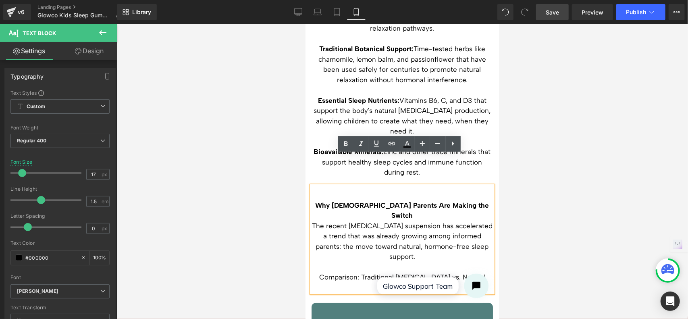
click at [317, 220] on div "The recent [MEDICAL_DATA] suspension has accelerated a trend that was already g…" at bounding box center [401, 240] width 181 height 41
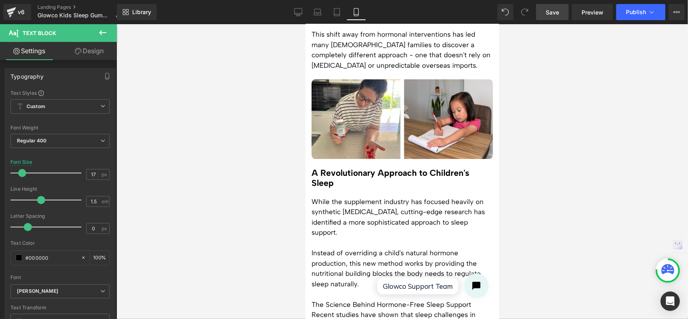
scroll to position [1175, 0]
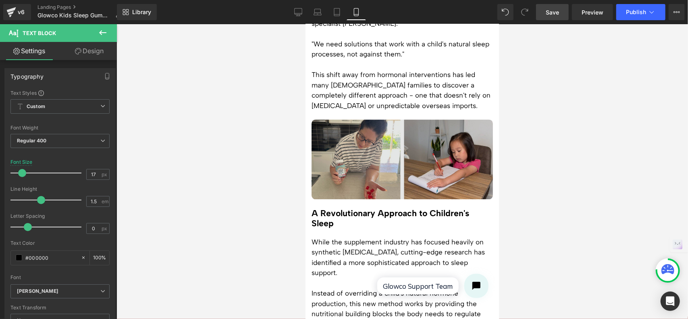
click at [440, 145] on img at bounding box center [401, 158] width 181 height 79
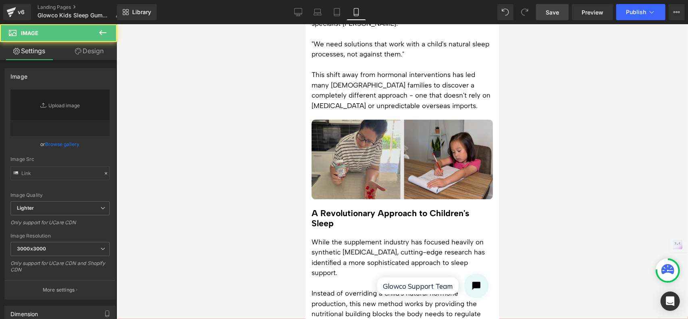
type input "[URL][DOMAIN_NAME]"
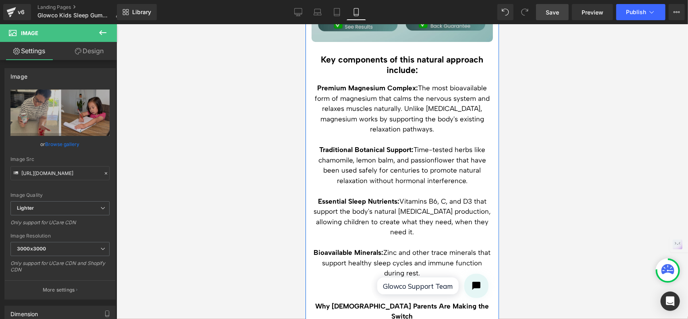
scroll to position [1860, 0]
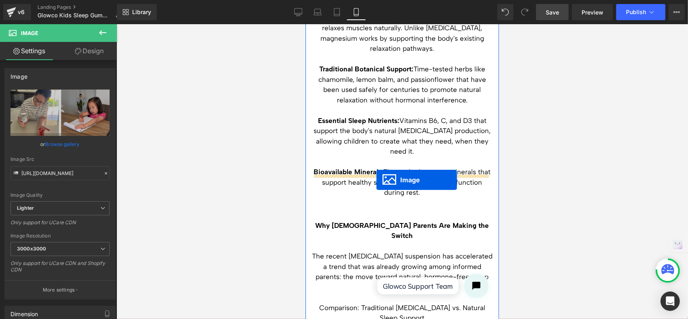
drag, startPoint x: 388, startPoint y: 209, endPoint x: 376, endPoint y: 179, distance: 32.3
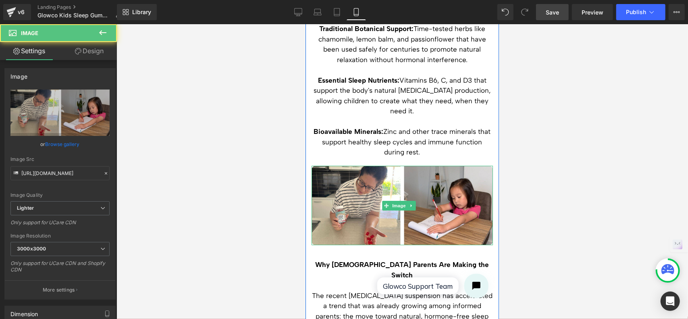
scroll to position [1921, 0]
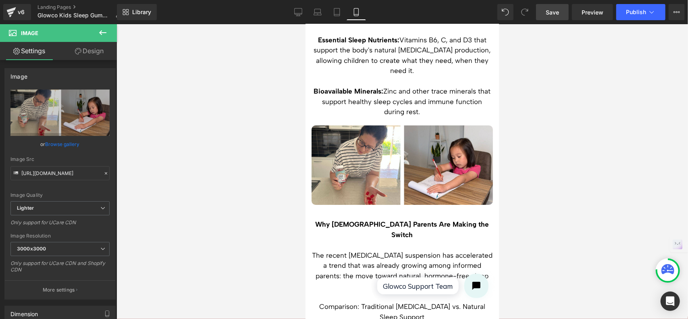
click at [551, 149] on div at bounding box center [401, 171] width 571 height 294
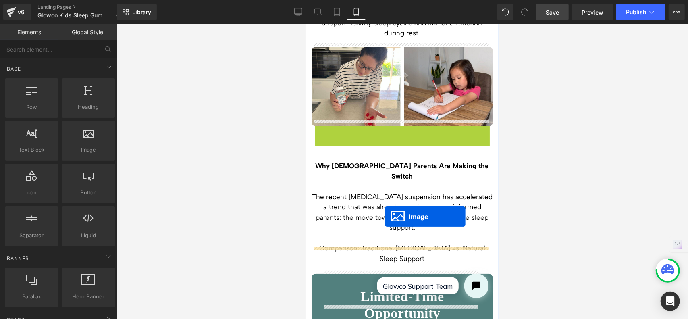
scroll to position [2001, 0]
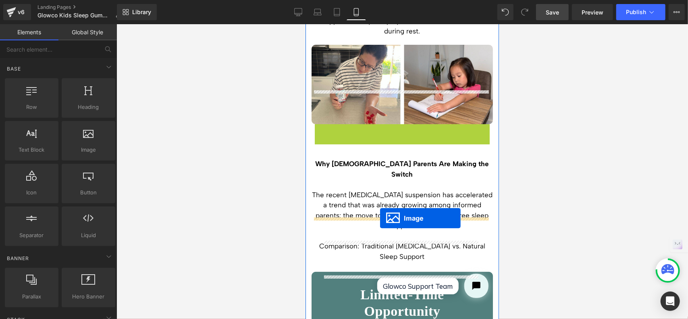
drag, startPoint x: 385, startPoint y: 209, endPoint x: 379, endPoint y: 218, distance: 10.1
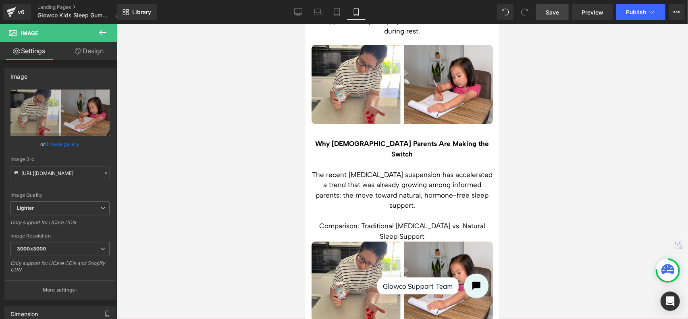
click at [573, 144] on div at bounding box center [401, 171] width 571 height 294
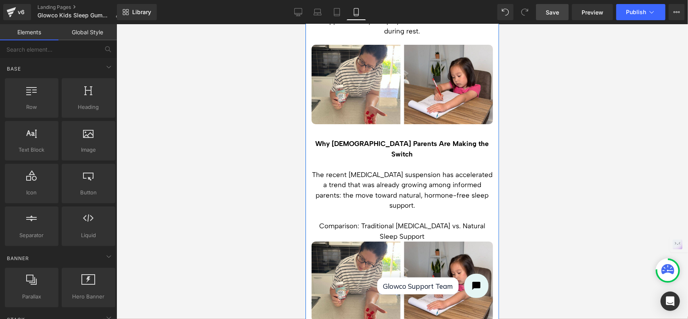
click at [420, 220] on div "Comparison: Traditional [MEDICAL_DATA] vs. Natural Sleep Support" at bounding box center [401, 230] width 181 height 21
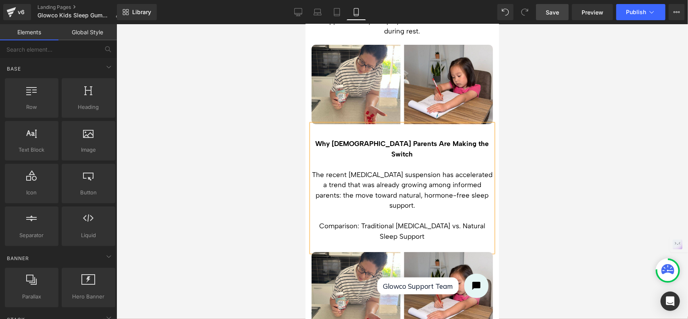
click at [566, 177] on div at bounding box center [401, 171] width 571 height 294
click at [550, 10] on span "Save" at bounding box center [551, 12] width 13 height 8
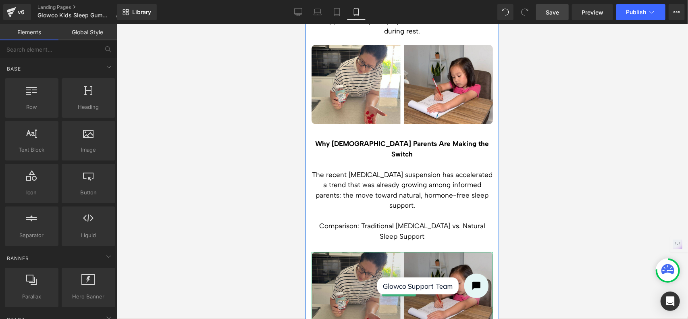
click at [415, 251] on img at bounding box center [401, 290] width 181 height 79
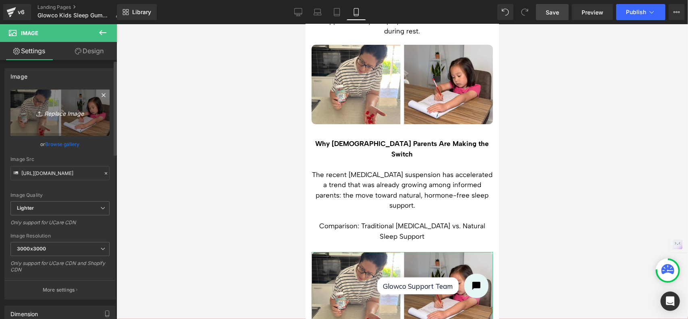
click at [64, 113] on icon "Replace Image" at bounding box center [60, 113] width 64 height 10
type input "C:\fakepath\LANDING PAGE IMAGES.jpg"
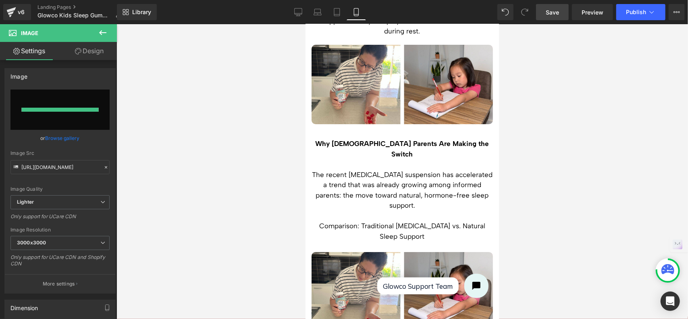
type input "https://ucarecdn.com/bbdc5591-83f7-492f-b893-0c4645e654bc/-/format/auto/-/previ…"
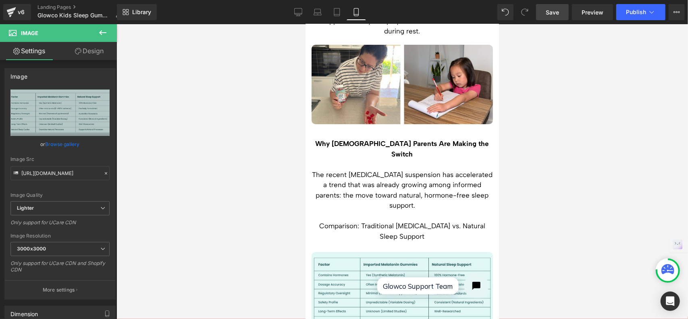
click at [562, 182] on div at bounding box center [401, 171] width 571 height 294
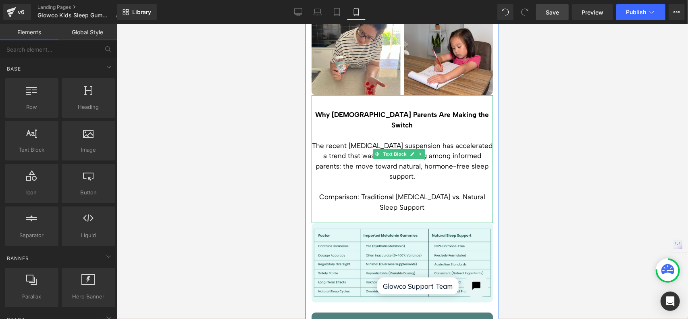
scroll to position [2041, 0]
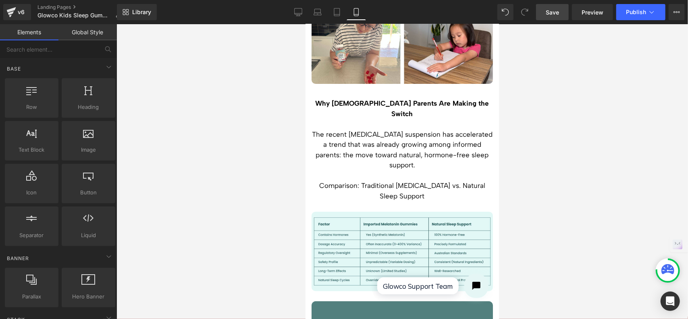
click at [557, 12] on span "Save" at bounding box center [551, 12] width 13 height 8
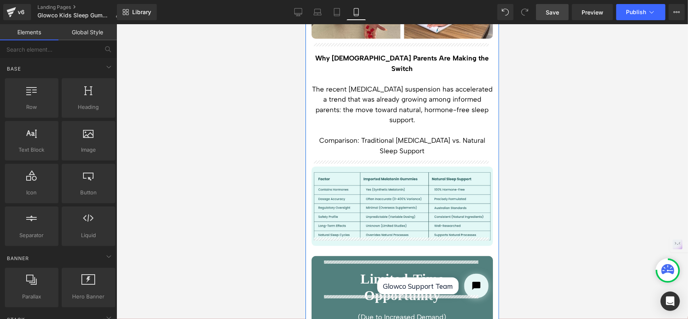
scroll to position [2162, 0]
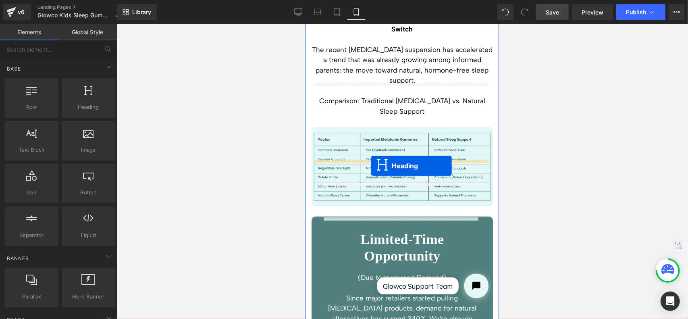
drag, startPoint x: 377, startPoint y: 192, endPoint x: 371, endPoint y: 165, distance: 27.7
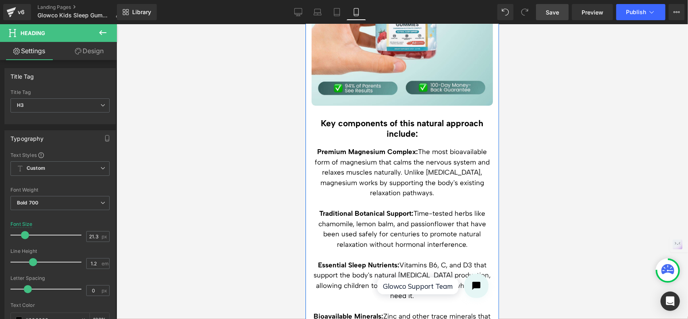
scroll to position [1683, 0]
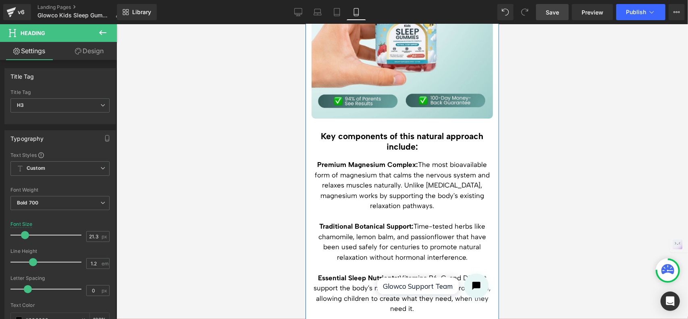
click at [410, 159] on p "Premium Magnesium Complex: The most bioavailable form of magnesium that calms t…" at bounding box center [401, 185] width 181 height 52
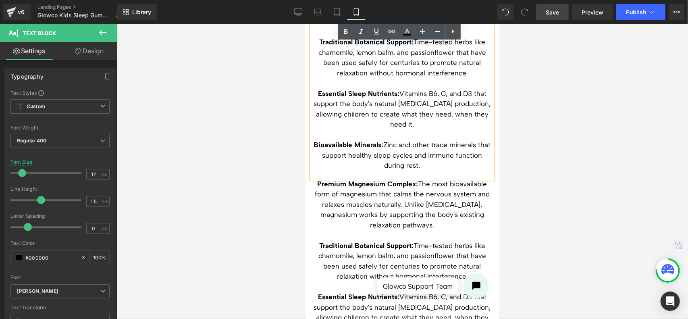
scroll to position [1942, 0]
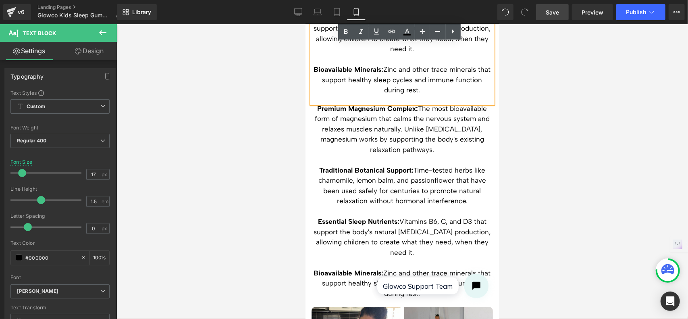
click at [411, 206] on p at bounding box center [401, 211] width 181 height 10
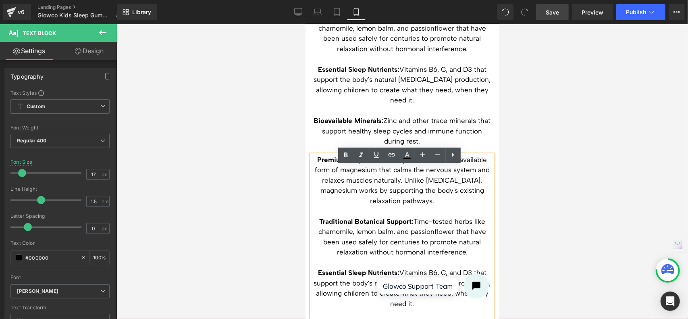
scroll to position [2007, 0]
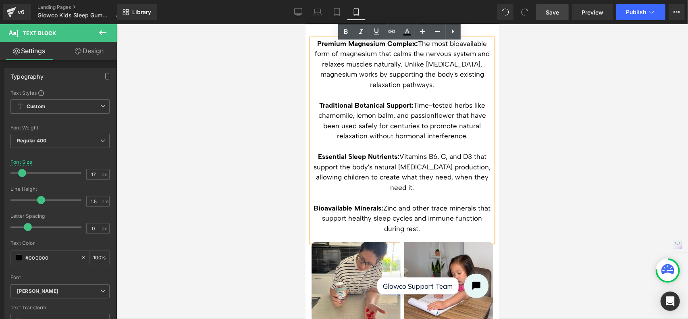
click at [557, 135] on div at bounding box center [401, 171] width 571 height 294
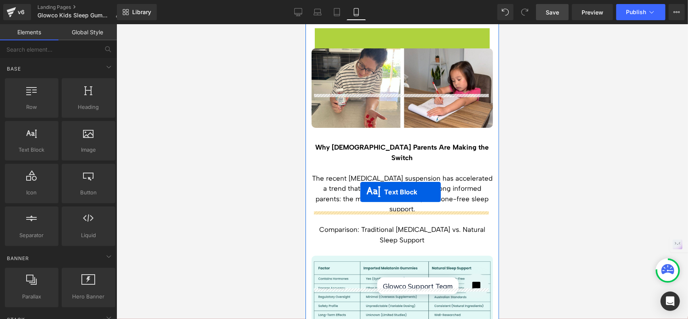
scroll to position [2138, 0]
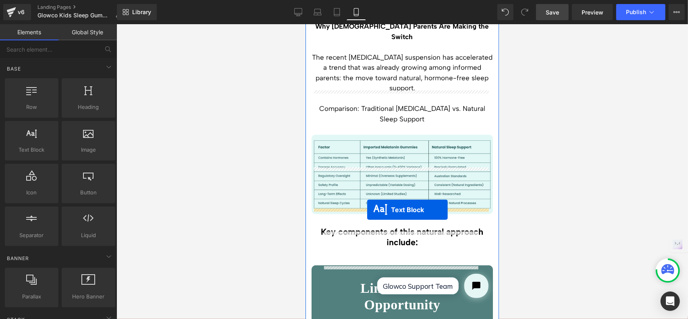
drag, startPoint x: 377, startPoint y: 33, endPoint x: 367, endPoint y: 209, distance: 176.8
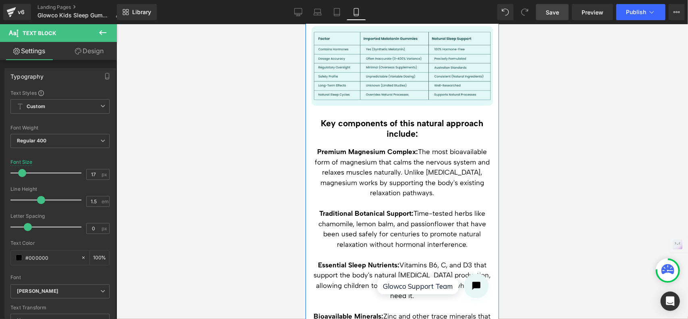
scroll to position [2239, 0]
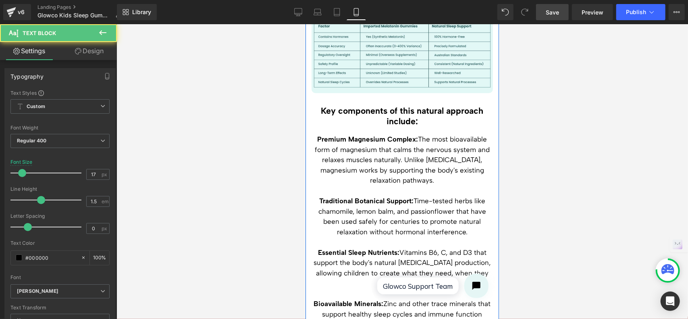
click at [395, 135] on p "Premium Magnesium Complex: The most bioavailable form of magnesium that calms t…" at bounding box center [401, 160] width 181 height 52
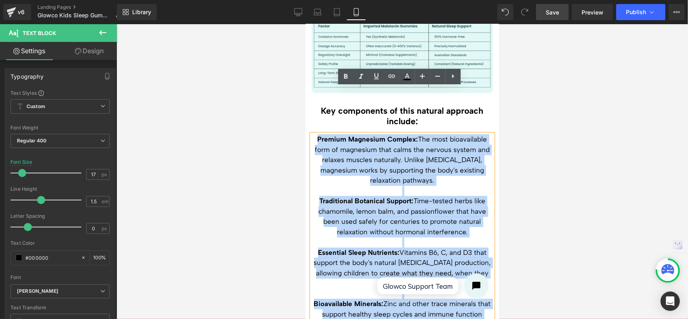
drag, startPoint x: 379, startPoint y: 333, endPoint x: 457, endPoint y: 278, distance: 95.6
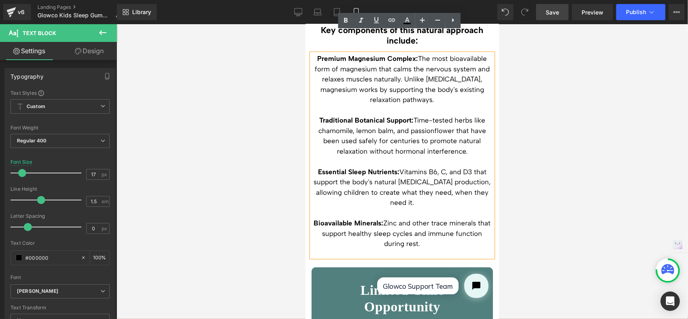
scroll to position [2295, 0]
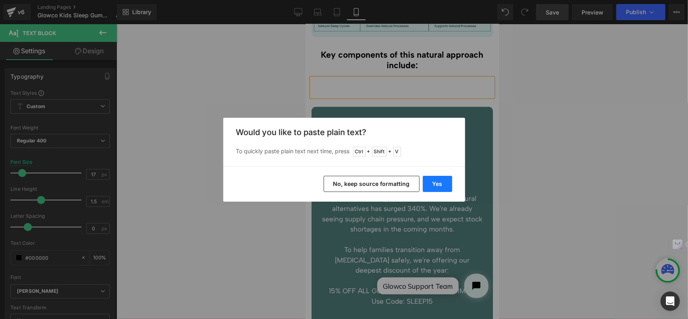
click at [437, 182] on button "Yes" at bounding box center [437, 184] width 29 height 16
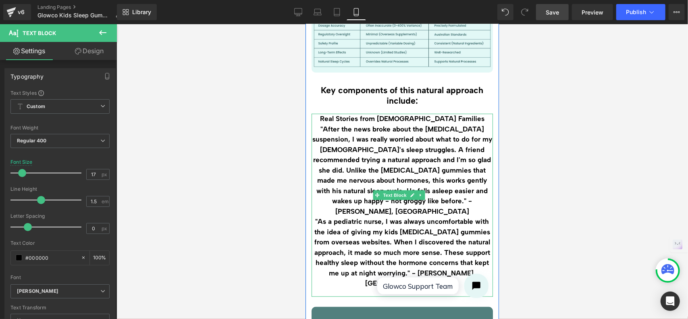
scroll to position [2215, 0]
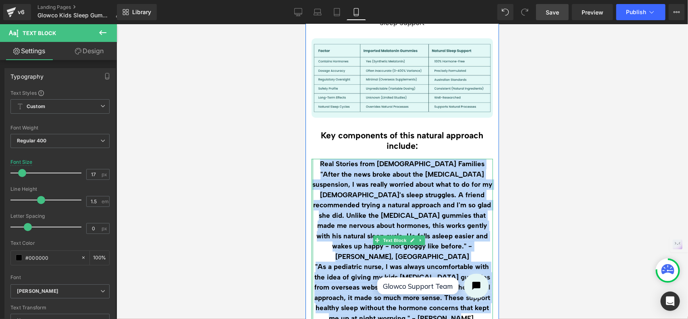
drag, startPoint x: 471, startPoint y: 260, endPoint x: 312, endPoint y: 120, distance: 211.5
click at [312, 158] on div "Real Stories from Australian Families "After the news broke about the [MEDICAL_…" at bounding box center [401, 249] width 181 height 183
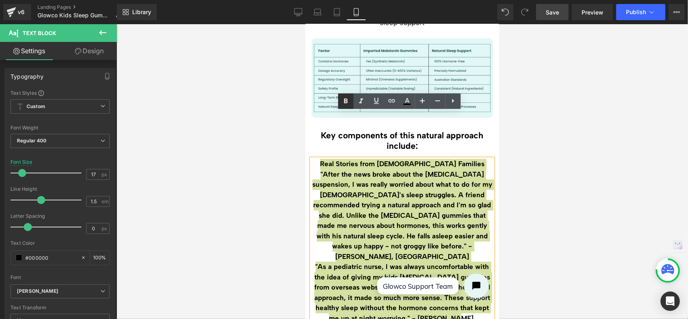
click at [347, 100] on icon at bounding box center [346, 101] width 10 height 10
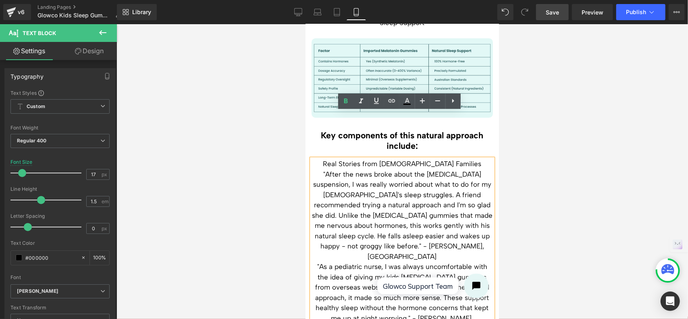
click at [459, 158] on p "Real Stories from [DEMOGRAPHIC_DATA] Families" at bounding box center [401, 163] width 181 height 10
drag, startPoint x: 459, startPoint y: 116, endPoint x: 342, endPoint y: 119, distance: 117.2
click at [342, 158] on p "Real Stories from [DEMOGRAPHIC_DATA] Families" at bounding box center [401, 163] width 181 height 10
copy p "Real Stories from [DEMOGRAPHIC_DATA] Families"
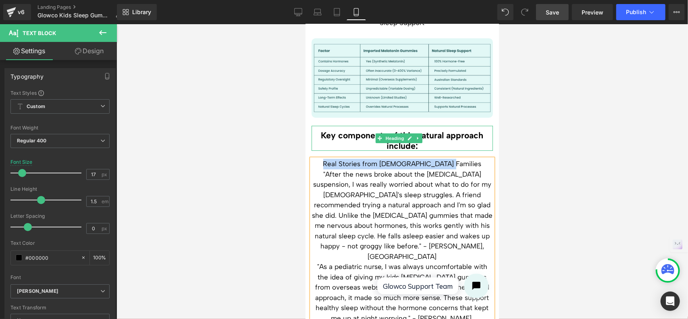
click at [440, 130] on h3 "Key components of this natural approach include:" at bounding box center [401, 140] width 181 height 21
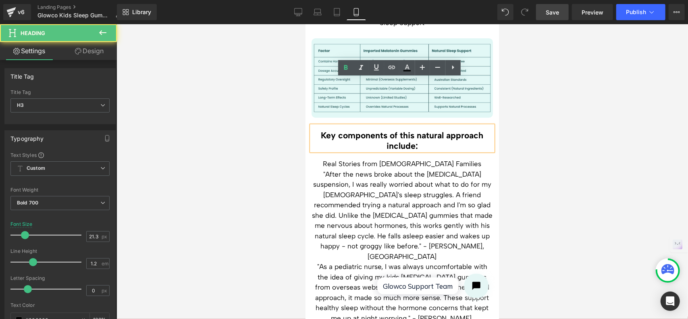
click at [400, 130] on h3 "Key components of this natural approach include:" at bounding box center [401, 140] width 181 height 21
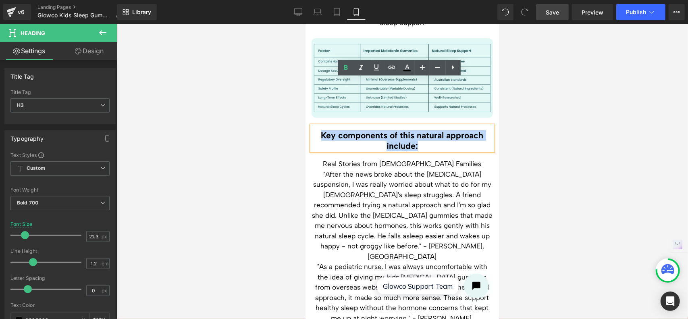
drag, startPoint x: 421, startPoint y: 99, endPoint x: 318, endPoint y: 89, distance: 103.2
click at [318, 130] on h3 "Key components of this natural approach include:" at bounding box center [401, 140] width 181 height 21
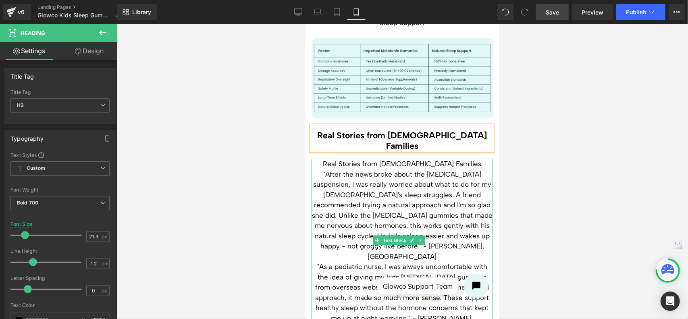
click at [455, 158] on p "Real Stories from [DEMOGRAPHIC_DATA] Families" at bounding box center [401, 163] width 181 height 10
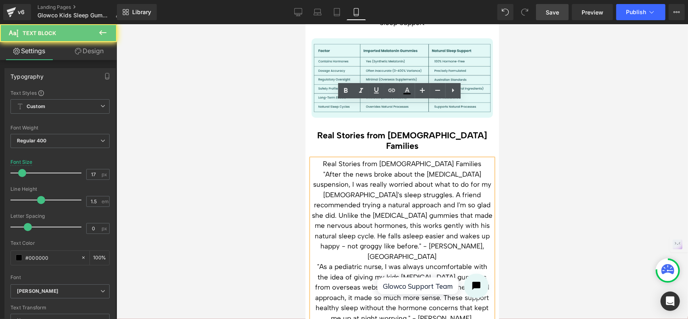
click at [460, 158] on p "Real Stories from [DEMOGRAPHIC_DATA] Families" at bounding box center [401, 163] width 181 height 10
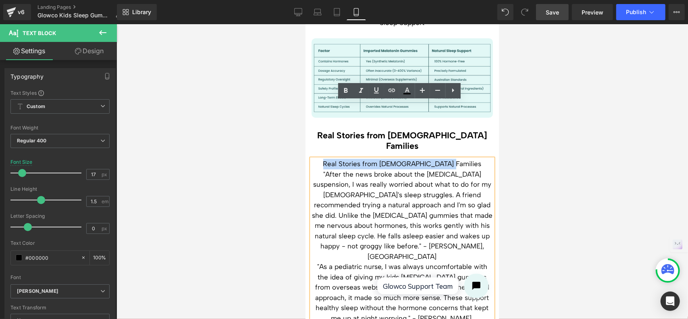
drag, startPoint x: 459, startPoint y: 108, endPoint x: 342, endPoint y: 106, distance: 117.2
click at [342, 158] on p "Real Stories from [DEMOGRAPHIC_DATA] Families" at bounding box center [401, 163] width 181 height 10
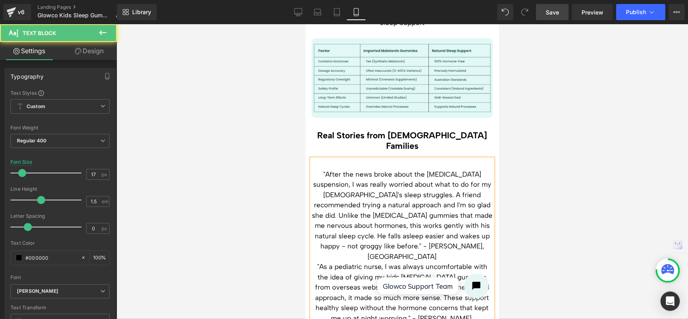
click at [312, 169] on p ""After the news broke about the [MEDICAL_DATA] suspension, I was really worried…" at bounding box center [401, 215] width 181 height 93
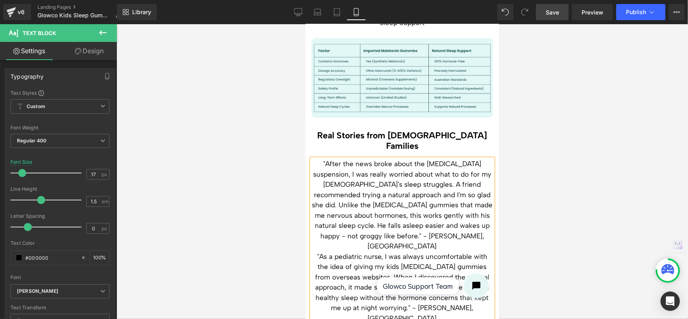
click at [364, 159] on span ""After the news broke about the [MEDICAL_DATA] suspension, I was really worried…" at bounding box center [401, 204] width 180 height 90
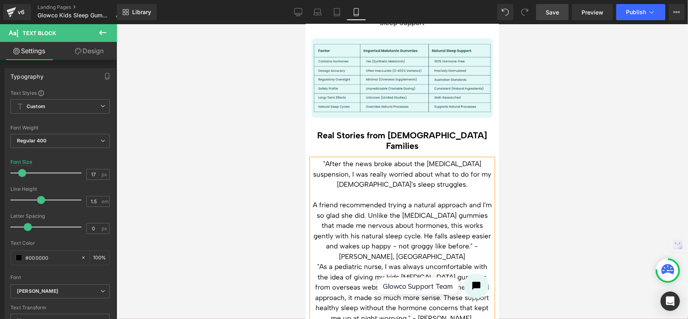
click at [448, 200] on span "A friend recommended trying a natural approach and I'm so glad she did. Unlike …" at bounding box center [401, 230] width 179 height 60
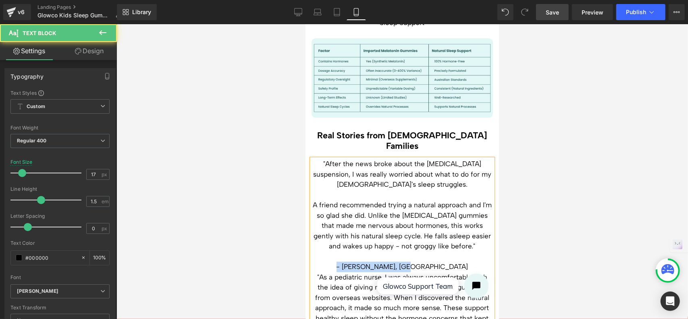
drag, startPoint x: 439, startPoint y: 209, endPoint x: 362, endPoint y: 207, distance: 77.4
click at [362, 261] on p "- [PERSON_NAME], [GEOGRAPHIC_DATA]" at bounding box center [401, 266] width 181 height 10
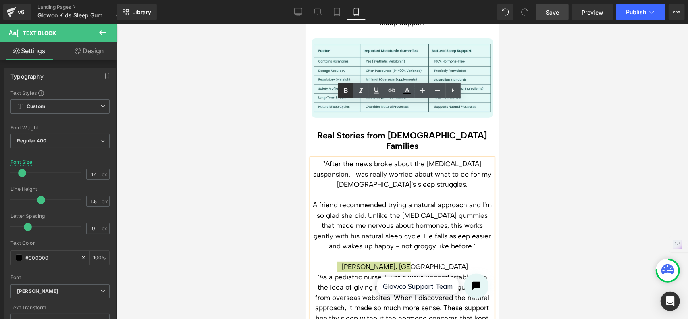
click at [348, 91] on icon at bounding box center [346, 91] width 10 height 10
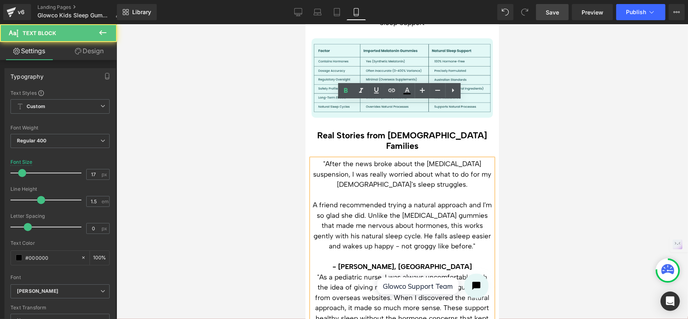
click at [313, 271] on p ""As a pediatric nurse, I was always uncomfortable with the idea of giving my ki…" at bounding box center [401, 307] width 181 height 72
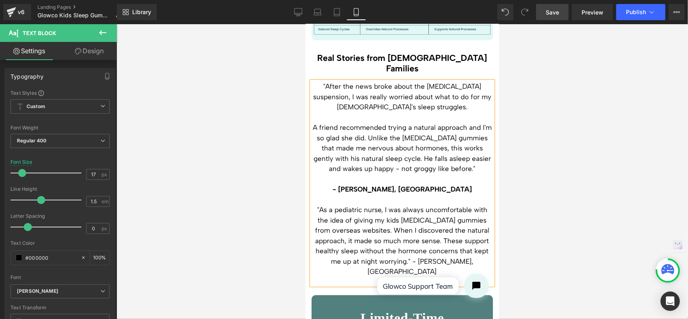
scroll to position [2295, 0]
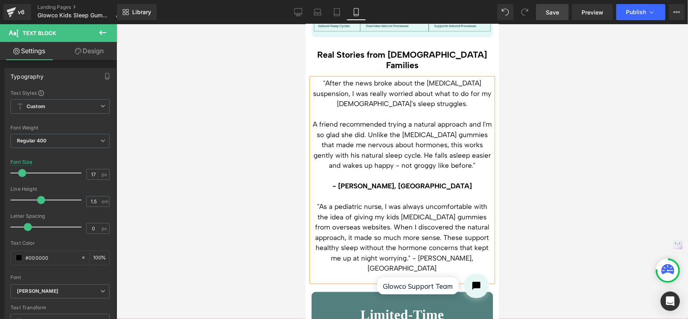
click at [413, 201] on p ""As a pediatric nurse, I was always uncomfortable with the idea of giving my ki…" at bounding box center [401, 237] width 181 height 72
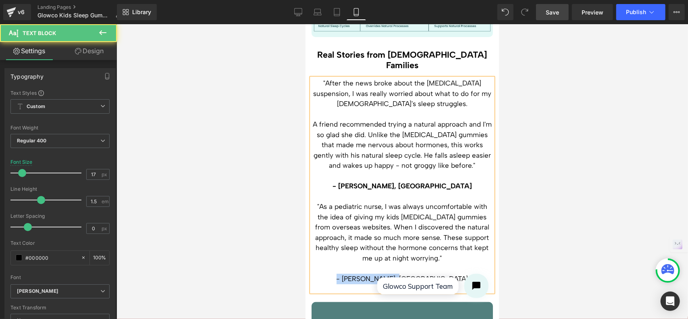
drag, startPoint x: 412, startPoint y: 222, endPoint x: 365, endPoint y: 221, distance: 47.6
click at [365, 273] on p "- [PERSON_NAME], [GEOGRAPHIC_DATA]" at bounding box center [401, 278] width 181 height 10
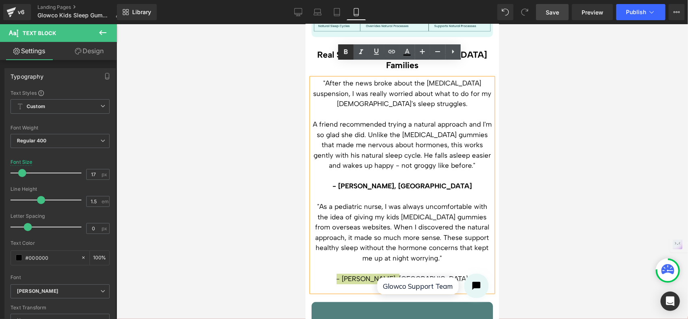
click at [345, 50] on icon at bounding box center [346, 52] width 10 height 10
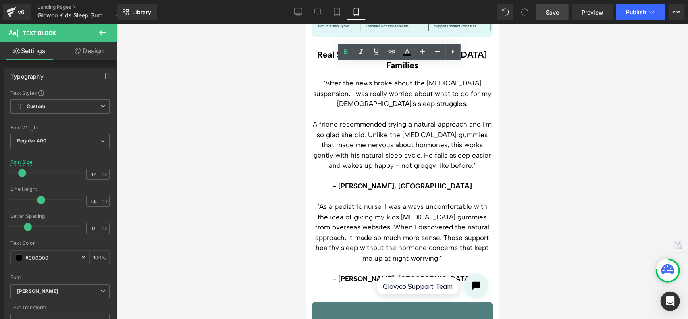
click at [543, 146] on div at bounding box center [401, 171] width 571 height 294
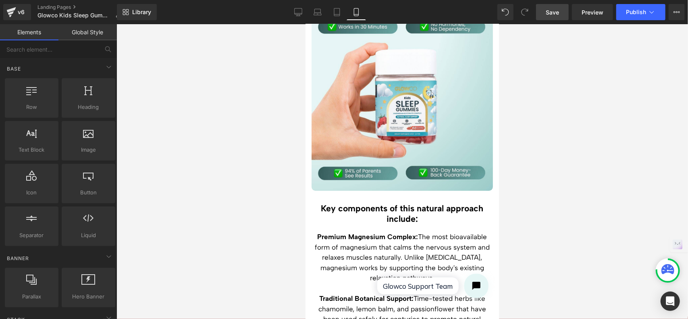
scroll to position [1610, 0]
click at [555, 12] on span "Save" at bounding box center [551, 12] width 13 height 8
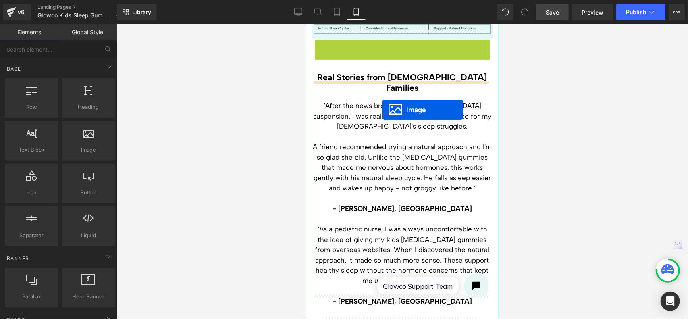
scroll to position [2335, 0]
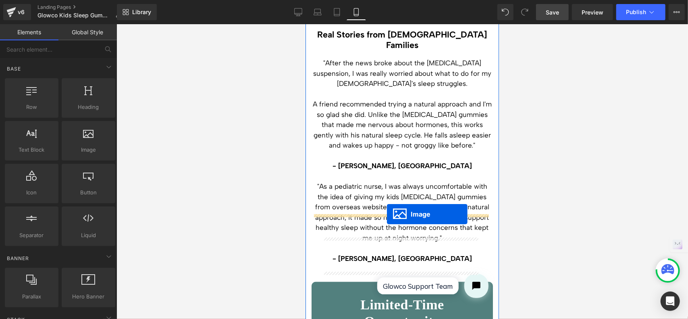
drag, startPoint x: 386, startPoint y: 189, endPoint x: 386, endPoint y: 213, distance: 24.6
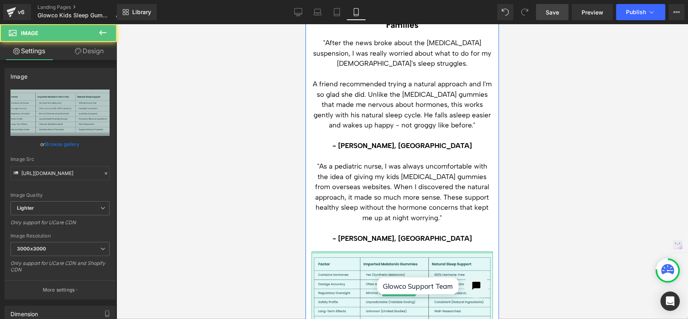
scroll to position [2315, 0]
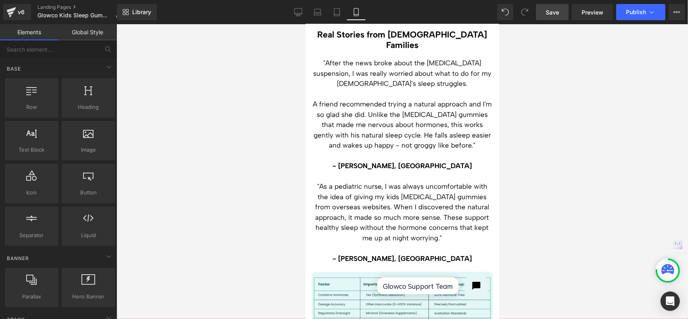
click at [607, 145] on div at bounding box center [401, 171] width 571 height 294
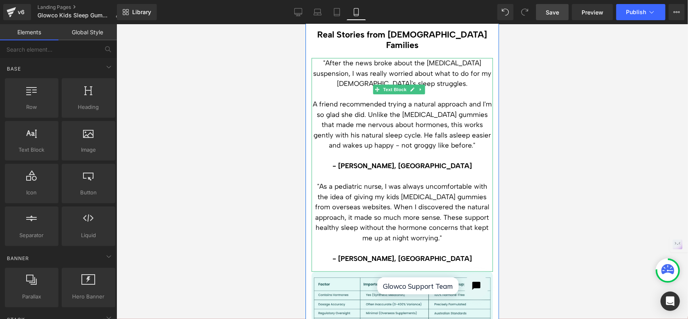
scroll to position [2194, 0]
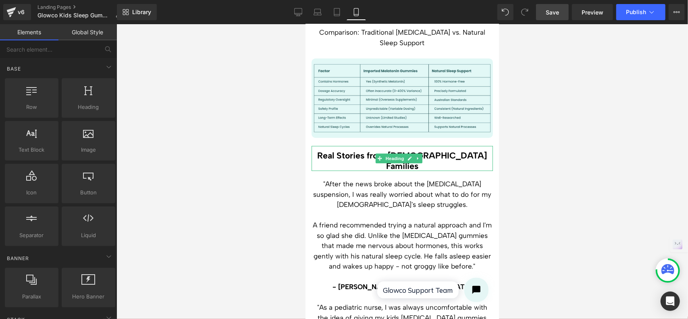
drag, startPoint x: 742, startPoint y: 209, endPoint x: 437, endPoint y: 185, distance: 306.2
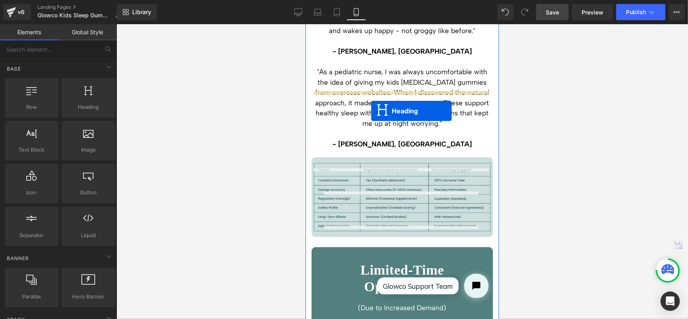
scroll to position [2476, 0]
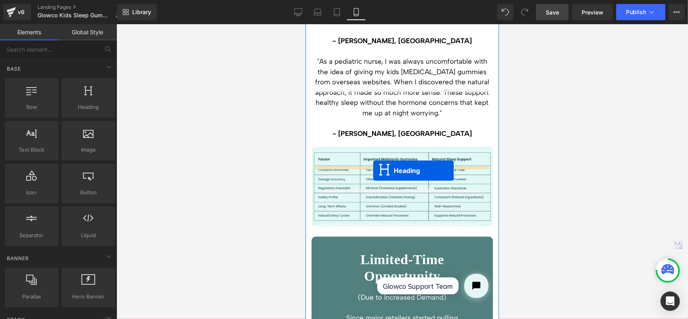
drag, startPoint x: 380, startPoint y: 135, endPoint x: 373, endPoint y: 170, distance: 36.3
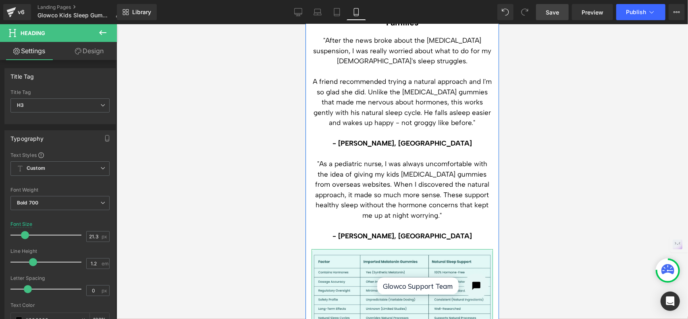
scroll to position [2319, 0]
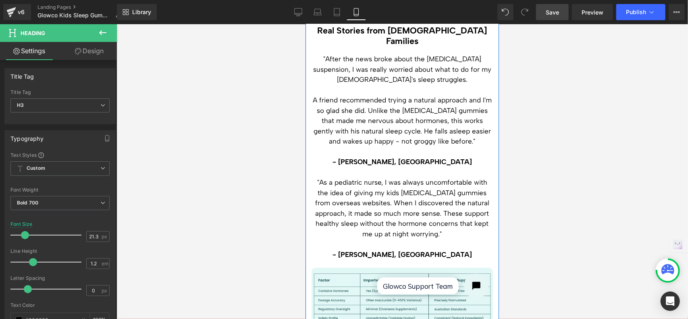
click at [449, 177] on p ""As a pediatric nurse, I was always uncomfortable with the idea of giving my ki…" at bounding box center [401, 208] width 181 height 62
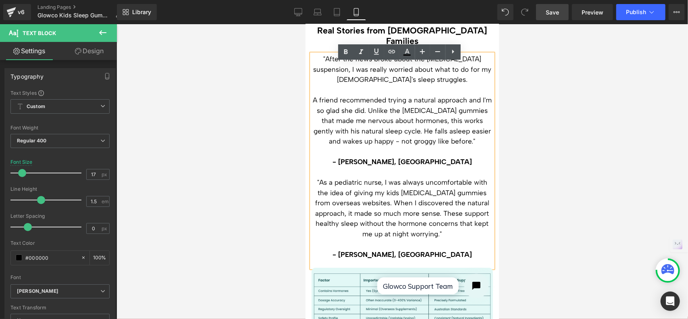
click at [562, 123] on div at bounding box center [401, 171] width 571 height 294
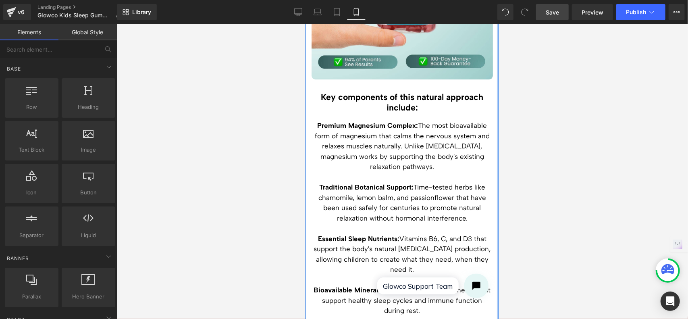
scroll to position [1715, 0]
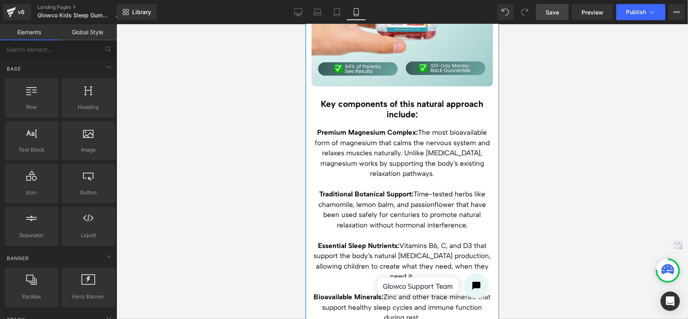
click at [412, 178] on p at bounding box center [401, 183] width 181 height 10
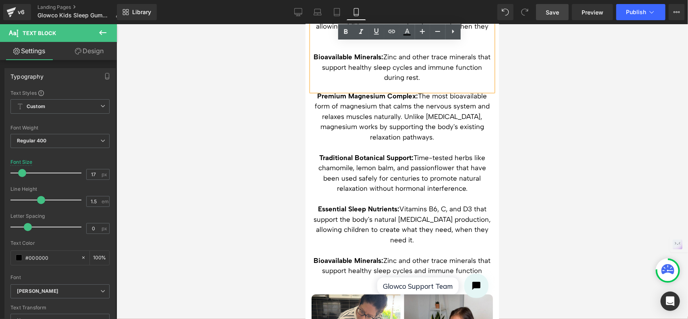
scroll to position [1958, 0]
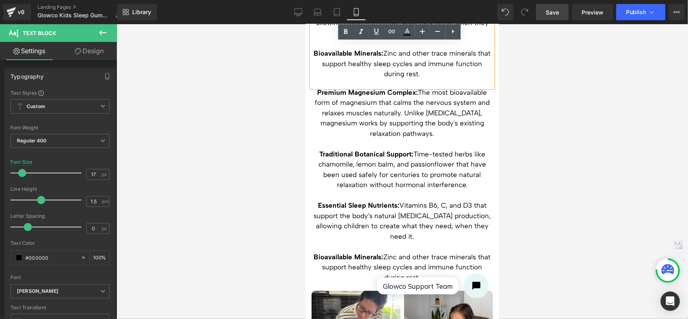
click at [567, 139] on div at bounding box center [401, 171] width 571 height 294
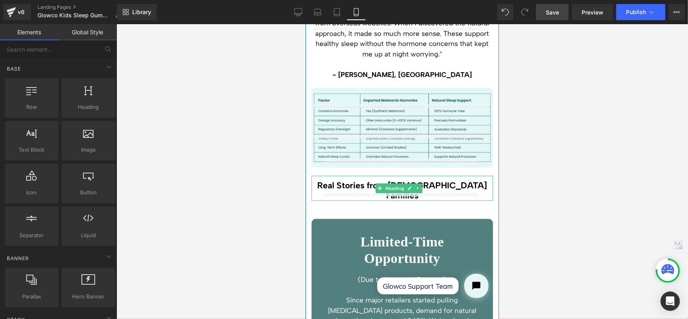
scroll to position [2522, 0]
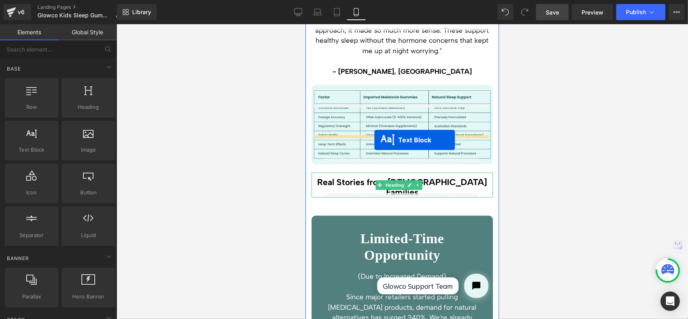
drag, startPoint x: 377, startPoint y: 59, endPoint x: 374, endPoint y: 139, distance: 80.6
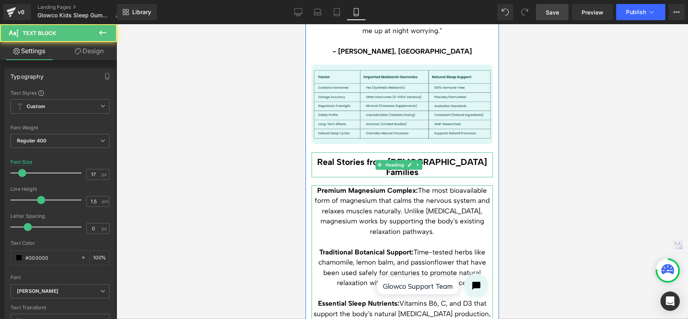
scroll to position [2502, 0]
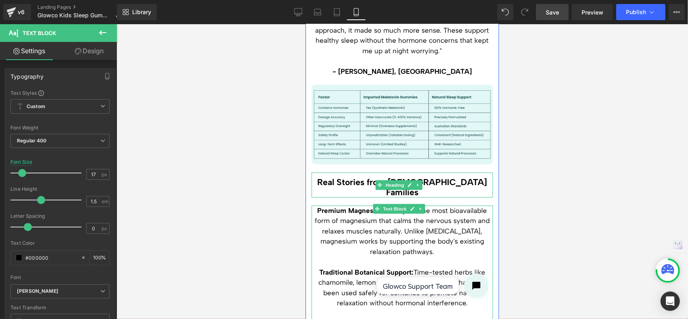
click at [406, 205] on p "Premium Magnesium Complex: The most bioavailable form of magnesium that calms t…" at bounding box center [401, 231] width 181 height 52
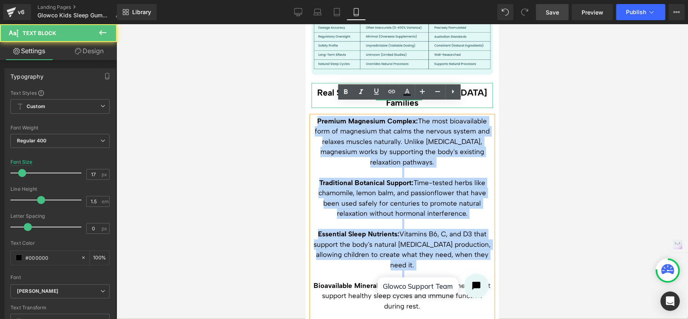
scroll to position [2623, 0]
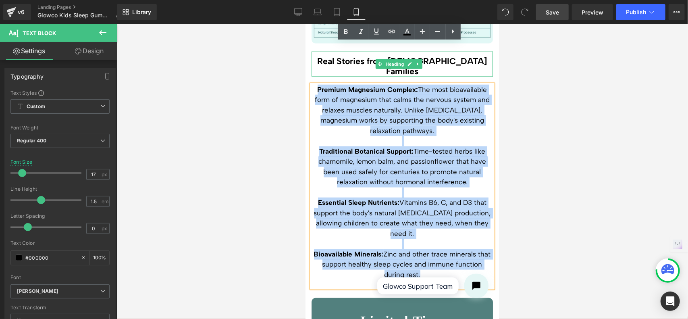
drag, startPoint x: 313, startPoint y: 138, endPoint x: 427, endPoint y: 200, distance: 129.4
click at [427, 200] on div "Premium Magnesium Complex: The most bioavailable form of magnesium that calms t…" at bounding box center [401, 185] width 181 height 203
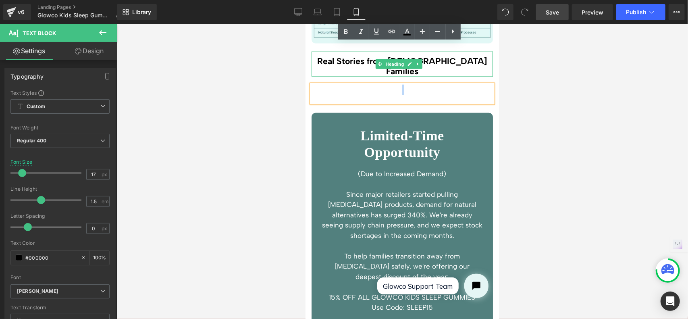
scroll to position [2606, 0]
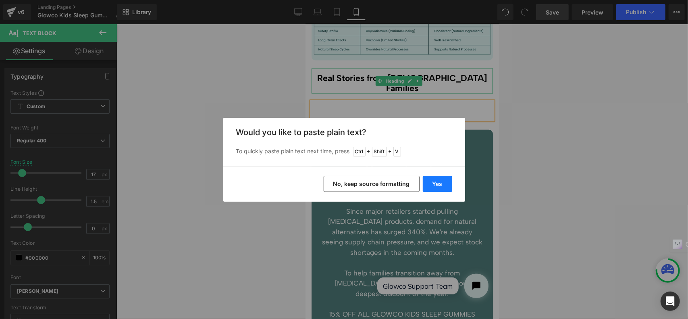
click at [440, 184] on button "Yes" at bounding box center [437, 184] width 29 height 16
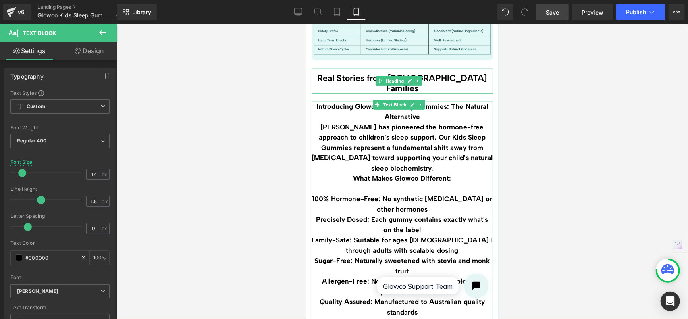
scroll to position [2526, 0]
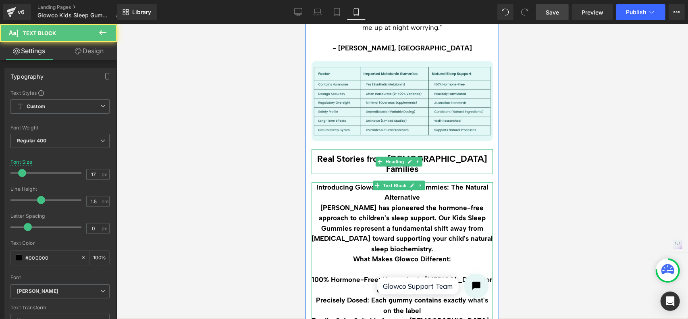
click at [392, 202] on p "[PERSON_NAME] has pioneered the hormone-free approach to children's sleep suppo…" at bounding box center [401, 228] width 181 height 52
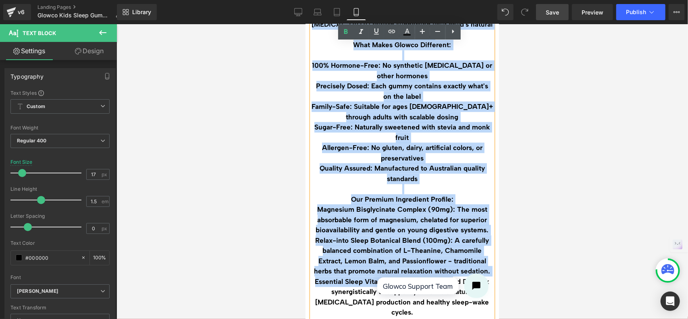
scroll to position [2767, 0]
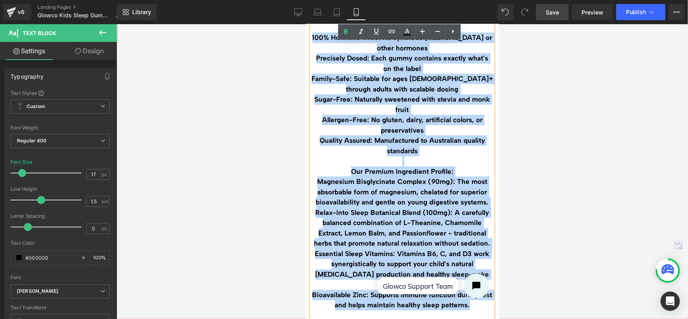
drag, startPoint x: 313, startPoint y: 116, endPoint x: 481, endPoint y: 228, distance: 202.2
click at [481, 228] on div "Introducing Glowco Kids Sleep Gummies: The Natural Alternative Glowco has pione…" at bounding box center [401, 129] width 181 height 378
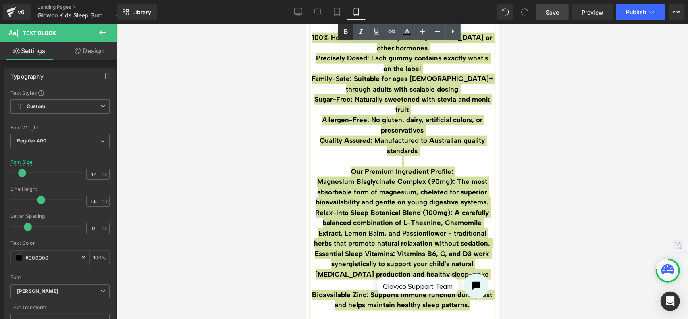
click at [345, 28] on icon at bounding box center [346, 32] width 10 height 10
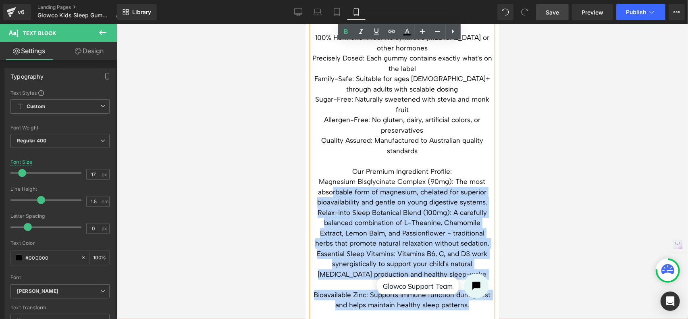
drag, startPoint x: 476, startPoint y: 226, endPoint x: 329, endPoint y: 119, distance: 181.8
click at [329, 119] on div "Introducing Glowco Kids Sleep Gummies: The Natural Alternative Glowco has pione…" at bounding box center [401, 129] width 181 height 378
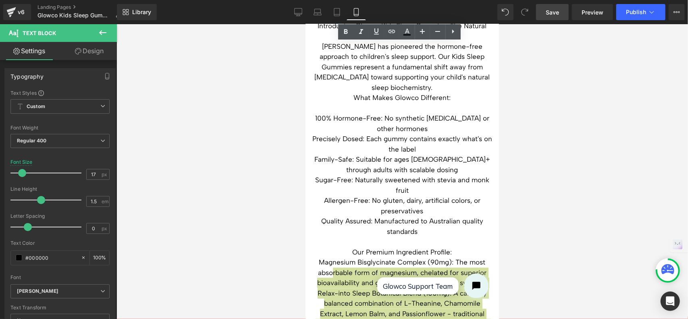
click at [561, 117] on div at bounding box center [401, 171] width 571 height 294
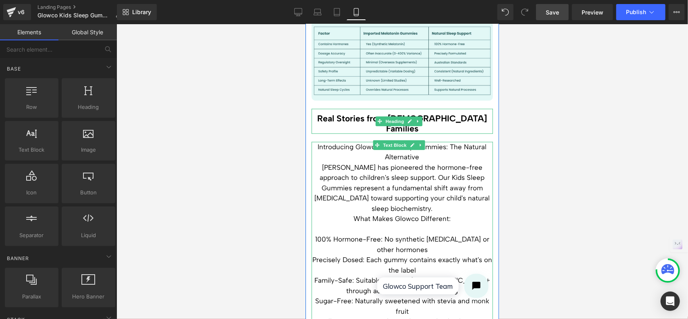
scroll to position [2526, 0]
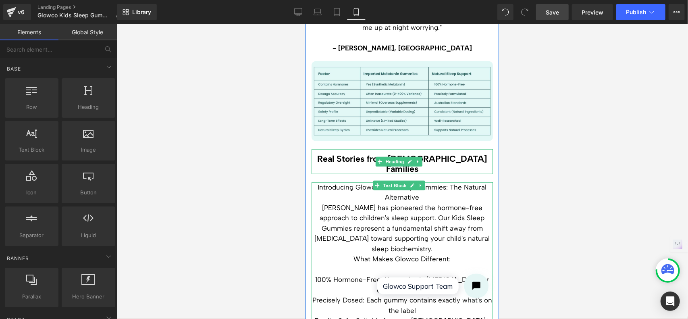
click at [425, 182] on p "Introducing Glowco Kids Sleep Gummies: The Natural Alternative" at bounding box center [401, 192] width 181 height 21
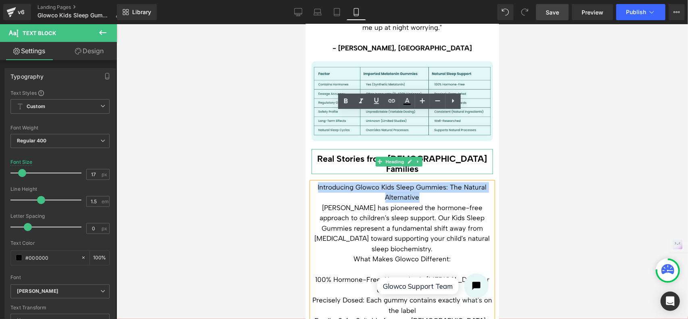
drag, startPoint x: 421, startPoint y: 126, endPoint x: 313, endPoint y: 117, distance: 108.3
click at [313, 182] on p "Introducing Glowco Kids Sleep Gummies: The Natural Alternative" at bounding box center [401, 192] width 181 height 21
copy p "Introducing Glowco Kids Sleep Gummies: The Natural Alternative"
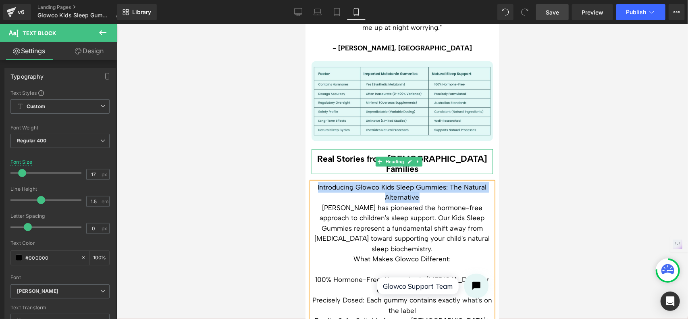
click at [345, 153] on h3 "Real Stories from [DEMOGRAPHIC_DATA] Families" at bounding box center [401, 163] width 181 height 21
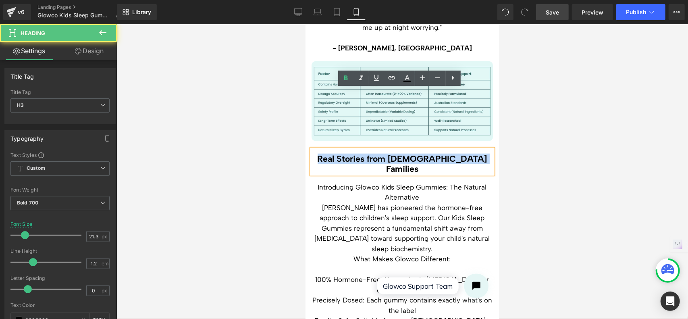
drag, startPoint x: 472, startPoint y: 99, endPoint x: 327, endPoint y: 103, distance: 145.1
click at [327, 153] on h3 "Real Stories from [DEMOGRAPHIC_DATA] Families" at bounding box center [401, 163] width 181 height 21
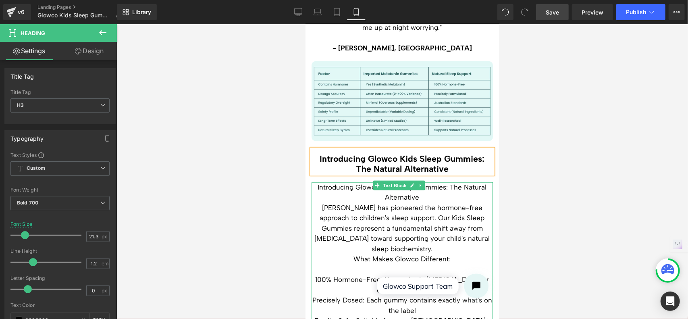
click at [439, 182] on p "Introducing Glowco Kids Sleep Gummies: The Natural Alternative" at bounding box center [401, 192] width 181 height 21
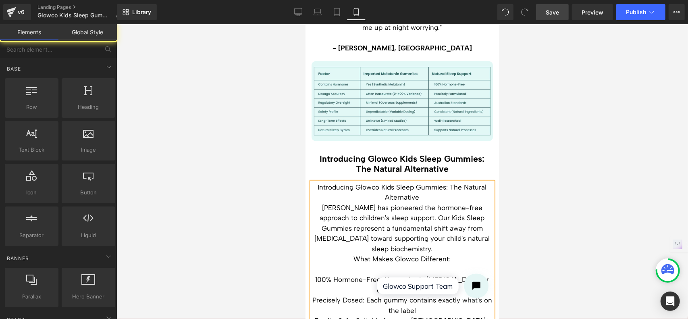
click at [548, 141] on div at bounding box center [401, 171] width 571 height 294
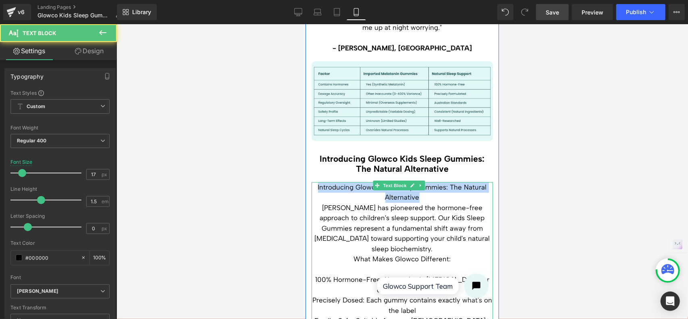
drag, startPoint x: 371, startPoint y: 136, endPoint x: 313, endPoint y: 130, distance: 58.8
click at [313, 182] on p "Introducing Glowco Kids Sleep Gummies: The Natural Alternative" at bounding box center [401, 192] width 181 height 21
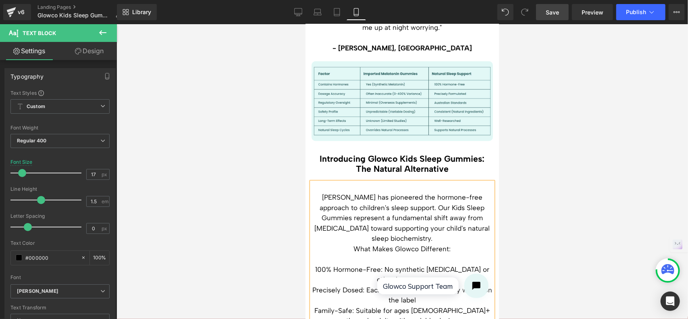
click at [315, 192] on p "[PERSON_NAME] has pioneered the hormone-free approach to children's sleep suppo…" at bounding box center [401, 218] width 181 height 52
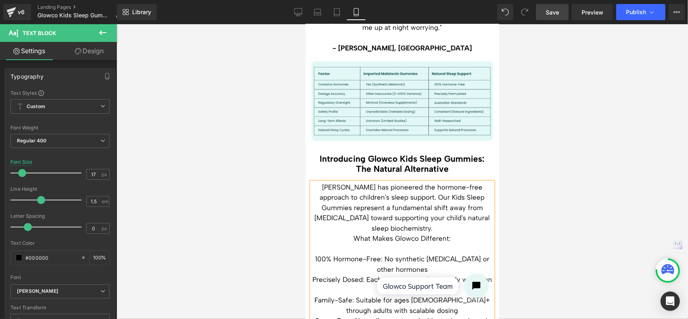
click at [400, 182] on span "[PERSON_NAME] has pioneered the hormone-free approach to children's sleep suppo…" at bounding box center [401, 206] width 175 height 49
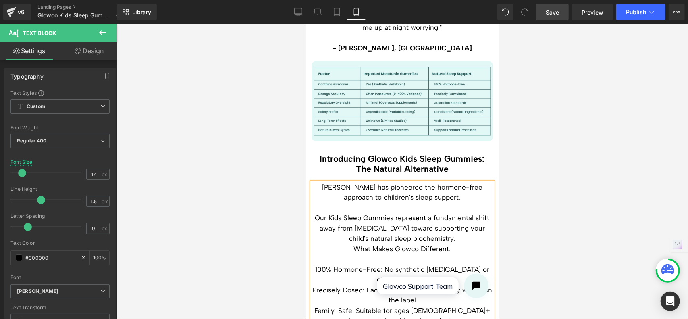
click at [352, 243] on p "What Makes Glowco Different:" at bounding box center [401, 248] width 181 height 10
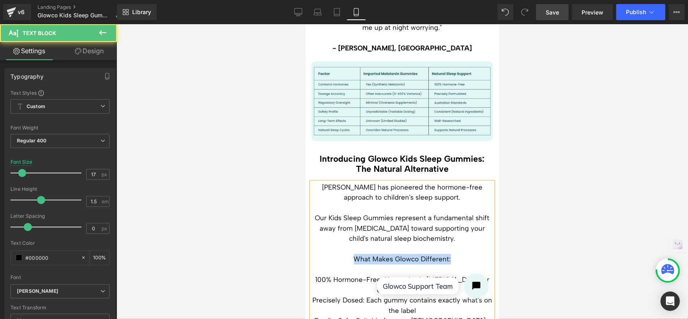
drag, startPoint x: 456, startPoint y: 200, endPoint x: 347, endPoint y: 200, distance: 109.2
click at [347, 253] on p "What Makes Glowco Different:" at bounding box center [401, 258] width 181 height 10
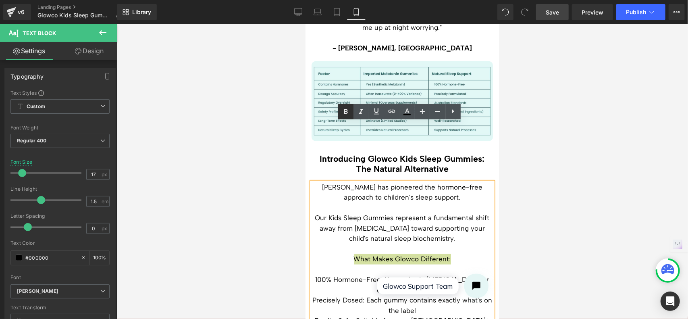
click at [345, 112] on icon at bounding box center [346, 112] width 10 height 10
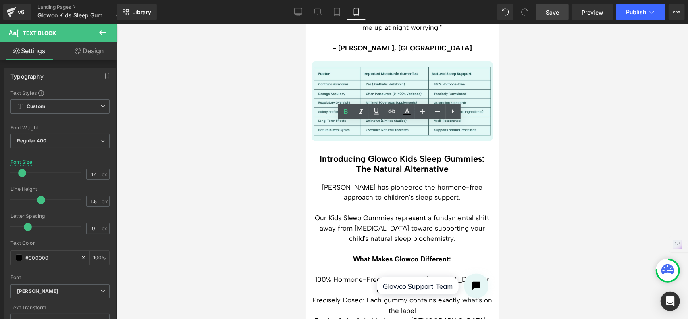
click at [549, 166] on div at bounding box center [401, 171] width 571 height 294
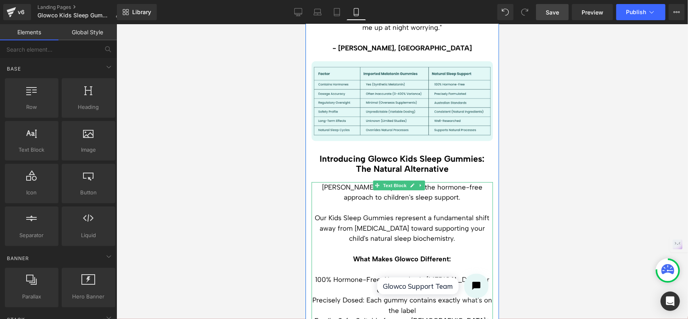
click at [383, 274] on p "100% Hormone-Free: No synthetic [MEDICAL_DATA] or other hormones" at bounding box center [401, 284] width 181 height 21
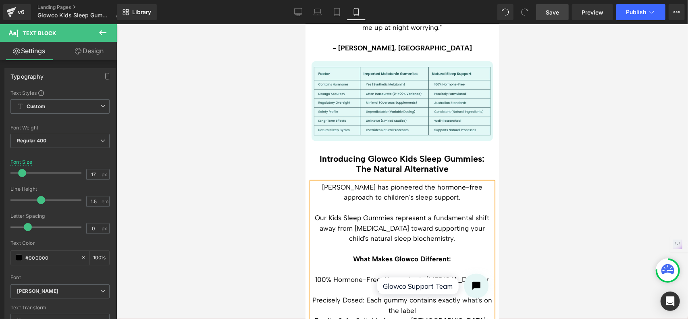
click at [436, 274] on p "100% Hormone-Free: No synthetic melatonin or other hormones" at bounding box center [401, 284] width 181 height 21
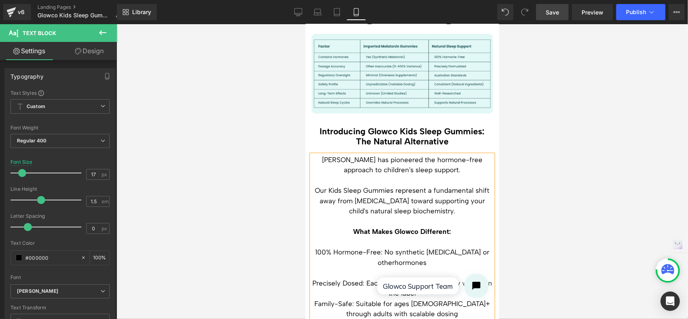
scroll to position [2566, 0]
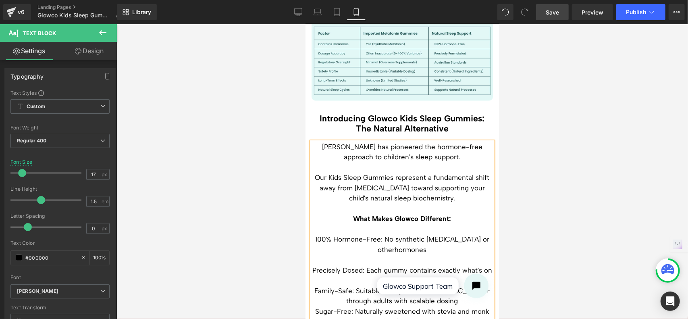
click at [426, 265] on p "Precisely Dosed: Each gummy contains exactly what's on the label" at bounding box center [401, 275] width 181 height 21
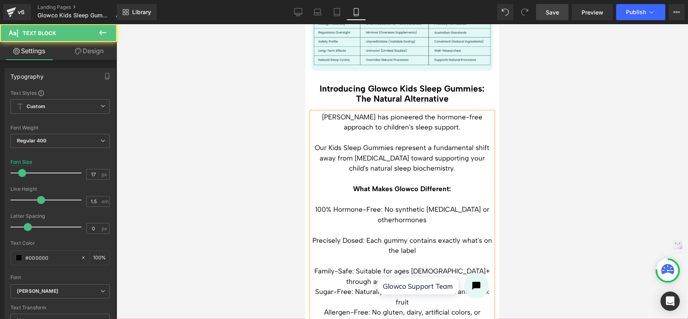
scroll to position [2606, 0]
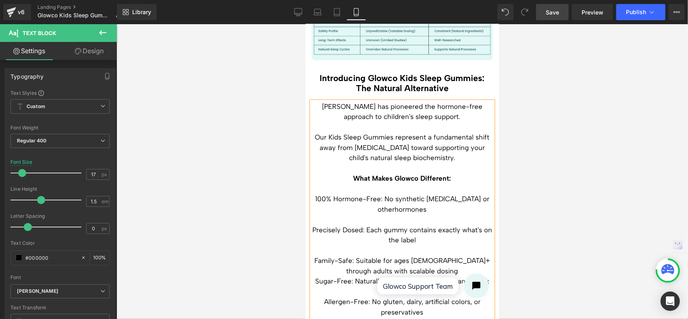
click at [429, 255] on p "Family-Safe: Suitable for ages [DEMOGRAPHIC_DATA]+ through adults with scalable…" at bounding box center [401, 265] width 181 height 21
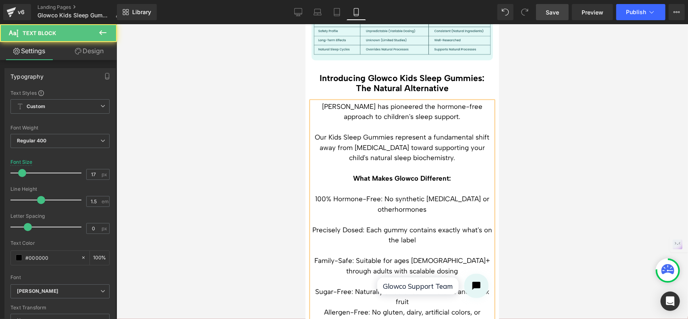
click at [425, 286] on p "Sugar-Free: Naturally sweetened with stevia and monk fruit" at bounding box center [401, 296] width 181 height 21
click at [315, 296] on p "Sugar-Free: Naturally sweetened with stevia and monk fruit" at bounding box center [401, 306] width 181 height 21
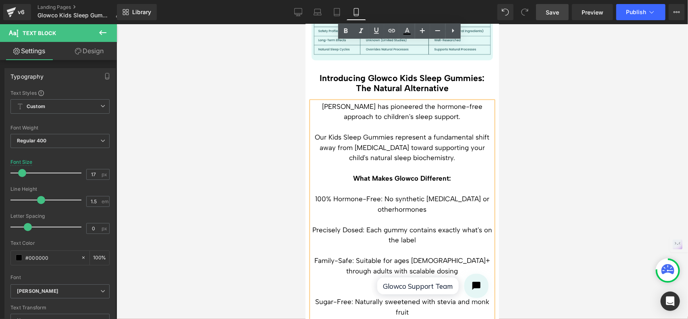
click at [314, 296] on p "Sugar-Free: Naturally sweetened with stevia and monk fruit" at bounding box center [401, 306] width 181 height 21
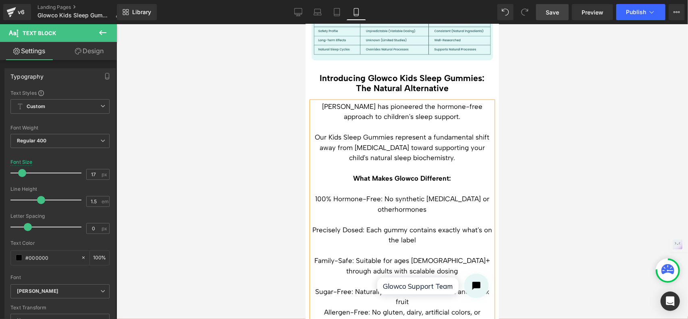
click at [410, 286] on p "Sugar-Free: Naturally sweetened with stevia and monk fruit" at bounding box center [401, 296] width 181 height 21
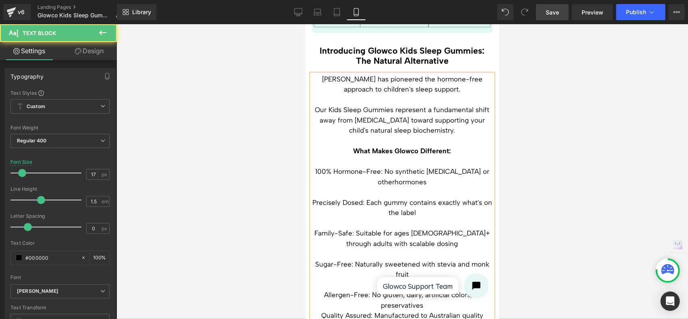
scroll to position [2646, 0]
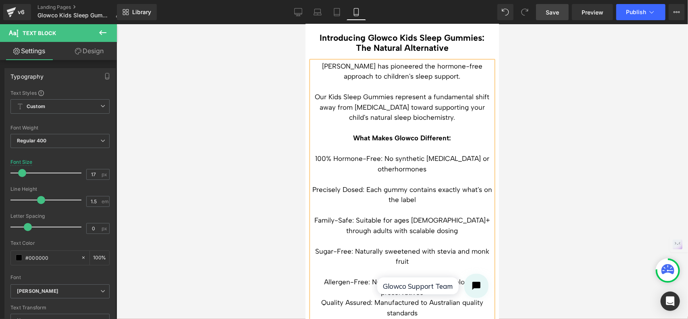
click at [433, 276] on p "Allergen-Free: No gluten, dairy, artificial colors, or preservatives" at bounding box center [401, 286] width 181 height 21
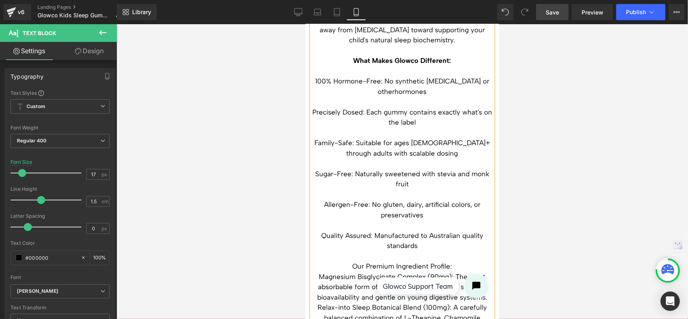
scroll to position [2727, 0]
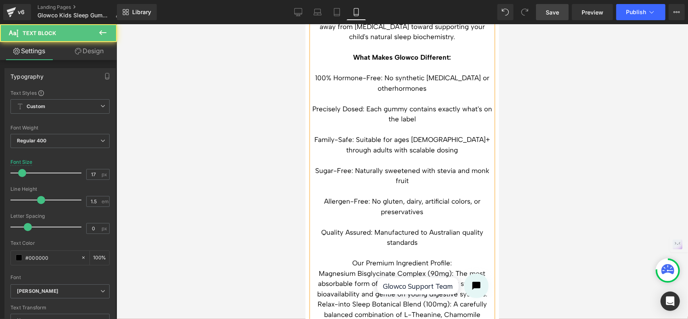
click at [315, 268] on p "Magnesium Bisglycinate Complex (90mg): The most absorbable form of magnesium, c…" at bounding box center [401, 283] width 181 height 31
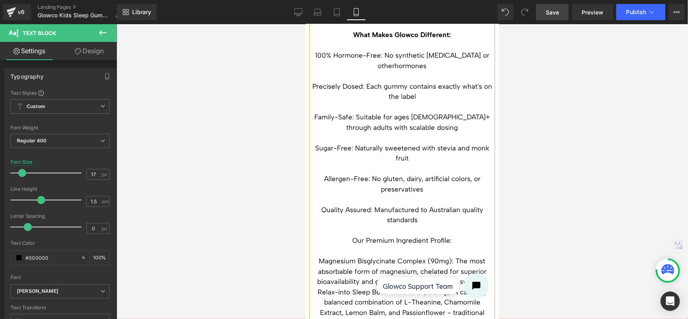
scroll to position [2767, 0]
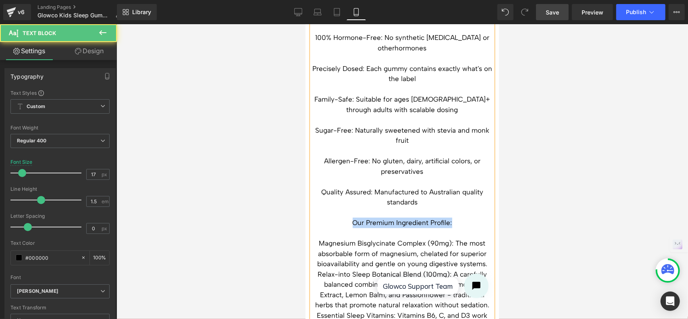
drag, startPoint x: 448, startPoint y: 163, endPoint x: 344, endPoint y: 162, distance: 103.9
click at [344, 217] on p "Our Premium Ingredient Profile:" at bounding box center [401, 222] width 181 height 10
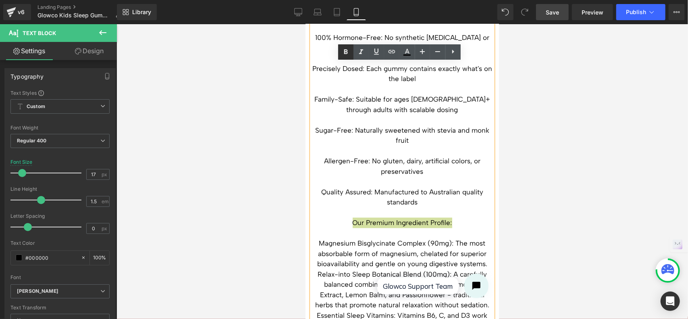
click at [347, 54] on icon at bounding box center [346, 52] width 10 height 10
click at [587, 149] on div at bounding box center [401, 171] width 571 height 294
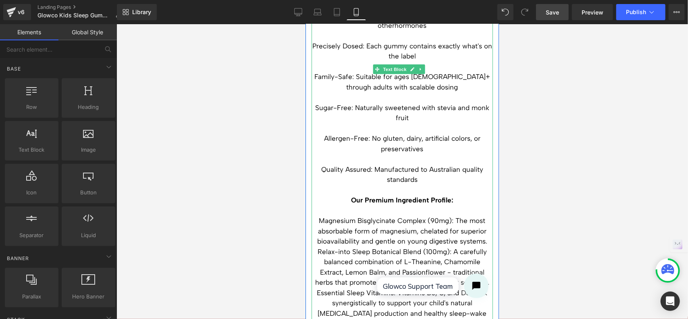
scroll to position [2808, 0]
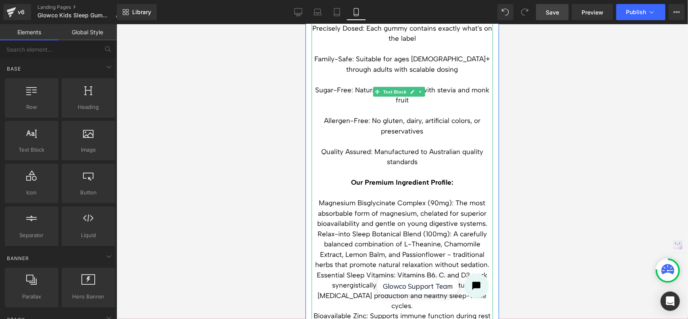
click at [316, 228] on p "Relax-into Sleep Botanical Blend (100mg): A carefully balanced combination of L…" at bounding box center [401, 248] width 181 height 41
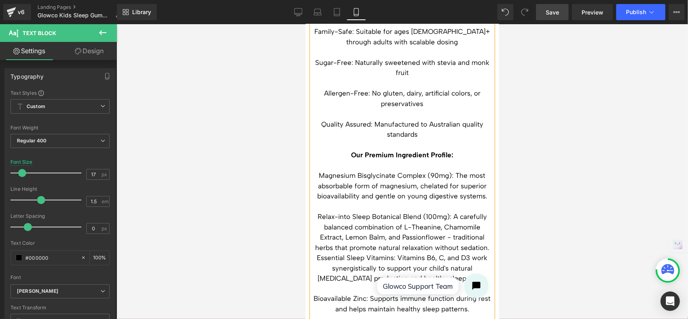
scroll to position [2848, 0]
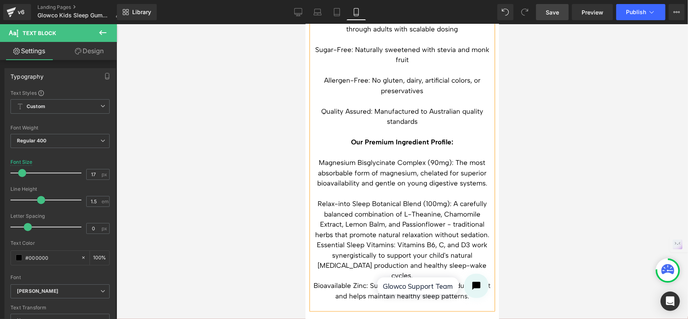
click at [314, 239] on p "Essential Sleep Vitamins: Vitamins B6, C, and D3 work synergistically to suppor…" at bounding box center [401, 259] width 181 height 41
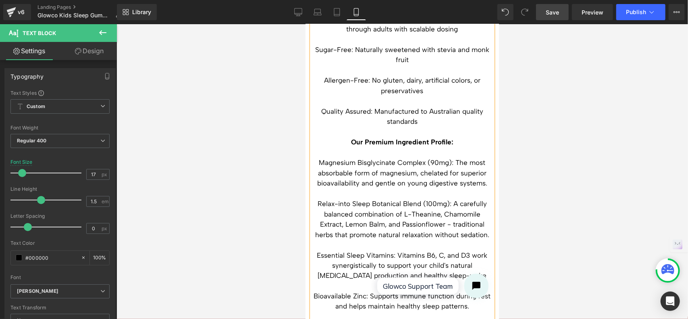
click at [318, 291] on p "Bioavailable Zinc: Supports immune function during rest and helps maintain heal…" at bounding box center [401, 301] width 181 height 21
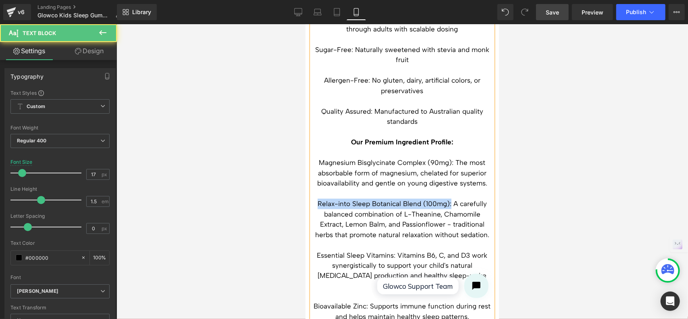
drag, startPoint x: 447, startPoint y: 144, endPoint x: 312, endPoint y: 146, distance: 134.9
click at [312, 198] on p "Relax-into Sleep Botanical Blend (100mg): A carefully balanced combination of L…" at bounding box center [401, 218] width 181 height 41
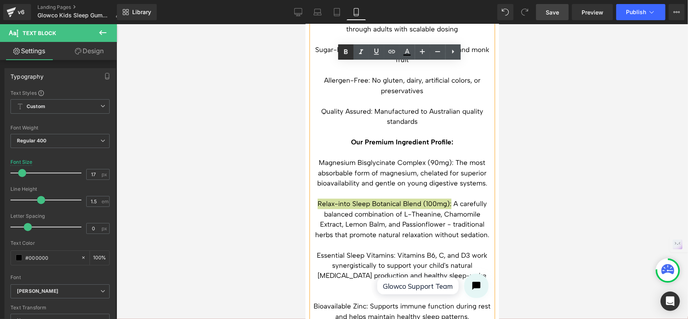
click at [341, 50] on icon at bounding box center [346, 52] width 10 height 10
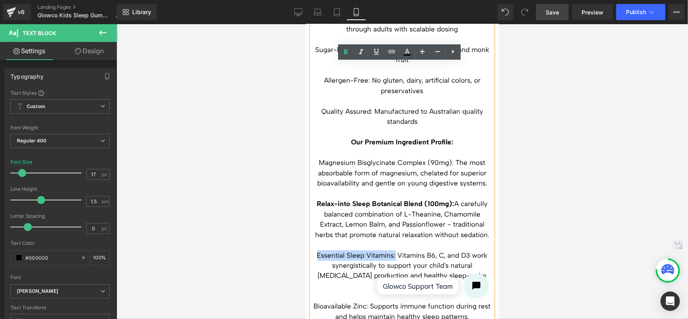
drag, startPoint x: 392, startPoint y: 194, endPoint x: 313, endPoint y: 195, distance: 78.1
click at [313, 250] on p "Essential Sleep Vitamins: Vitamins B6, C, and D3 work synergistically to suppor…" at bounding box center [401, 270] width 181 height 41
click at [349, 54] on icon at bounding box center [346, 52] width 10 height 10
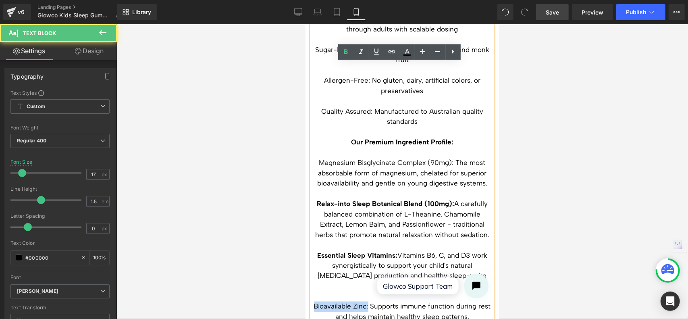
drag, startPoint x: 372, startPoint y: 237, endPoint x: 316, endPoint y: 234, distance: 56.1
click at [316, 301] on p "Bioavailable Zinc: Supports immune function during rest and helps maintain heal…" at bounding box center [401, 311] width 181 height 21
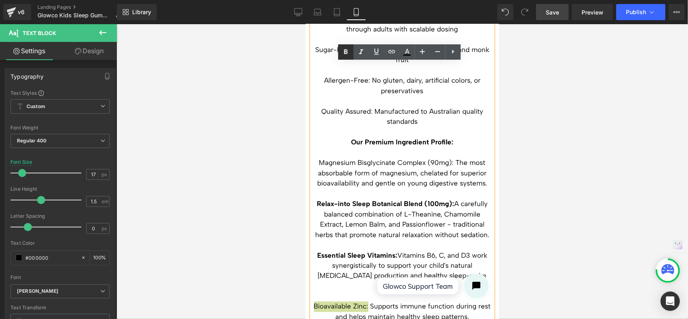
click at [348, 51] on icon at bounding box center [346, 52] width 10 height 10
click at [534, 148] on div at bounding box center [401, 171] width 571 height 294
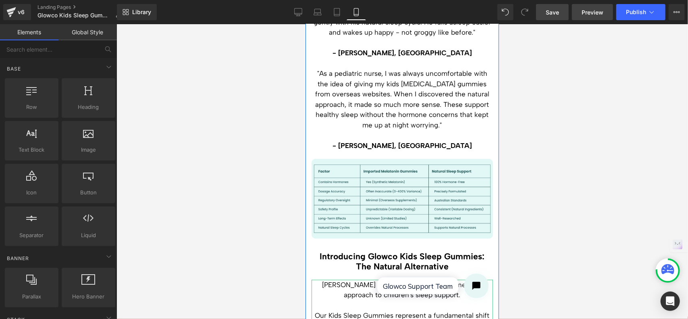
scroll to position [2405, 0]
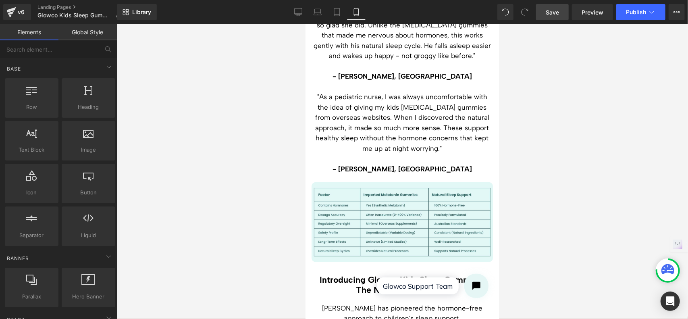
click at [551, 9] on span "Save" at bounding box center [551, 12] width 13 height 8
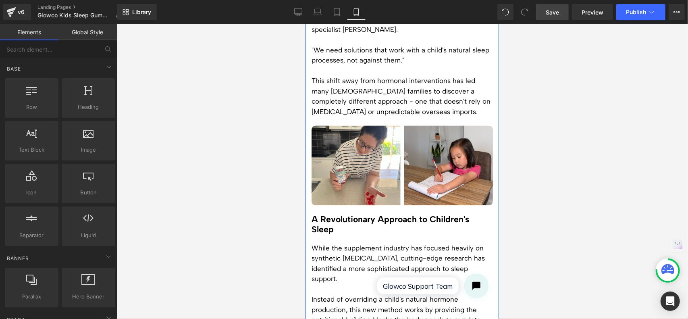
scroll to position [1168, 0]
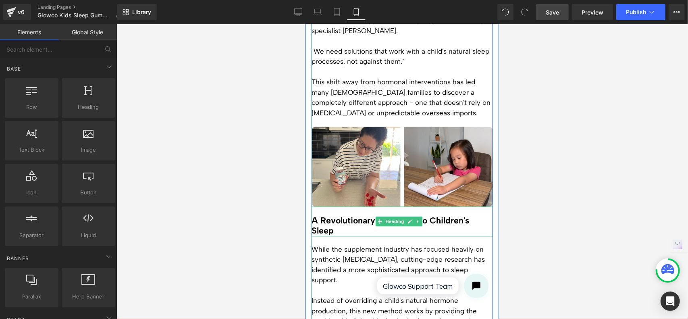
click at [341, 215] on h3 "A Revolutionary Approach to Children's Sleep" at bounding box center [401, 225] width 181 height 21
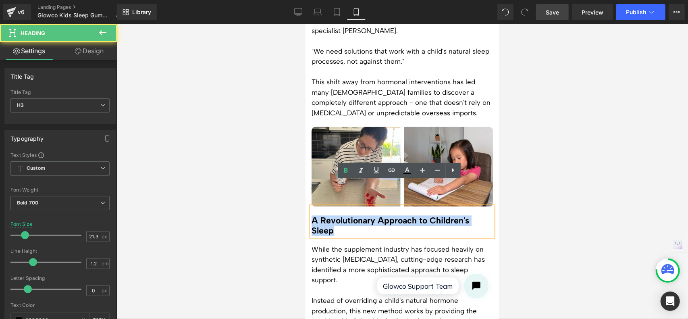
drag, startPoint x: 341, startPoint y: 205, endPoint x: 308, endPoint y: 197, distance: 33.8
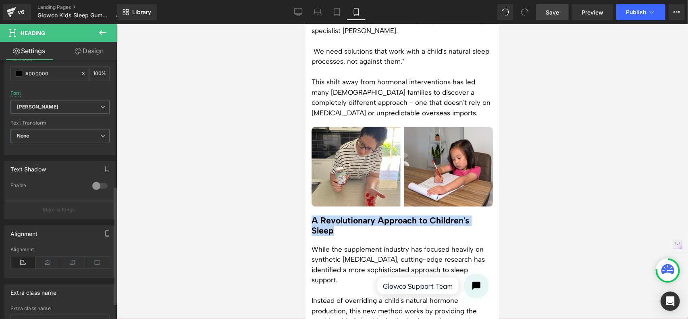
scroll to position [282, 0]
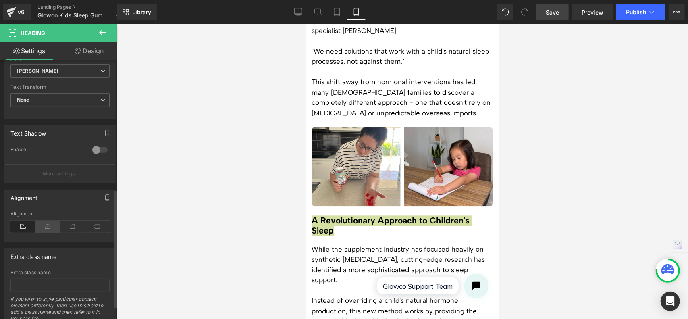
click at [52, 221] on icon at bounding box center [47, 226] width 25 height 12
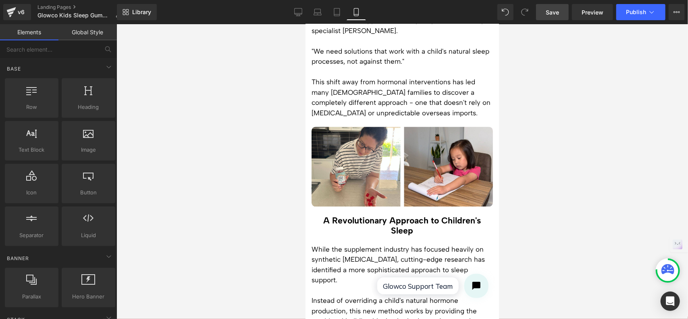
click at [524, 195] on div at bounding box center [401, 171] width 571 height 294
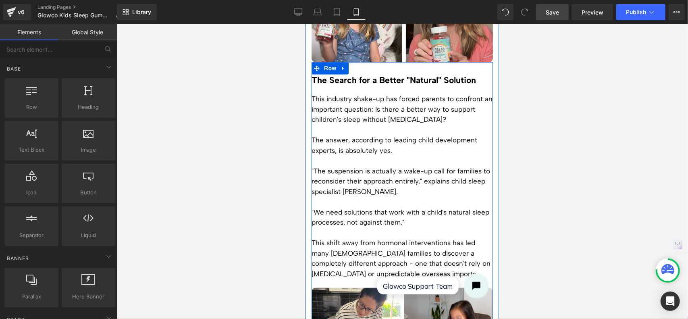
scroll to position [926, 0]
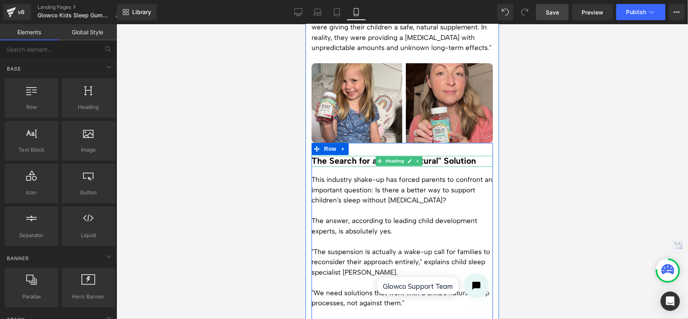
click at [477, 155] on h3 "The Search for a Better "Natural" Solution" at bounding box center [401, 160] width 181 height 10
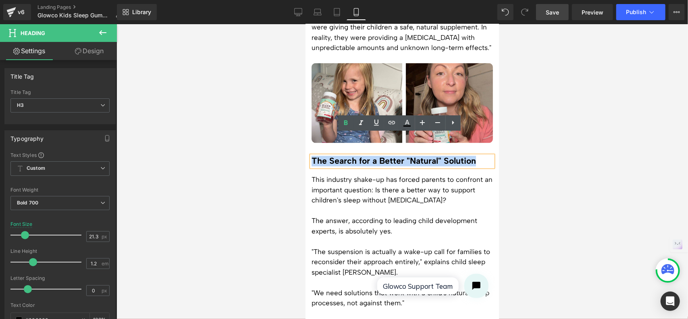
drag, startPoint x: 478, startPoint y: 138, endPoint x: 311, endPoint y: 140, distance: 167.2
click at [311, 155] on h3 "The Search for a Better "Natural" Solution" at bounding box center [401, 160] width 181 height 10
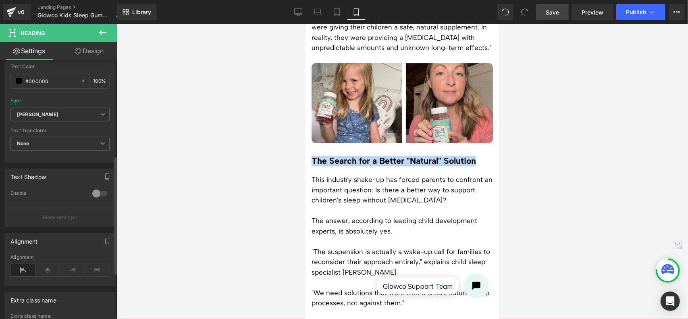
scroll to position [282, 0]
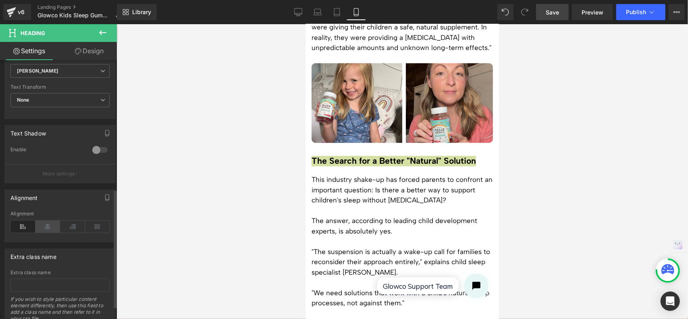
click at [50, 226] on icon at bounding box center [47, 226] width 25 height 12
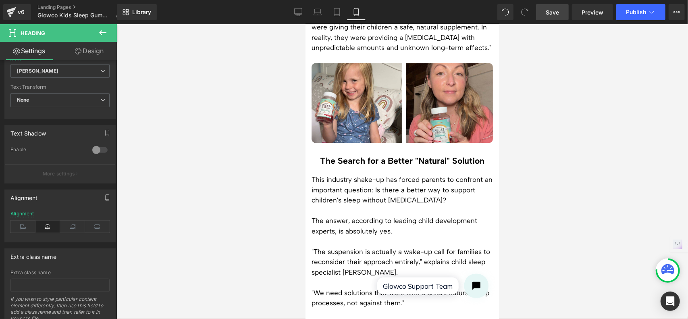
click at [566, 149] on div at bounding box center [401, 171] width 571 height 294
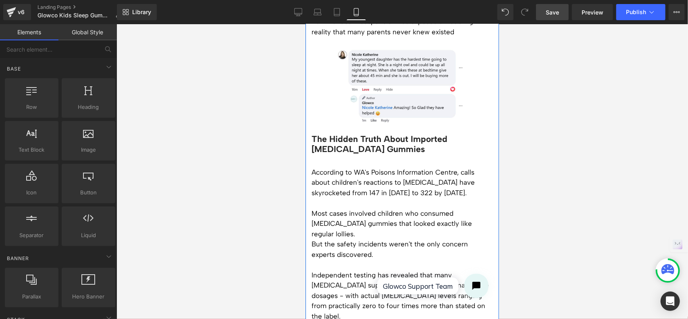
scroll to position [564, 0]
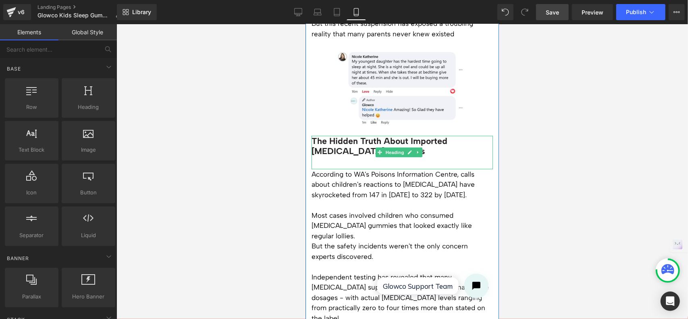
click at [439, 137] on h2 "The Hidden Truth About Imported [MEDICAL_DATA] Gummies" at bounding box center [401, 145] width 181 height 21
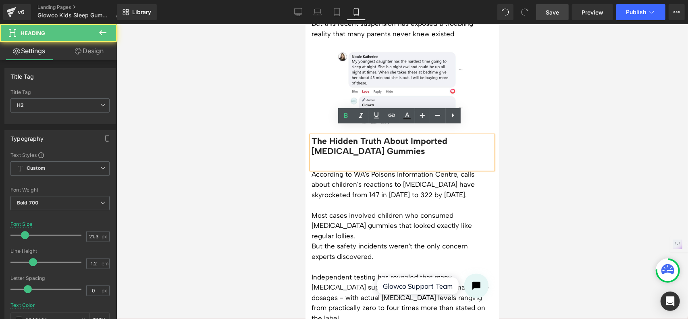
drag, startPoint x: 394, startPoint y: 142, endPoint x: 311, endPoint y: 132, distance: 84.0
click at [311, 135] on div "The Hidden Truth About Imported [MEDICAL_DATA] Gummies" at bounding box center [401, 151] width 181 height 33
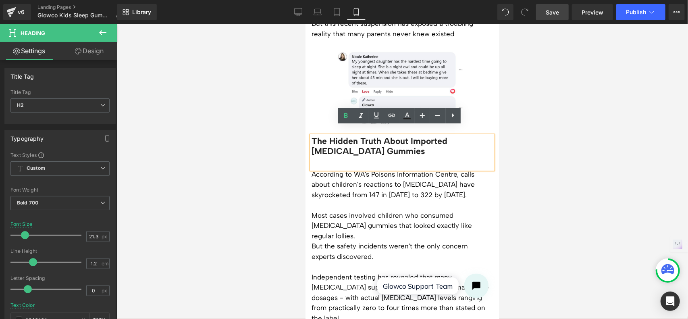
click at [402, 142] on h2 "The Hidden Truth About Imported [MEDICAL_DATA] Gummies" at bounding box center [401, 145] width 181 height 21
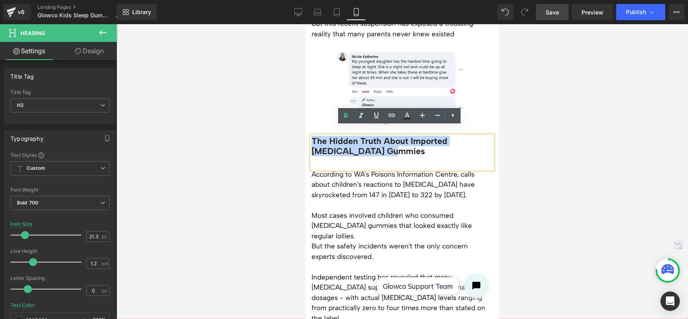
drag, startPoint x: 396, startPoint y: 142, endPoint x: 311, endPoint y: 133, distance: 85.1
click at [311, 135] on h2 "The Hidden Truth About Imported [MEDICAL_DATA] Gummies" at bounding box center [401, 145] width 181 height 21
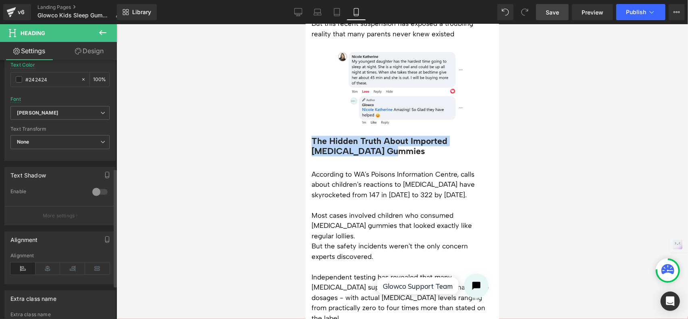
scroll to position [242, 0]
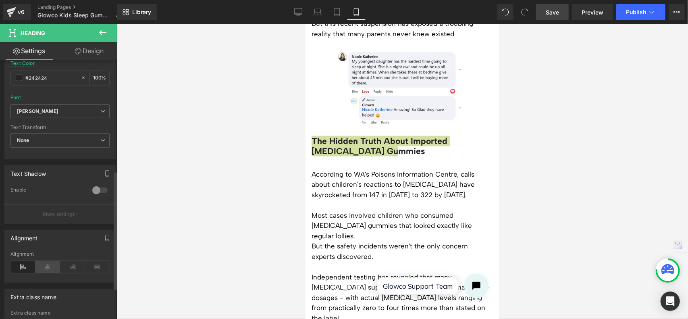
click at [50, 263] on icon at bounding box center [47, 267] width 25 height 12
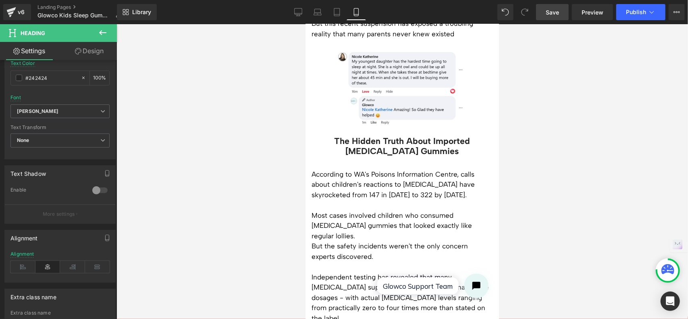
click at [556, 145] on div at bounding box center [401, 171] width 571 height 294
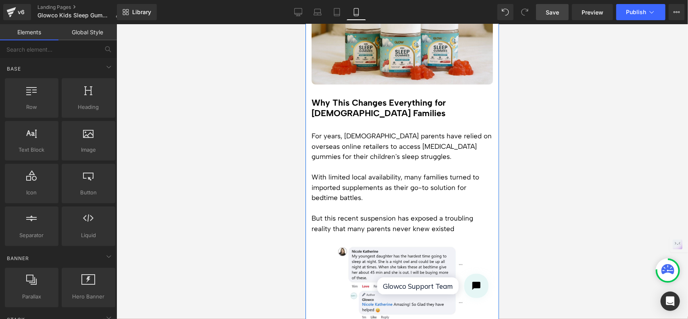
scroll to position [363, 0]
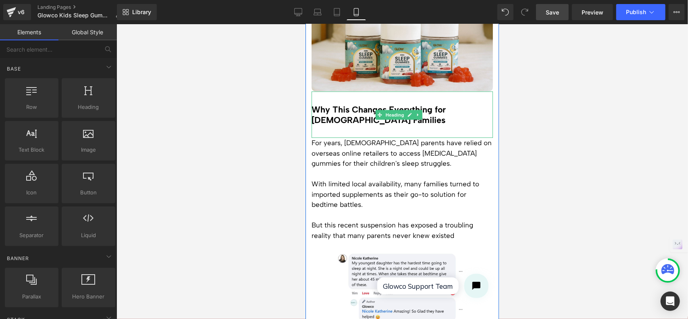
click at [392, 119] on div "Why This Changes Everything for [DEMOGRAPHIC_DATA] Families" at bounding box center [401, 114] width 181 height 46
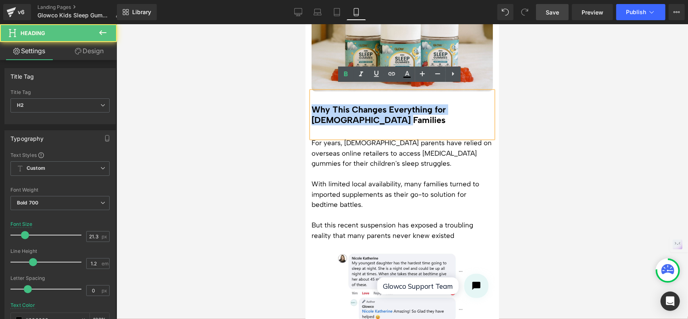
drag, startPoint x: 371, startPoint y: 114, endPoint x: 306, endPoint y: 99, distance: 66.9
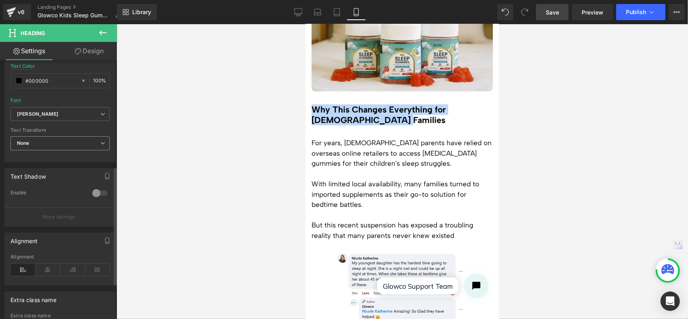
scroll to position [242, 0]
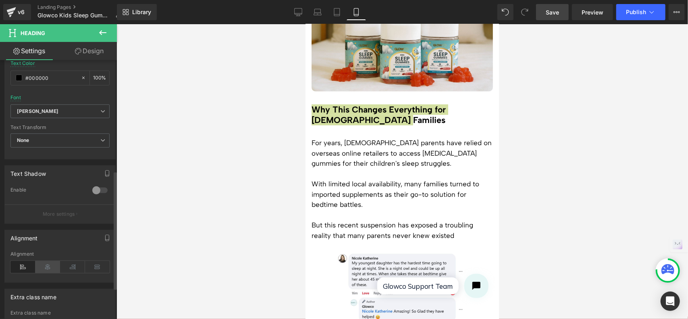
click at [52, 265] on icon at bounding box center [47, 267] width 25 height 12
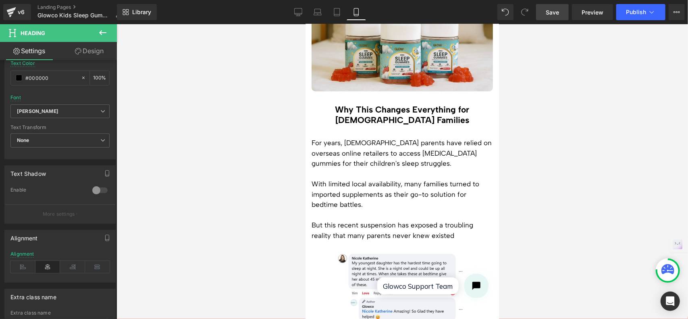
click at [570, 146] on div at bounding box center [401, 171] width 571 height 294
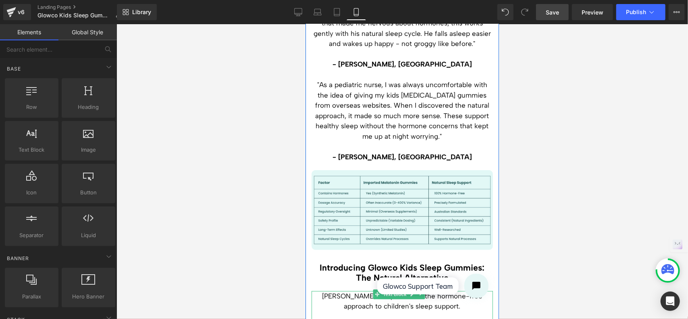
scroll to position [2417, 0]
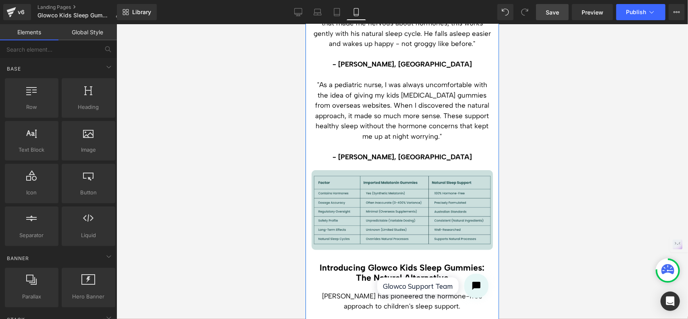
click at [416, 170] on img at bounding box center [401, 209] width 181 height 79
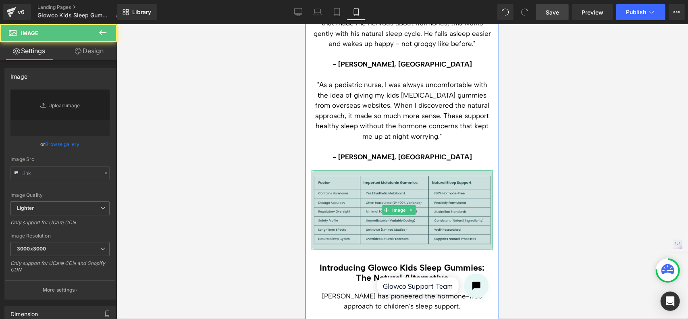
type input "https://ucarecdn.com/bbdc5591-83f7-492f-b893-0c4645e654bc/-/format/auto/-/previ…"
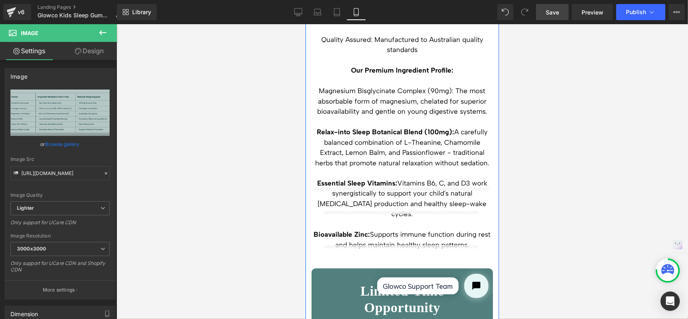
scroll to position [2940, 0]
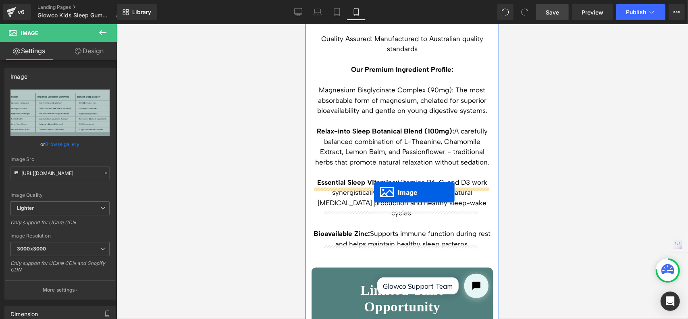
drag, startPoint x: 387, startPoint y: 226, endPoint x: 373, endPoint y: 192, distance: 37.1
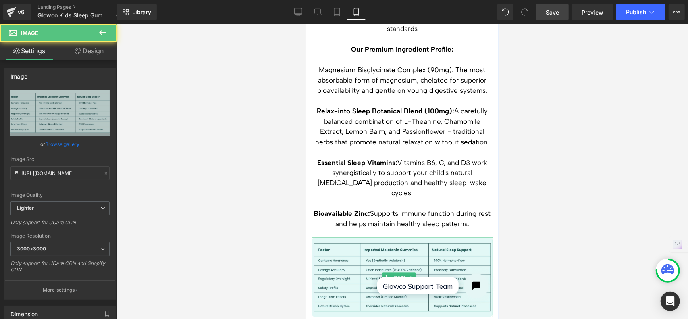
scroll to position [2920, 0]
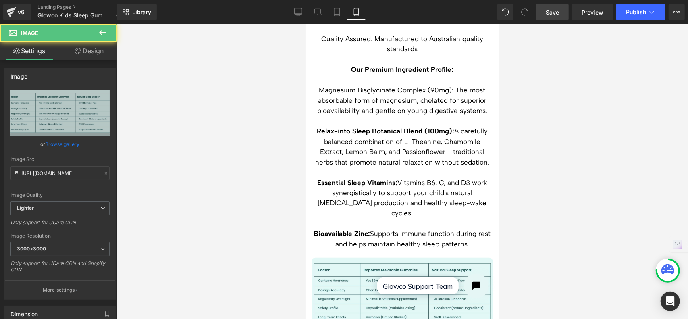
click at [574, 177] on div at bounding box center [401, 171] width 571 height 294
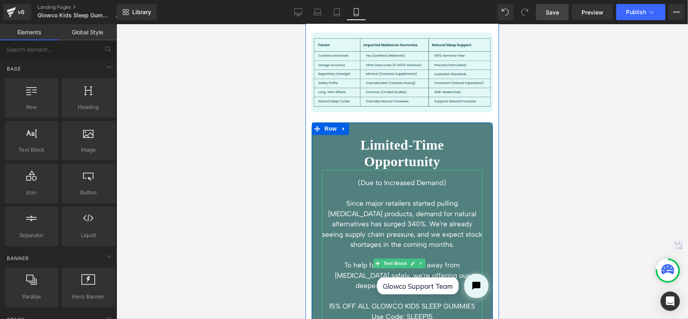
scroll to position [3162, 0]
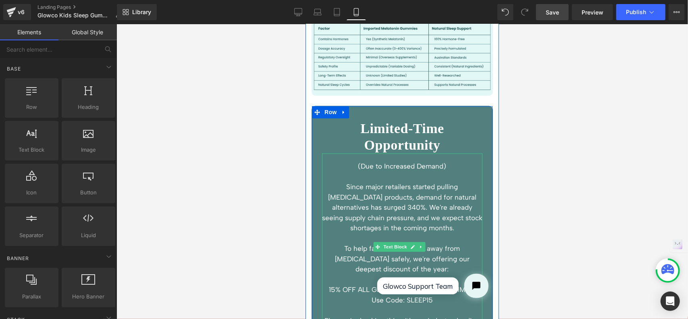
click at [420, 181] on p "Since major retailers started pulling [MEDICAL_DATA] products, demand for natur…" at bounding box center [401, 207] width 160 height 52
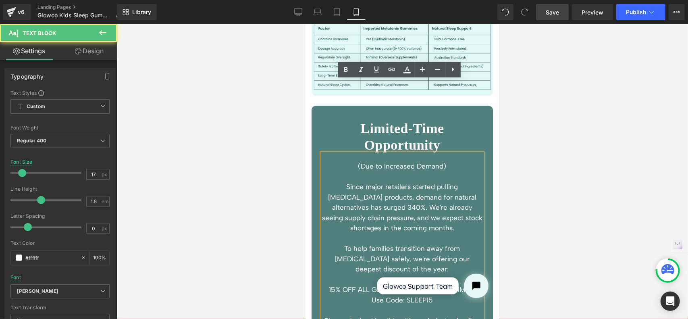
click at [401, 181] on p "Since major retailers started pulling [MEDICAL_DATA] products, demand for natur…" at bounding box center [401, 207] width 160 height 52
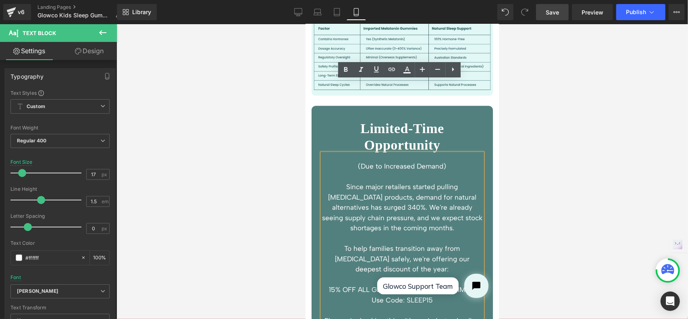
drag, startPoint x: 420, startPoint y: 197, endPoint x: 409, endPoint y: 194, distance: 11.3
click at [409, 243] on p "To help families transition away from [MEDICAL_DATA] safely, we're offering our…" at bounding box center [401, 258] width 160 height 31
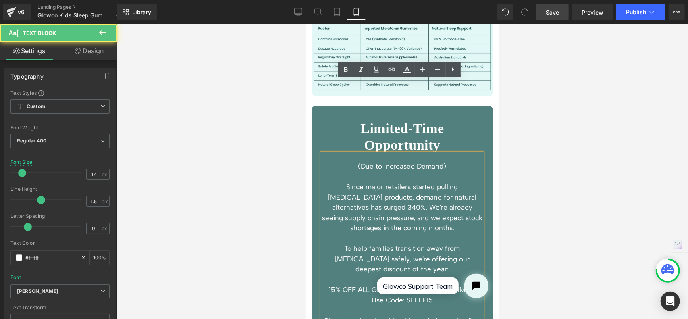
click at [345, 171] on p at bounding box center [401, 176] width 160 height 10
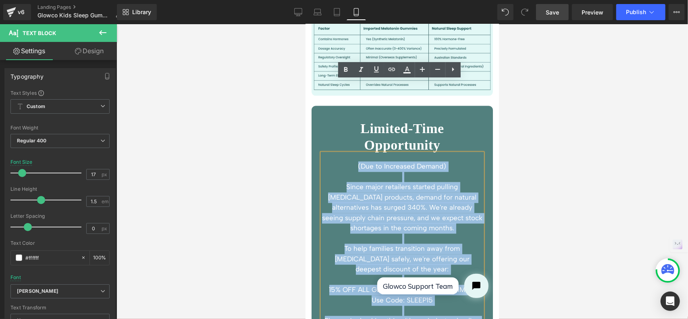
drag, startPoint x: 350, startPoint y: 95, endPoint x: 456, endPoint y: 256, distance: 192.5
click at [456, 256] on div "(Due to Increased Demand) Since major retailers started pulling melatonin produ…" at bounding box center [401, 246] width 160 height 187
copy div "(Due to Increased Demand) Since major retailers started pulling melatonin produ…"
click at [417, 181] on p "Since major retailers started pulling [MEDICAL_DATA] products, demand for natur…" at bounding box center [401, 207] width 160 height 52
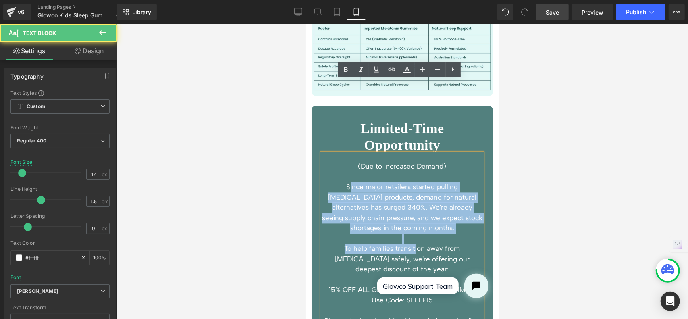
drag, startPoint x: 328, startPoint y: 112, endPoint x: 396, endPoint y: 174, distance: 91.0
click at [396, 174] on div "(Due to Increased Demand) Since major retailers started pulling melatonin produ…" at bounding box center [401, 246] width 160 height 187
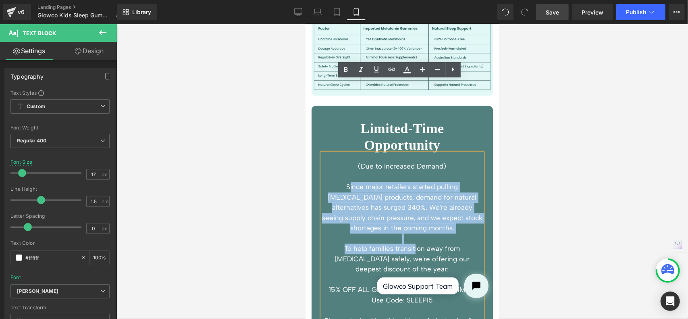
click at [332, 181] on p "Since major retailers started pulling [MEDICAL_DATA] products, demand for natur…" at bounding box center [401, 207] width 160 height 52
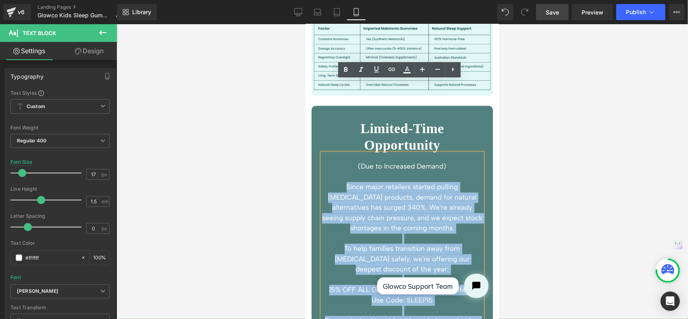
drag, startPoint x: 325, startPoint y: 114, endPoint x: 454, endPoint y: 261, distance: 196.4
click at [454, 261] on div "(Due to Increased Demand) Since major retailers started pulling melatonin produ…" at bounding box center [401, 246] width 160 height 187
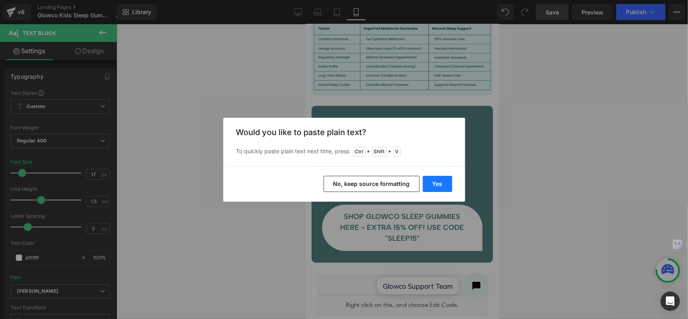
click at [445, 184] on button "Yes" at bounding box center [437, 184] width 29 height 16
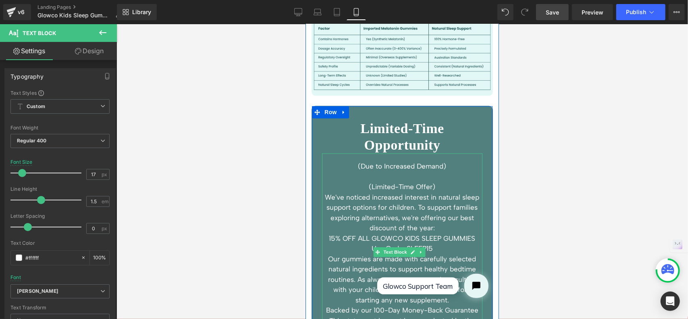
click at [445, 181] on p "(Limited-Time Offer)" at bounding box center [401, 186] width 160 height 10
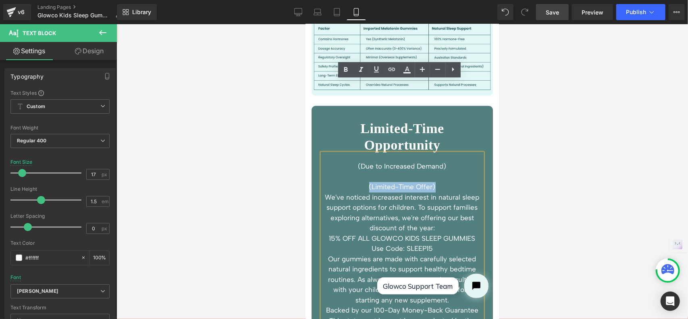
drag, startPoint x: 445, startPoint y: 114, endPoint x: 353, endPoint y: 114, distance: 91.4
click at [353, 181] on p "(Limited-Time Offer)" at bounding box center [401, 186] width 160 height 10
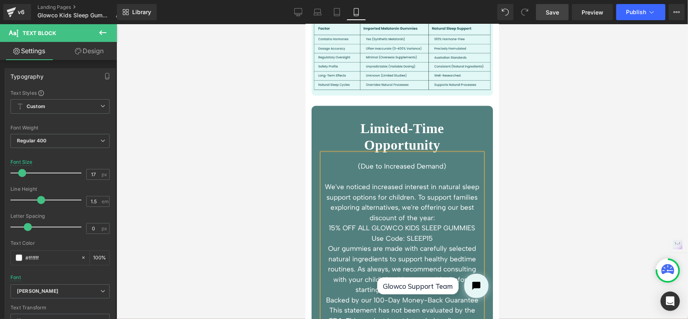
click at [439, 181] on p "We've noticed increased interest in natural sleep support options for children.…" at bounding box center [401, 201] width 160 height 41
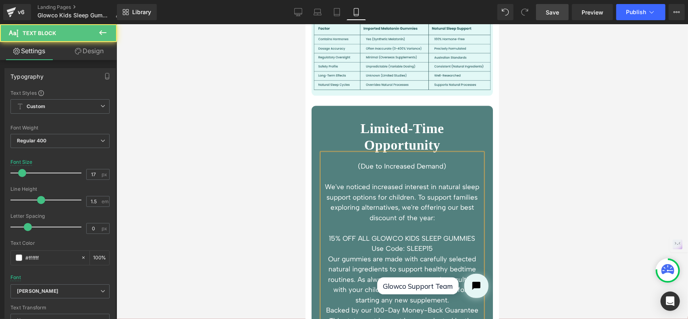
click at [443, 243] on p "Use Code: SLEEP15" at bounding box center [401, 248] width 160 height 10
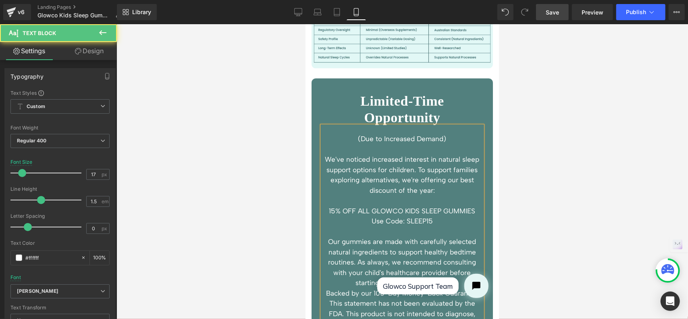
scroll to position [3202, 0]
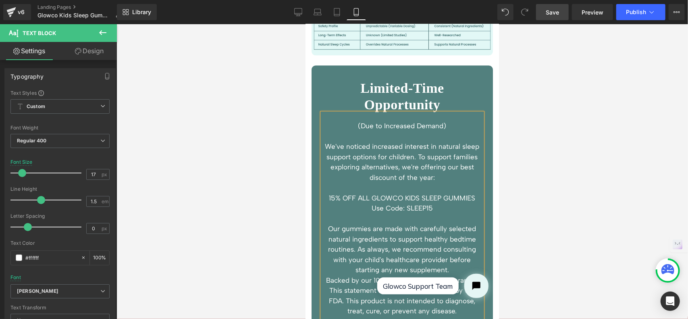
click at [457, 223] on p "Our gummies are made with carefully selected natural ingredients to support hea…" at bounding box center [401, 249] width 160 height 52
click at [328, 295] on p "This statement has not been evaluated by the FDA. This product is not intended …" at bounding box center [401, 310] width 160 height 31
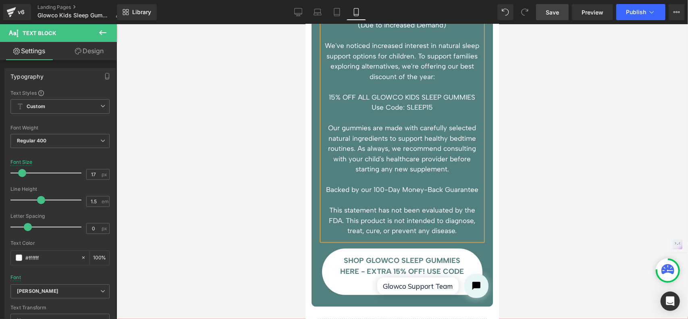
scroll to position [3283, 0]
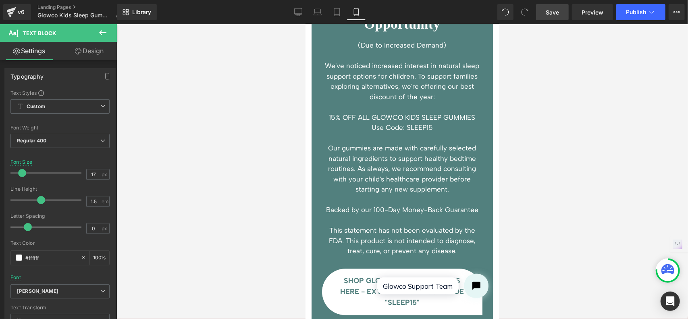
click at [505, 161] on div at bounding box center [401, 171] width 571 height 294
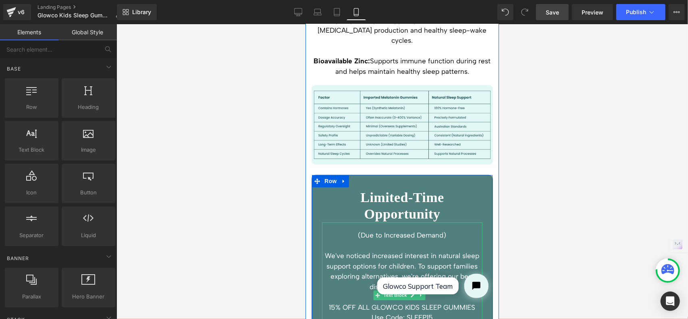
scroll to position [3081, 0]
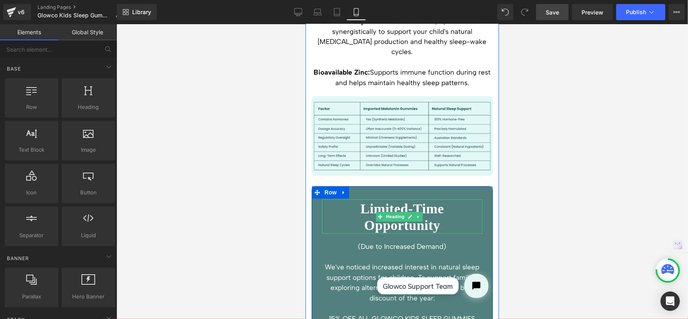
drag, startPoint x: 375, startPoint y: 136, endPoint x: 441, endPoint y: 155, distance: 68.9
click at [375, 201] on h3 "Limited-Time Opportunity" at bounding box center [401, 217] width 160 height 33
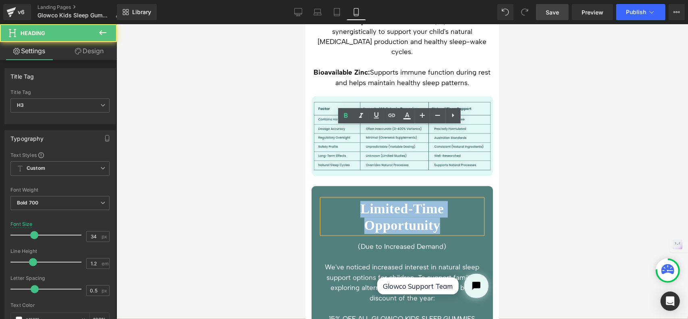
drag, startPoint x: 444, startPoint y: 154, endPoint x: 349, endPoint y: 138, distance: 96.8
click at [349, 201] on h3 "Limited-Time Opportunity" at bounding box center [401, 217] width 160 height 33
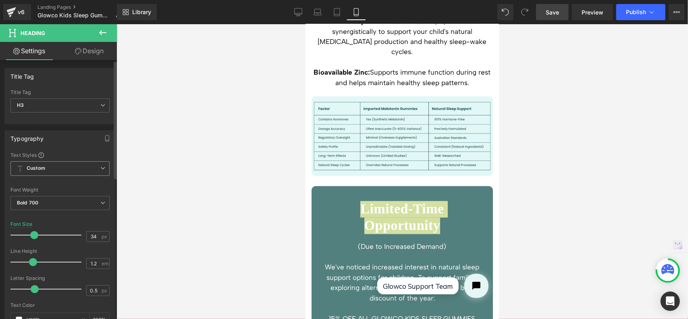
click at [45, 169] on span "Custom" at bounding box center [59, 168] width 99 height 15
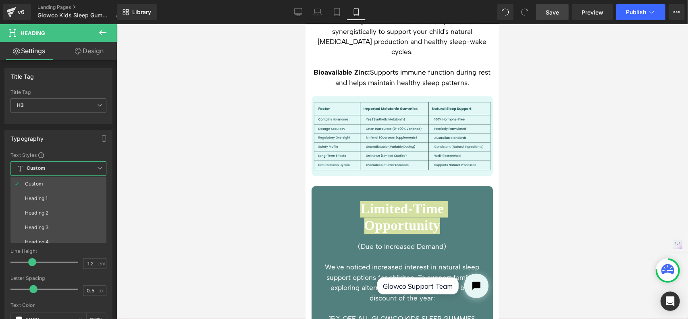
click at [149, 145] on div at bounding box center [401, 171] width 571 height 294
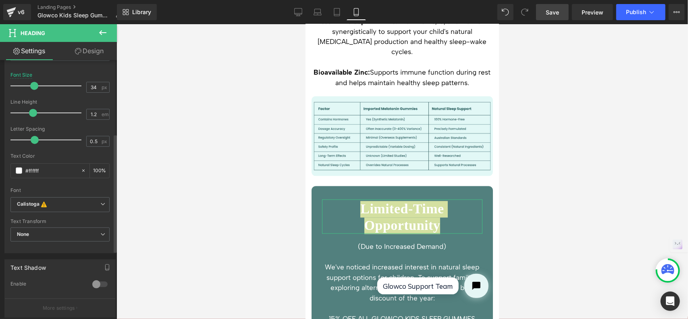
scroll to position [161, 0]
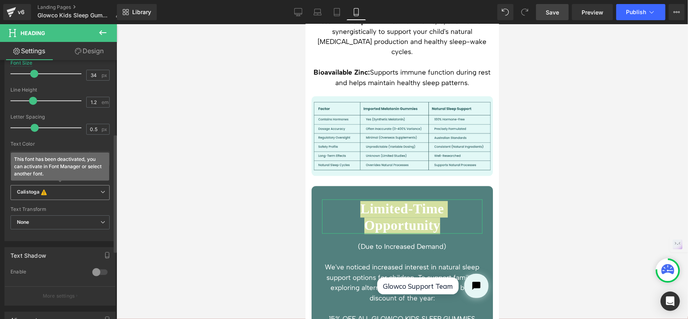
click at [56, 189] on b "Calistoga This font has been deactivated, you can activate in Font Manager or s…" at bounding box center [58, 193] width 83 height 8
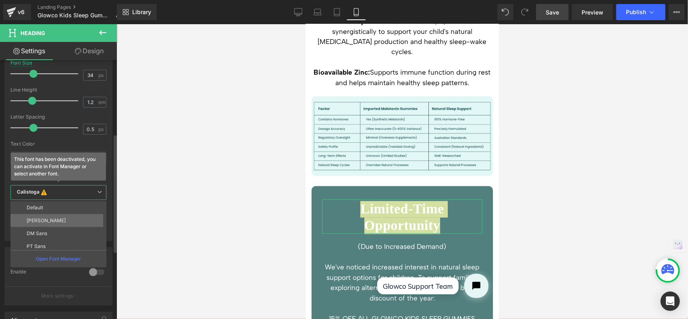
click at [56, 218] on li "[PERSON_NAME]" at bounding box center [59, 220] width 99 height 13
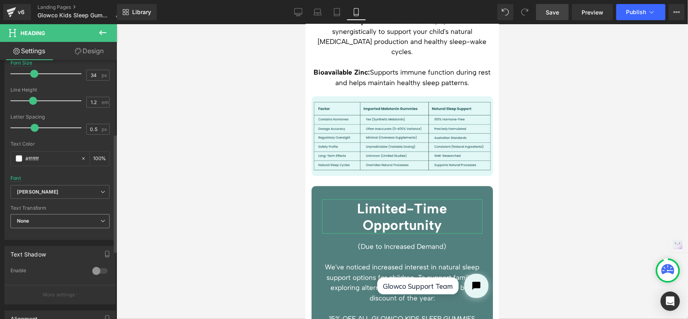
click at [48, 218] on span "None" at bounding box center [59, 221] width 99 height 14
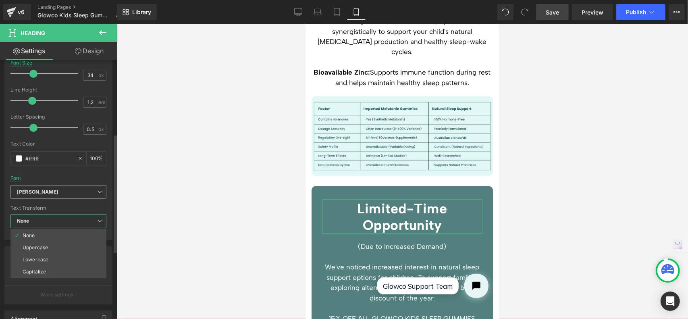
click at [45, 193] on b "[PERSON_NAME]" at bounding box center [57, 192] width 80 height 7
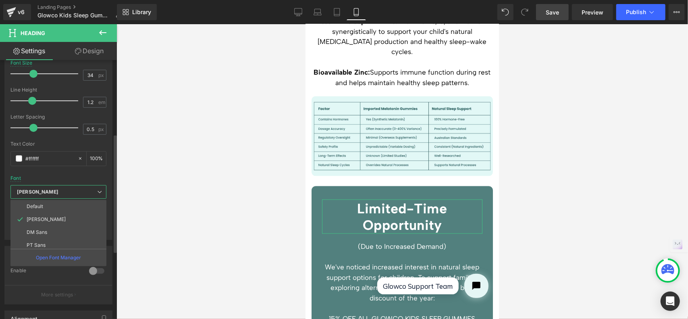
click at [43, 205] on li "Default" at bounding box center [59, 206] width 99 height 13
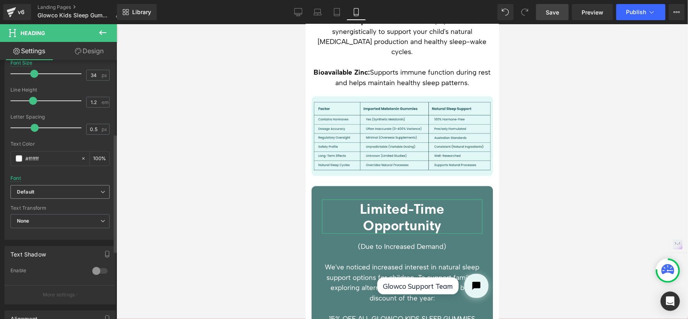
click at [45, 190] on b "Default" at bounding box center [58, 192] width 83 height 7
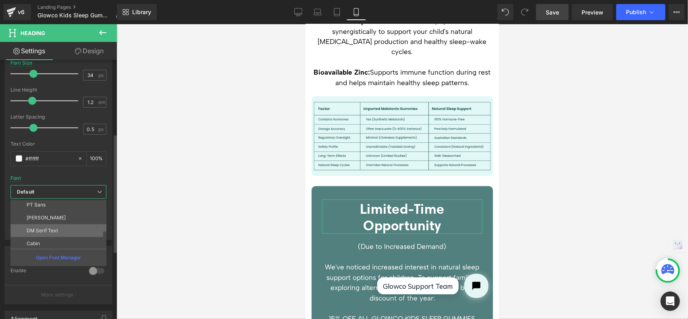
scroll to position [68, 0]
click at [48, 226] on p "Public Sans" at bounding box center [40, 229] width 27 height 6
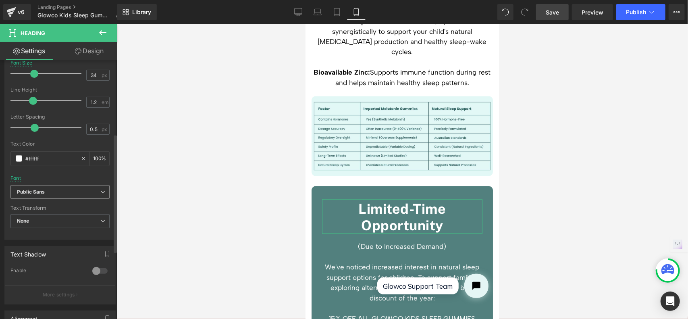
click at [48, 193] on b "Public Sans" at bounding box center [58, 192] width 83 height 7
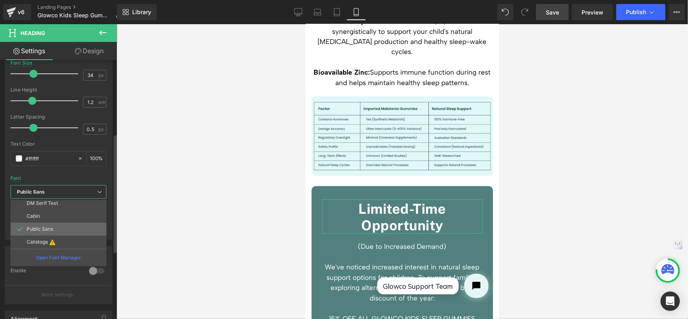
scroll to position [27, 0]
click at [58, 225] on li "[PERSON_NAME]" at bounding box center [59, 230] width 99 height 13
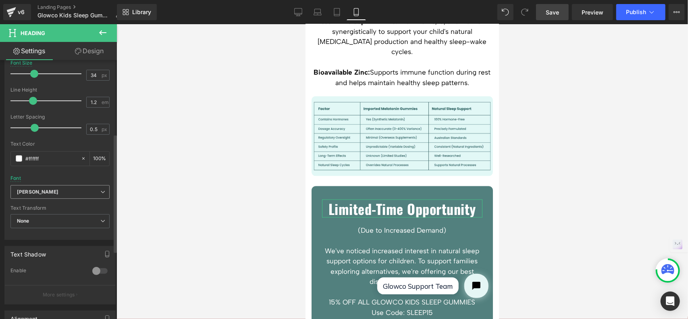
click at [43, 189] on b "[PERSON_NAME]" at bounding box center [58, 192] width 83 height 7
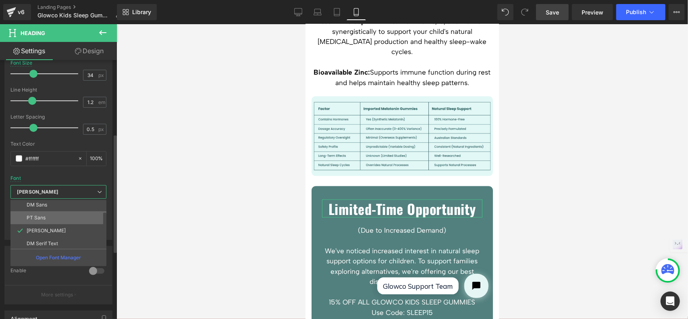
scroll to position [0, 0]
click at [46, 217] on p "[PERSON_NAME]" at bounding box center [46, 219] width 39 height 6
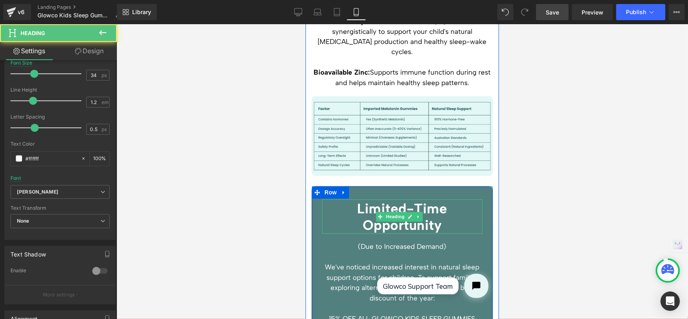
click at [435, 201] on h3 "Limited-Time Opportunity" at bounding box center [401, 217] width 160 height 33
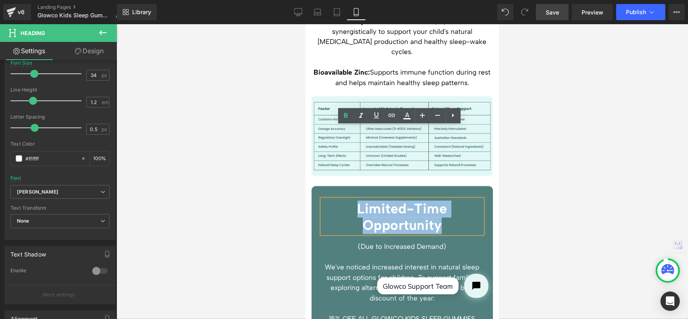
drag, startPoint x: 448, startPoint y: 152, endPoint x: 341, endPoint y: 139, distance: 107.5
click at [341, 201] on h3 "Limited-Time Opportunity" at bounding box center [401, 217] width 160 height 33
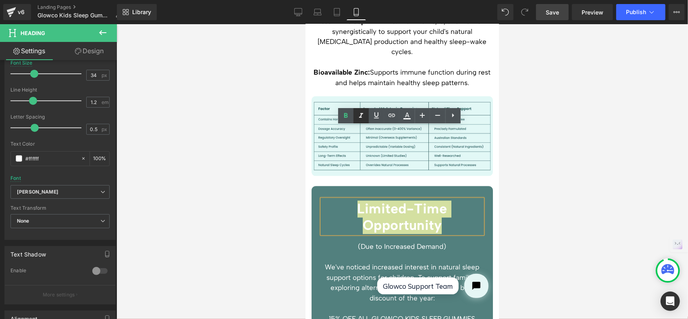
click at [358, 115] on icon at bounding box center [361, 116] width 10 height 10
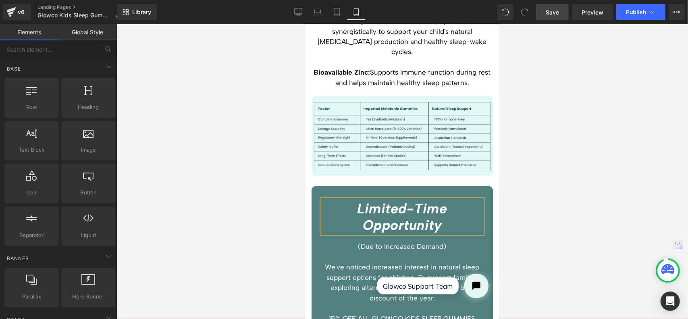
click at [516, 143] on div at bounding box center [401, 171] width 571 height 294
click at [457, 262] on p "We've noticed increased interest in natural sleep support options for children.…" at bounding box center [401, 282] width 160 height 41
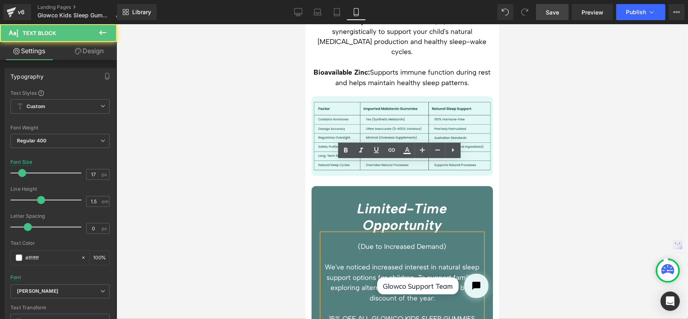
click at [437, 262] on p "We've noticed increased interest in natural sleep support options for children.…" at bounding box center [401, 282] width 160 height 41
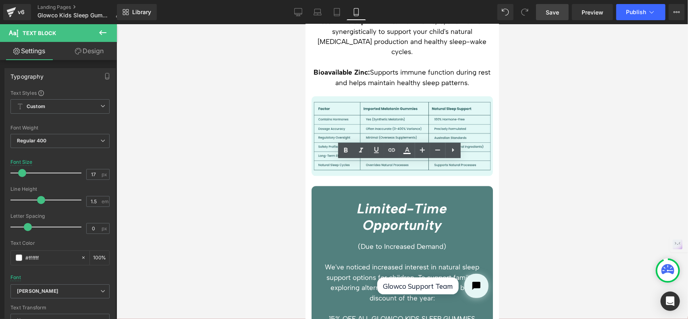
click at [554, 171] on div at bounding box center [401, 171] width 571 height 294
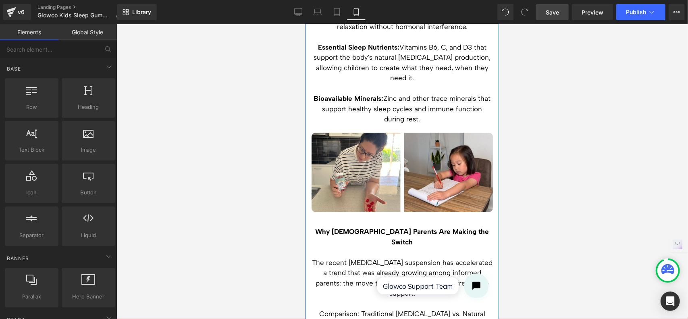
scroll to position [1631, 0]
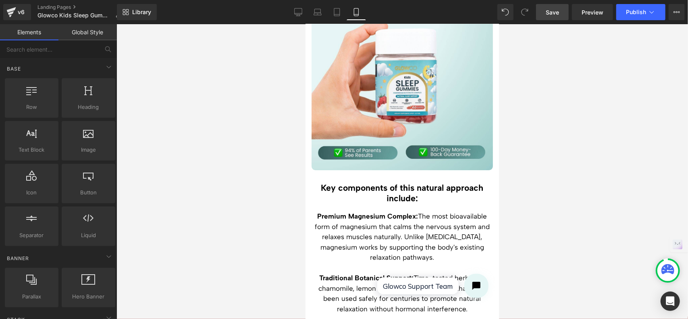
click at [552, 12] on span "Save" at bounding box center [551, 12] width 13 height 8
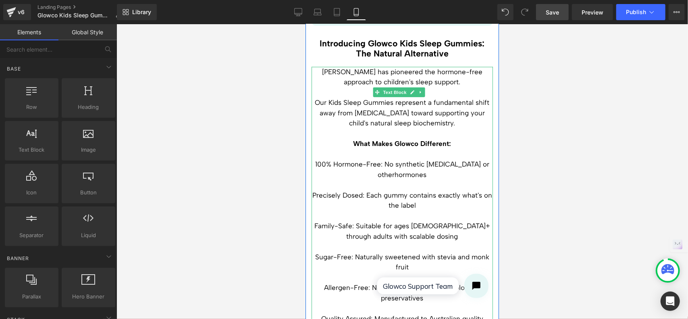
scroll to position [2659, 0]
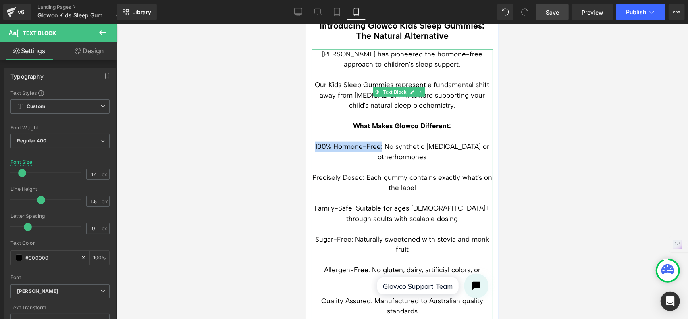
drag, startPoint x: 390, startPoint y: 87, endPoint x: 323, endPoint y: 86, distance: 66.9
click at [323, 141] on p "100% Hormone-Free: No synthetic melatonin or other hormones" at bounding box center [401, 151] width 181 height 21
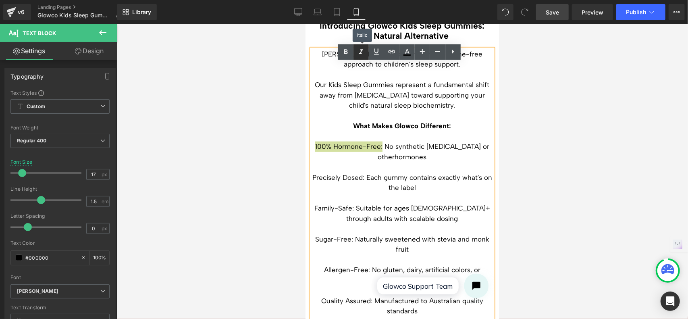
click at [363, 54] on icon at bounding box center [361, 52] width 10 height 10
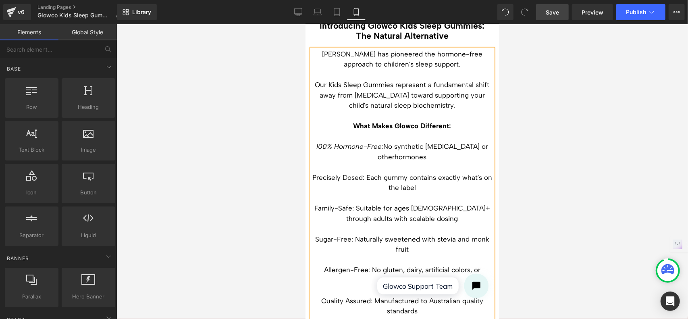
click at [555, 131] on div at bounding box center [401, 171] width 571 height 294
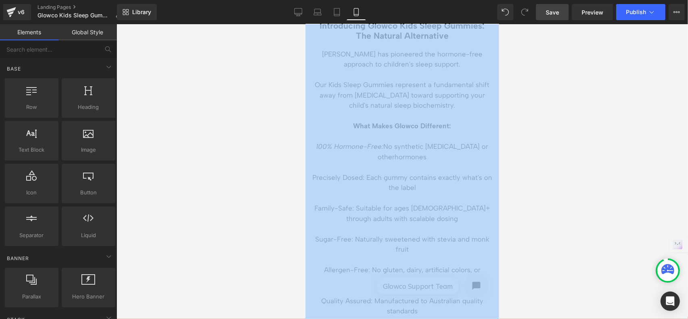
click at [561, 137] on div at bounding box center [401, 171] width 571 height 294
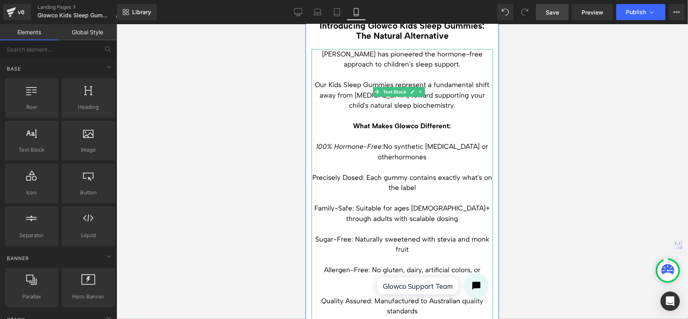
click at [394, 223] on p at bounding box center [401, 228] width 181 height 10
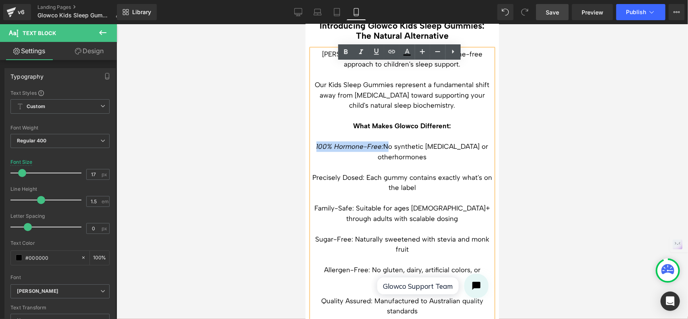
drag, startPoint x: 392, startPoint y: 87, endPoint x: 322, endPoint y: 88, distance: 70.1
click at [322, 141] on p "100% Hormone-Free: No synthetic melatonin or other hormones" at bounding box center [401, 151] width 181 height 21
click at [363, 50] on icon at bounding box center [361, 52] width 10 height 10
click at [348, 50] on icon at bounding box center [346, 52] width 10 height 10
drag, startPoint x: 391, startPoint y: 87, endPoint x: 323, endPoint y: 87, distance: 67.3
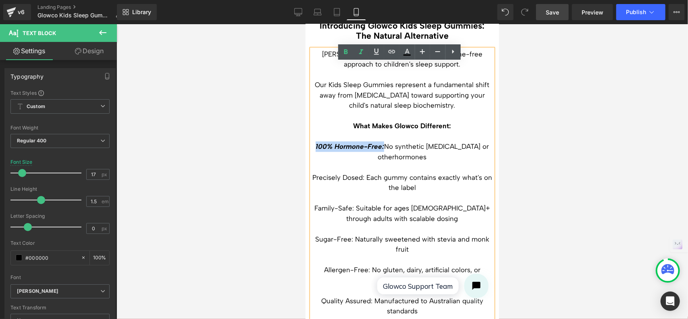
click at [323, 142] on strong "100% Hormone-Free:" at bounding box center [349, 146] width 68 height 8
click at [361, 52] on icon at bounding box center [361, 51] width 4 height 5
click at [533, 95] on div at bounding box center [401, 171] width 571 height 294
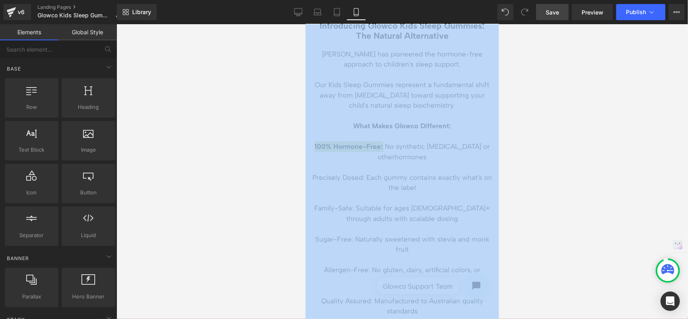
click at [533, 95] on div at bounding box center [401, 171] width 571 height 294
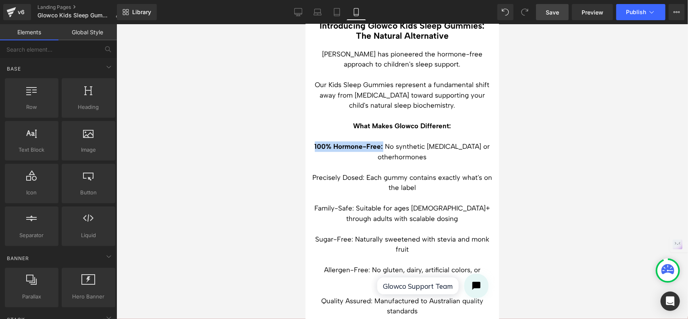
click at [479, 162] on p at bounding box center [401, 167] width 181 height 10
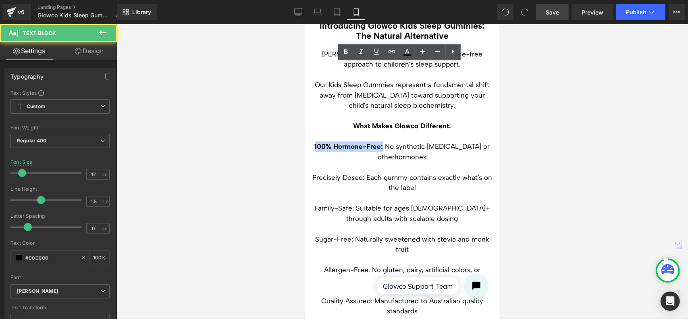
click at [404, 203] on p "Family-Safe: Suitable for ages [DEMOGRAPHIC_DATA]+ through adults with scalable…" at bounding box center [401, 213] width 181 height 21
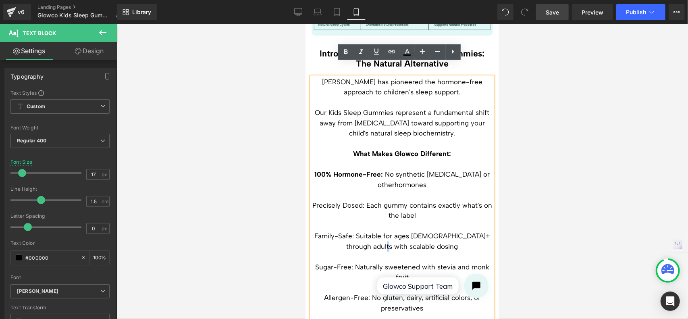
scroll to position [2618, 0]
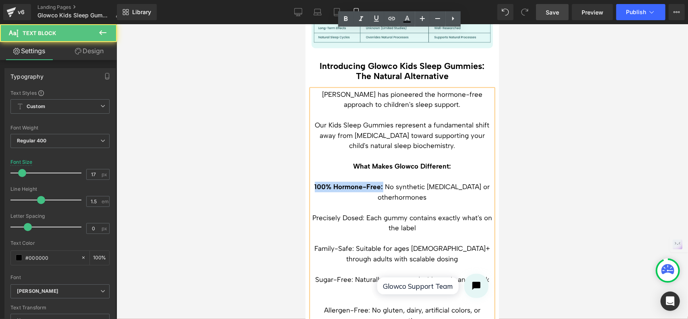
drag, startPoint x: 391, startPoint y: 126, endPoint x: 317, endPoint y: 126, distance: 73.7
click at [317, 181] on p "100% Hormone-Free: No synthetic melatonin or other hormones" at bounding box center [401, 191] width 181 height 21
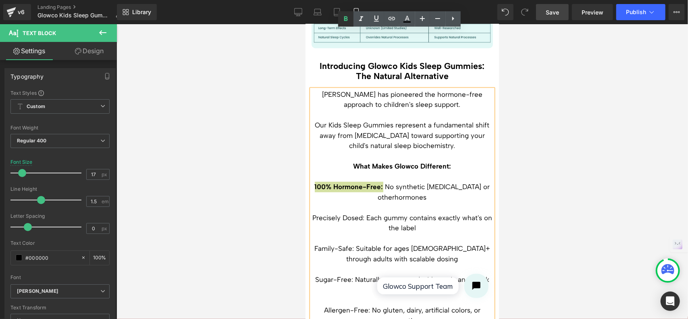
click at [343, 21] on icon at bounding box center [346, 19] width 10 height 10
click at [531, 115] on div at bounding box center [401, 171] width 571 height 294
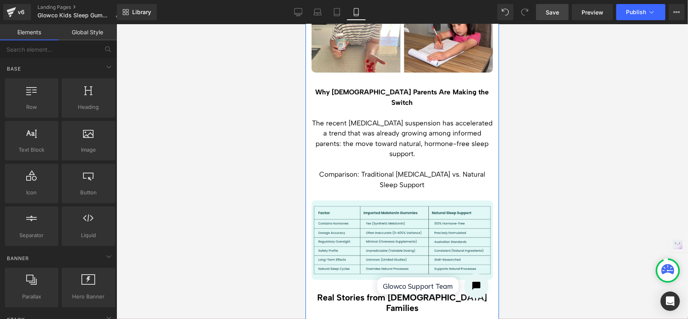
scroll to position [2054, 0]
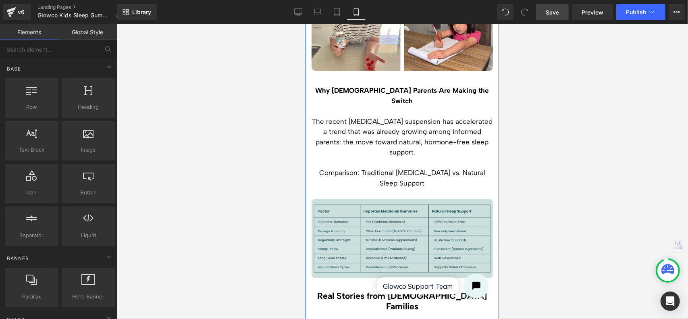
click at [433, 198] on img at bounding box center [401, 237] width 181 height 79
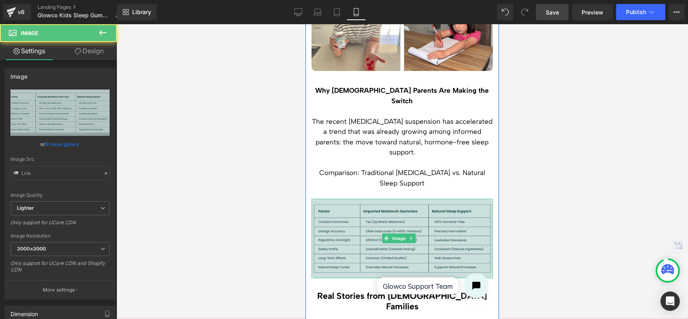
type input "https://ucarecdn.com/bbdc5591-83f7-492f-b893-0c4645e654bc/-/format/auto/-/previ…"
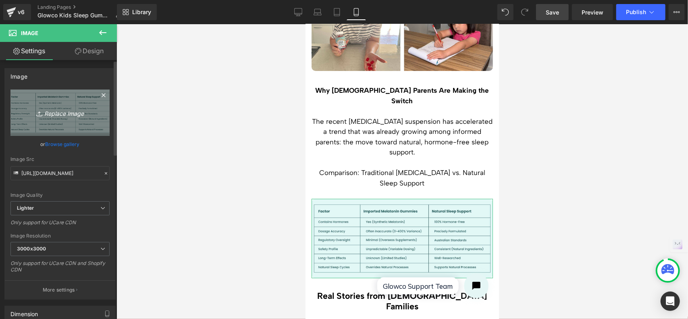
click at [61, 114] on icon "Replace Image" at bounding box center [60, 113] width 64 height 10
type input "C:\fakepath\LANDING PAGE IMAGES (1).jpg"
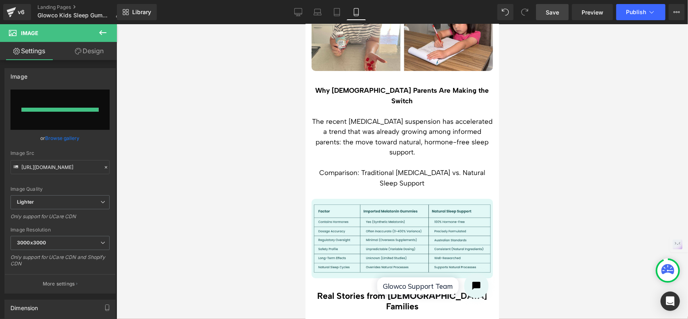
type input "https://ucarecdn.com/c7d65594-f470-4709-a3c0-830dd63d2dec/-/format/auto/-/previ…"
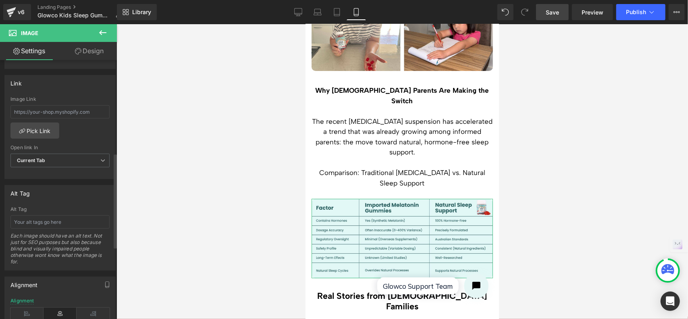
scroll to position [249, 0]
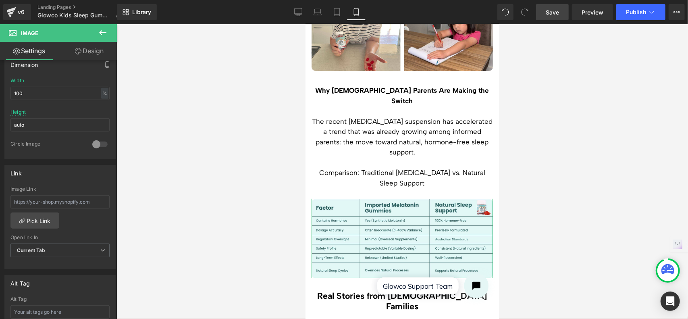
click at [88, 54] on link "Design" at bounding box center [89, 51] width 58 height 18
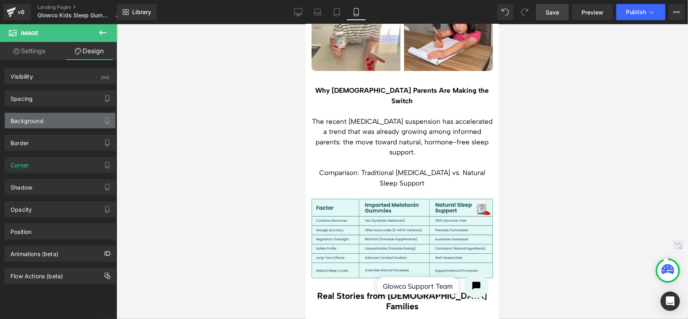
type input "#485453"
type input "100"
type input "0"
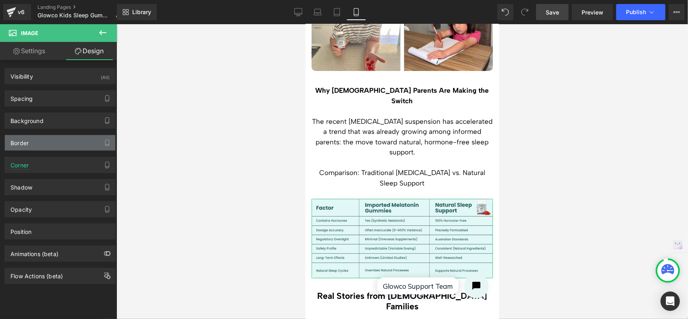
click at [36, 143] on div "Border" at bounding box center [60, 142] width 110 height 15
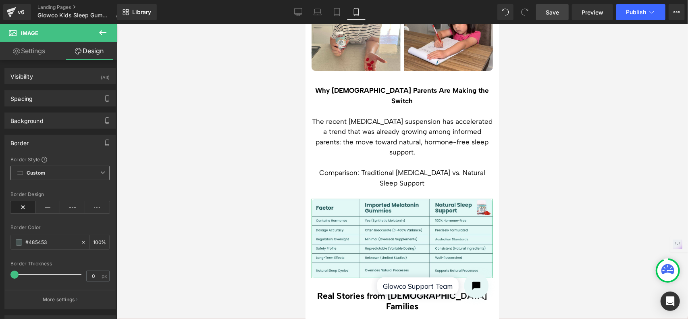
click at [56, 172] on span "Custom" at bounding box center [59, 173] width 99 height 15
click at [62, 151] on div "Border Border Style Custom Border Solid Border Dashed Border Dotted Custom Cust…" at bounding box center [59, 222] width 111 height 174
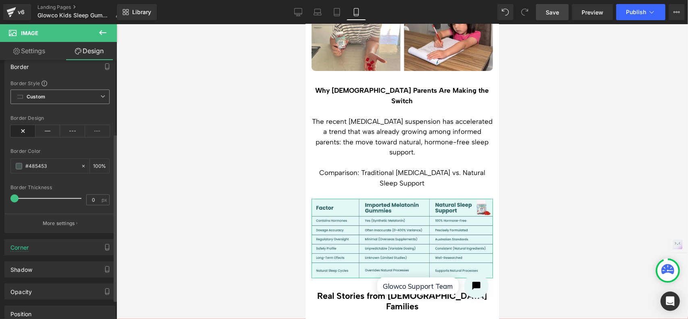
scroll to position [143, 0]
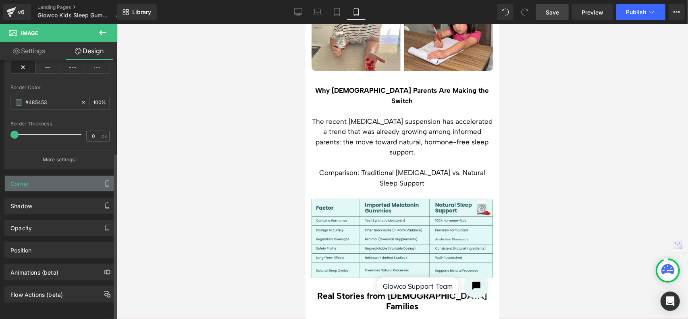
click at [54, 176] on div "Corner" at bounding box center [60, 183] width 110 height 15
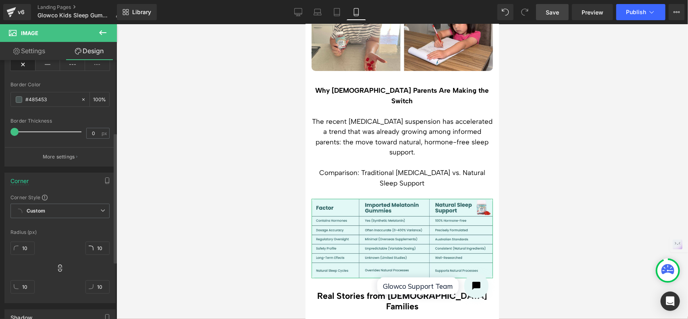
scroll to position [183, 0]
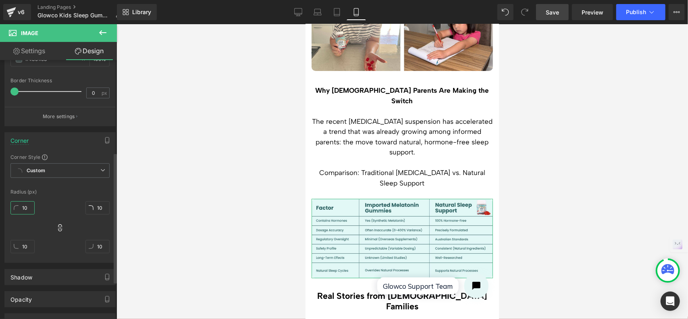
click at [29, 203] on input "10" at bounding box center [22, 207] width 24 height 13
type input "0"
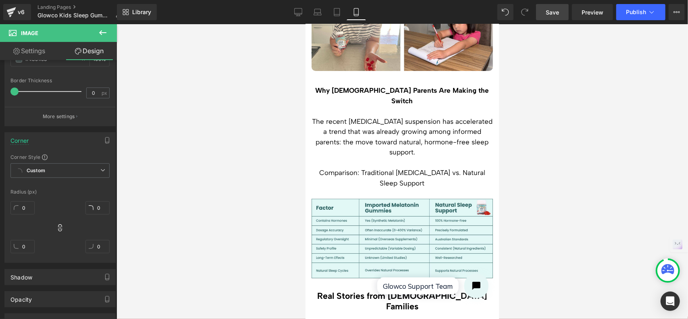
click at [152, 205] on div at bounding box center [401, 171] width 571 height 294
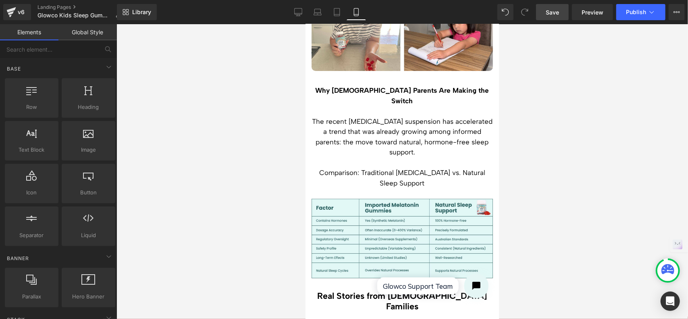
click at [559, 12] on span "Save" at bounding box center [551, 12] width 13 height 8
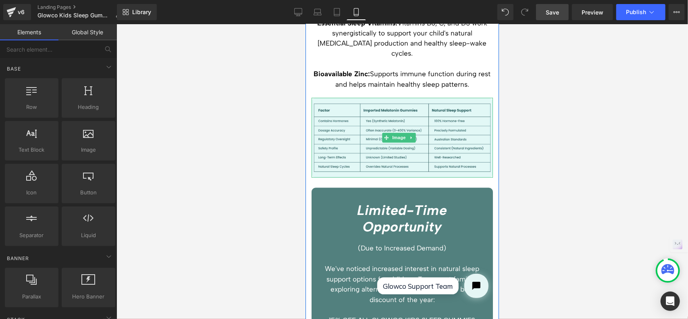
scroll to position [3102, 0]
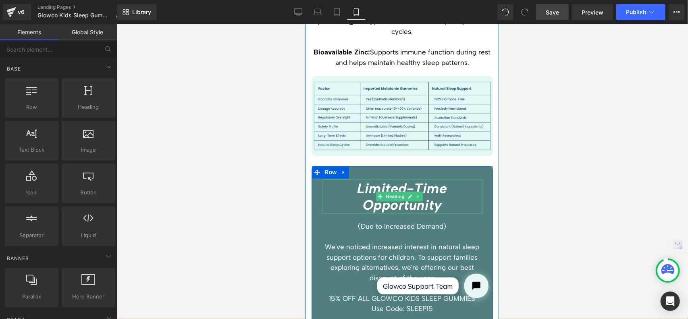
click at [432, 180] on icon "Limited-Time Opportunity" at bounding box center [402, 196] width 90 height 33
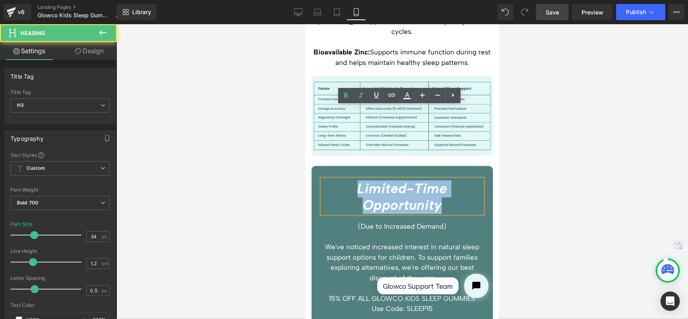
drag, startPoint x: 446, startPoint y: 133, endPoint x: 356, endPoint y: 114, distance: 91.8
click at [356, 180] on h3 "Limited-Time Opportunity" at bounding box center [401, 196] width 160 height 33
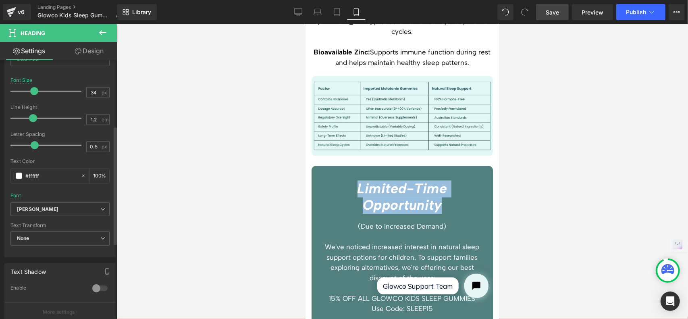
scroll to position [161, 0]
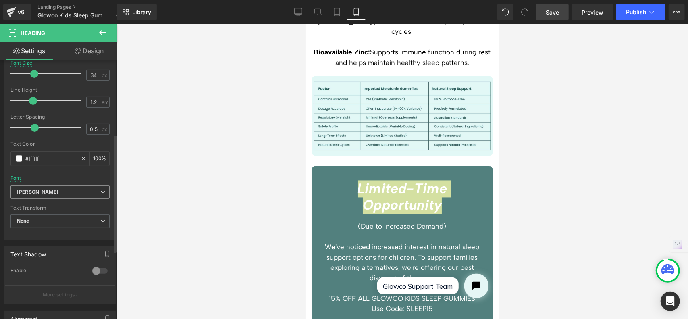
click at [48, 189] on b "[PERSON_NAME]" at bounding box center [58, 192] width 83 height 7
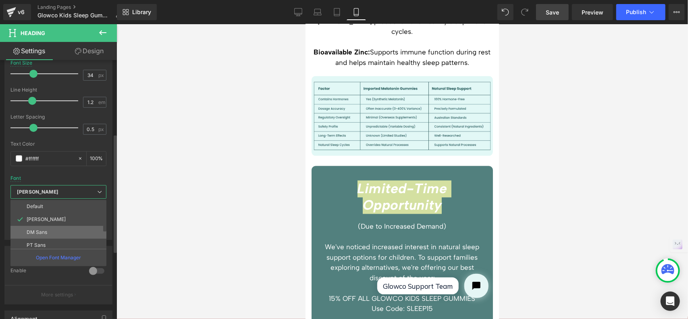
click at [55, 231] on li "DM Sans" at bounding box center [59, 232] width 99 height 13
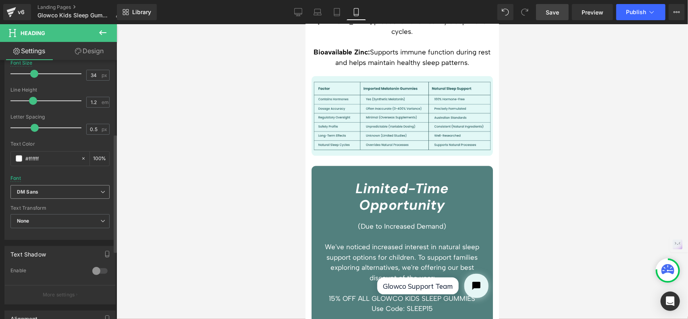
click at [43, 189] on b "DM Sans" at bounding box center [58, 192] width 83 height 7
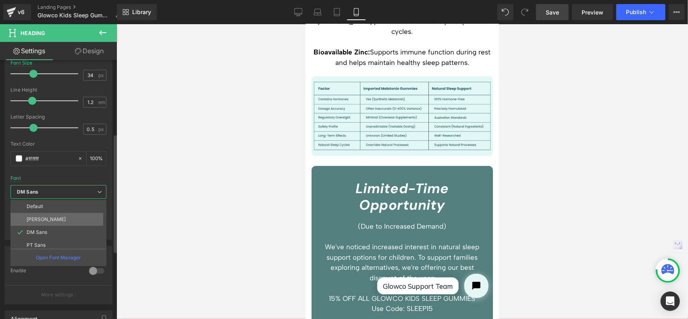
scroll to position [40, 0]
click at [48, 216] on li "[PERSON_NAME]" at bounding box center [59, 217] width 99 height 13
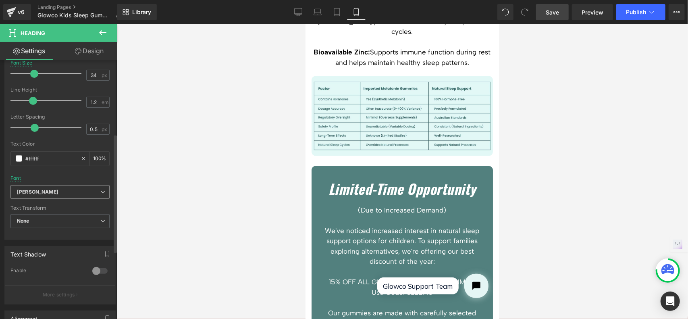
click at [41, 192] on b "[PERSON_NAME]" at bounding box center [58, 192] width 83 height 7
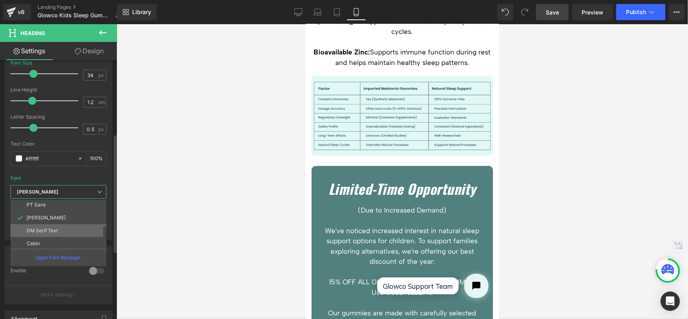
scroll to position [55, 0]
click at [44, 225] on li "Cabin" at bounding box center [59, 228] width 99 height 13
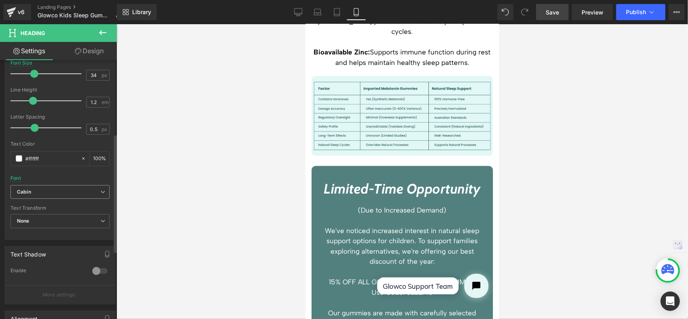
click at [47, 189] on b "Cabin" at bounding box center [58, 192] width 83 height 7
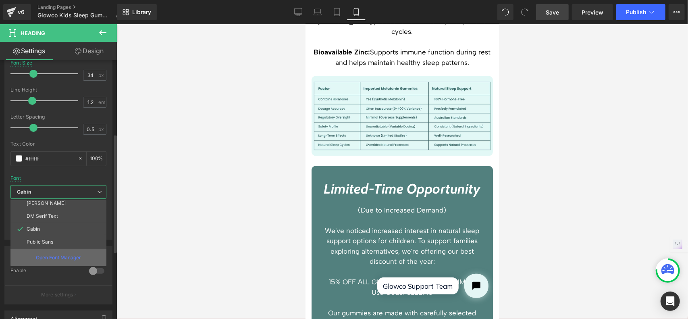
click at [55, 254] on p "Open Font Manager" at bounding box center [58, 257] width 45 height 7
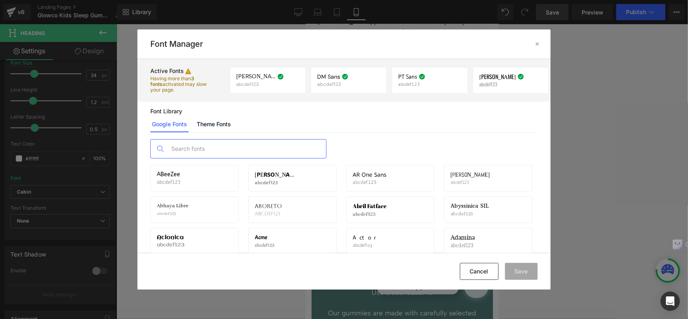
click at [244, 151] on input "text" at bounding box center [246, 148] width 159 height 19
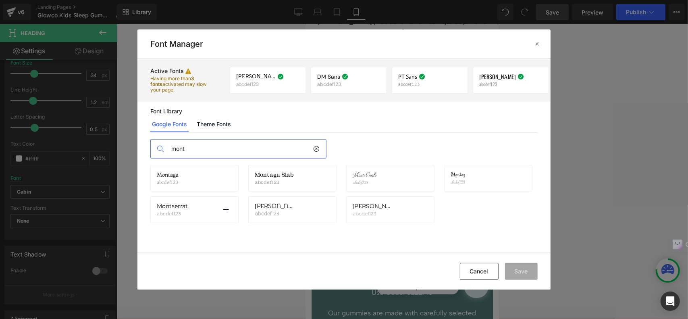
type input "mont"
click at [193, 206] on div "Montserrat abcdef123 Activate font" at bounding box center [194, 210] width 75 height 14
click at [227, 207] on icon at bounding box center [225, 209] width 6 height 6
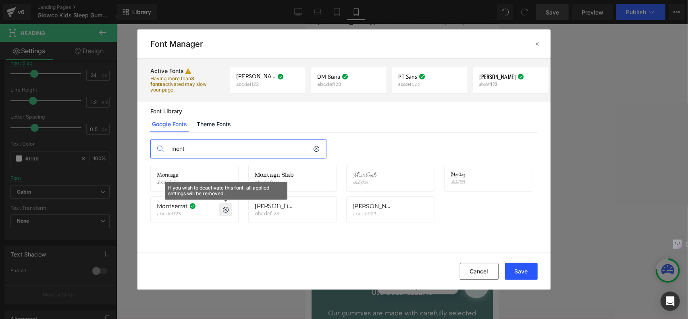
click at [530, 271] on button "Save" at bounding box center [521, 271] width 33 height 17
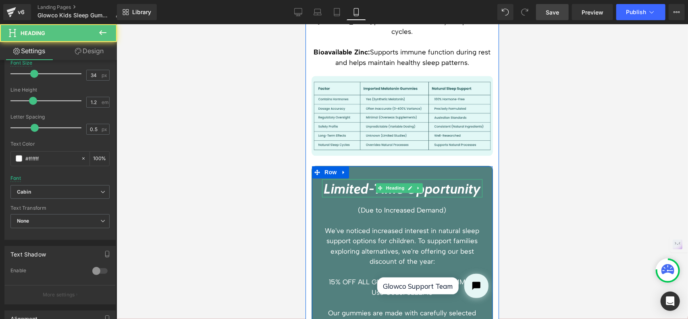
click at [438, 180] on h3 "Limited-Time Opportunity" at bounding box center [401, 188] width 160 height 17
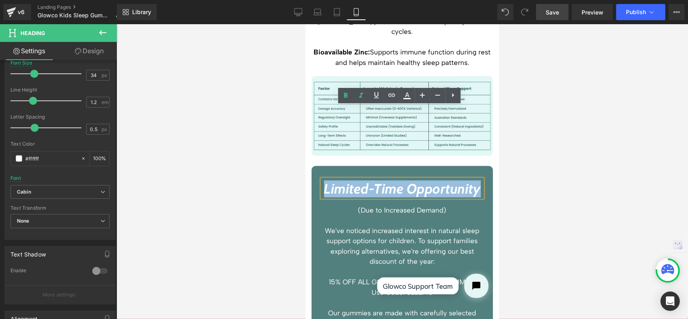
drag, startPoint x: 437, startPoint y: 133, endPoint x: 362, endPoint y: 118, distance: 77.3
click at [362, 180] on h3 "Limited-Time Opportunity" at bounding box center [401, 188] width 160 height 17
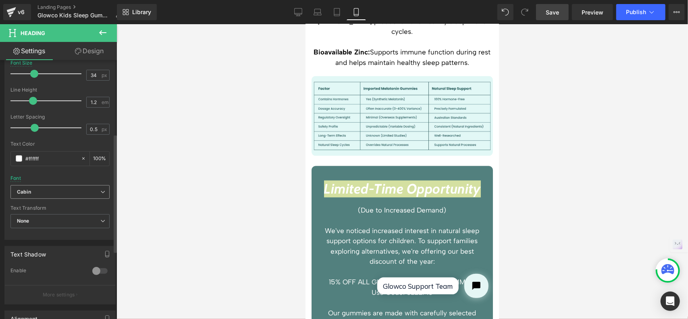
click at [84, 189] on b "Cabin" at bounding box center [58, 192] width 83 height 7
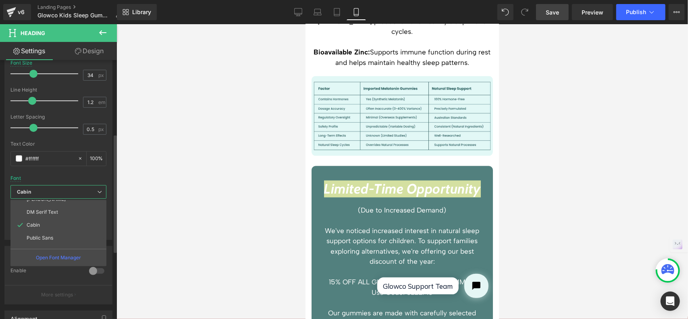
scroll to position [68, 0]
click at [65, 237] on li "Montserrat" at bounding box center [59, 241] width 99 height 13
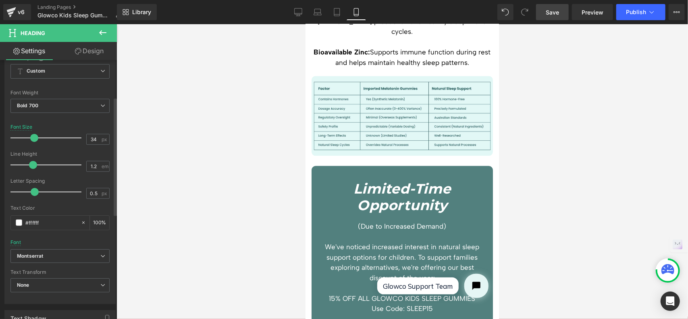
scroll to position [81, 0]
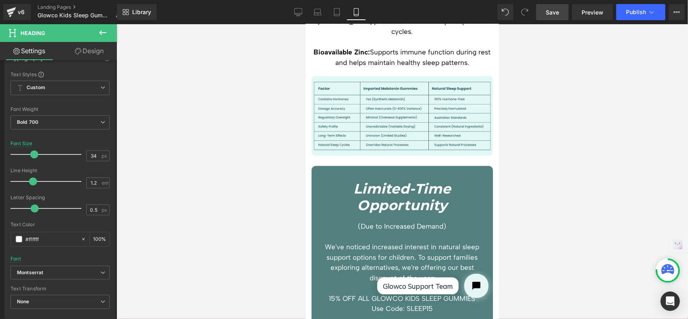
click at [536, 159] on div at bounding box center [401, 171] width 571 height 294
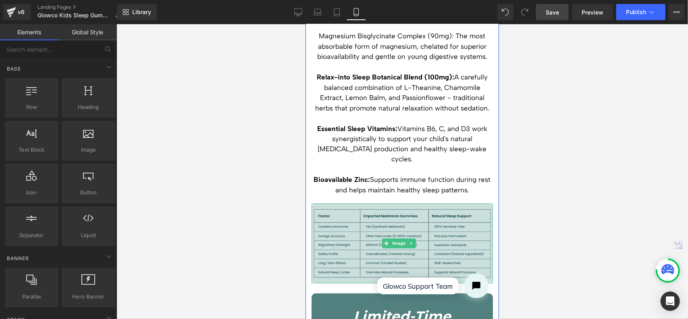
scroll to position [2859, 0]
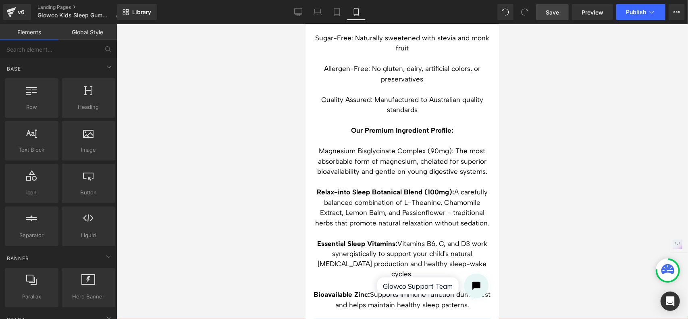
click at [559, 10] on span "Save" at bounding box center [551, 12] width 13 height 8
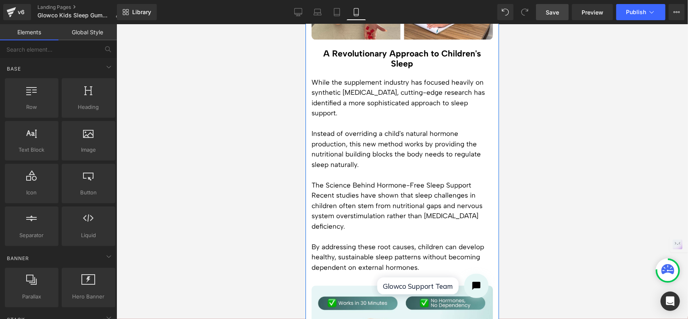
scroll to position [1490, 0]
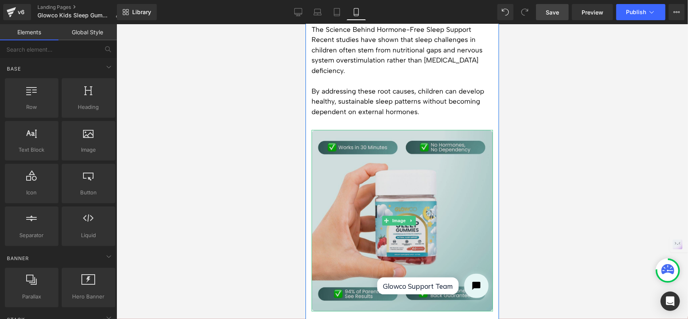
click at [438, 174] on img at bounding box center [401, 219] width 181 height 181
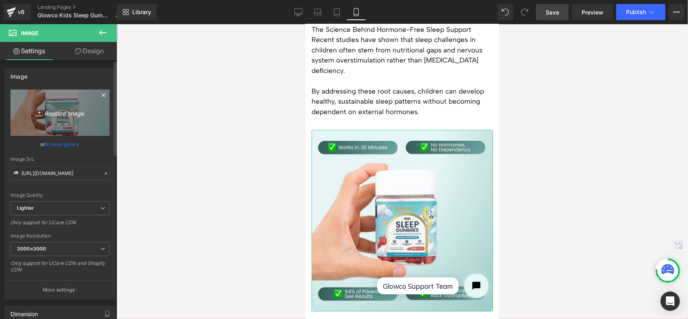
click at [61, 113] on icon "Replace Image" at bounding box center [60, 113] width 64 height 10
type input "C:\fakepath\1x1 GLOWCO IMAGE ADS.jpg"
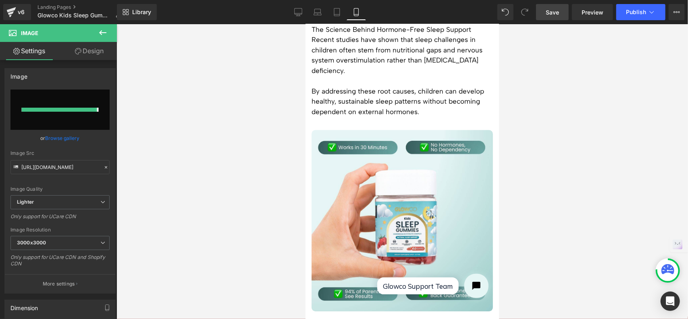
type input "https://ucarecdn.com/48291533-172f-4a72-8a97-4bfca0c45bec/-/format/auto/-/previ…"
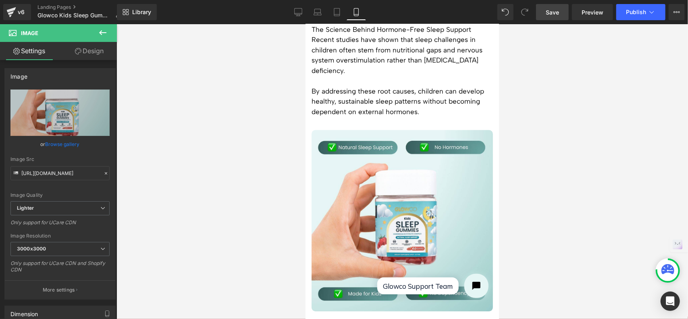
click at [560, 13] on link "Save" at bounding box center [552, 12] width 33 height 16
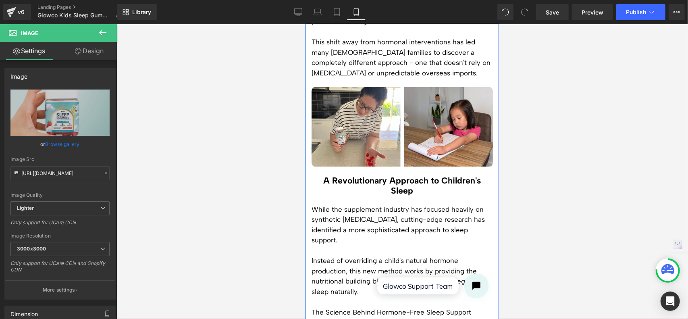
scroll to position [1208, 0]
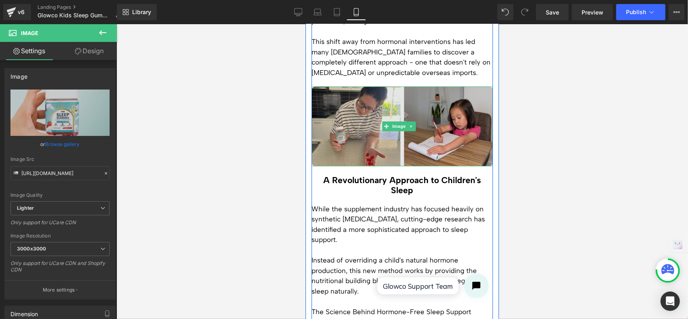
click at [423, 97] on img at bounding box center [401, 125] width 181 height 79
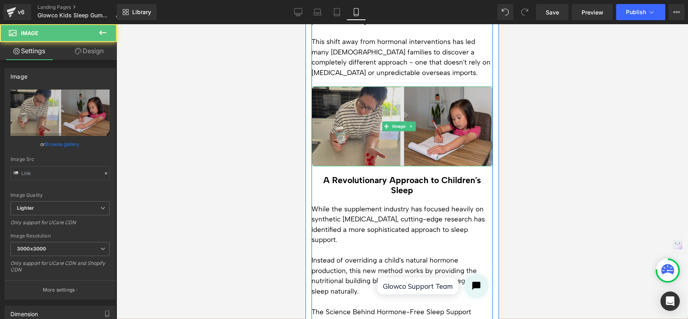
type input "[URL][DOMAIN_NAME]"
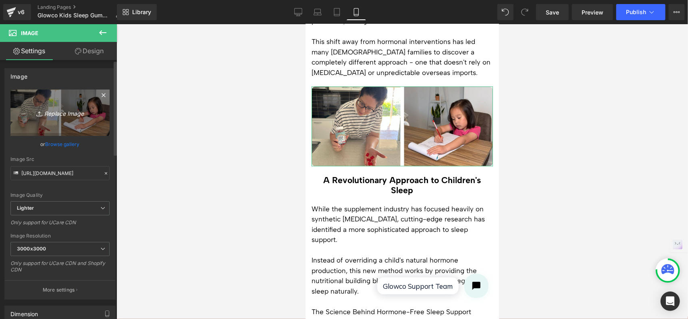
click at [58, 114] on icon "Replace Image" at bounding box center [60, 113] width 64 height 10
type input "C:\fakepath\LANDING PAGE IMAGES (2).jpg"
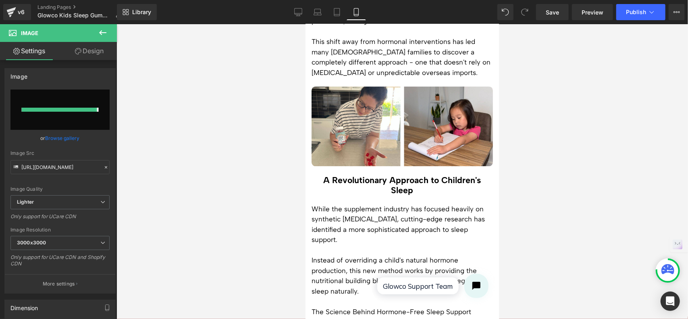
type input "https://ucarecdn.com/14627b2f-643d-40f9-84f8-ef0d1da07be5/-/format/auto/-/previ…"
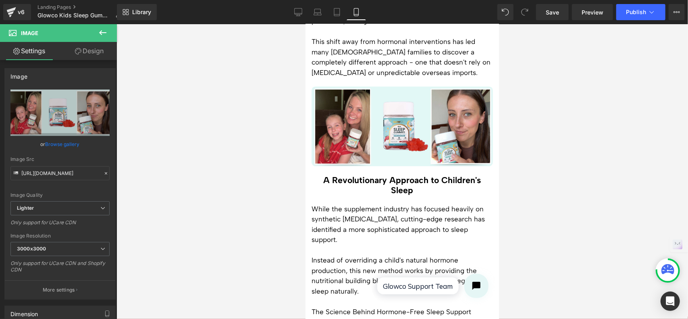
click at [569, 106] on div at bounding box center [401, 171] width 571 height 294
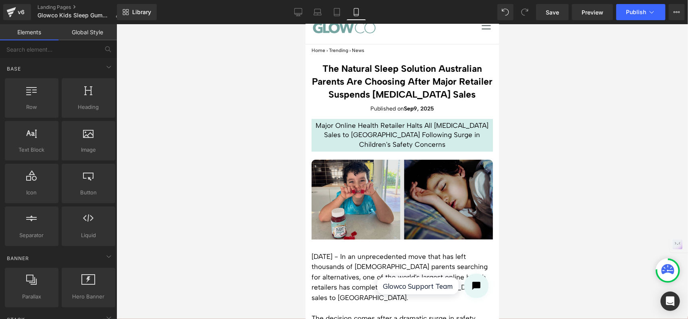
scroll to position [0, 0]
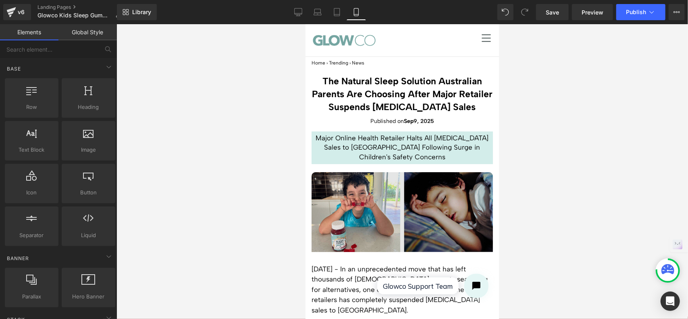
click at [428, 209] on img at bounding box center [401, 217] width 181 height 91
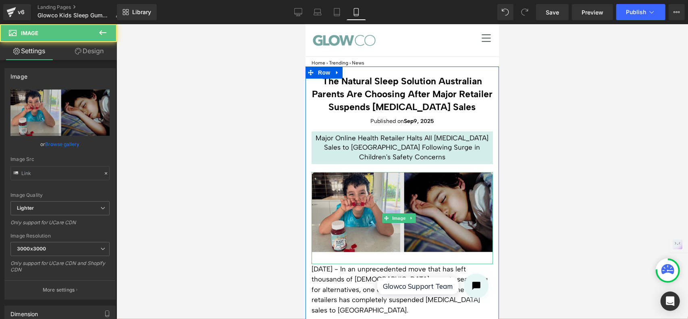
type input "https://ucarecdn.com/55e934f0-1219-4fcb-87f4-57f3df01f3b8/-/format/auto/-/previ…"
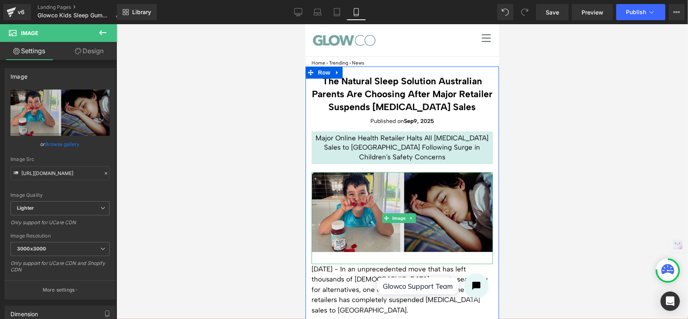
click at [439, 218] on img at bounding box center [401, 217] width 181 height 91
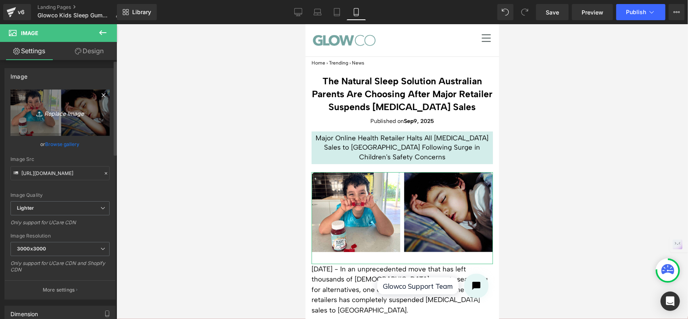
click at [60, 114] on icon "Replace Image" at bounding box center [60, 113] width 64 height 10
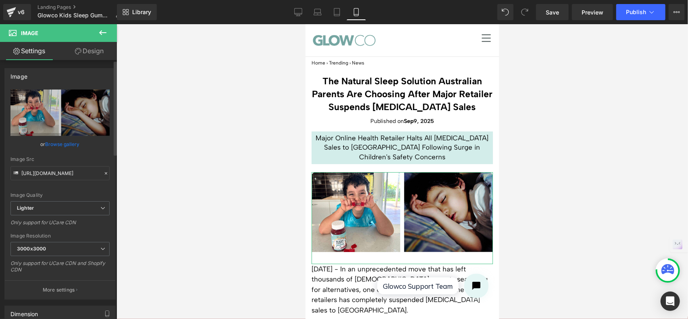
click at [59, 145] on link "Browse gallery" at bounding box center [63, 144] width 34 height 14
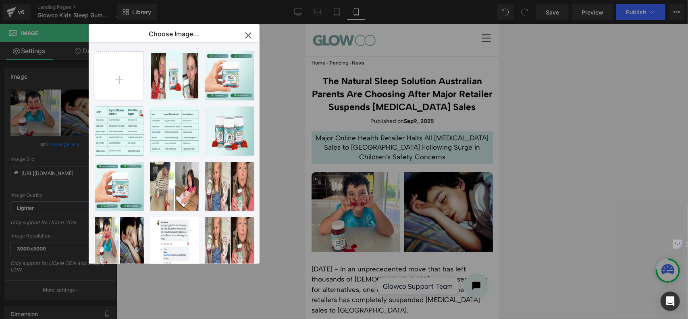
click at [246, 34] on icon "button" at bounding box center [248, 35] width 13 height 13
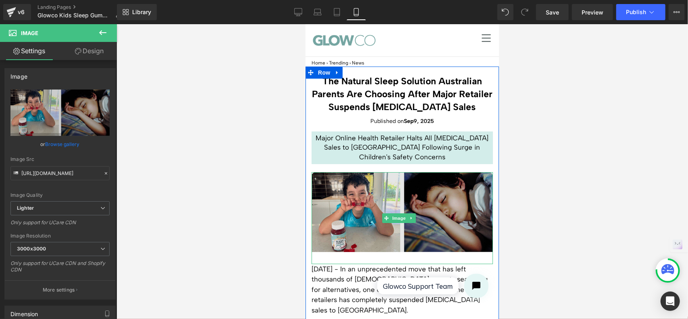
click at [424, 201] on img at bounding box center [401, 217] width 181 height 91
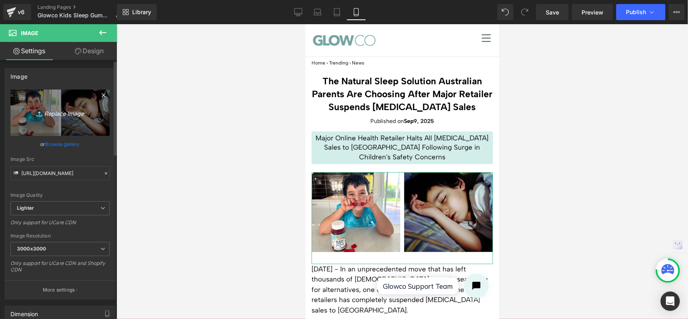
click at [55, 115] on icon "Replace Image" at bounding box center [60, 113] width 64 height 10
type input "C:\fakepath\LANDING PAGE IMAGES (3).jpg"
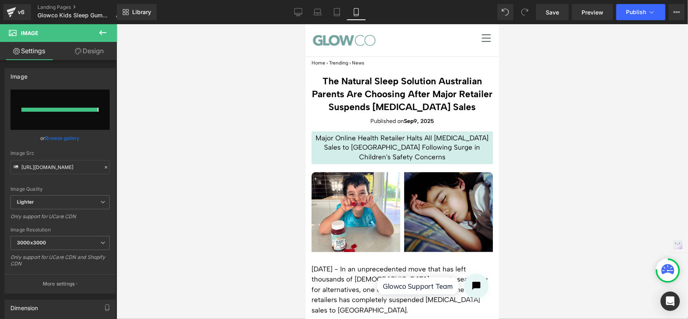
type input "https://ucarecdn.com/93f65a37-1212-4ed7-b0ac-e736022decfa/-/format/auto/-/previ…"
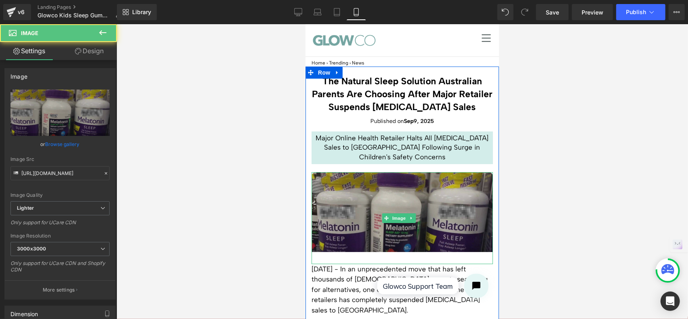
click at [435, 208] on img at bounding box center [401, 217] width 181 height 91
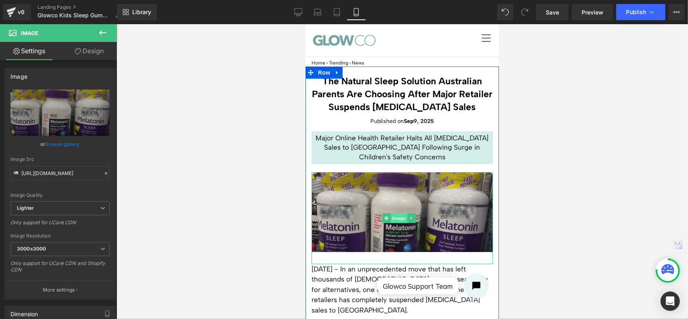
click at [396, 213] on div "Image" at bounding box center [401, 217] width 181 height 91
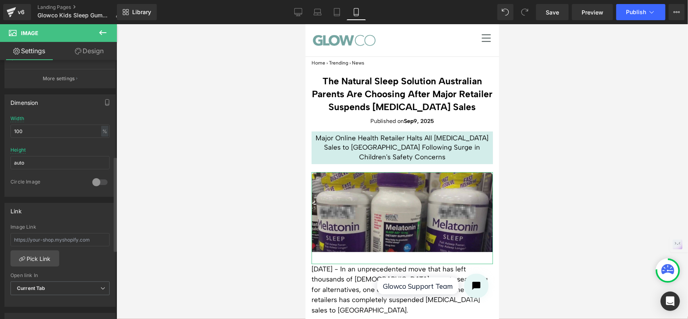
scroll to position [209, 0]
drag, startPoint x: 86, startPoint y: 51, endPoint x: 54, endPoint y: 141, distance: 96.2
click at [86, 51] on link "Design" at bounding box center [89, 51] width 58 height 18
click at [0, 0] on div "Border" at bounding box center [0, 0] width 0 height 0
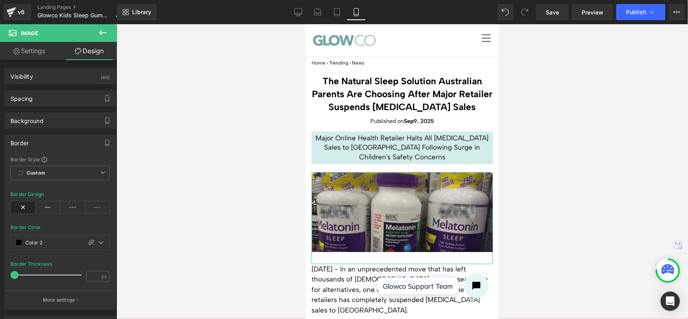
type input "Color 2"
type input "0"
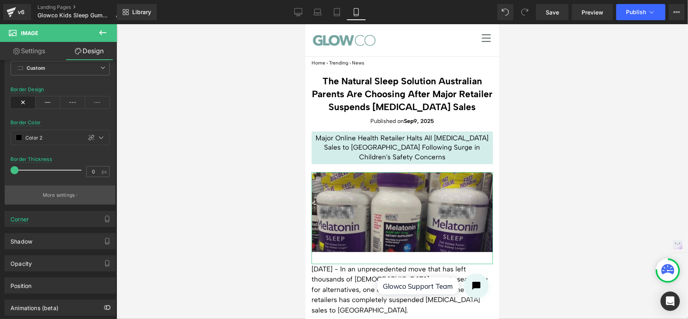
scroll to position [121, 0]
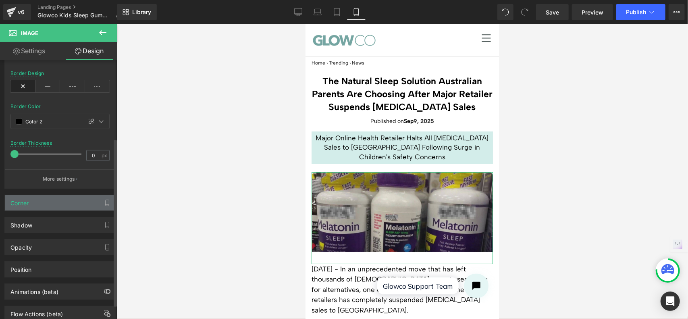
click at [51, 202] on div "Corner" at bounding box center [60, 202] width 110 height 15
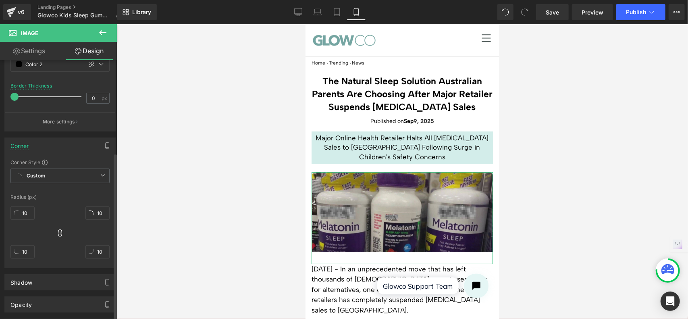
scroll to position [201, 0]
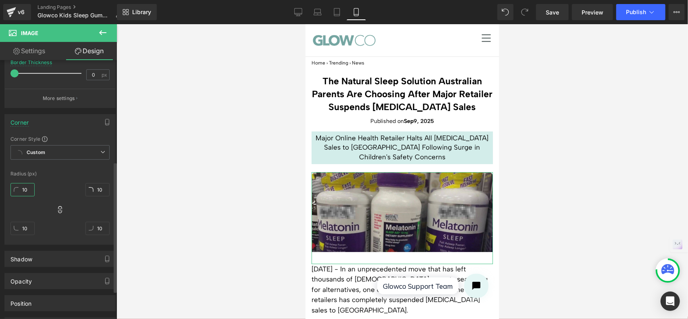
click at [29, 186] on input "10" at bounding box center [22, 189] width 24 height 13
type input "0"
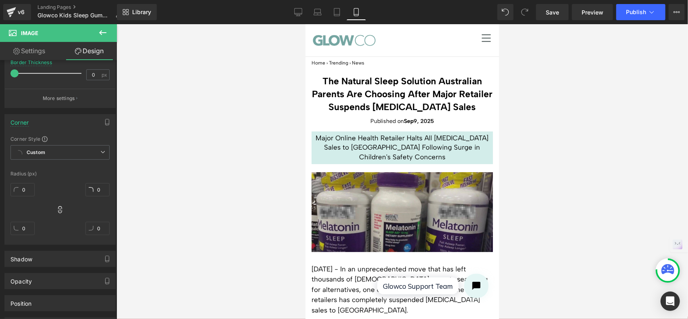
click at [551, 169] on div at bounding box center [401, 171] width 571 height 294
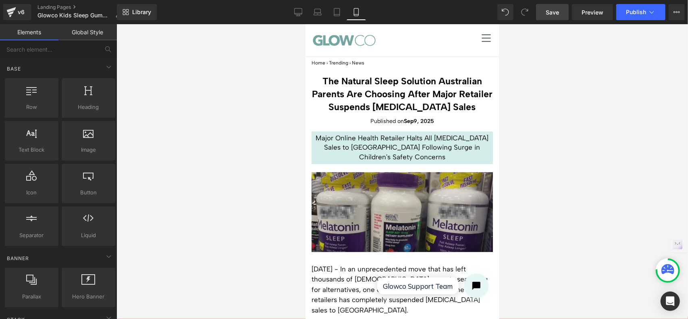
click at [549, 9] on span "Save" at bounding box center [551, 12] width 13 height 8
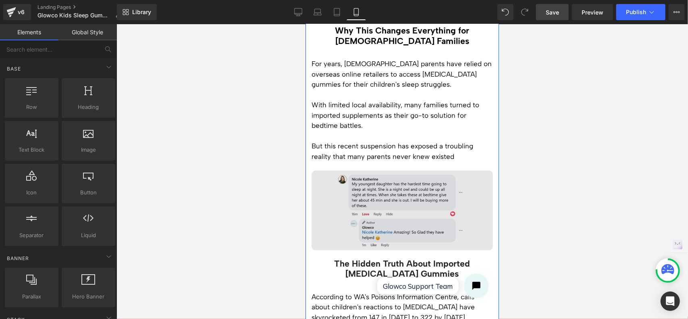
scroll to position [443, 0]
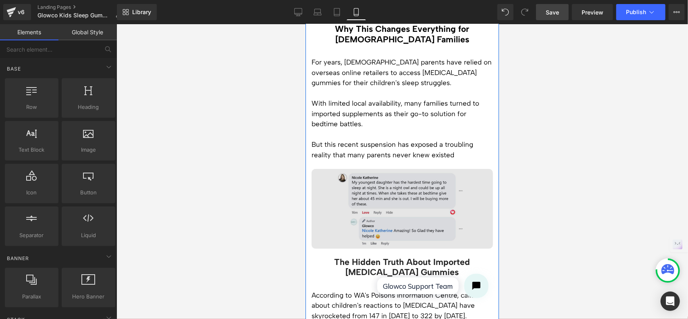
click at [420, 202] on img at bounding box center [401, 207] width 181 height 79
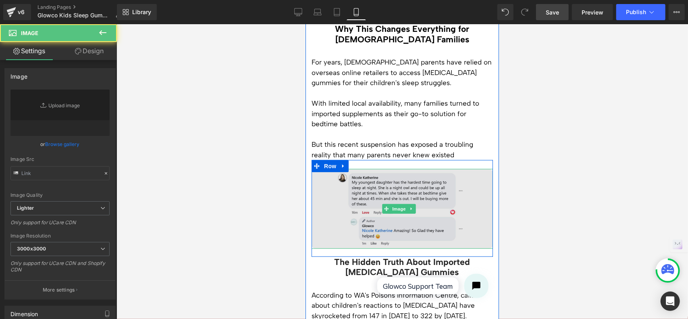
type input "https://ucarecdn.com/fa33a3e5-a552-43a5-a6c0-ba52580d0eaf/-/format/auto/-/previ…"
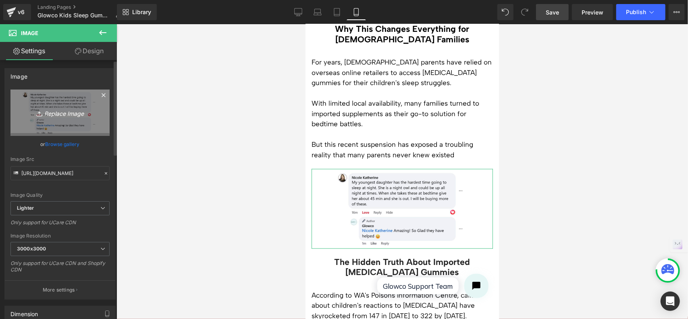
click at [58, 114] on icon "Replace Image" at bounding box center [60, 113] width 64 height 10
type input "C:\fakepath\LANDING PAGE IMAGES (4).jpg"
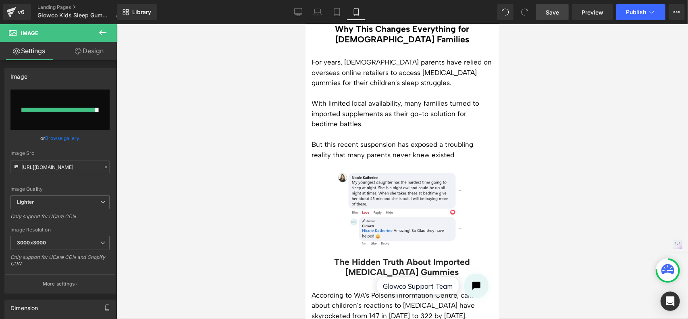
type input "https://ucarecdn.com/c8880bc8-f480-4b97-8a88-dd251a8d6b9a/-/format/auto/-/previ…"
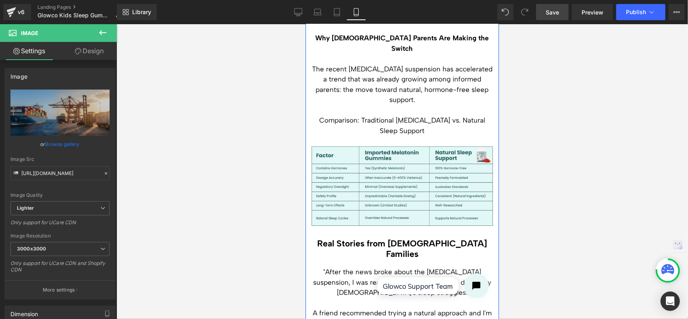
scroll to position [2014, 0]
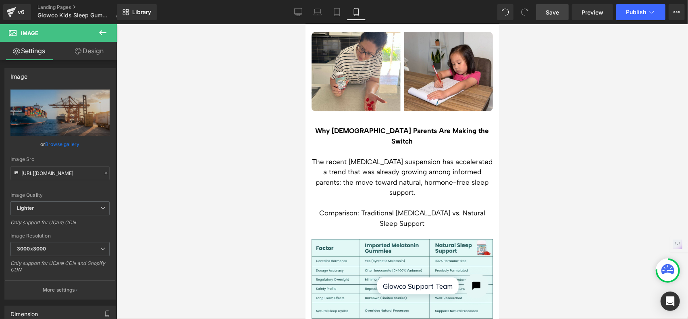
click at [553, 8] on span "Save" at bounding box center [551, 12] width 13 height 8
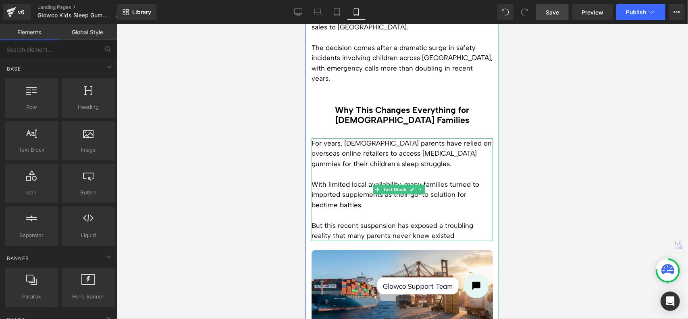
scroll to position [242, 0]
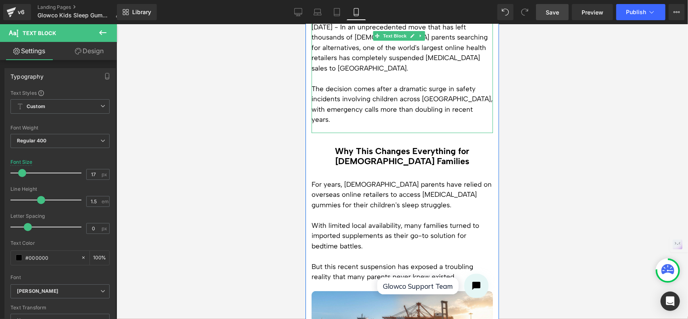
click at [367, 126] on div "September 2025 - In an unprecedented move that has left thousands of Australian…" at bounding box center [401, 77] width 181 height 111
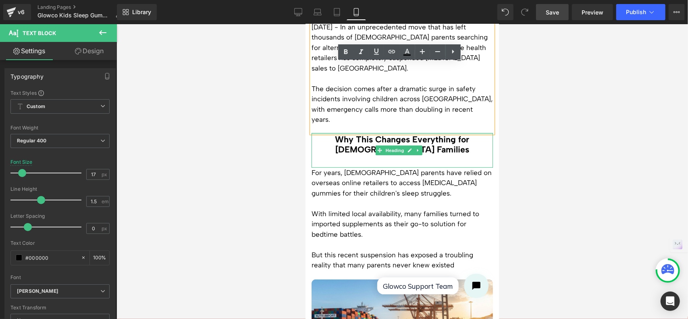
click at [530, 109] on div at bounding box center [401, 171] width 571 height 294
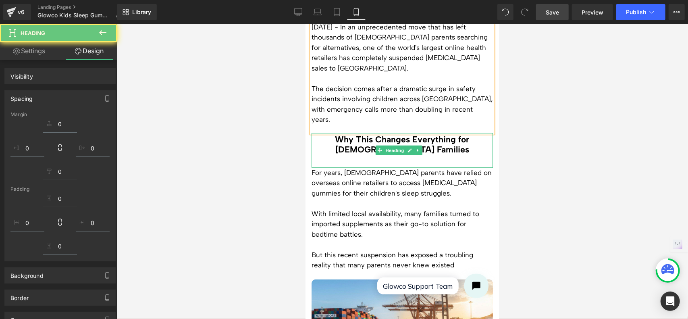
click at [550, 127] on div at bounding box center [401, 171] width 571 height 294
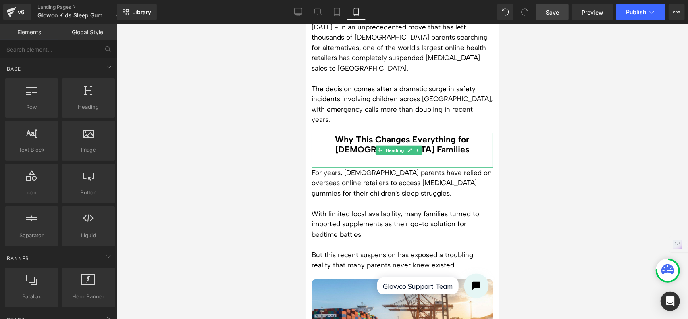
click at [444, 223] on p "With limited local availability, many families turned to imported supplements a…" at bounding box center [401, 223] width 181 height 31
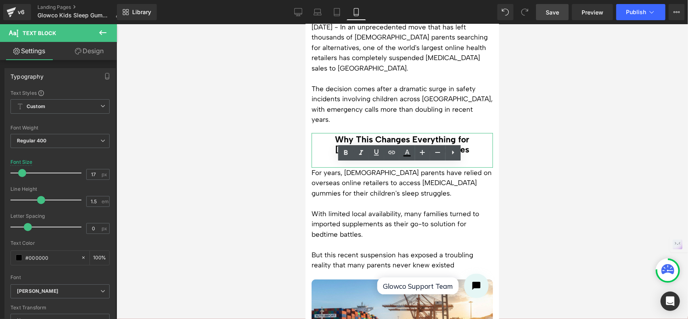
click at [568, 195] on div at bounding box center [401, 171] width 571 height 294
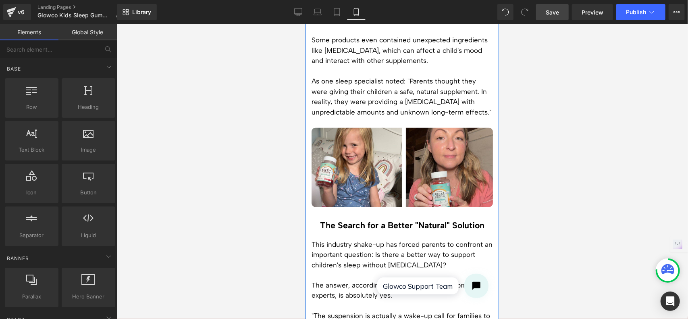
scroll to position [806, 0]
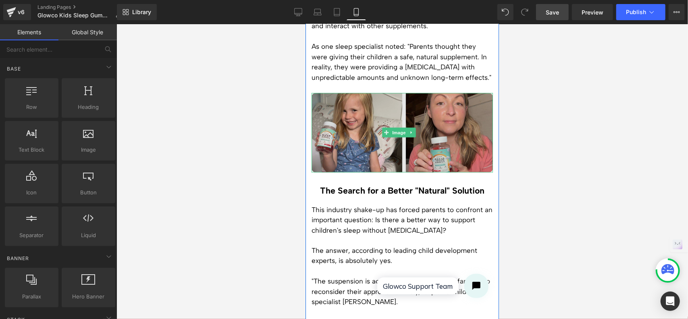
click at [442, 110] on img at bounding box center [401, 132] width 181 height 79
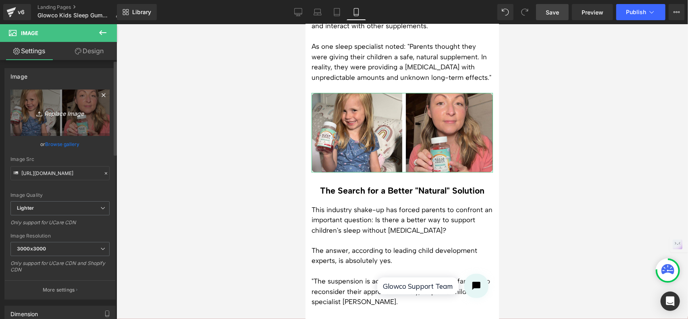
click at [67, 114] on icon "Replace Image" at bounding box center [60, 113] width 64 height 10
type input "C:\fakepath\LANDING PAGE IMAGES (5).jpg"
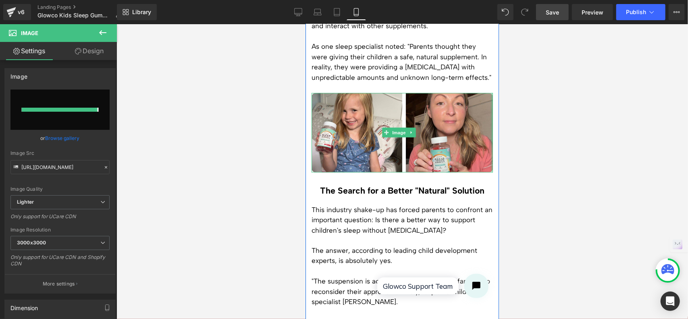
type input "https://ucarecdn.com/a9deb88b-b98c-44a0-82e2-fdefac686b63/-/format/auto/-/previ…"
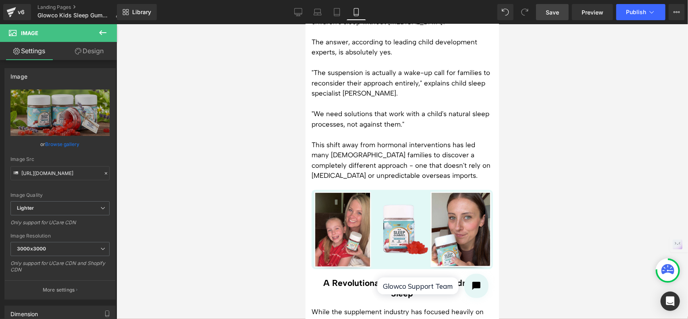
scroll to position [1007, 0]
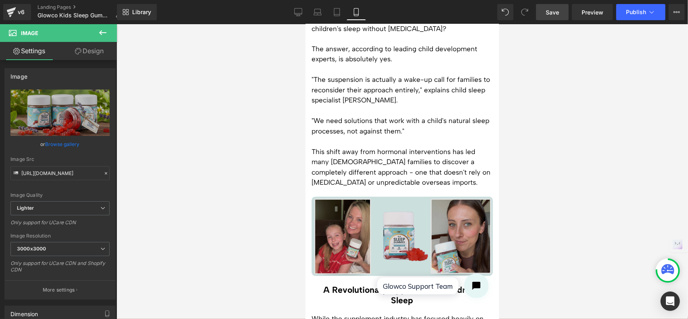
click at [423, 218] on img at bounding box center [401, 235] width 181 height 79
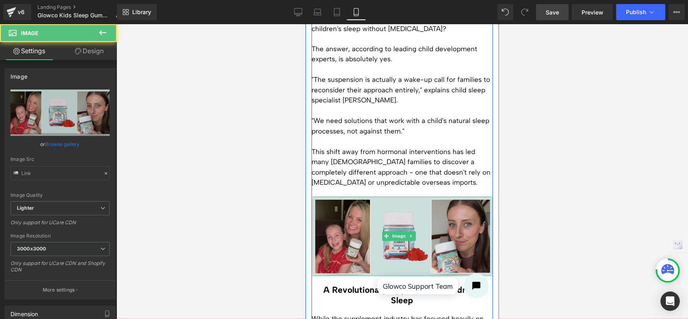
type input "https://ucarecdn.com/14627b2f-643d-40f9-84f8-ef0d1da07be5/-/format/auto/-/previ…"
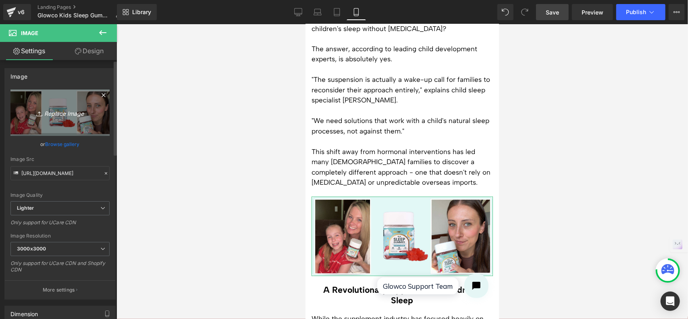
click at [53, 113] on icon "Replace Image" at bounding box center [60, 113] width 64 height 10
type input "C:\fakepath\LANDING PAGE IMAGES (6).jpg"
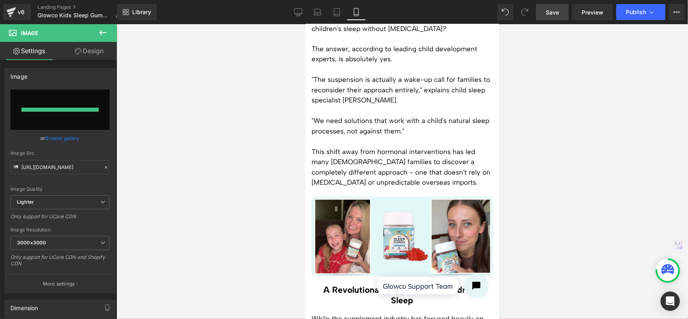
type input "https://ucarecdn.com/c4d4ff5f-e871-4516-9586-ccc11787bb43/-/format/auto/-/previ…"
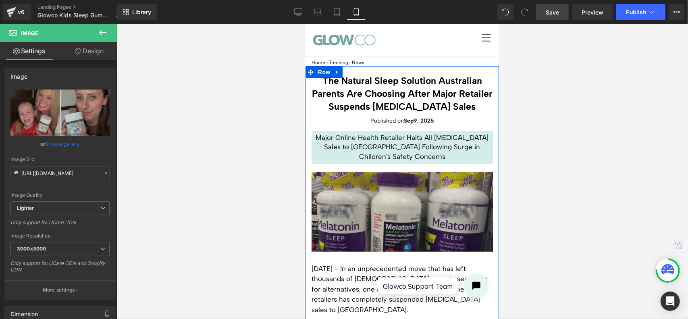
scroll to position [0, 0]
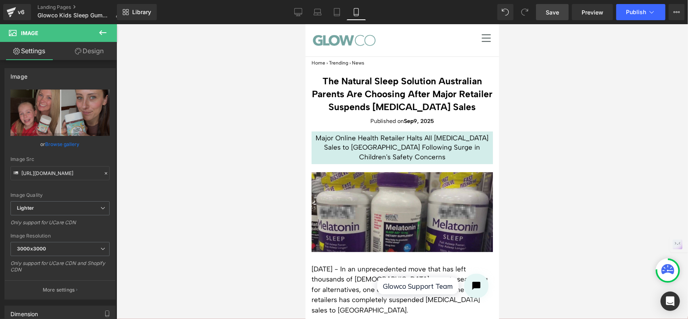
click at [561, 15] on link "Save" at bounding box center [552, 12] width 33 height 16
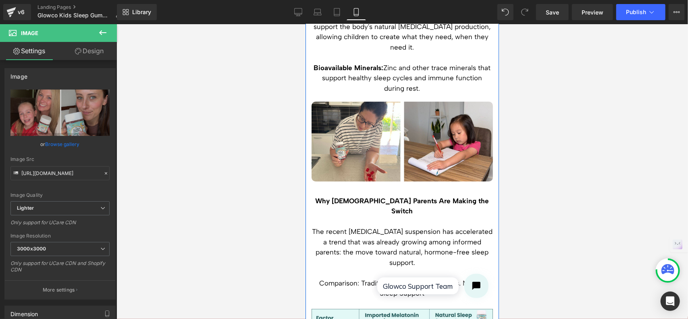
scroll to position [1813, 0]
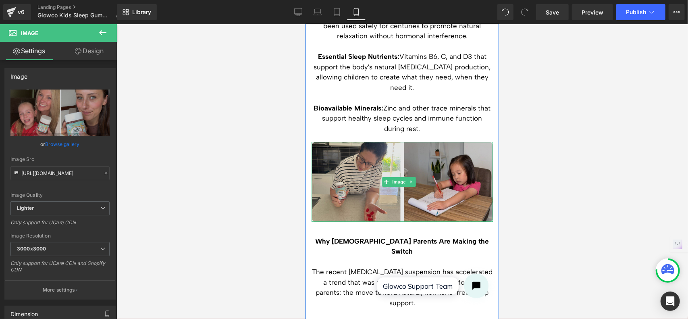
click at [424, 149] on img at bounding box center [401, 180] width 181 height 79
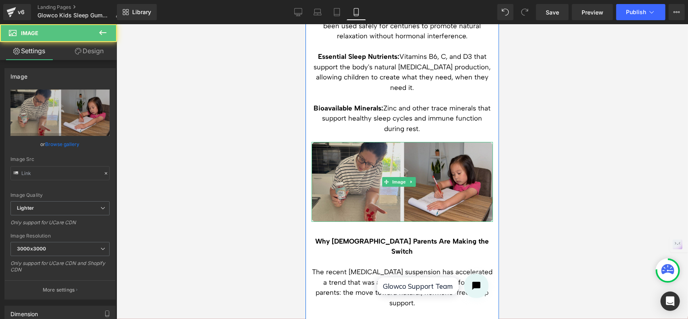
type input "[URL][DOMAIN_NAME]"
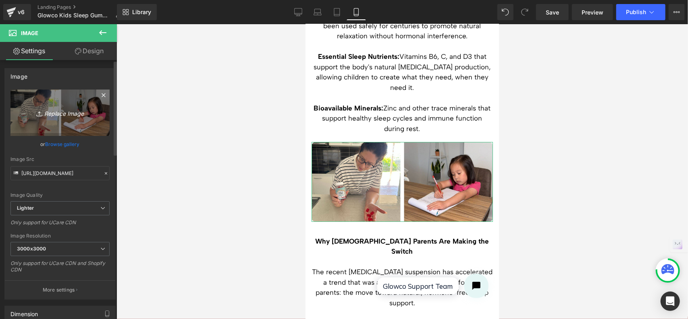
click at [48, 112] on icon "Replace Image" at bounding box center [60, 113] width 64 height 10
type input "C:\fakepath\LANDING PAGE IMAGES (7).jpg"
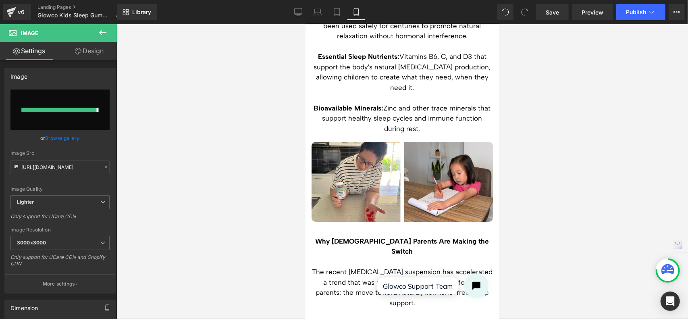
type input "https://ucarecdn.com/25338c94-8294-4fb1-bf99-c038a90b61da/-/format/auto/-/previ…"
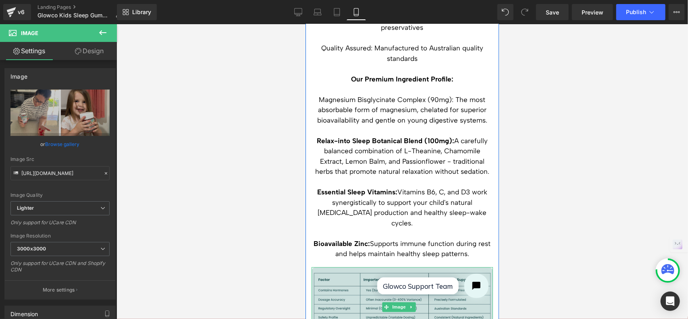
scroll to position [2860, 0]
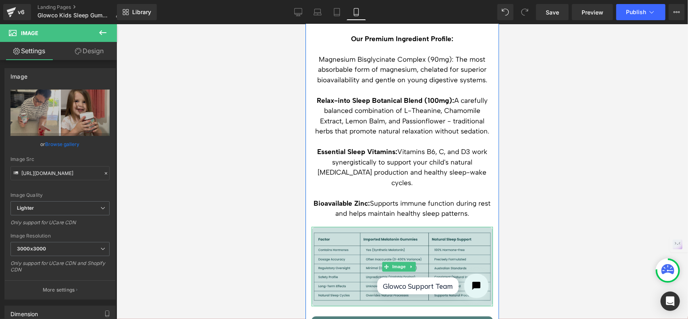
click at [437, 226] on img at bounding box center [401, 265] width 181 height 79
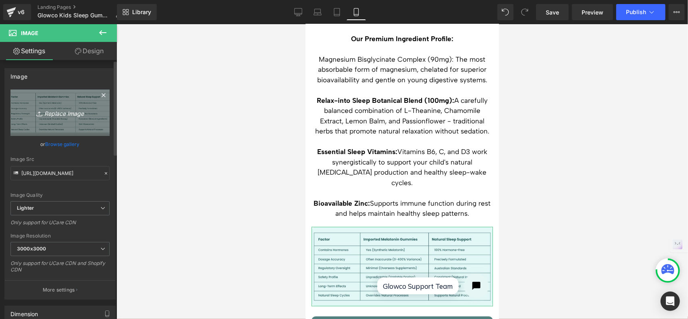
click at [70, 115] on icon "Replace Image" at bounding box center [60, 113] width 64 height 10
click at [64, 113] on icon "Replace Image" at bounding box center [60, 113] width 64 height 10
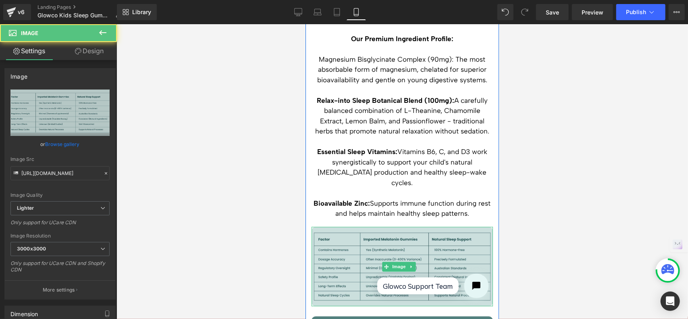
click at [394, 226] on img at bounding box center [401, 265] width 181 height 79
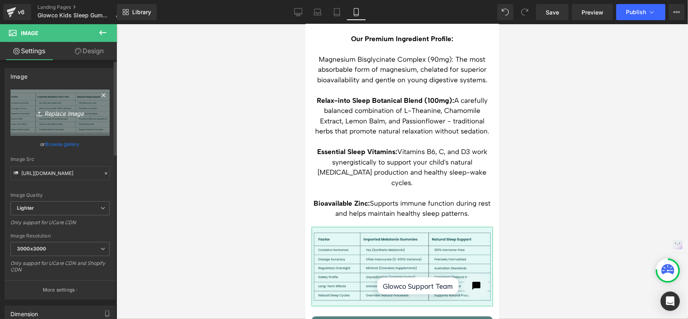
click at [60, 111] on icon "Replace Image" at bounding box center [60, 113] width 64 height 10
type input "C:\fakepath\LANDING PAGE IMAGES (9).jpg"
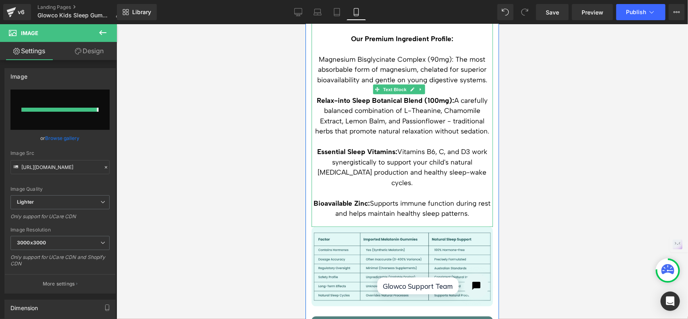
type input "https://ucarecdn.com/b4b608e9-955d-463e-b9c8-0cbdb8b1493e/-/format/auto/-/previ…"
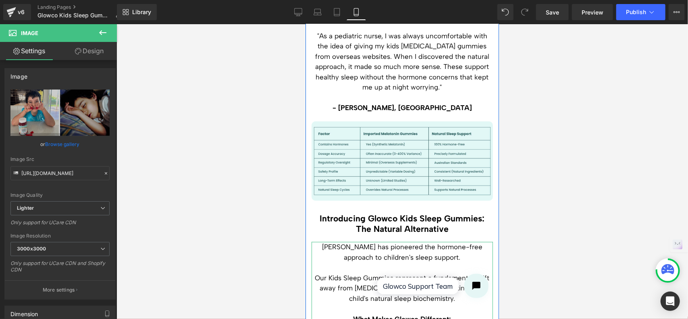
scroll to position [2296, 0]
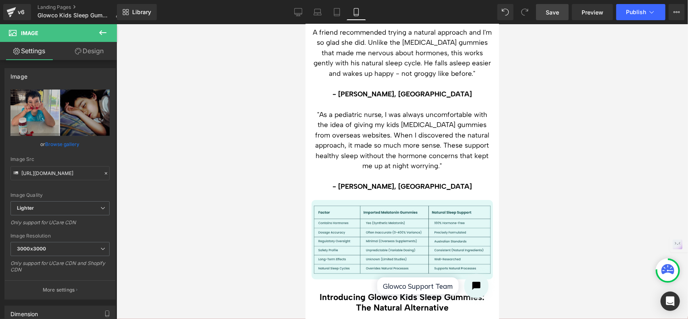
click at [553, 13] on span "Save" at bounding box center [551, 12] width 13 height 8
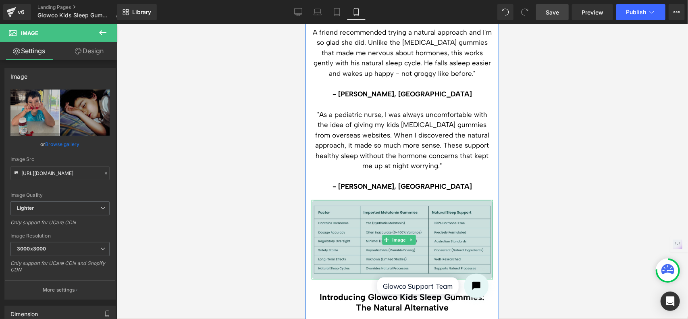
click at [420, 199] on img at bounding box center [401, 238] width 181 height 79
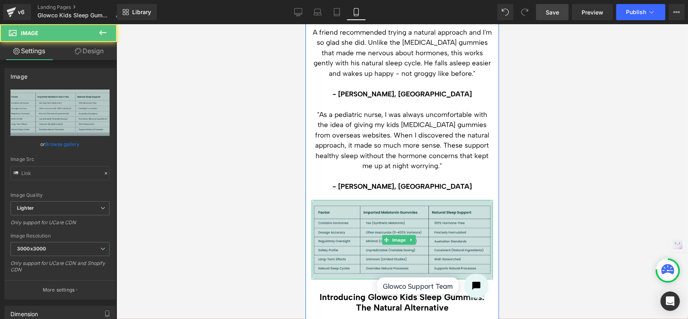
type input "https://ucarecdn.com/bbdc5591-83f7-492f-b893-0c4645e654bc/-/format/auto/-/previ…"
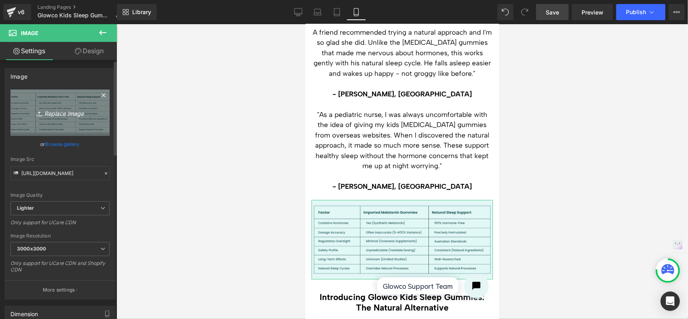
click at [65, 111] on icon "Replace Image" at bounding box center [60, 113] width 64 height 10
type input "C:\fakepath\LANDING PAGE IMAGES (10).jpg"
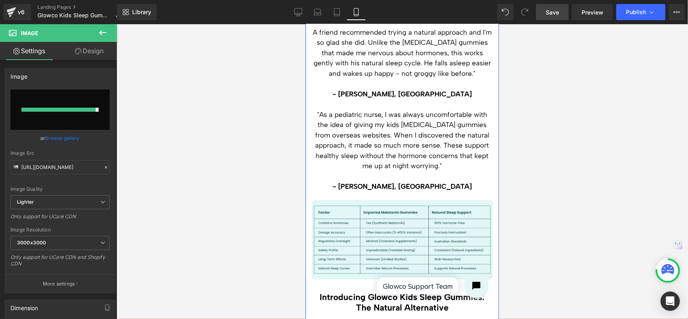
type input "https://ucarecdn.com/bbcd6b93-10f4-40f5-90ce-f3e7a6bc8512/-/format/auto/-/previ…"
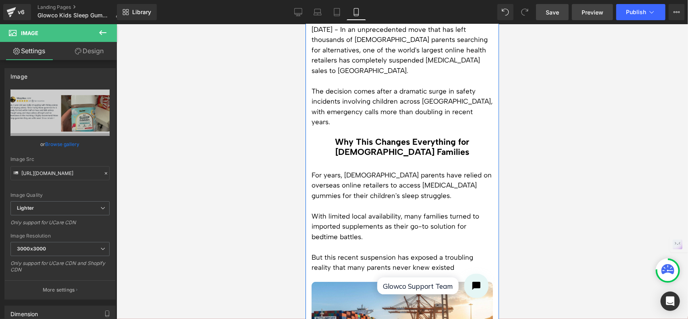
scroll to position [242, 0]
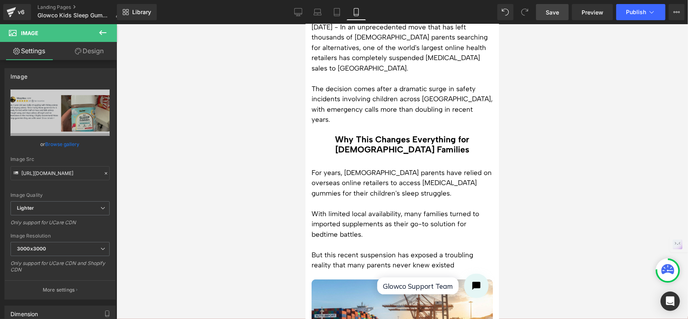
click at [557, 12] on span "Save" at bounding box center [551, 12] width 13 height 8
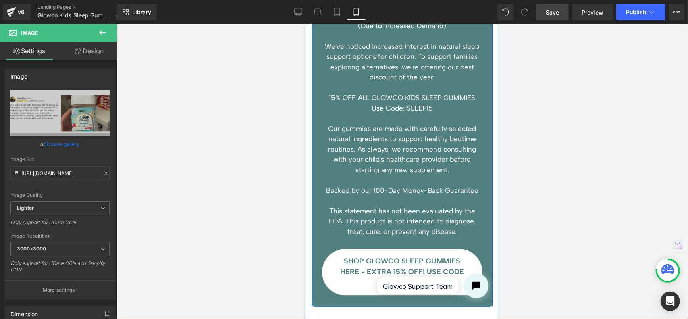
scroll to position [3222, 0]
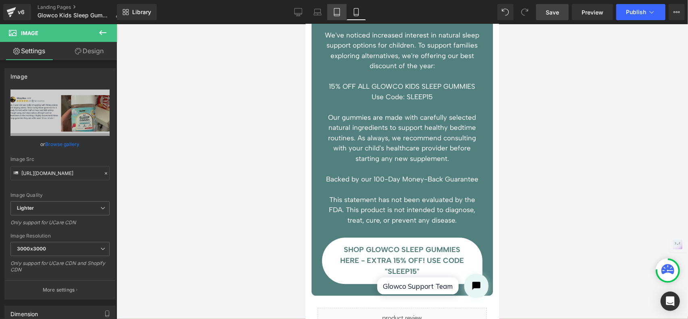
click at [338, 12] on icon at bounding box center [337, 12] width 8 height 8
type input "auto"
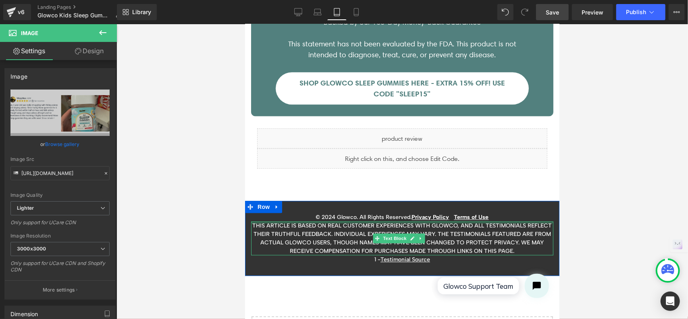
scroll to position [3521, 0]
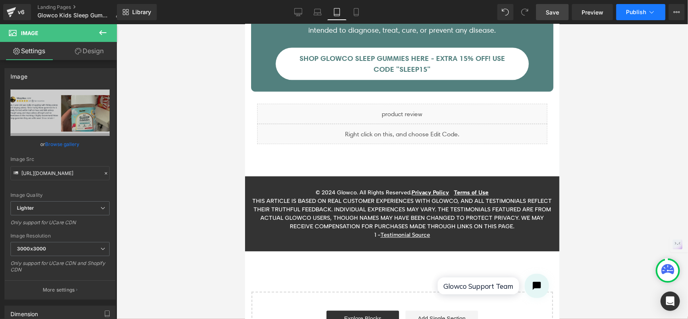
click at [637, 16] on button "Publish" at bounding box center [640, 12] width 49 height 16
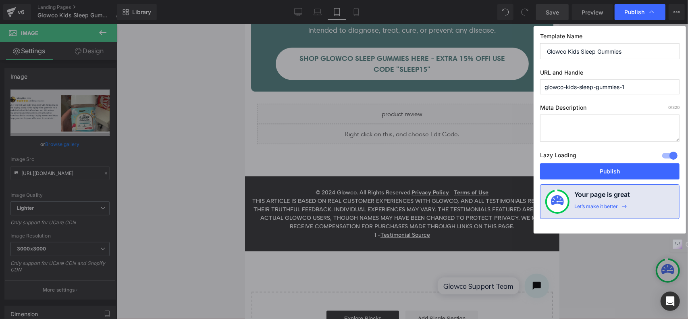
click at [633, 87] on input "glowco-kids-sleep-gummies-1" at bounding box center [609, 86] width 139 height 15
type input "glowco-kids-sleep-gummies-natural"
click at [606, 124] on textarea at bounding box center [609, 127] width 139 height 27
paste textarea "Natural, melatonin-free sleep gummies for kids 4+. GlowCo's gentle formula supp…"
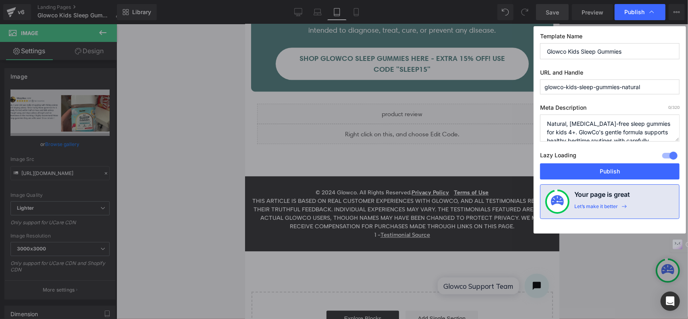
scroll to position [17, 0]
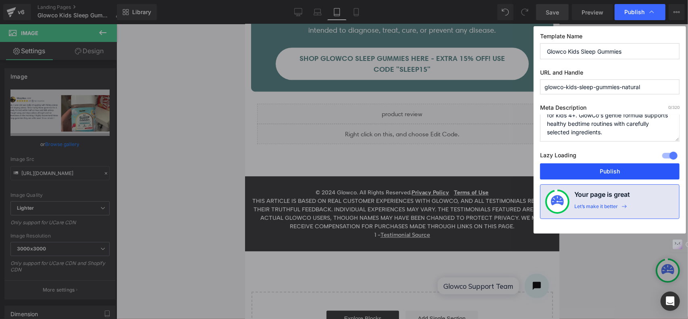
type textarea "Natural, melatonin-free sleep gummies for kids 4+. GlowCo's gentle formula supp…"
click at [616, 169] on button "Publish" at bounding box center [609, 171] width 139 height 16
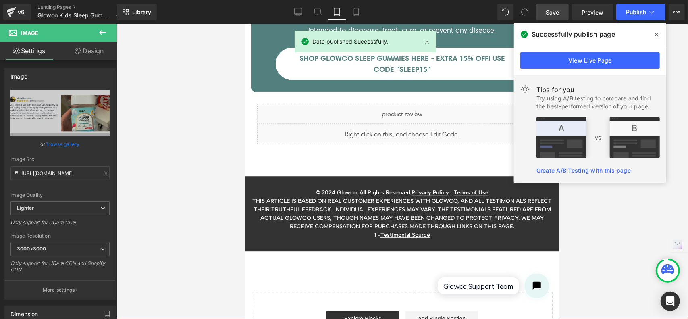
click at [653, 35] on span at bounding box center [656, 34] width 13 height 13
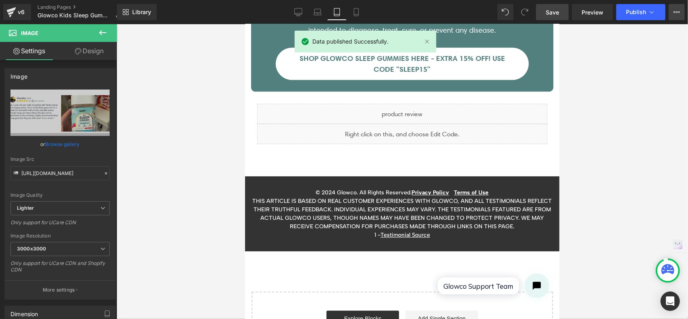
click at [682, 11] on button "View Live Page View with current Template Save Template to Library Schedule Pub…" at bounding box center [676, 12] width 16 height 16
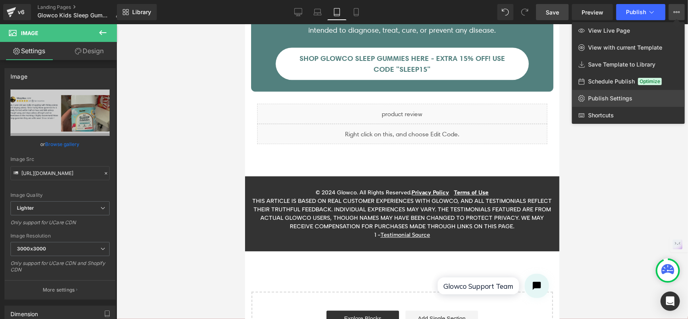
click at [623, 97] on span "Publish Settings" at bounding box center [610, 98] width 44 height 7
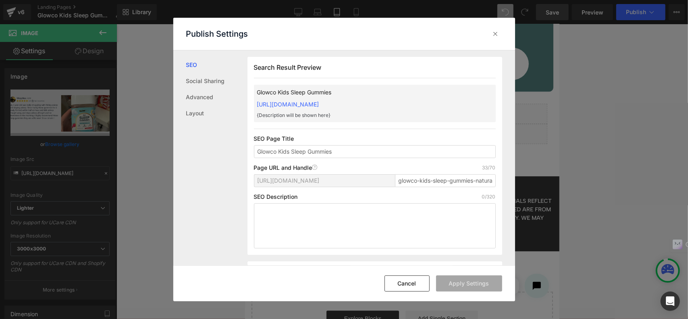
scroll to position [0, 0]
click at [316, 211] on textarea at bounding box center [375, 225] width 242 height 45
paste textarea "Natural, melatonin-free sleep gummies for kids 4+. GlowCo's gentle formula supp…"
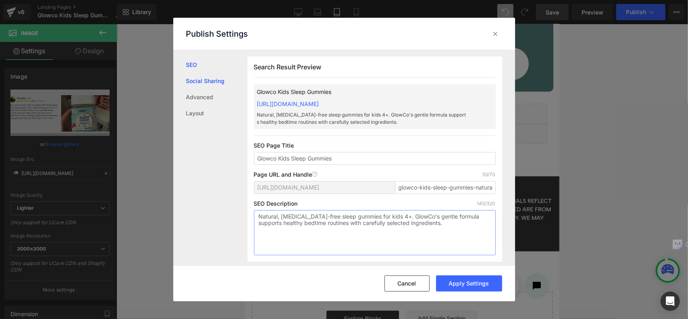
type textarea "Natural, melatonin-free sleep gummies for kids 4+. GlowCo's gentle formula supp…"
click at [216, 82] on link "Social Sharing" at bounding box center [216, 81] width 61 height 16
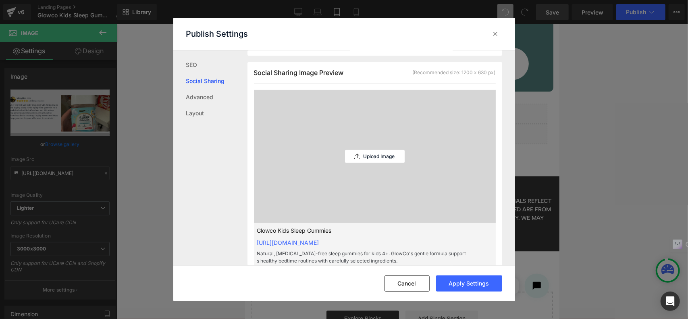
scroll to position [212, 0]
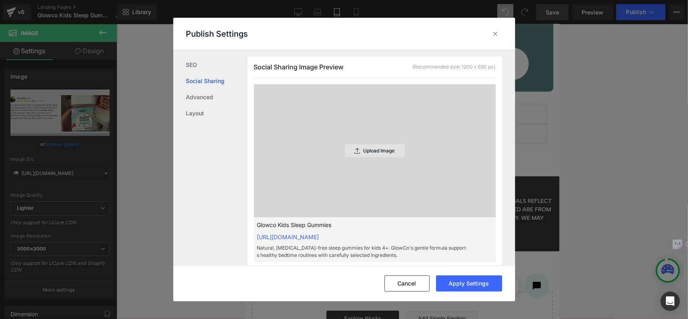
click at [363, 149] on p "Upload Image" at bounding box center [378, 151] width 31 height 6
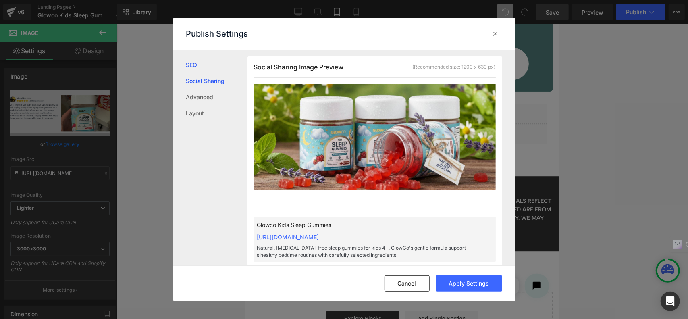
click at [192, 66] on link "SEO" at bounding box center [216, 65] width 61 height 16
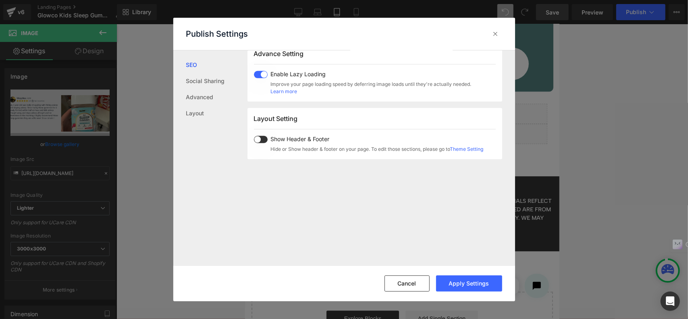
scroll to position [242, 0]
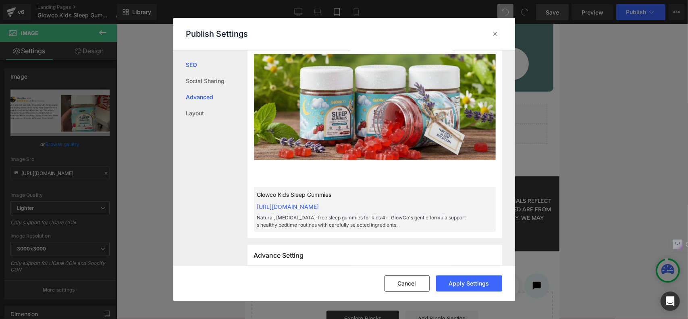
click at [199, 97] on link "Advanced" at bounding box center [216, 97] width 61 height 16
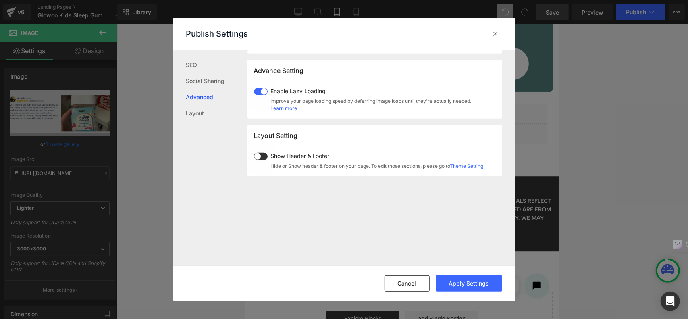
scroll to position [430, 0]
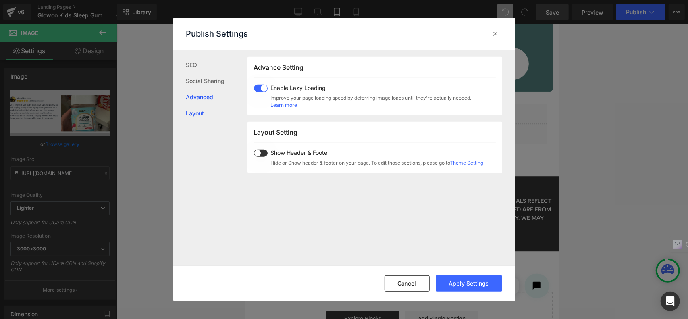
click at [199, 114] on link "Layout" at bounding box center [216, 113] width 61 height 16
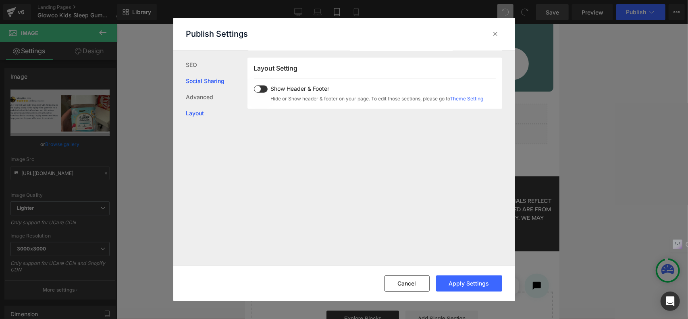
click at [203, 81] on link "Social Sharing" at bounding box center [216, 81] width 61 height 16
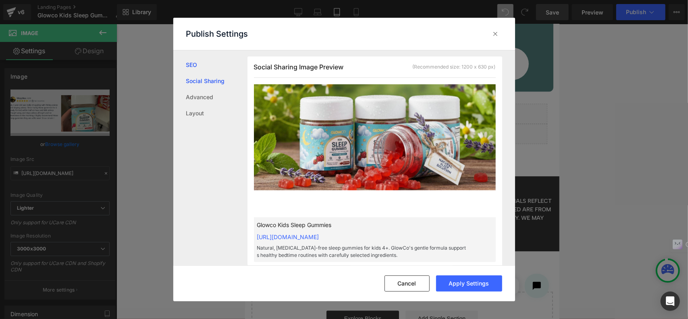
click at [195, 62] on link "SEO" at bounding box center [216, 65] width 61 height 16
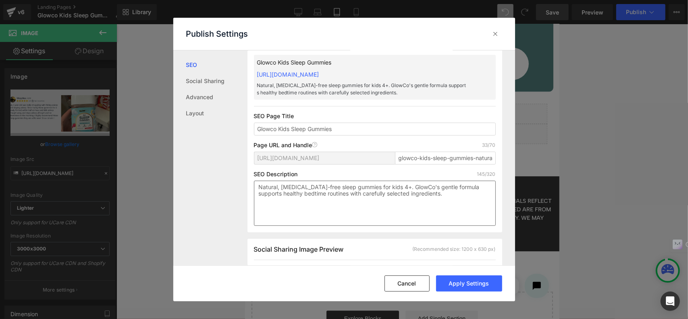
scroll to position [0, 0]
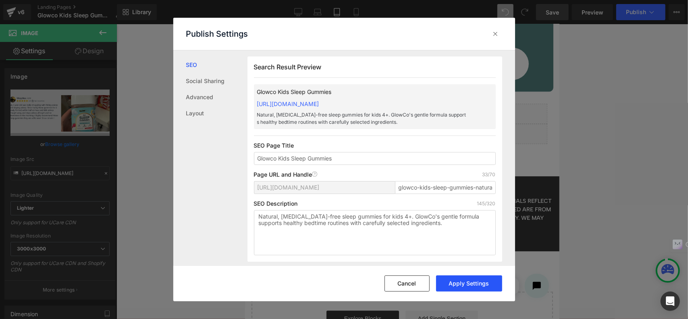
click at [459, 278] on button "Apply Settings" at bounding box center [469, 283] width 66 height 16
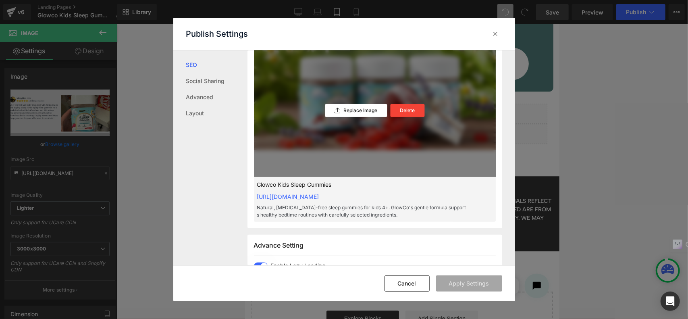
scroll to position [0, 0]
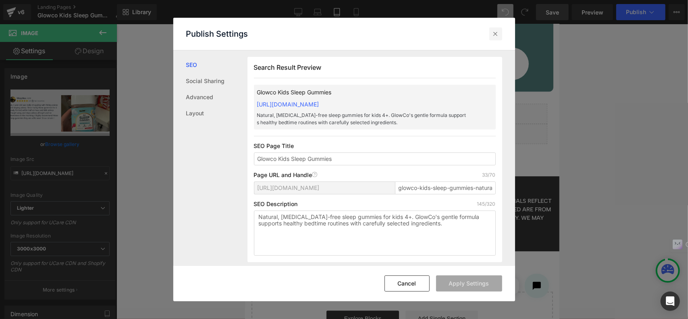
click at [495, 34] on icon at bounding box center [495, 34] width 8 height 8
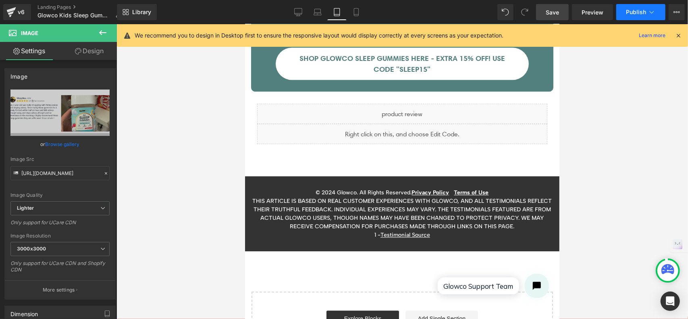
click at [641, 10] on span "Publish" at bounding box center [636, 12] width 20 height 6
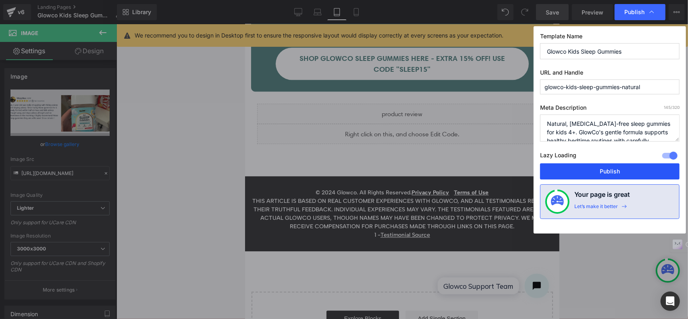
click at [622, 170] on button "Publish" at bounding box center [609, 171] width 139 height 16
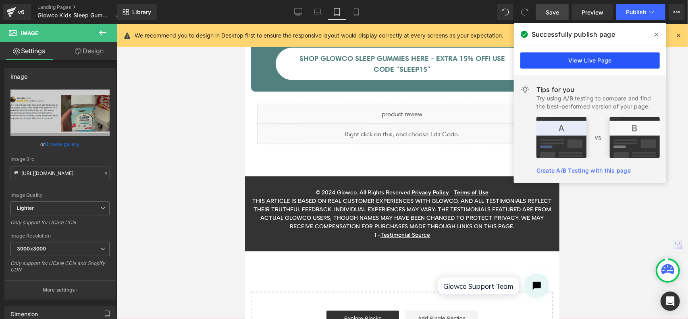
click at [605, 63] on link "View Live Page" at bounding box center [589, 60] width 139 height 16
